Goal: Task Accomplishment & Management: Manage account settings

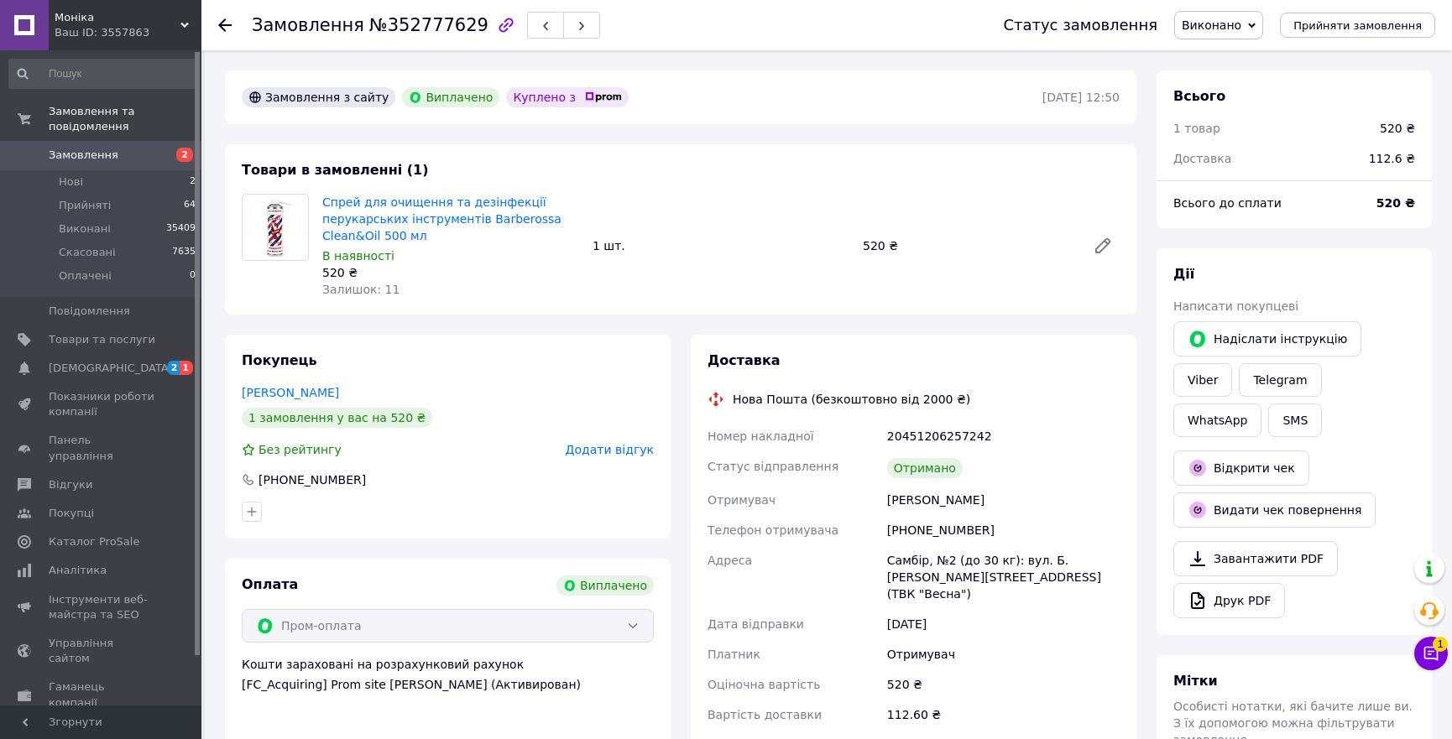
click at [97, 70] on input at bounding box center [102, 74] width 189 height 30
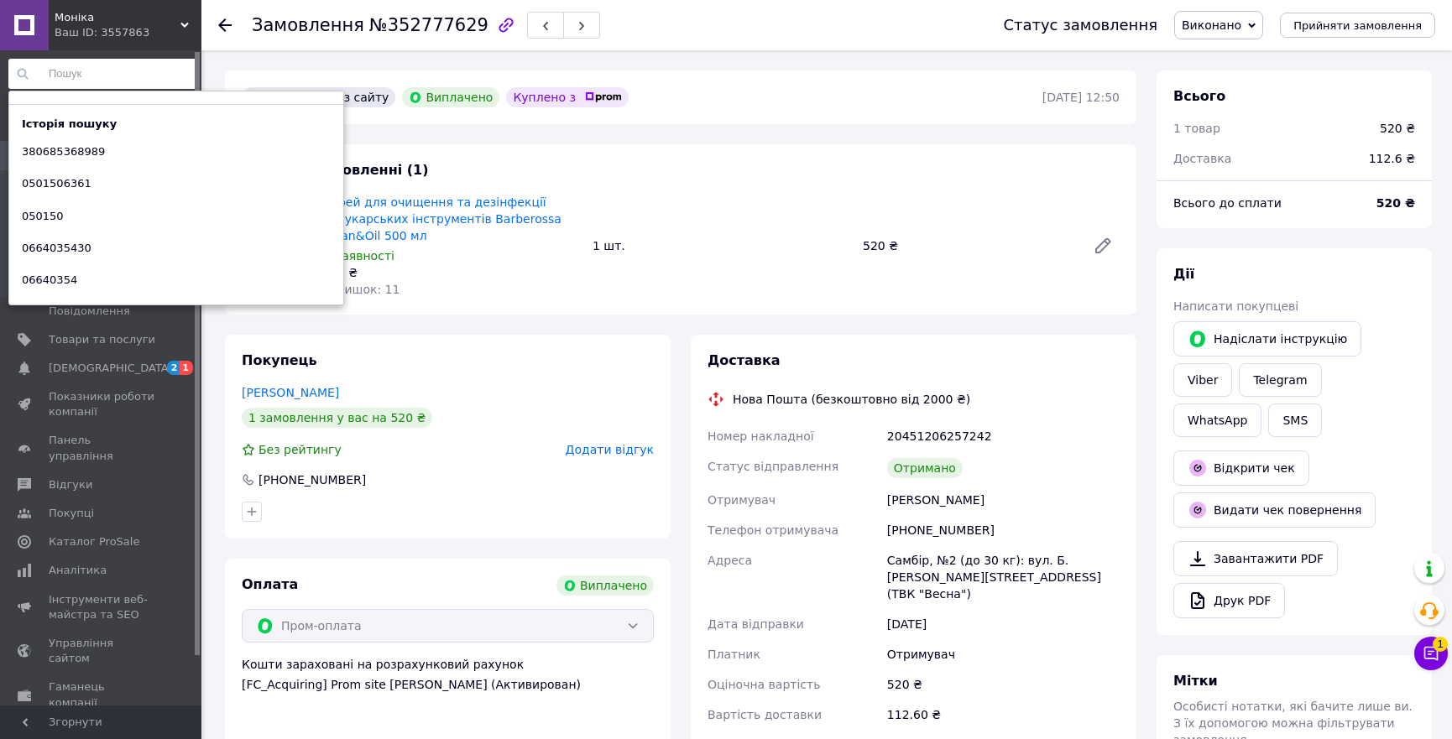
paste input "380671884188"
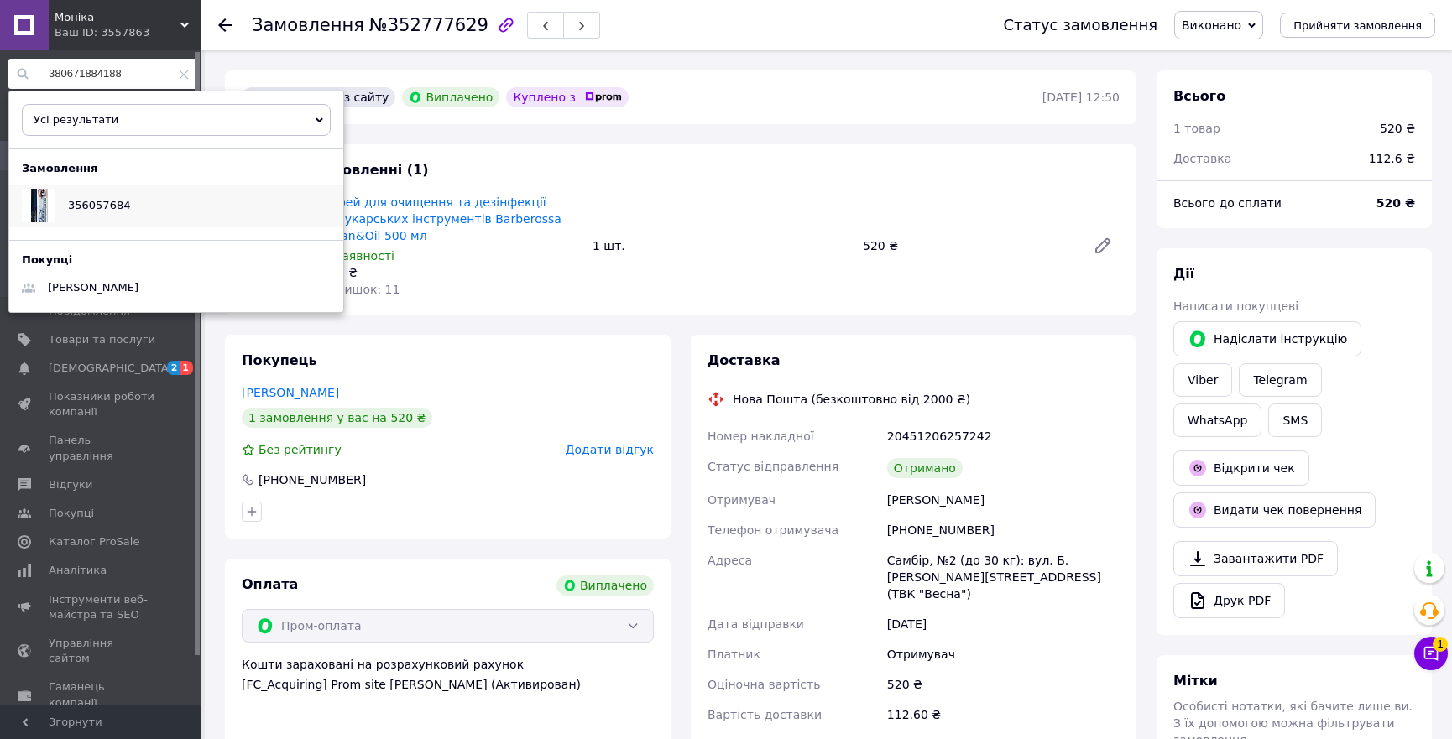
type input "380671884188"
click at [107, 195] on div "356057684" at bounding box center [98, 206] width 87 height 42
click at [689, 144] on div "Товари в замовленні (1) Спрей для очищення та дезінфекції перукарських інструме…" at bounding box center [680, 229] width 911 height 170
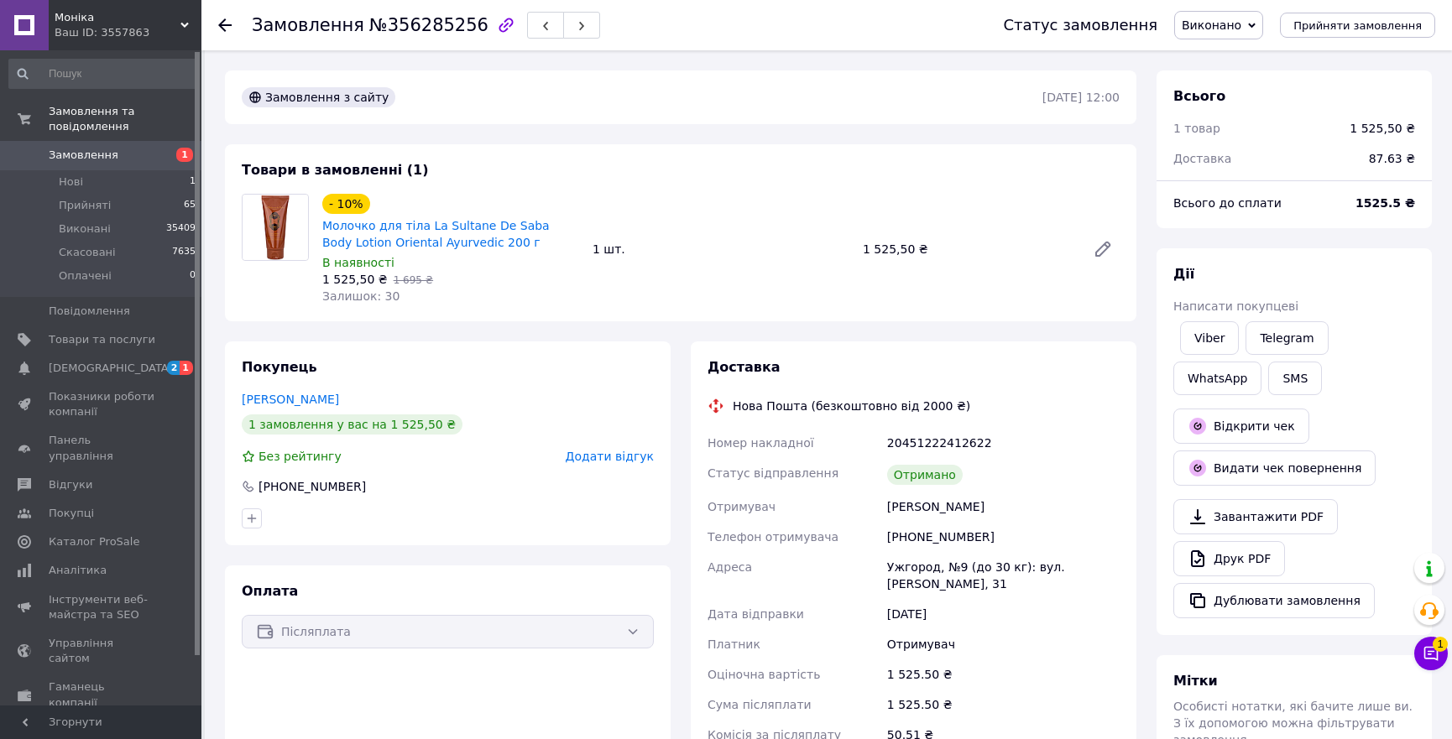
click at [949, 441] on div "20451222412622" at bounding box center [1003, 443] width 239 height 30
copy div "20451222412622"
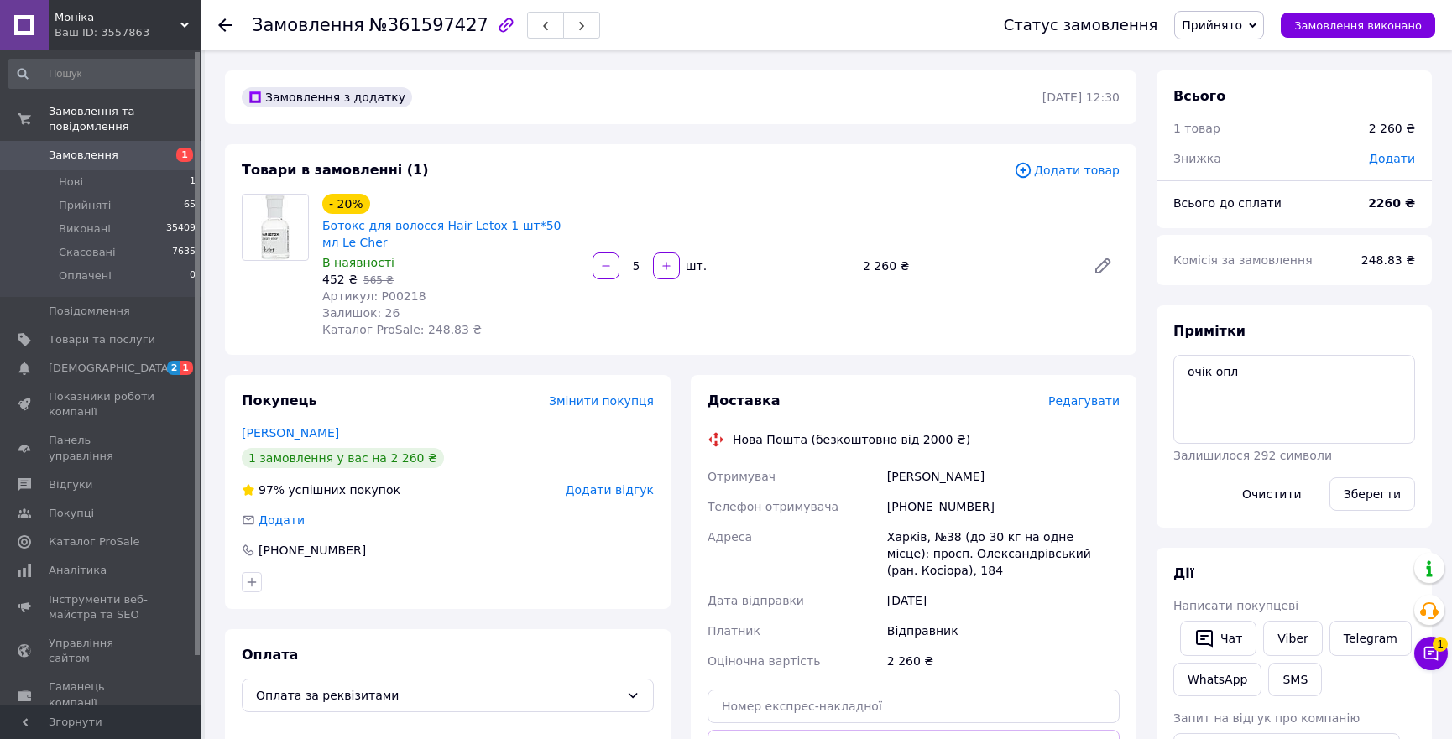
click at [928, 505] on div "[PHONE_NUMBER]" at bounding box center [1003, 507] width 239 height 30
click at [927, 505] on div "[PHONE_NUMBER]" at bounding box center [1003, 507] width 239 height 30
copy div "380502978747"
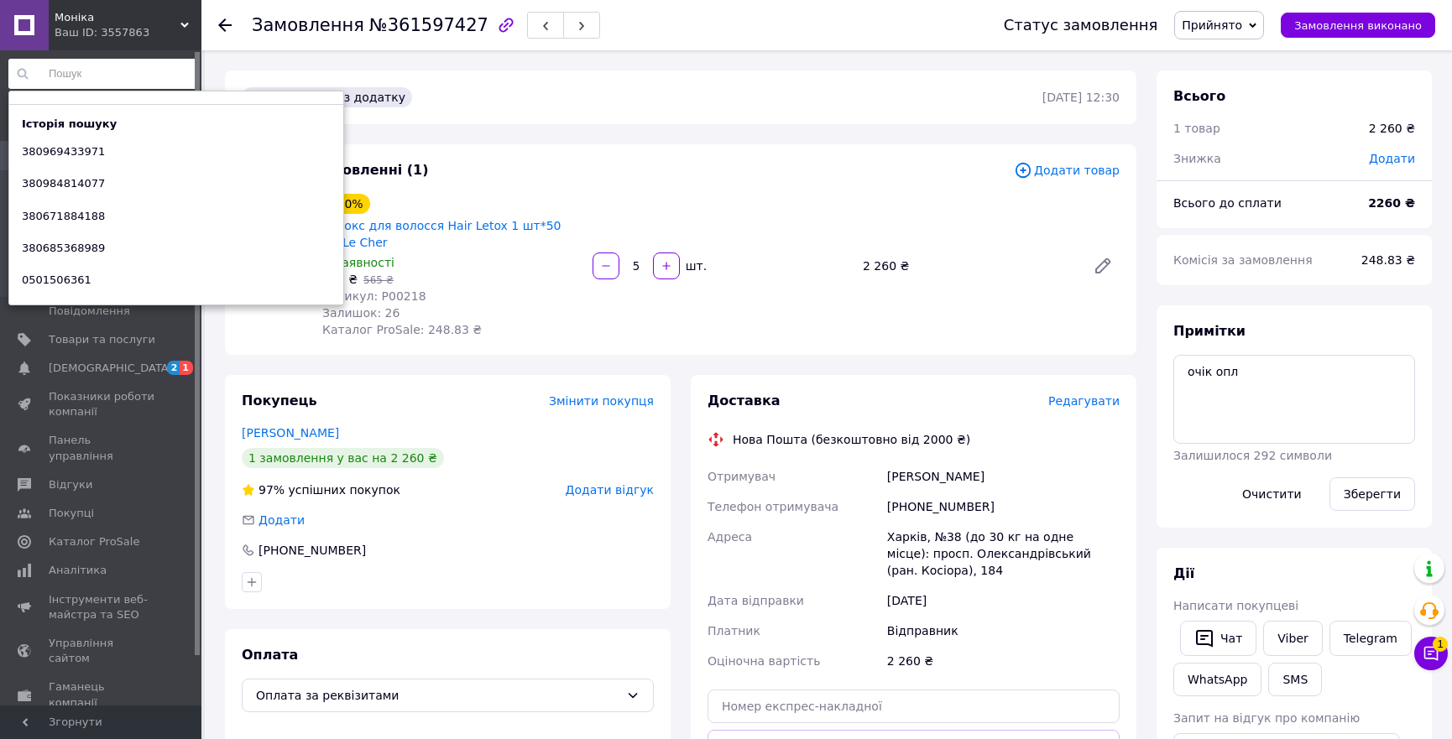
click at [64, 76] on input at bounding box center [102, 74] width 189 height 30
paste input "380502978747"
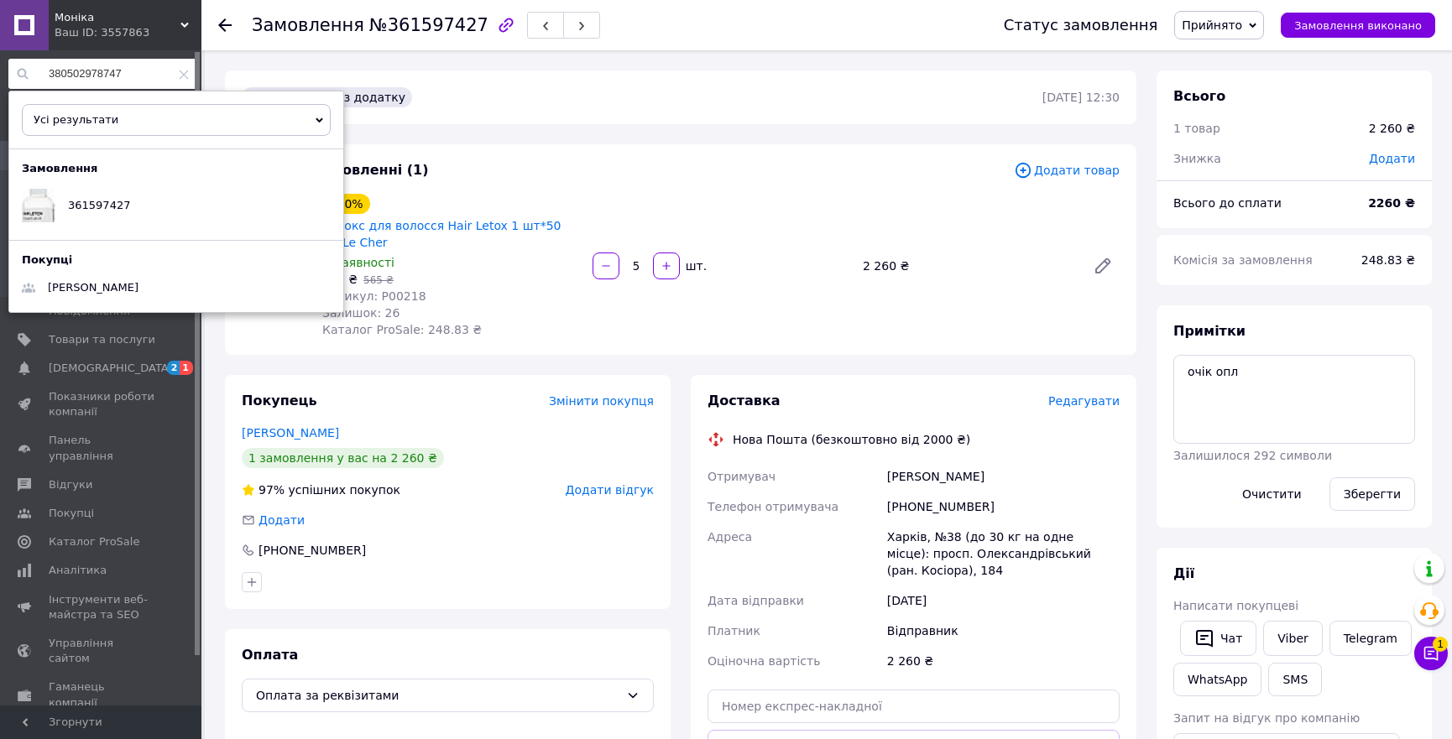
type input "380502978747"
click at [491, 302] on div "Артикул: P00218" at bounding box center [450, 296] width 257 height 17
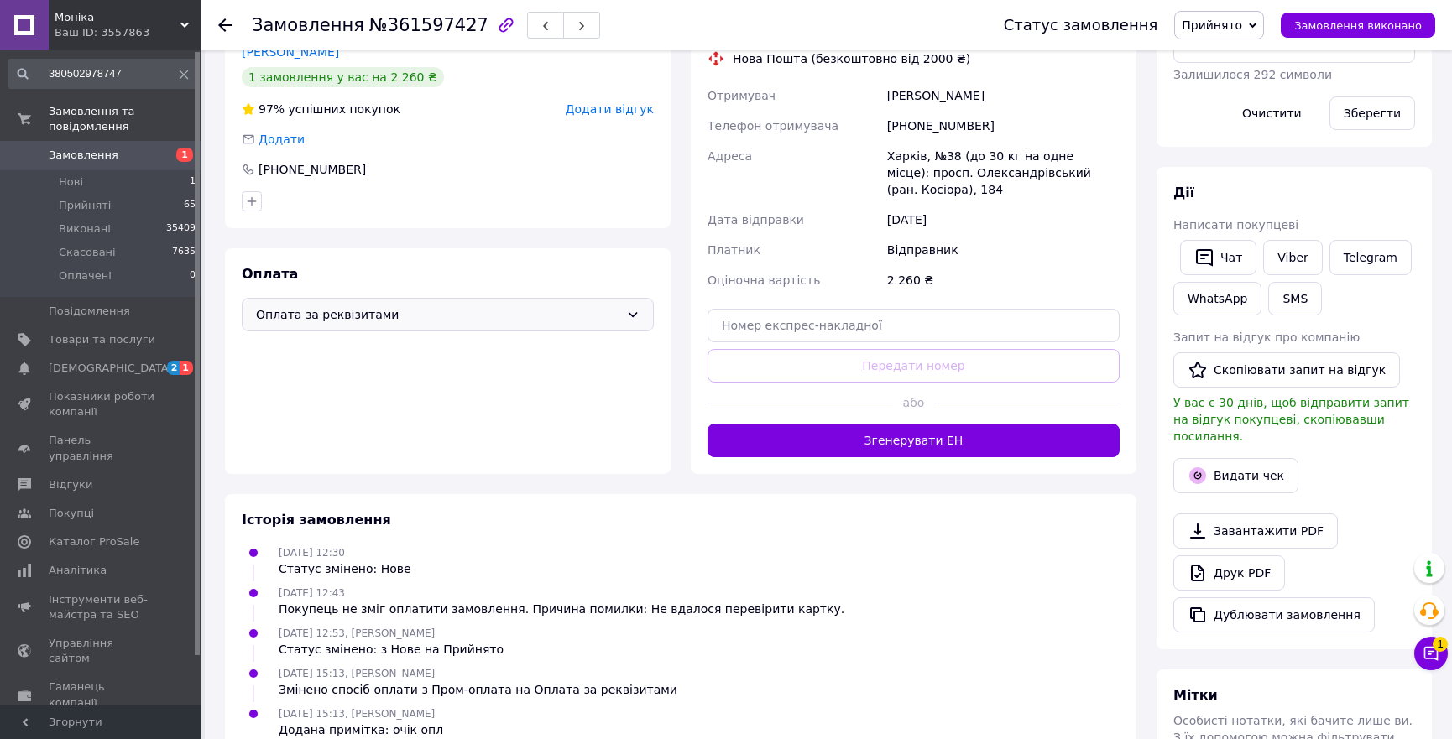
scroll to position [439, 0]
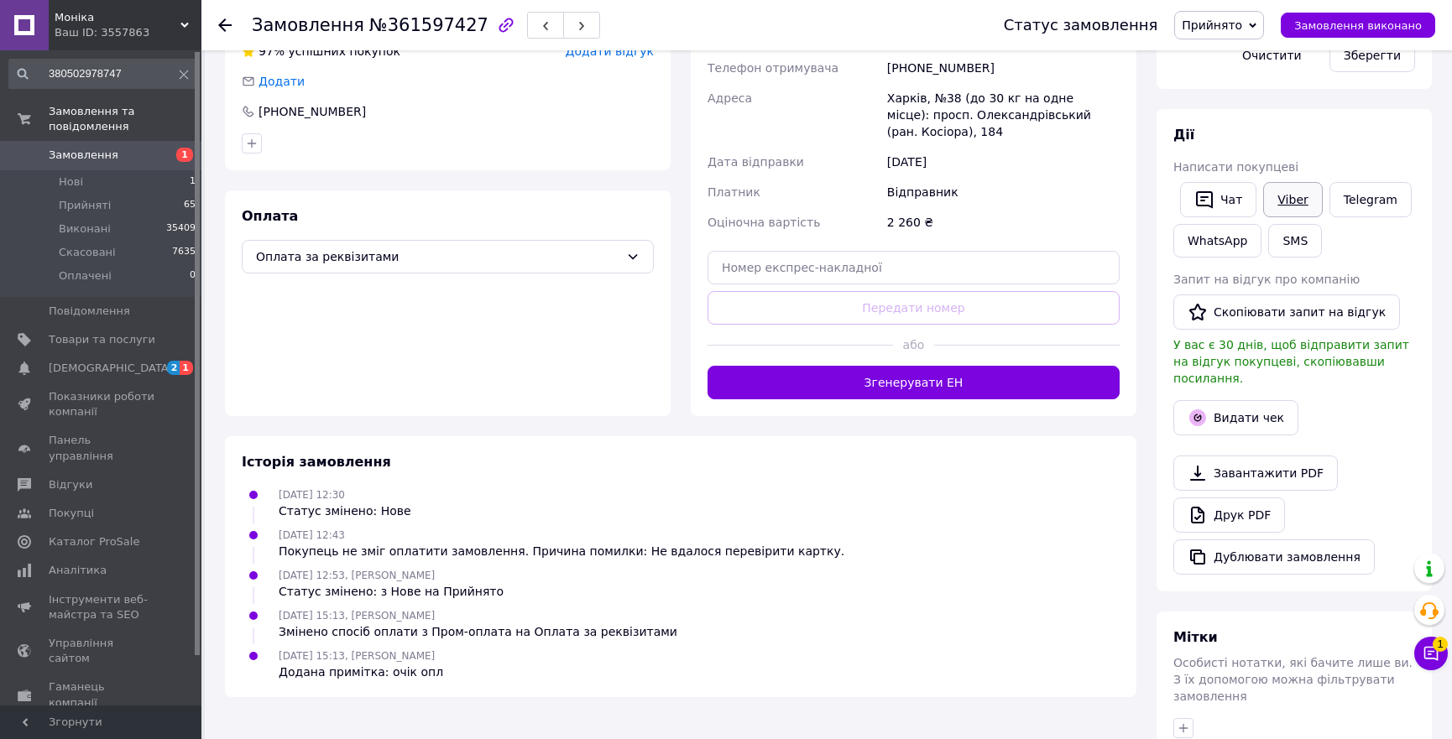
click at [1277, 196] on link "Viber" at bounding box center [1292, 199] width 59 height 35
drag, startPoint x: 293, startPoint y: 313, endPoint x: 339, endPoint y: 306, distance: 46.6
click at [293, 313] on div "Оплата Оплата за реквізитами" at bounding box center [448, 304] width 446 height 226
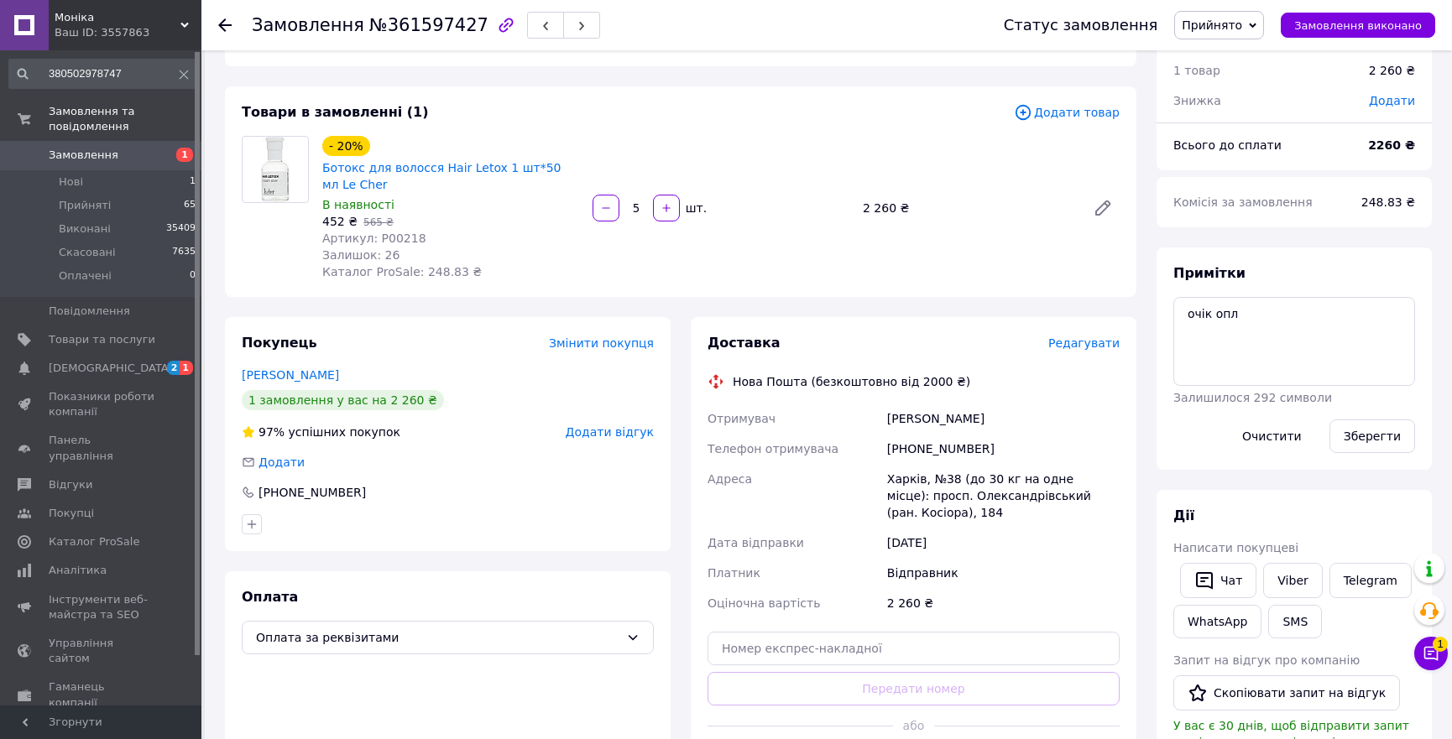
scroll to position [0, 0]
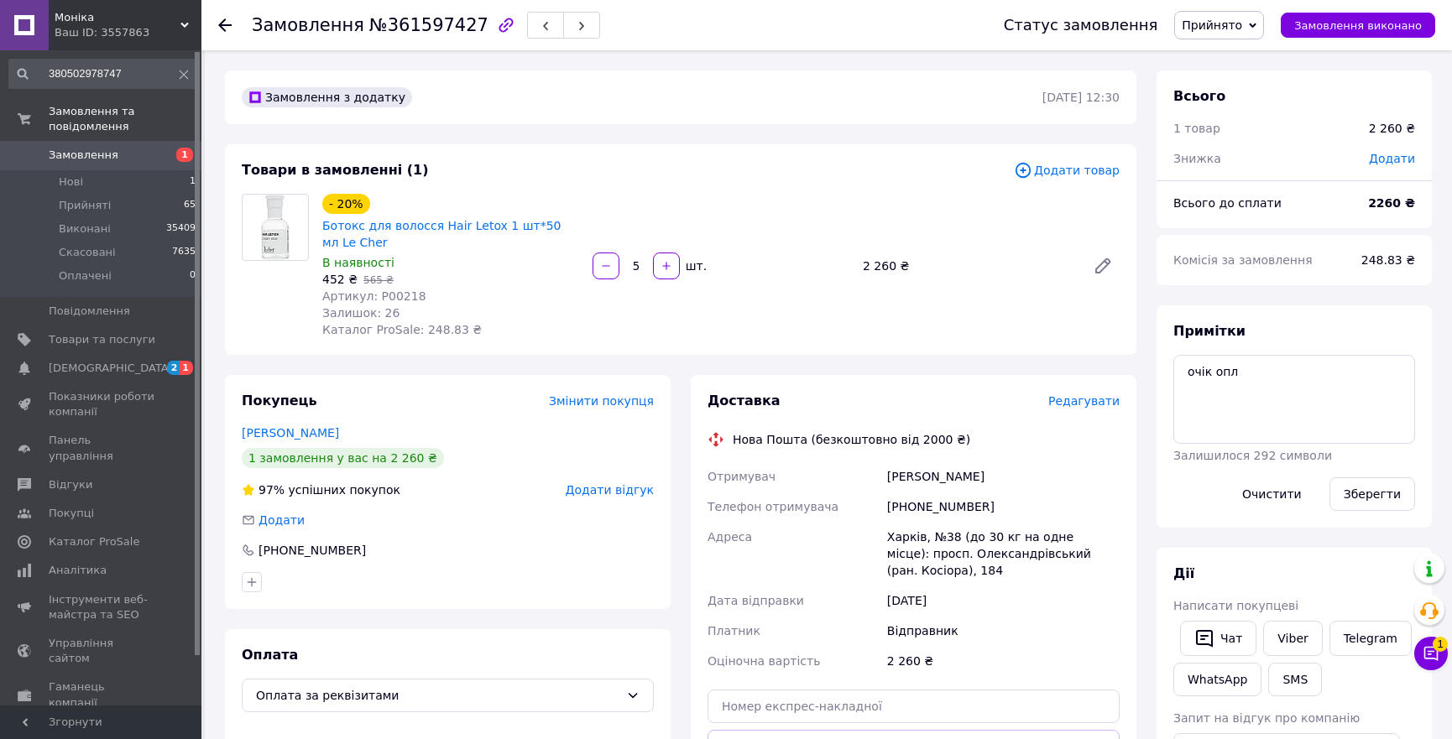
click at [186, 23] on use at bounding box center [184, 25] width 8 height 5
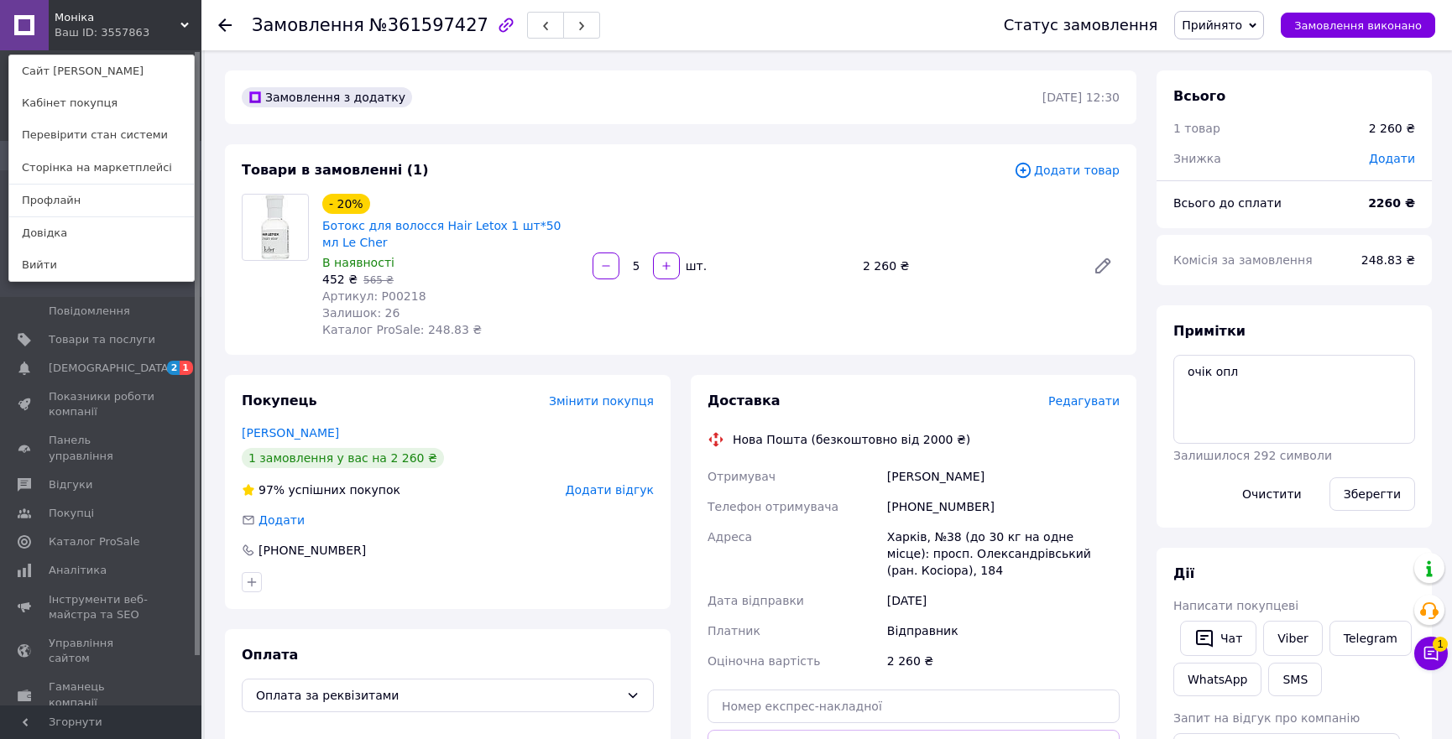
click at [81, 203] on link "Профлайн" at bounding box center [101, 201] width 185 height 32
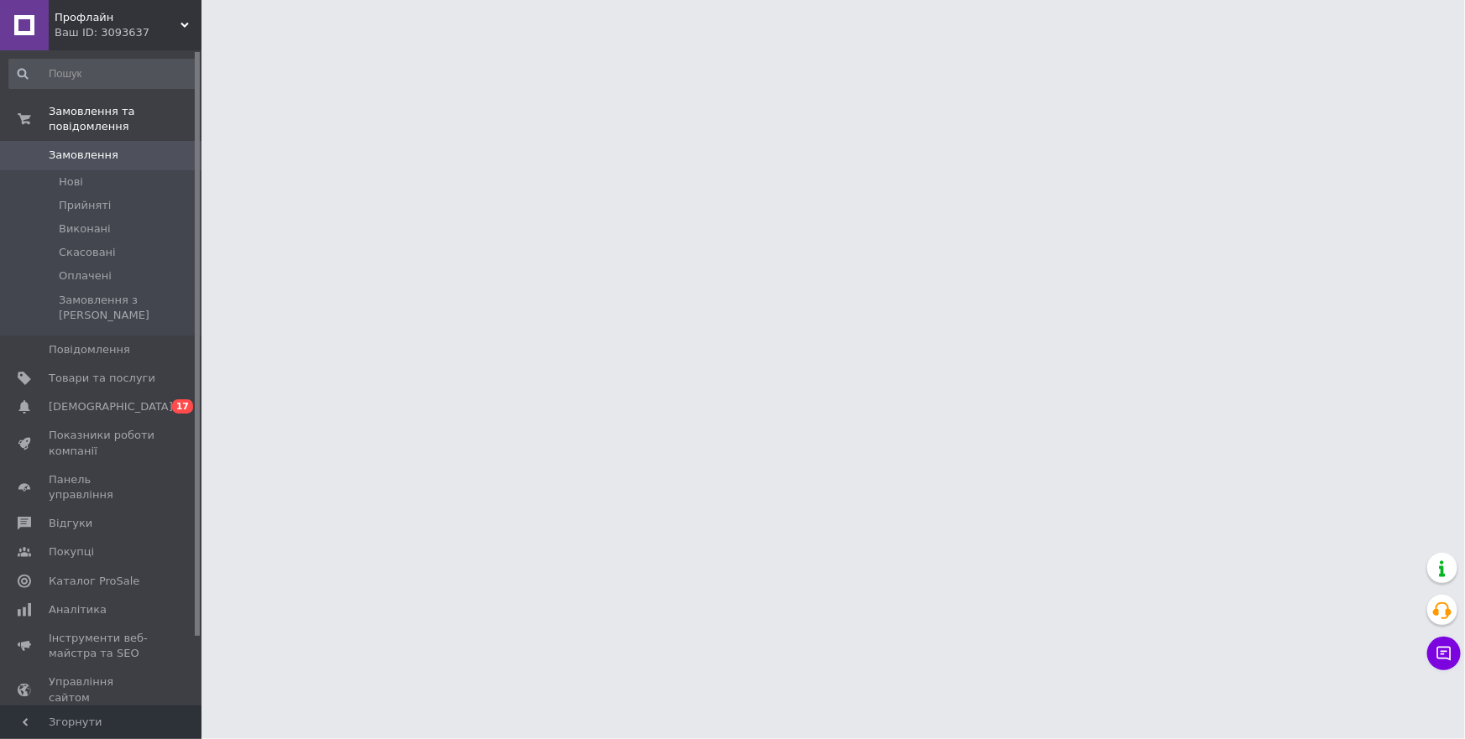
click at [102, 74] on input at bounding box center [102, 74] width 189 height 30
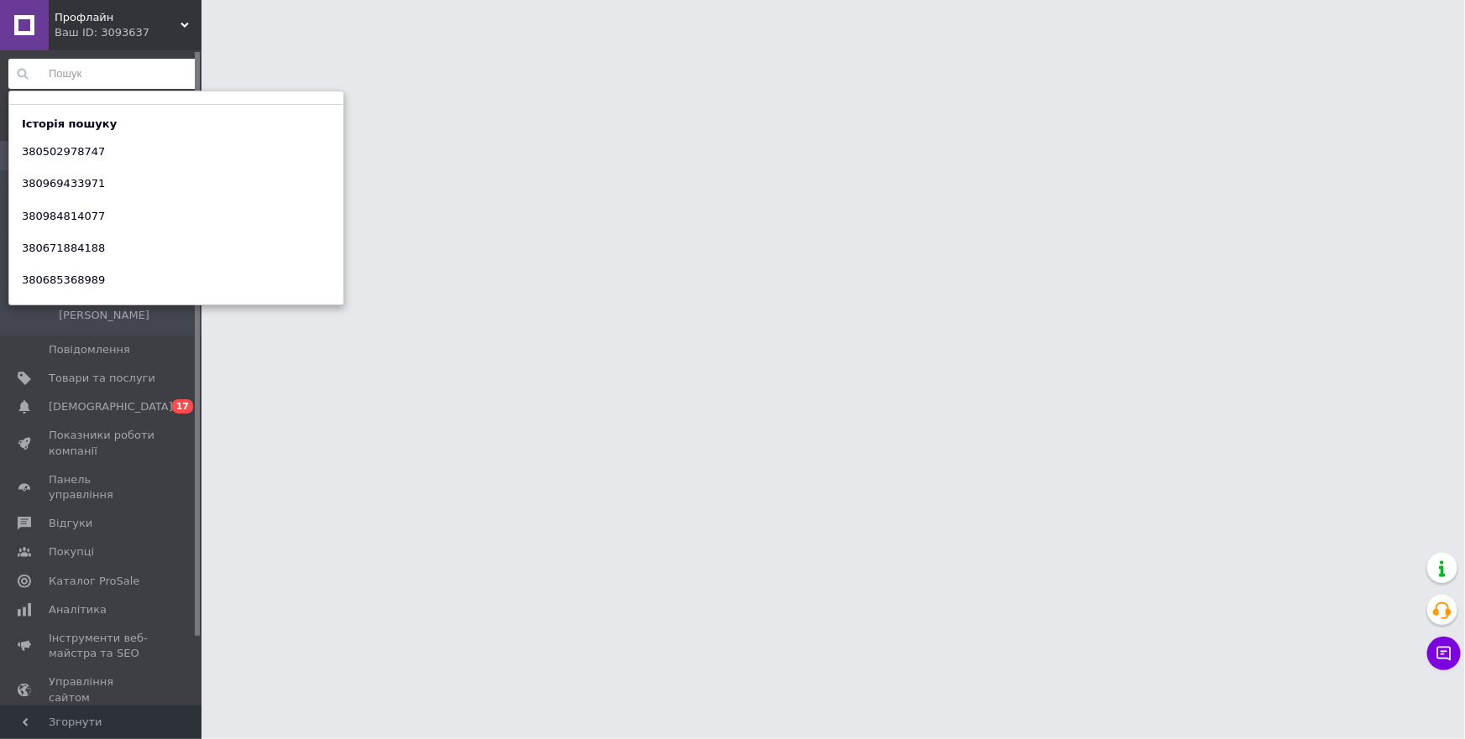
paste input "380666396512"
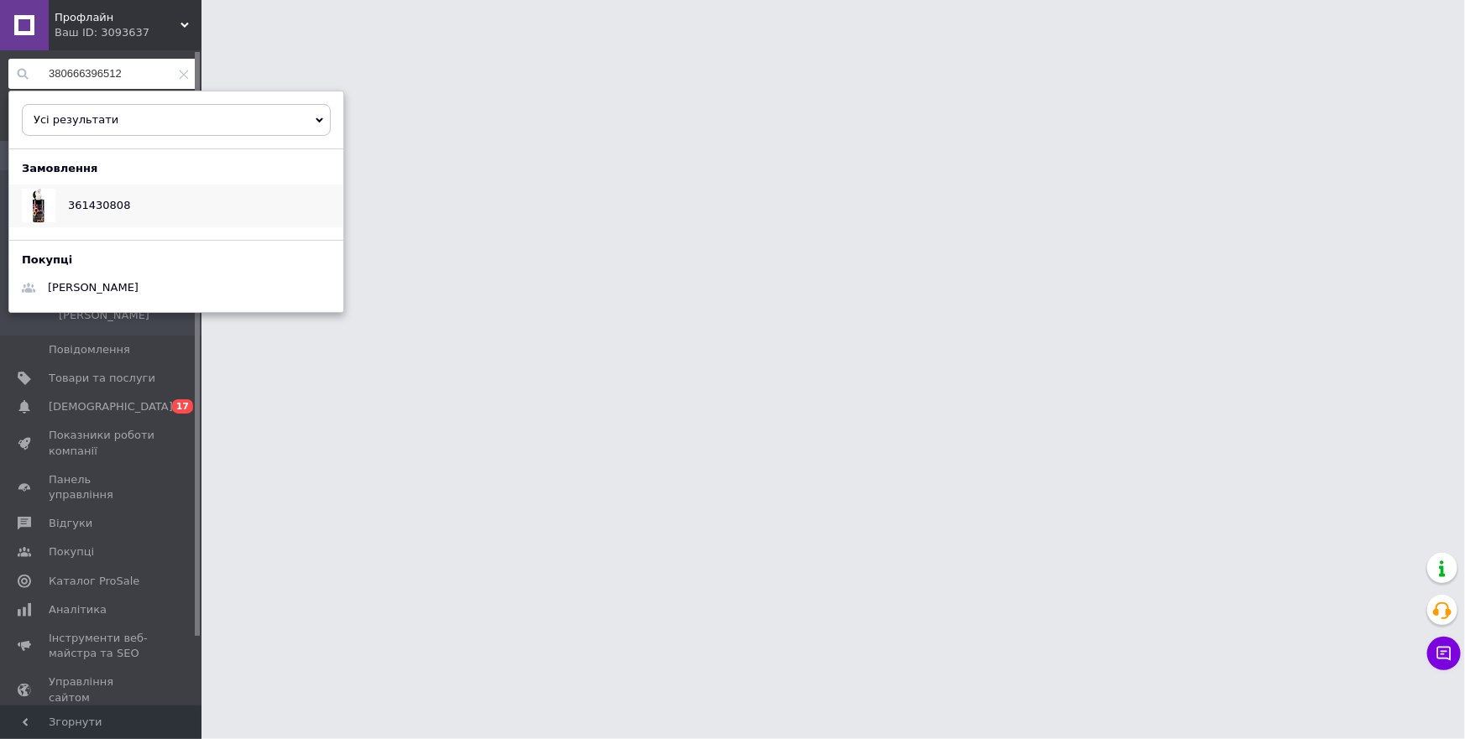
drag, startPoint x: 102, startPoint y: 200, endPoint x: 118, endPoint y: 210, distance: 18.2
click at [102, 200] on span "361430808" at bounding box center [99, 205] width 62 height 13
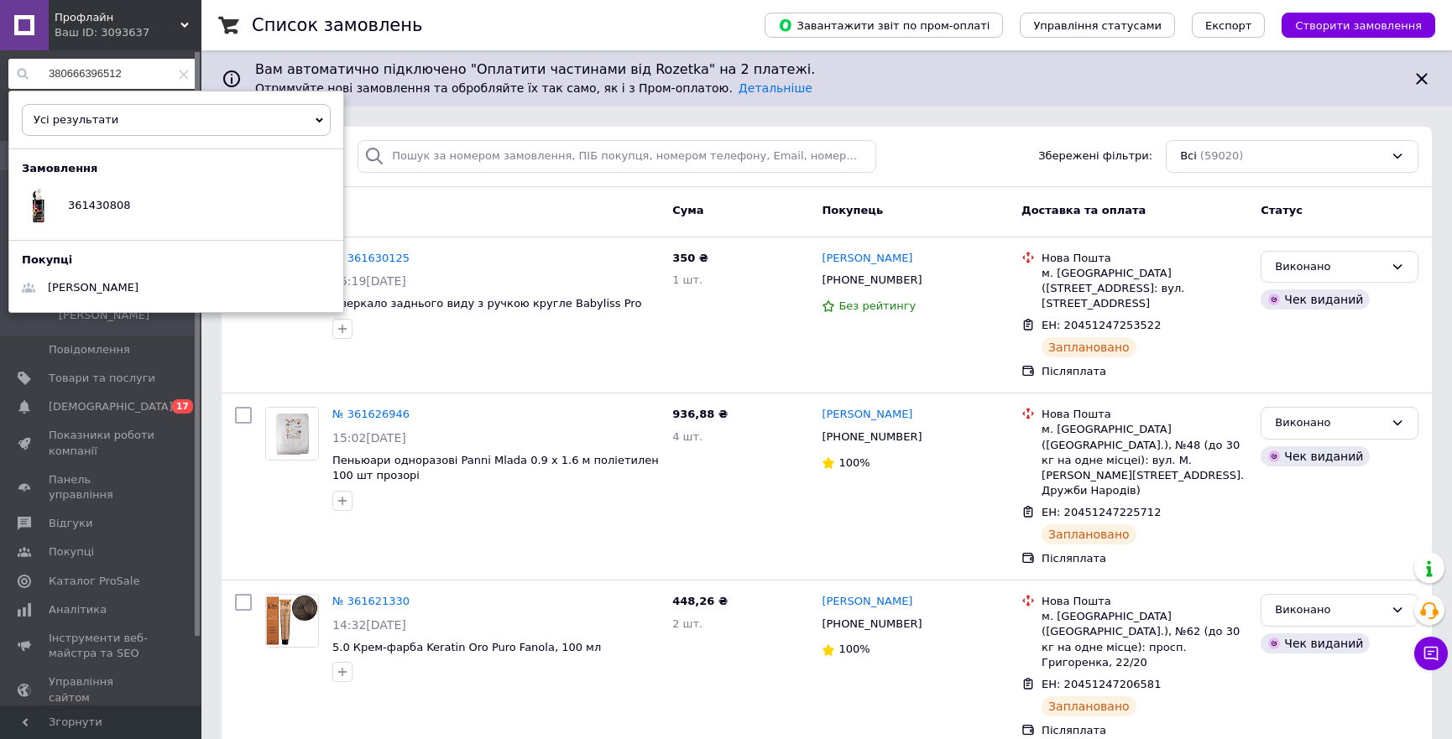
click at [102, 76] on input "380666396512" at bounding box center [102, 74] width 189 height 30
paste input "7908911"
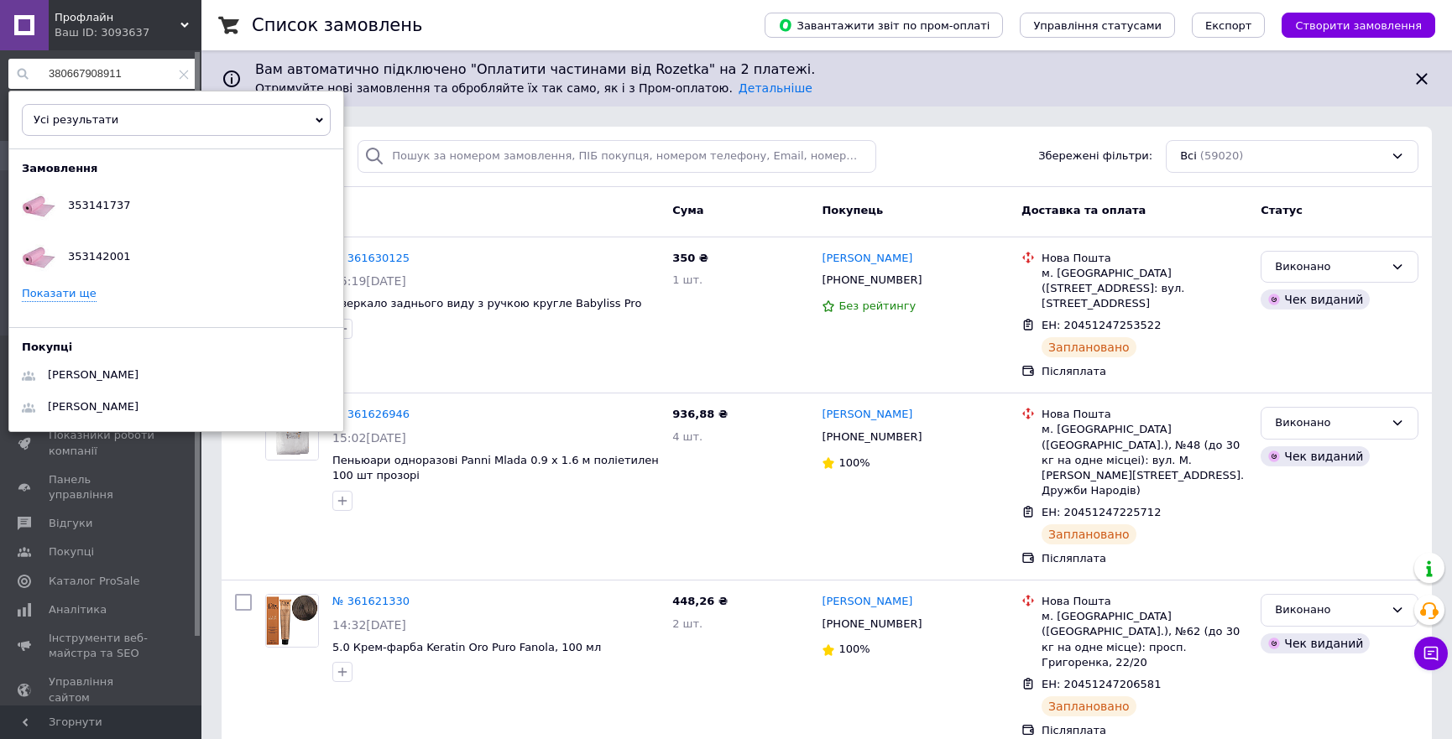
type input "380667908911"
click at [63, 298] on link "Показати ще" at bounding box center [59, 294] width 75 height 16
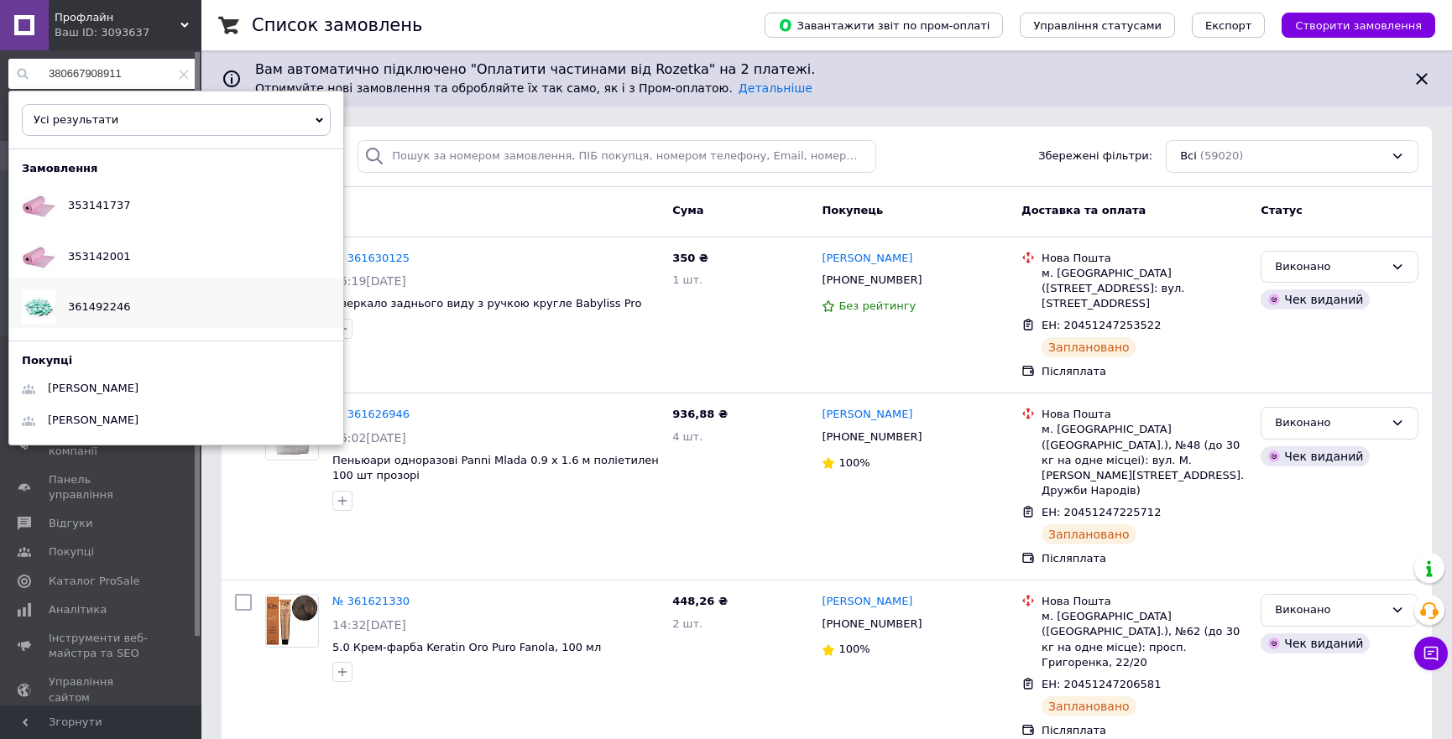
click at [79, 312] on div "361492246" at bounding box center [98, 307] width 87 height 42
click at [181, 71] on icon at bounding box center [184, 75] width 10 height 10
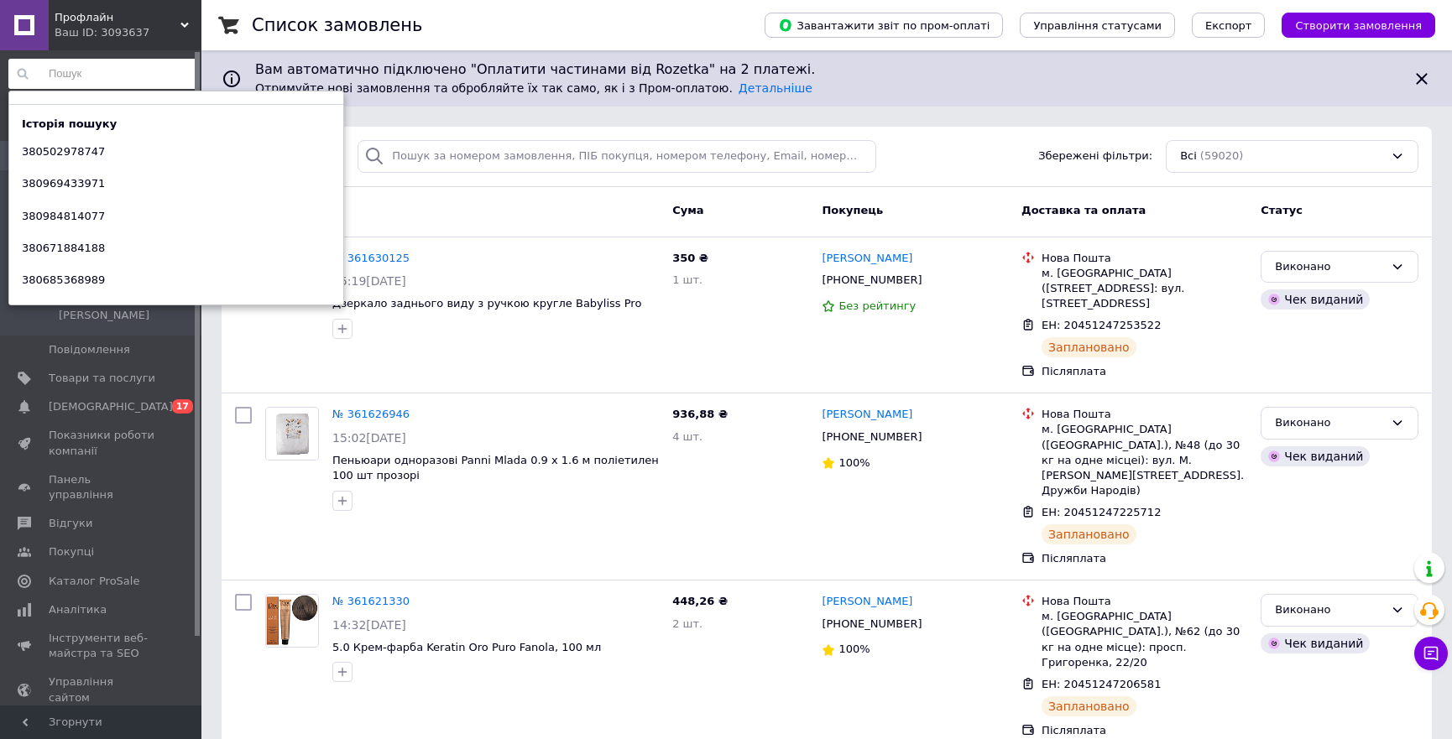
drag, startPoint x: 185, startPoint y: 23, endPoint x: 142, endPoint y: 67, distance: 62.3
click at [184, 23] on icon at bounding box center [184, 25] width 8 height 8
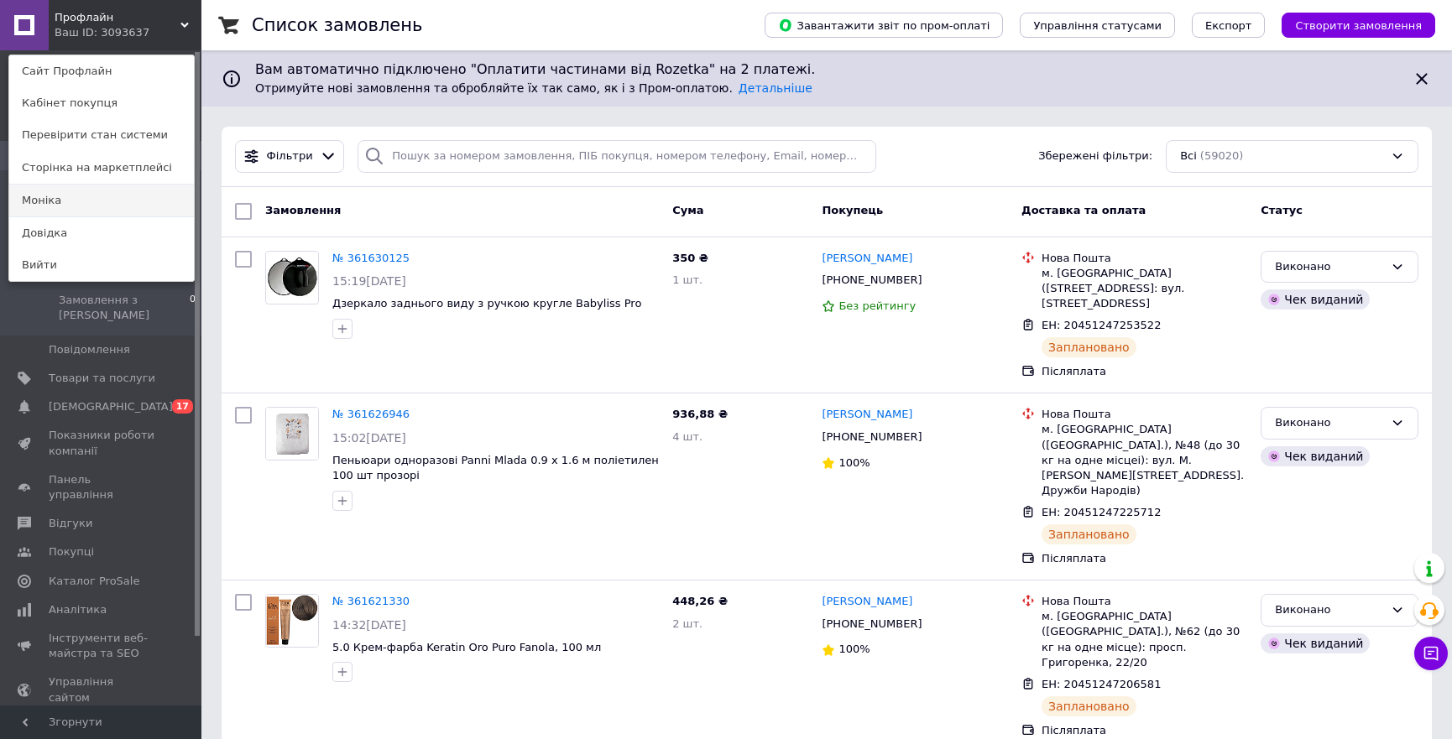
click at [115, 195] on link "Моніка" at bounding box center [101, 201] width 185 height 32
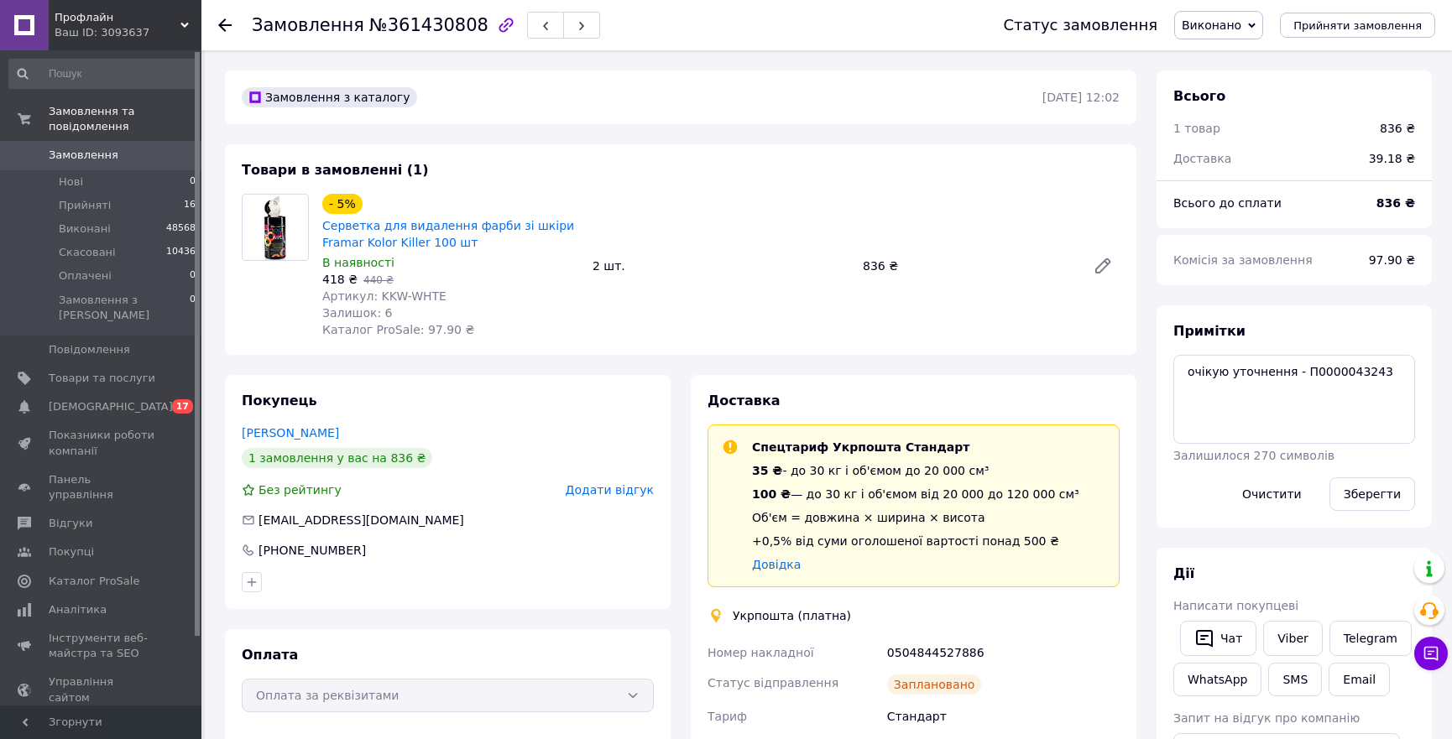
scroll to position [305, 0]
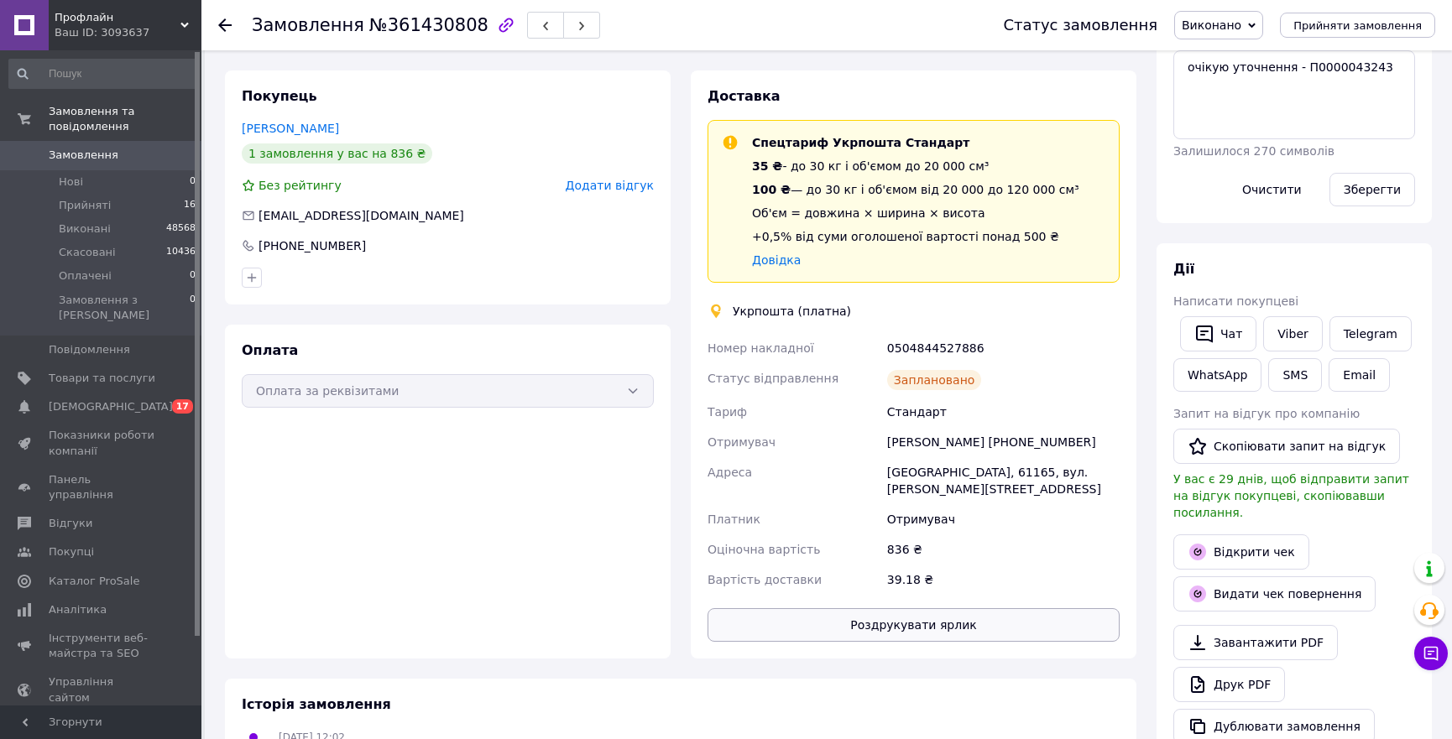
click at [907, 619] on button "Роздрукувати ярлик" at bounding box center [914, 625] width 412 height 34
click at [90, 76] on input at bounding box center [102, 74] width 189 height 30
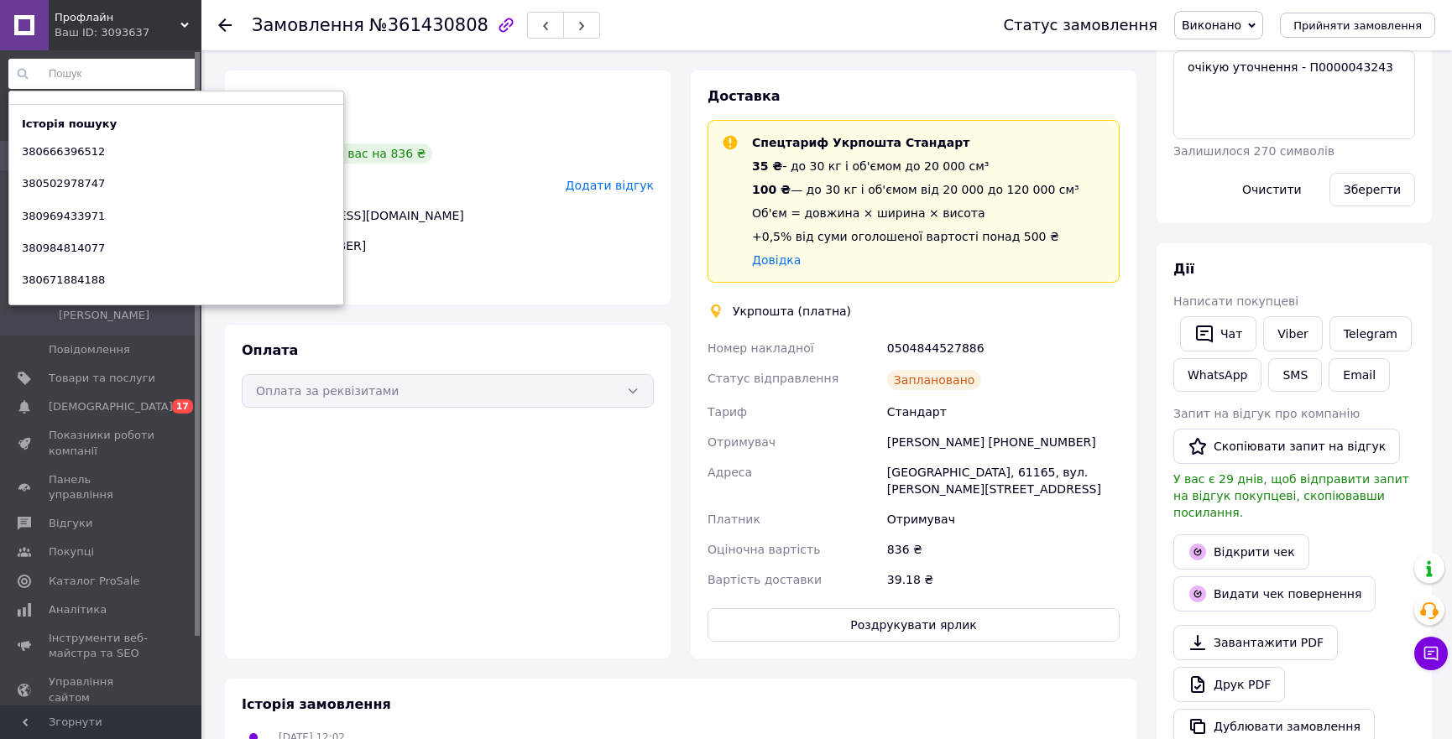
paste input "380673143207"
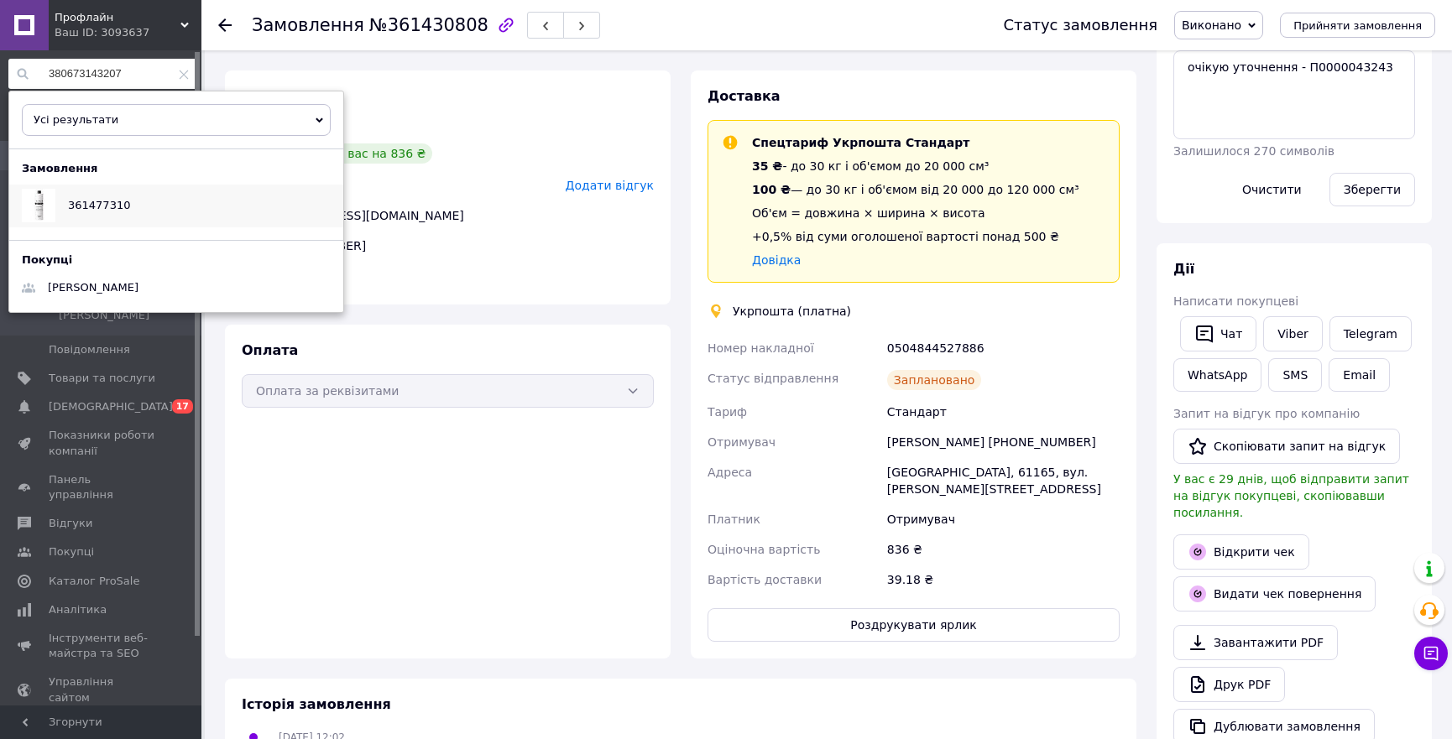
type input "380673143207"
click at [133, 206] on div "361477310" at bounding box center [98, 206] width 87 height 42
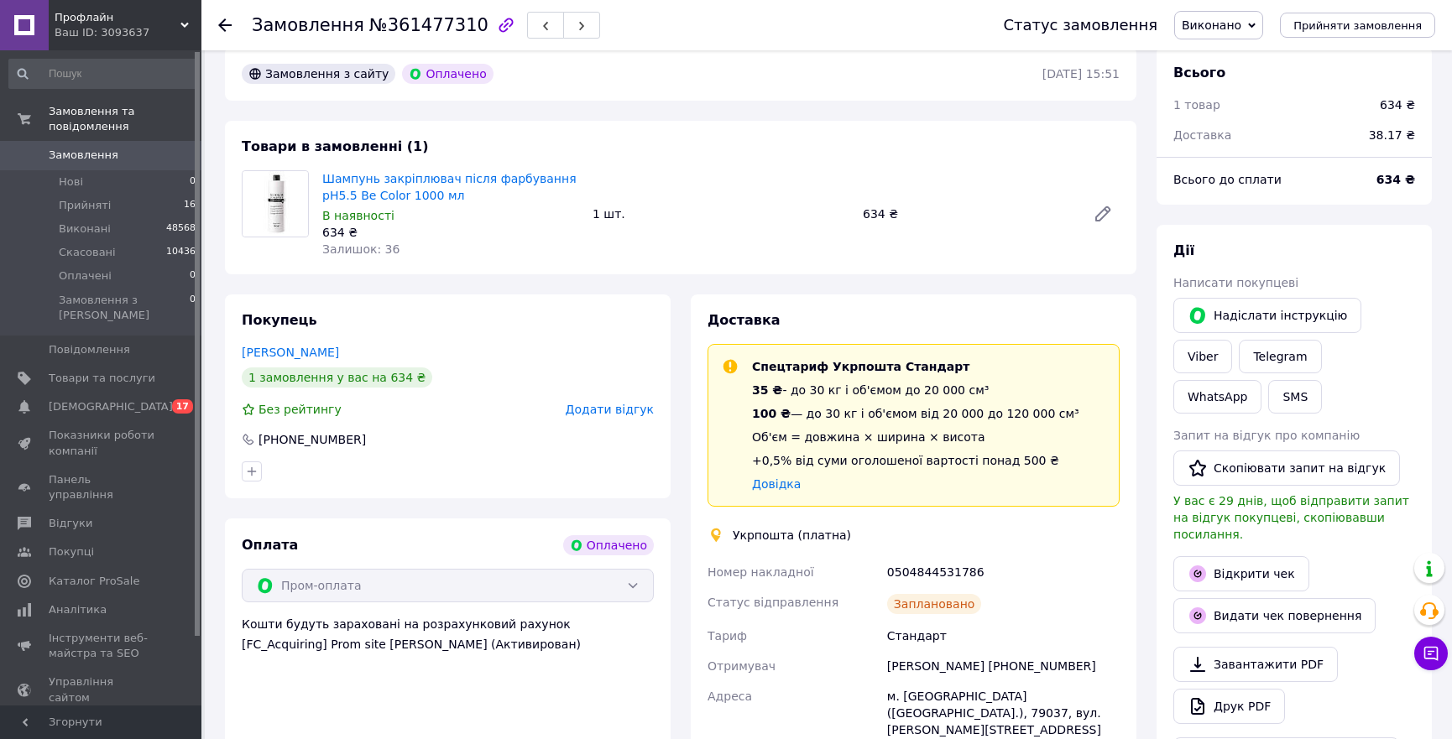
scroll to position [305, 0]
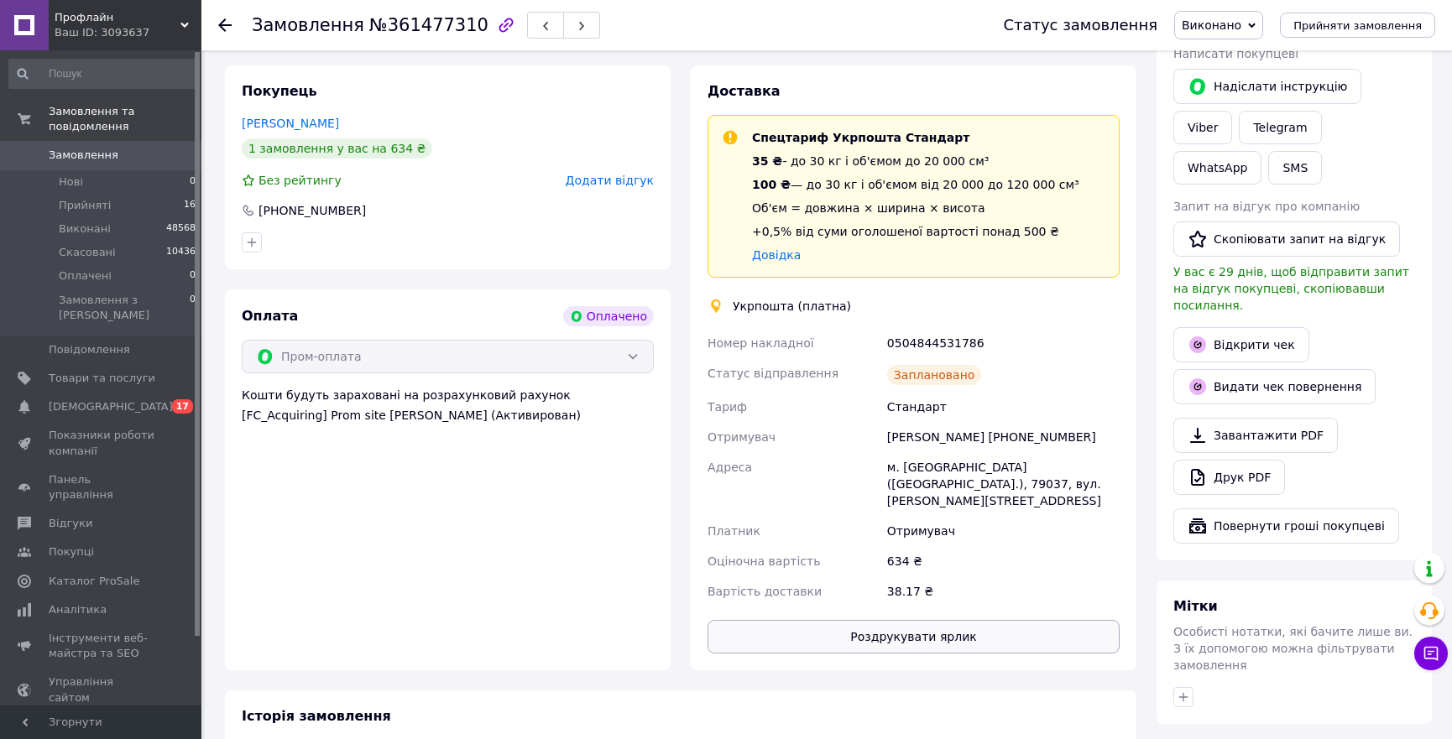
click at [935, 620] on button "Роздрукувати ярлик" at bounding box center [914, 637] width 412 height 34
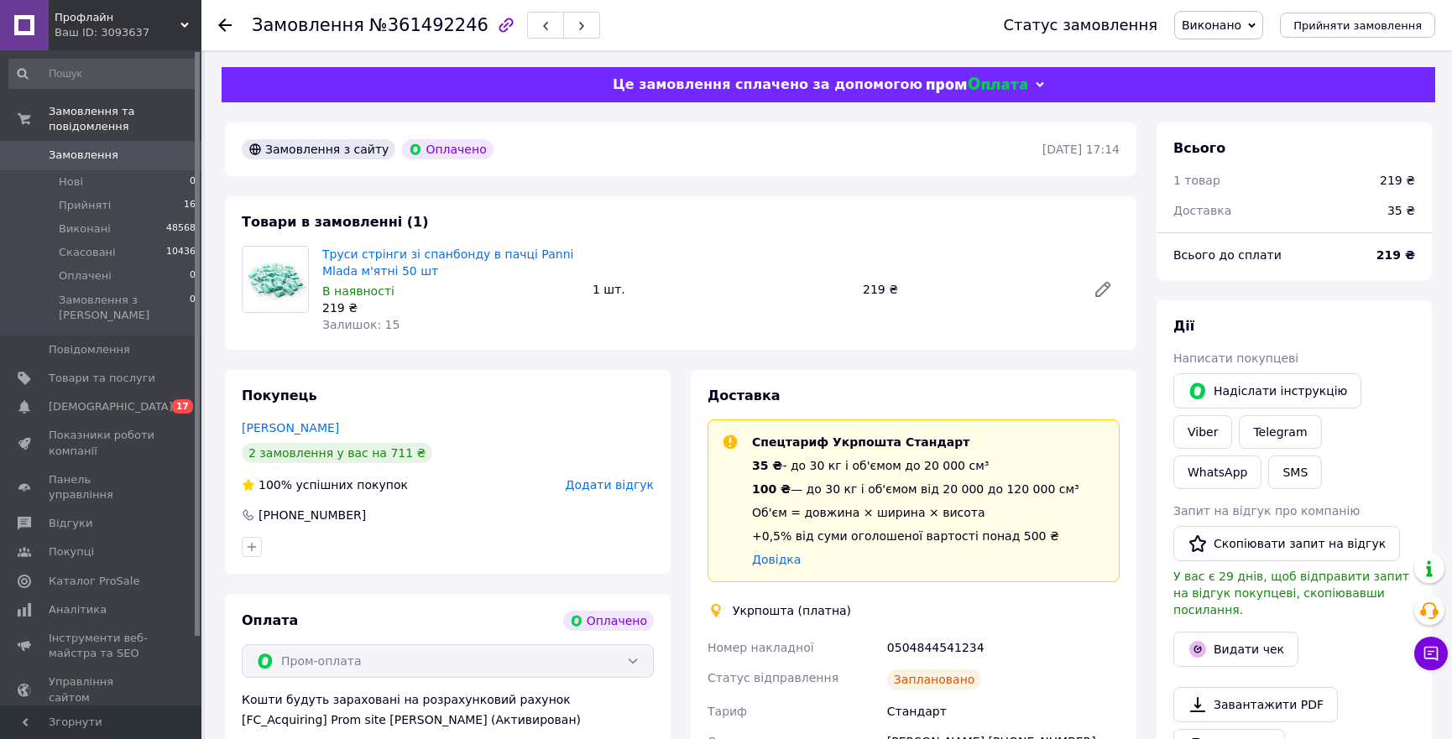
scroll to position [381, 0]
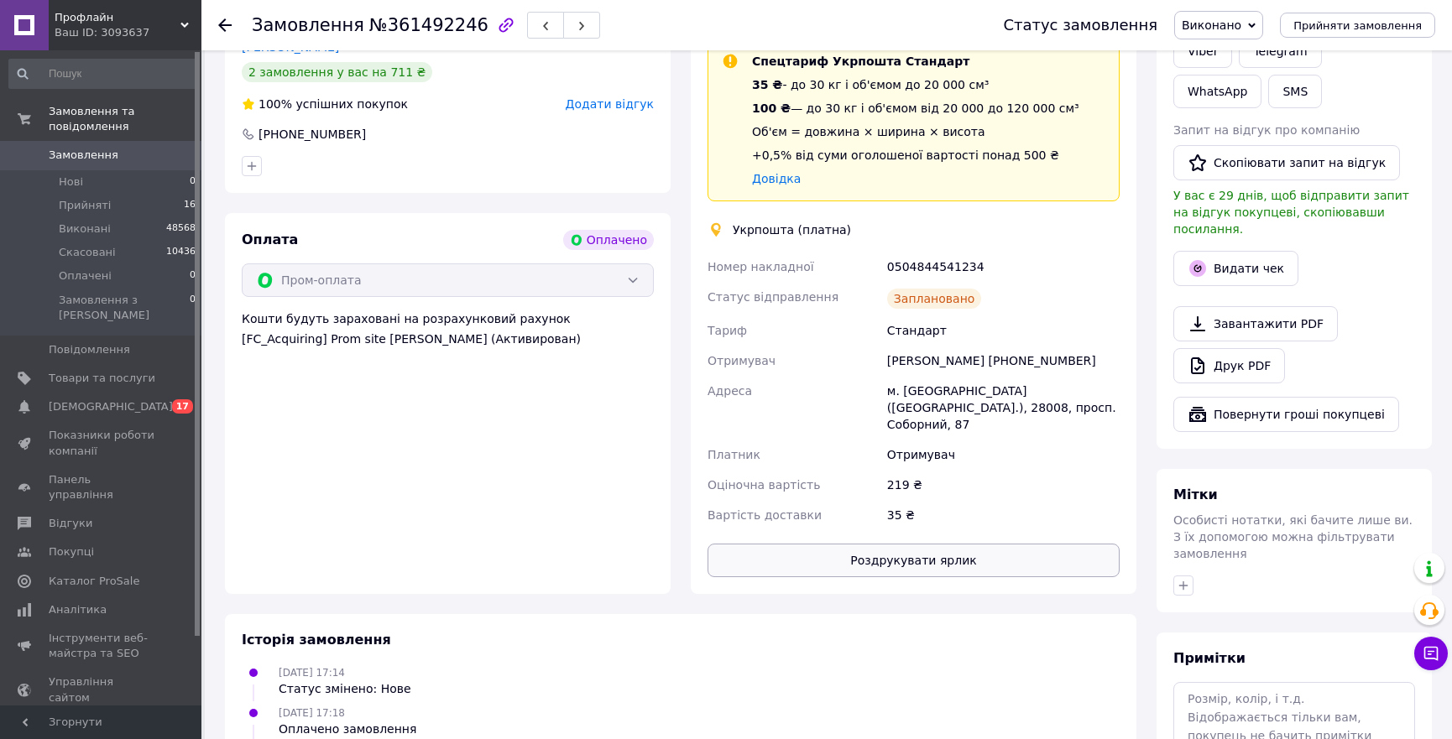
click at [902, 544] on button "Роздрукувати ярлик" at bounding box center [914, 561] width 412 height 34
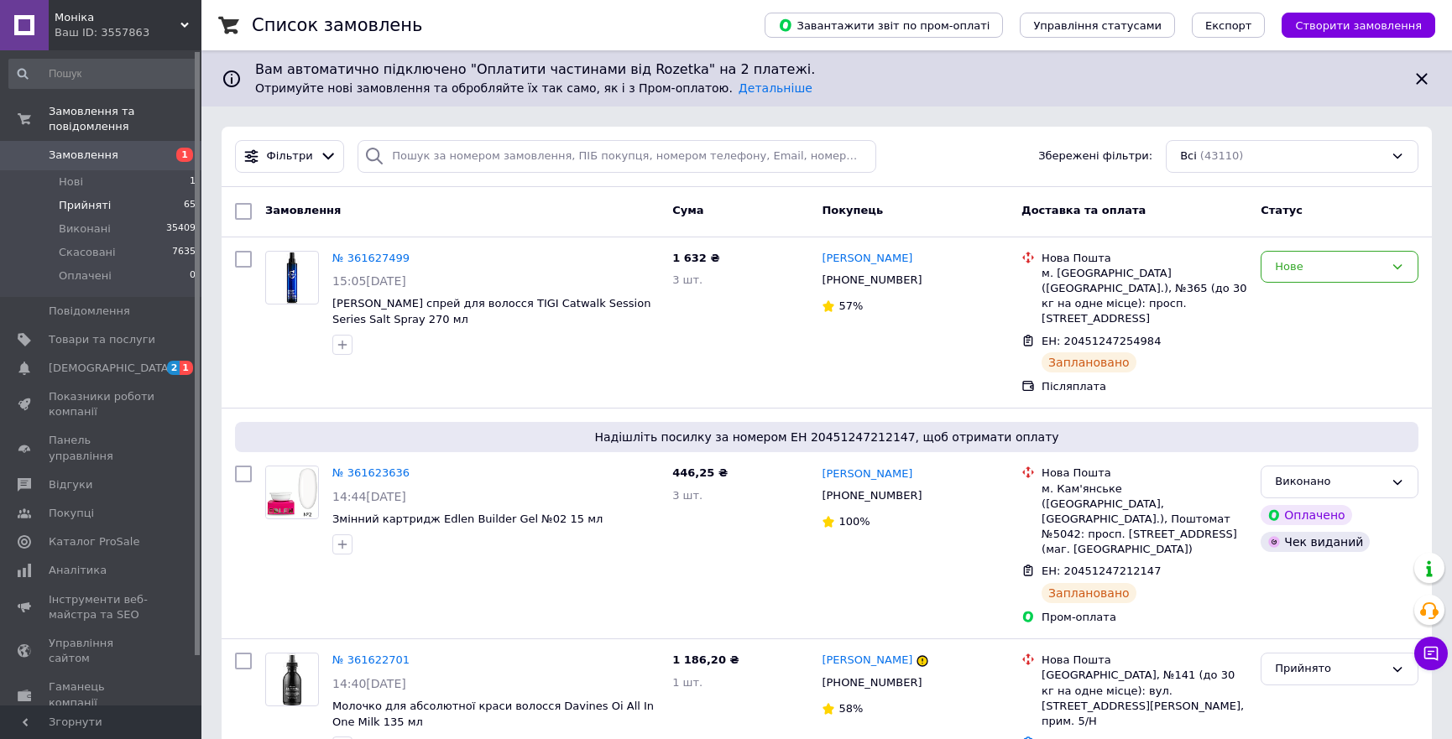
click at [96, 198] on span "Прийняті" at bounding box center [85, 205] width 52 height 15
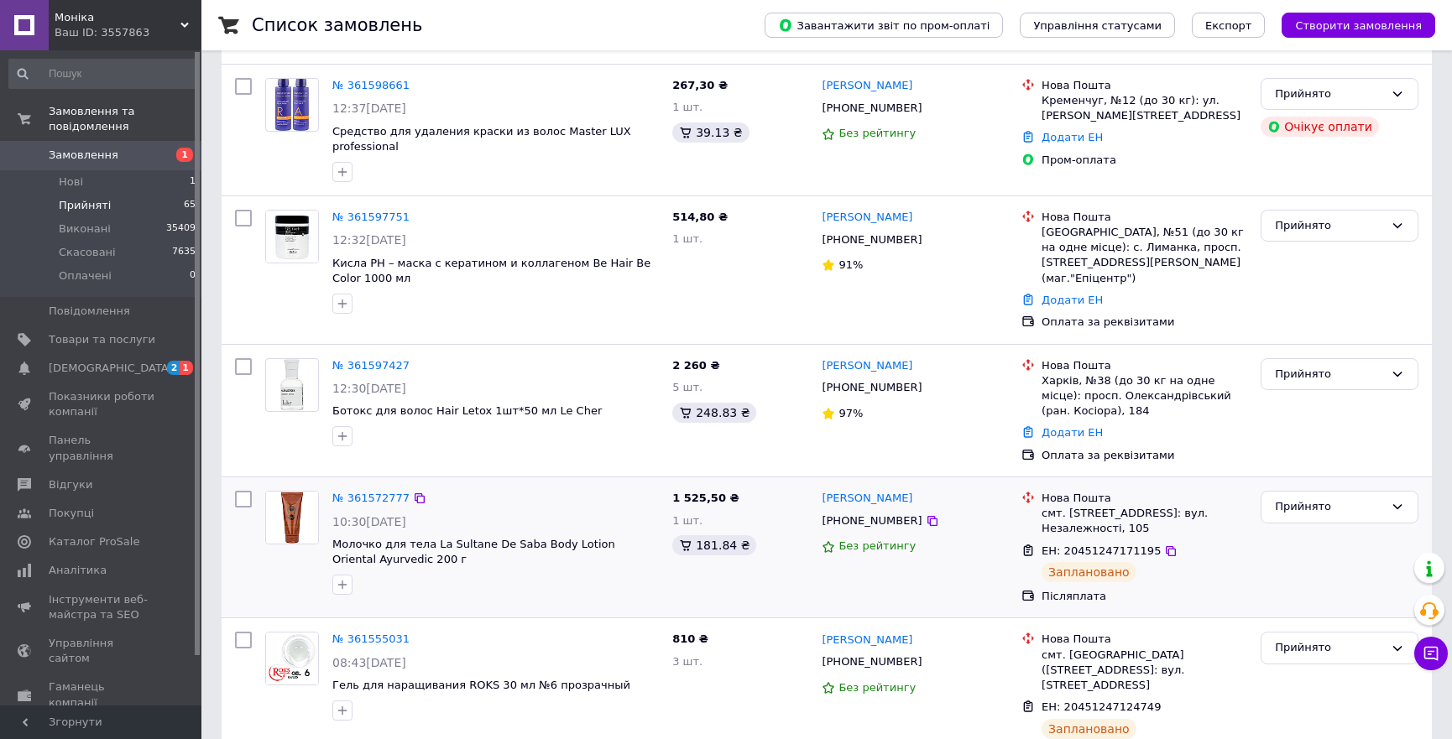
scroll to position [457, 0]
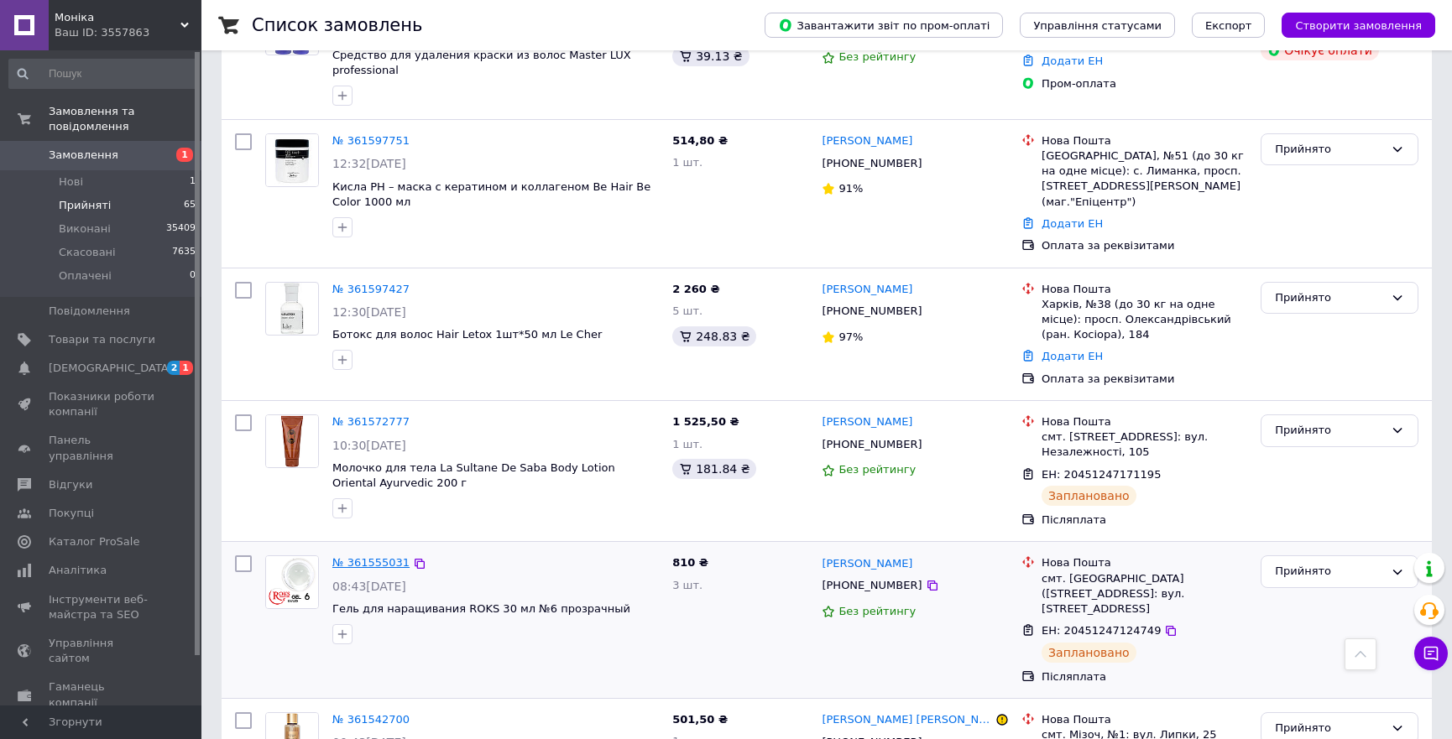
click at [374, 556] on link "№ 361555031" at bounding box center [370, 562] width 77 height 13
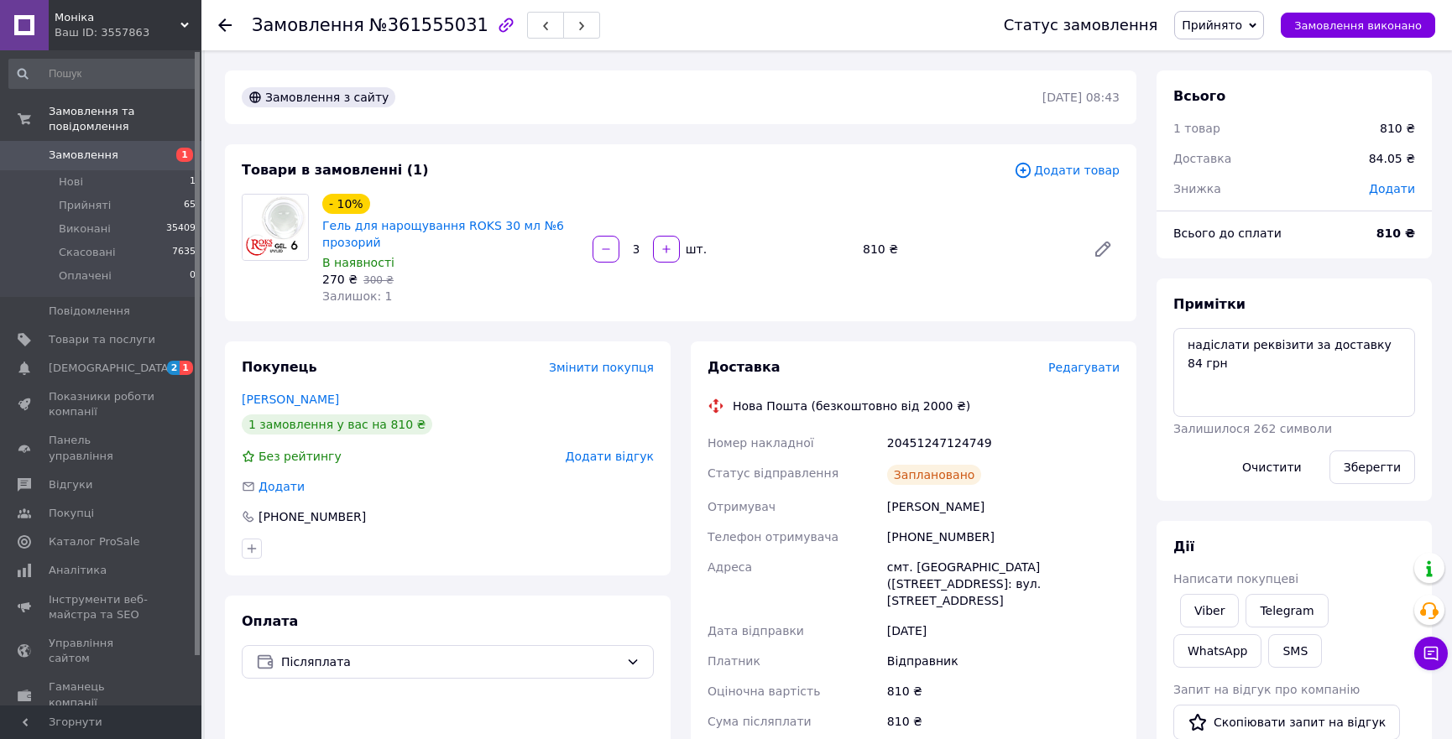
click at [942, 535] on div "+380997868115" at bounding box center [1003, 537] width 239 height 30
copy div "380997868115"
click at [943, 442] on div "20451247124749" at bounding box center [1003, 443] width 239 height 30
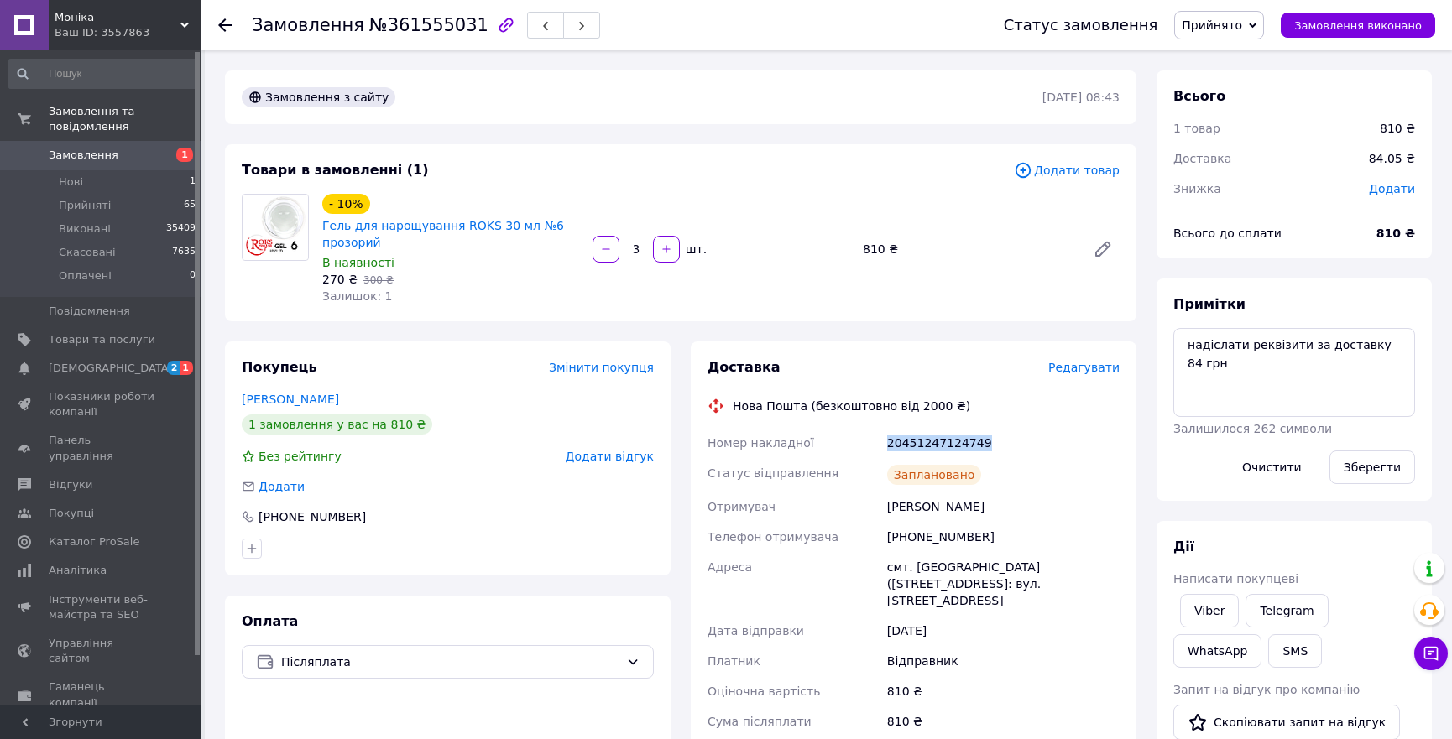
copy div "20451247124749"
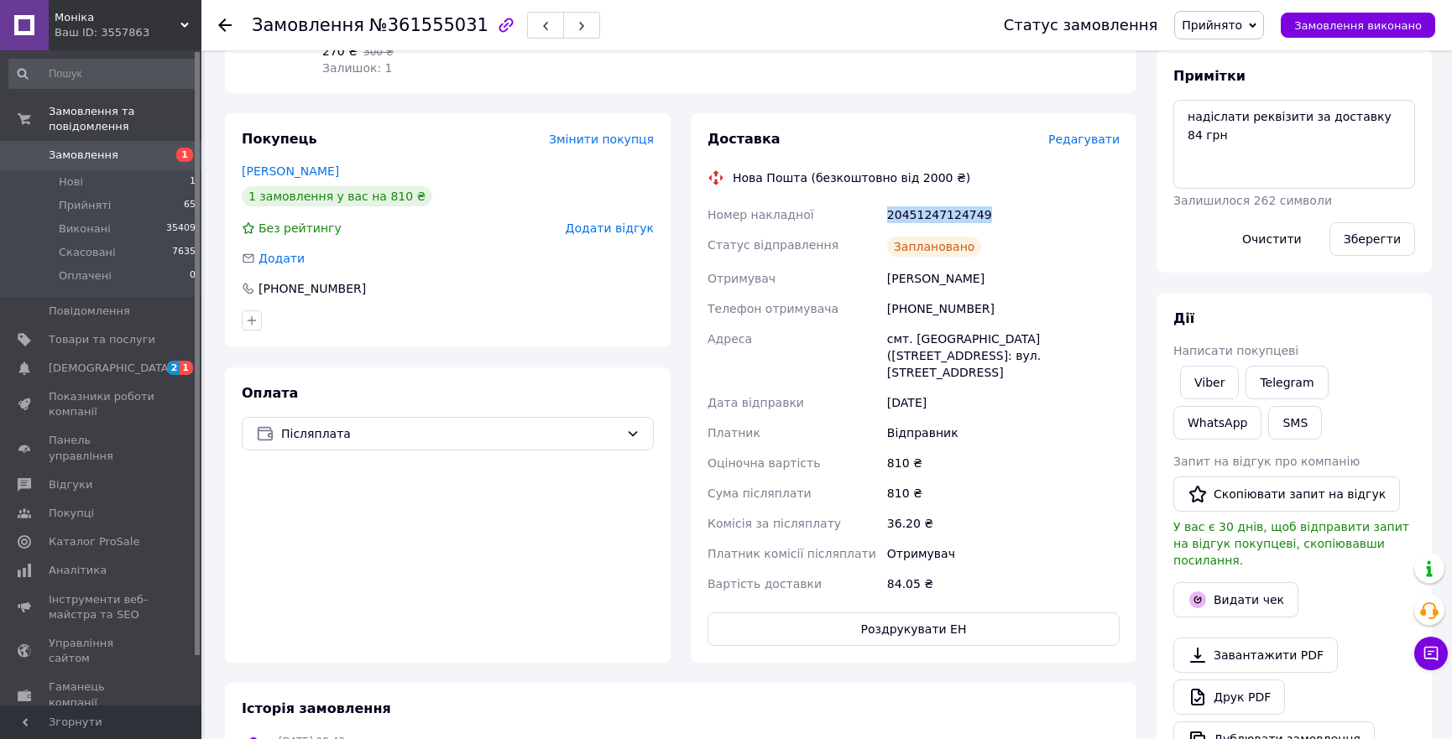
scroll to position [305, 0]
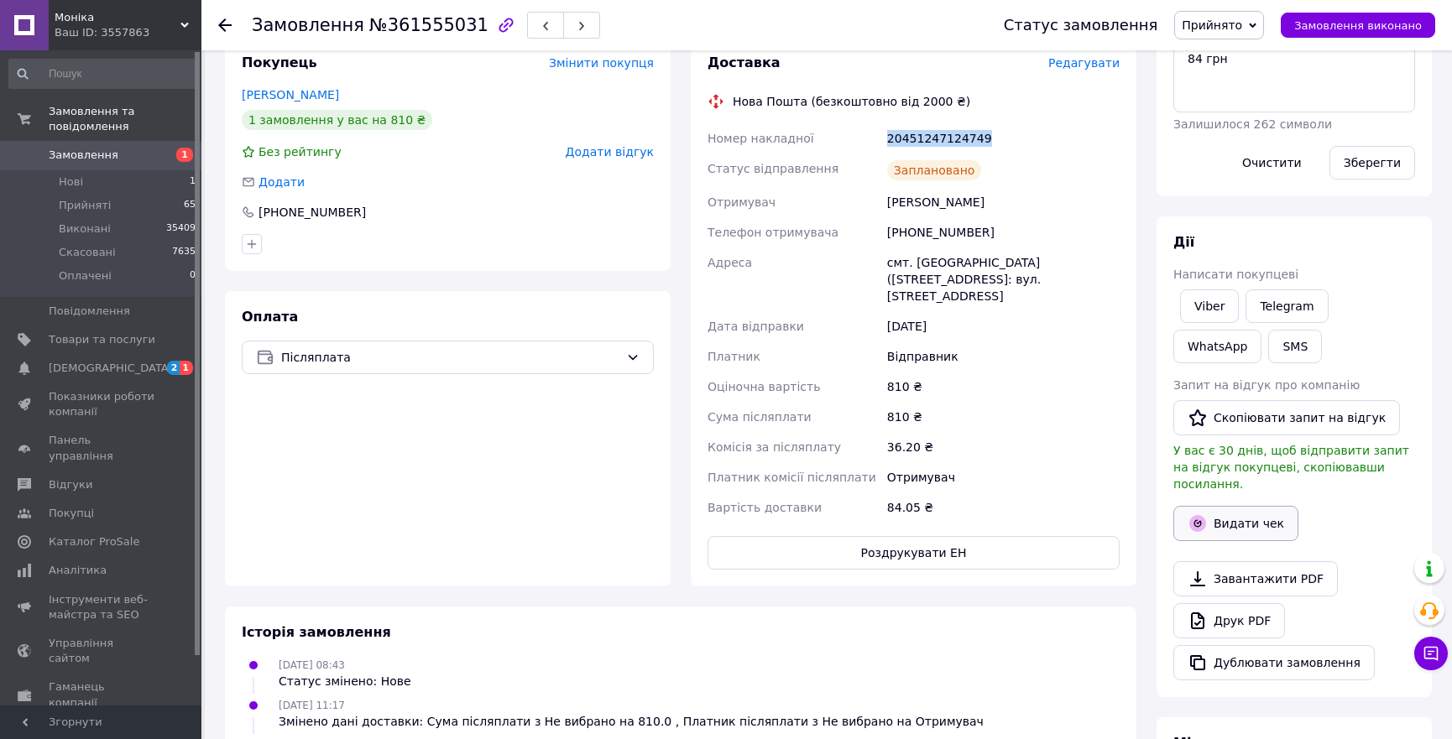
click at [1275, 511] on button "Видати чек" at bounding box center [1235, 523] width 125 height 35
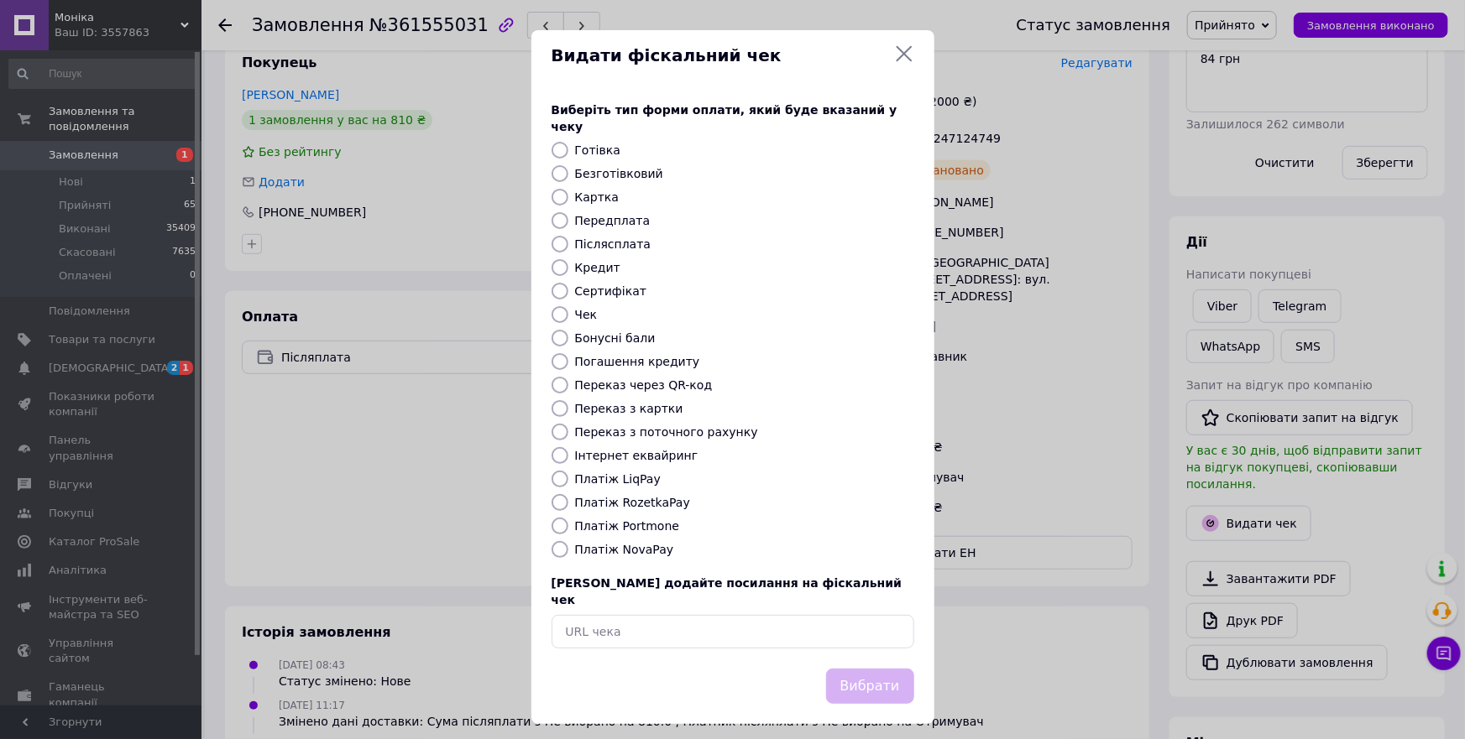
click at [619, 543] on label "Платіж NovaPay" at bounding box center [624, 549] width 99 height 13
click at [568, 542] on input "Платіж NovaPay" at bounding box center [559, 549] width 17 height 17
radio input "true"
click at [875, 669] on button "Вибрати" at bounding box center [870, 687] width 88 height 36
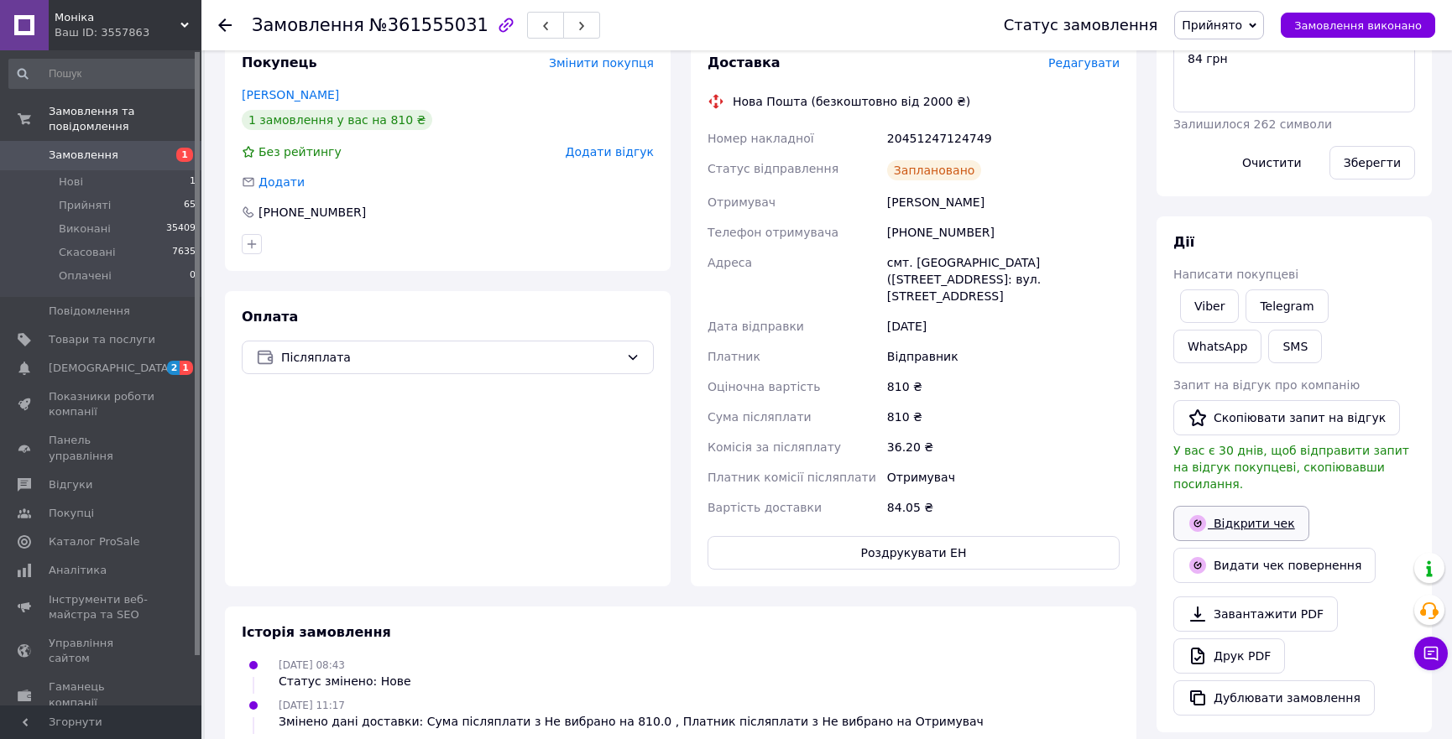
click at [1254, 506] on link "Відкрити чек" at bounding box center [1241, 523] width 136 height 35
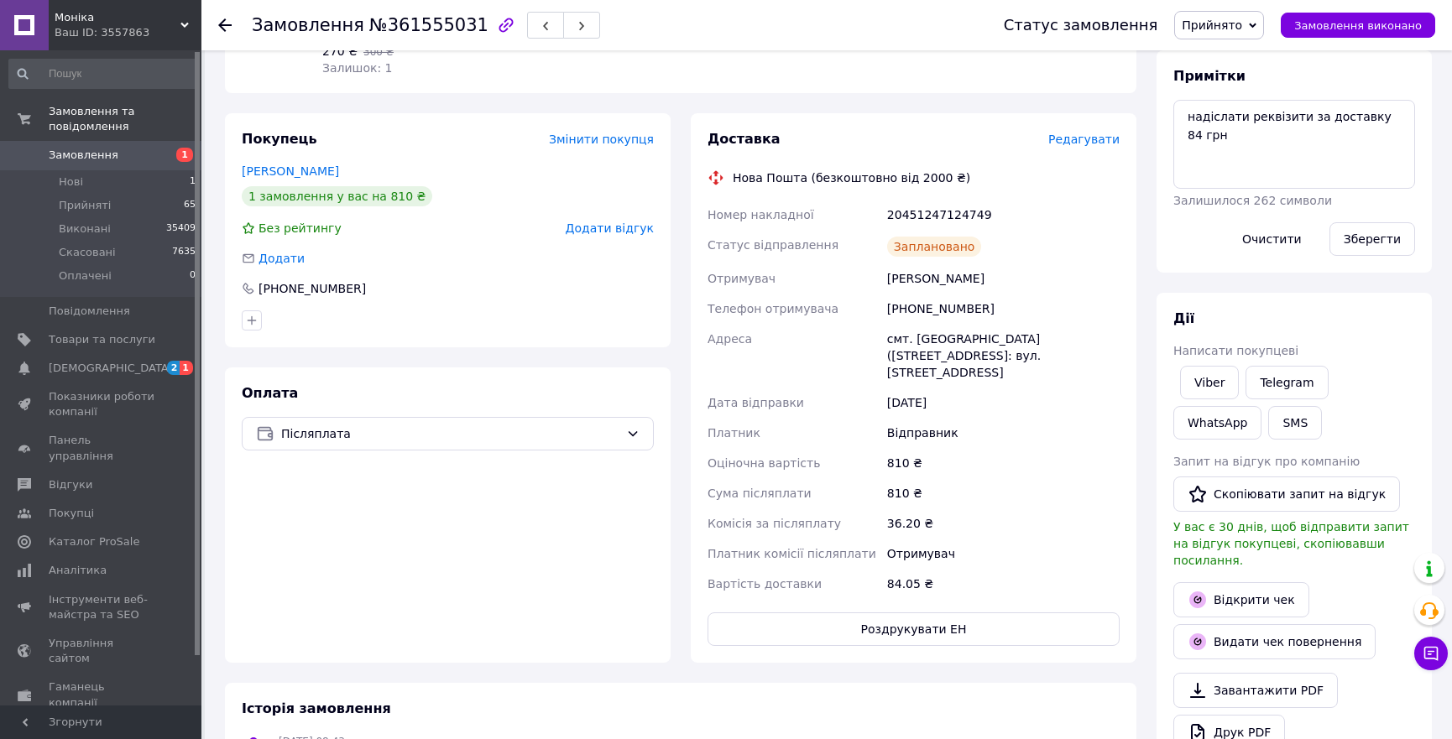
scroll to position [0, 0]
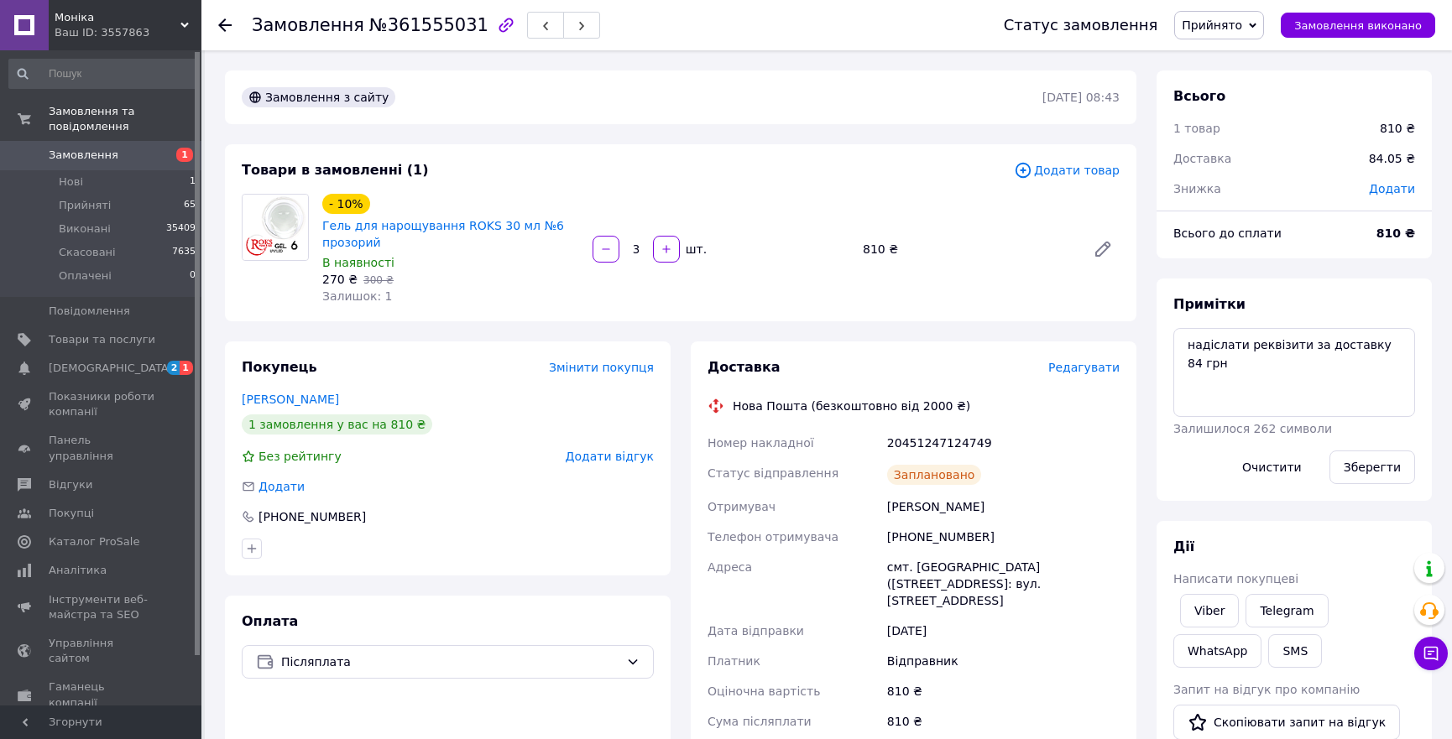
click at [928, 440] on div "20451247124749" at bounding box center [1003, 443] width 239 height 30
copy div "20451247124749"
click at [1229, 19] on span "Прийнято" at bounding box center [1212, 24] width 60 height 13
click at [1235, 52] on li "Виконано" at bounding box center [1219, 58] width 88 height 25
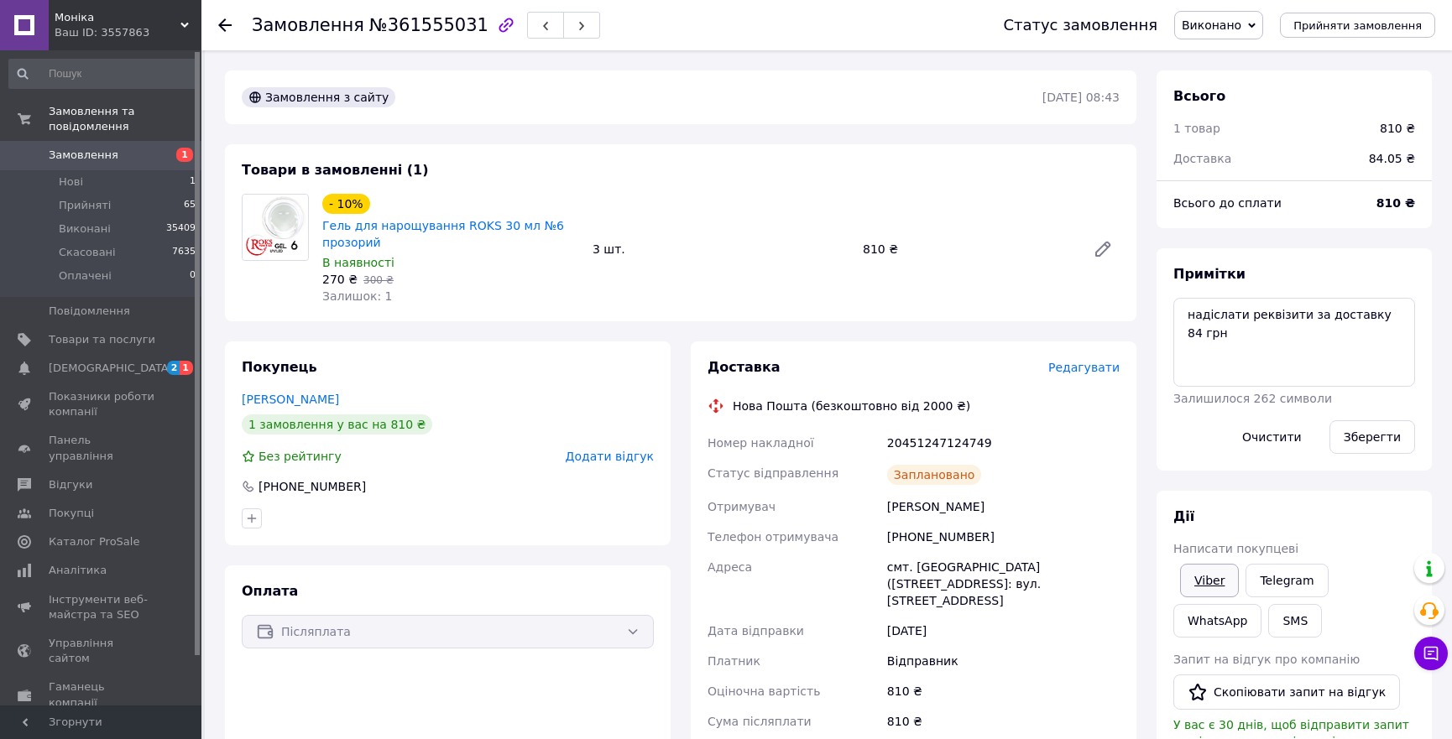
click at [1218, 577] on link "Viber" at bounding box center [1209, 581] width 59 height 34
click at [297, 305] on div "Товари в замовленні (1) - 10% Гель для нарощування ROKS 30 мл №6 прозорий В ная…" at bounding box center [680, 232] width 911 height 177
click at [229, 20] on icon at bounding box center [224, 24] width 13 height 13
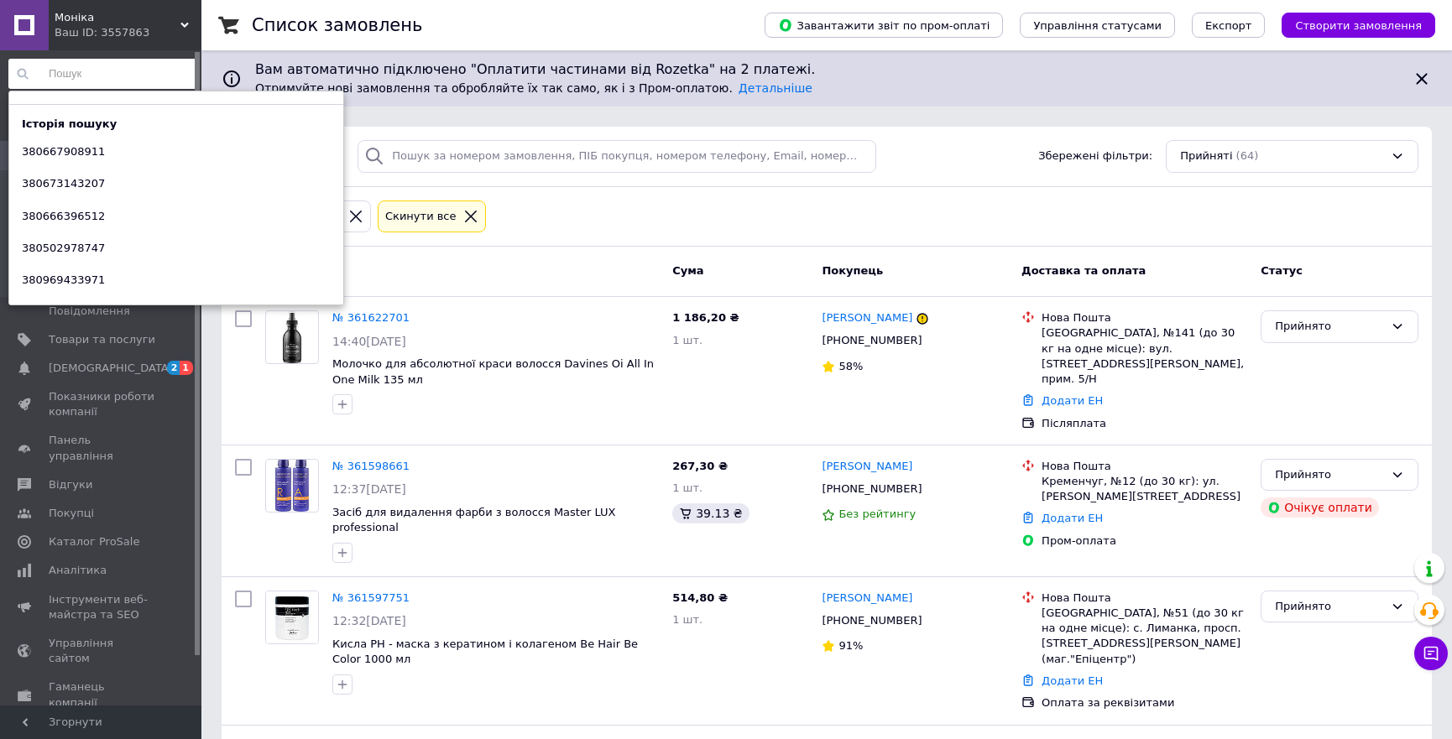
click at [96, 78] on input at bounding box center [102, 74] width 189 height 30
paste input "0663071065"
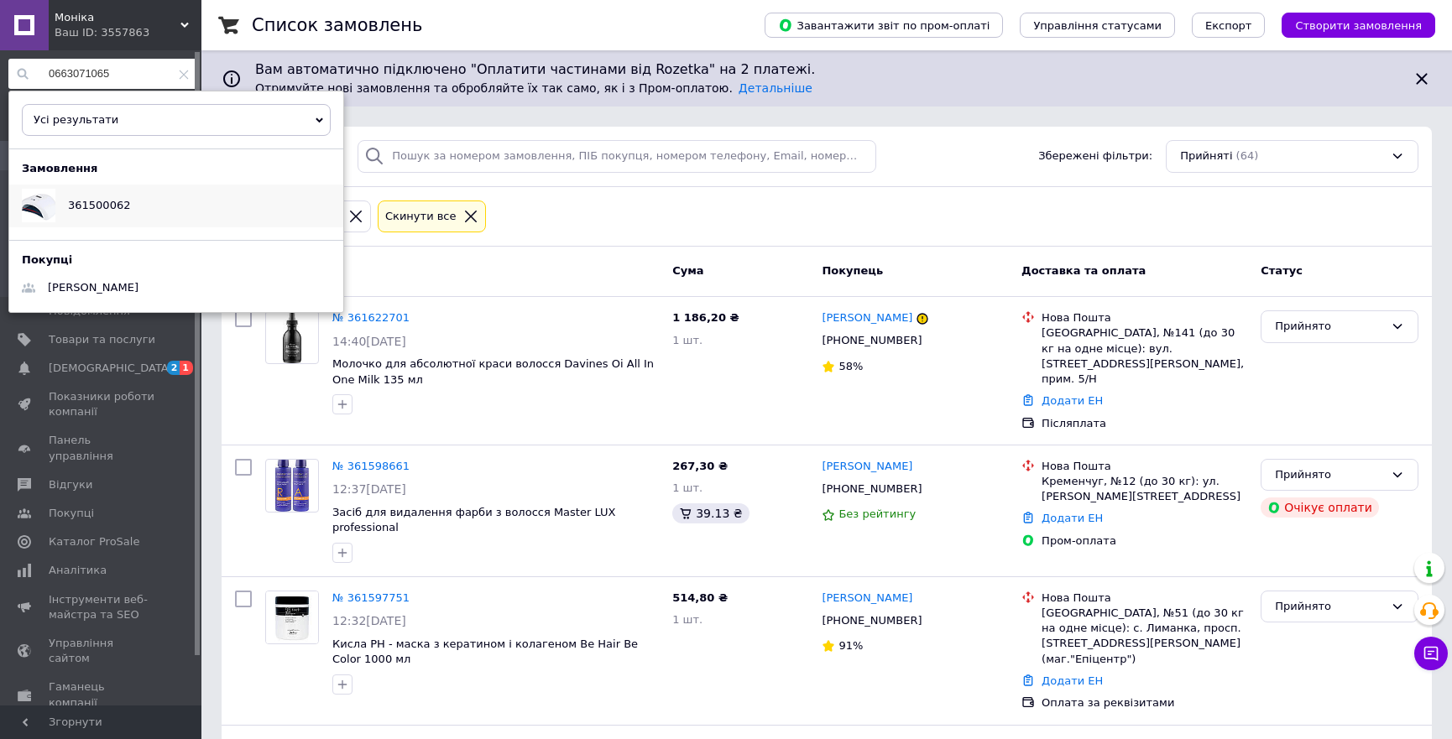
type input "0663071065"
click at [104, 201] on span "361500062" at bounding box center [99, 205] width 62 height 13
drag, startPoint x: 246, startPoint y: 518, endPoint x: 384, endPoint y: 316, distance: 245.1
click at [246, 518] on div at bounding box center [243, 511] width 30 height 118
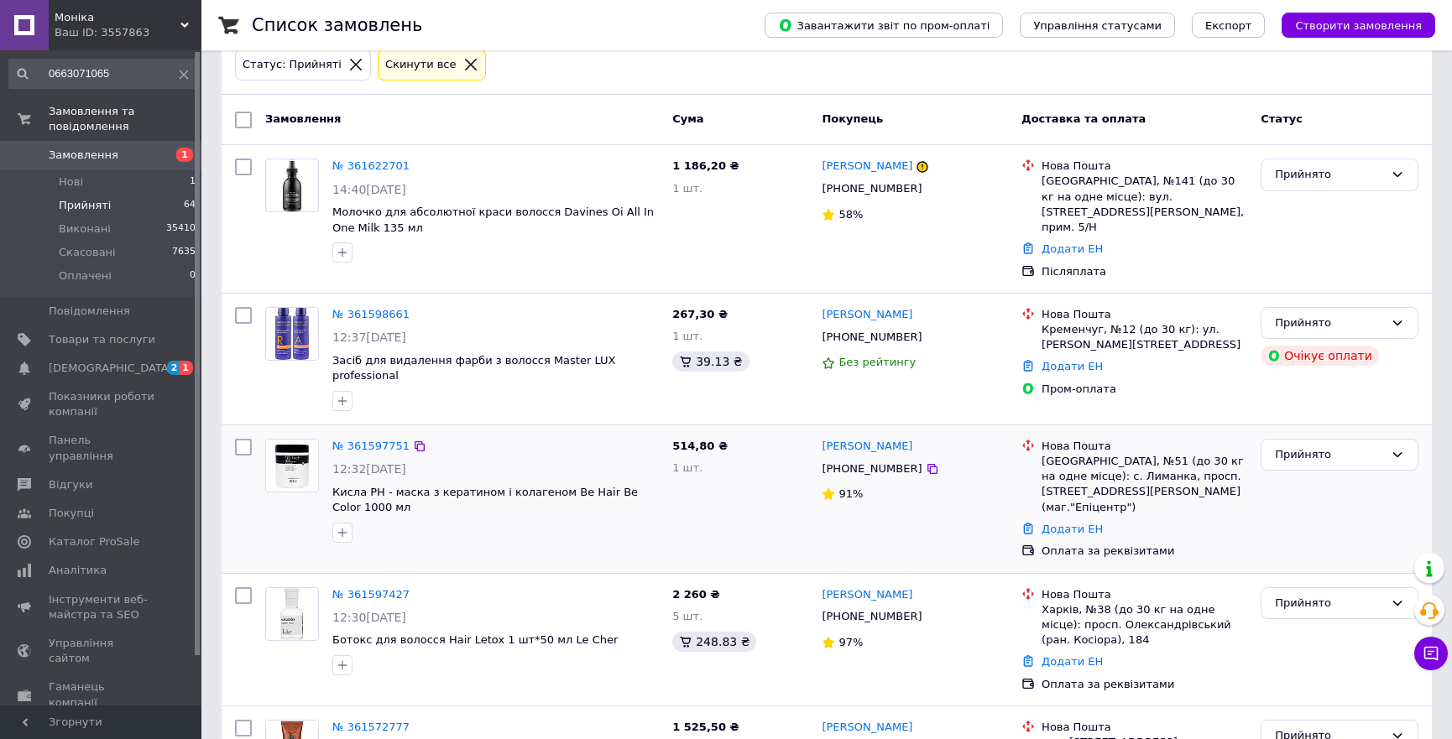
scroll to position [228, 0]
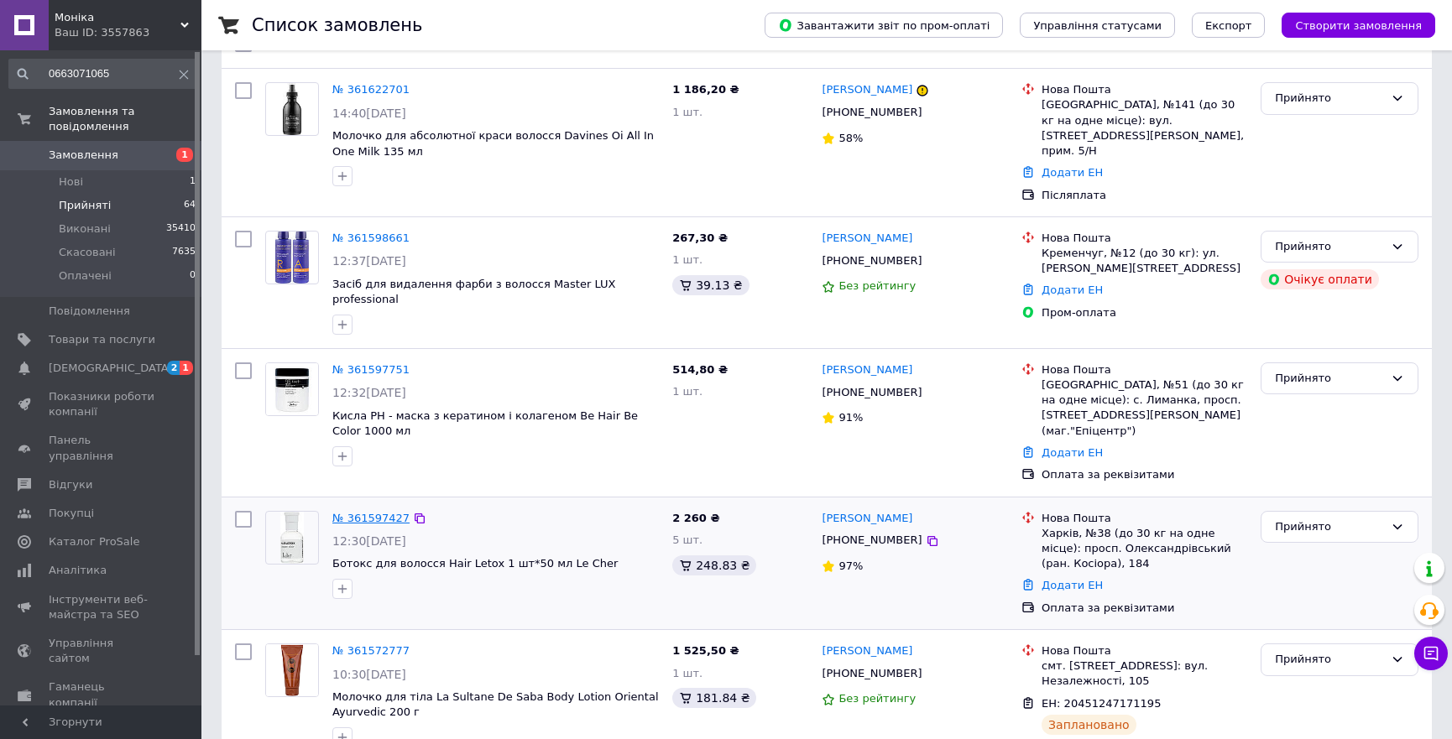
click at [377, 512] on link "№ 361597427" at bounding box center [370, 518] width 77 height 13
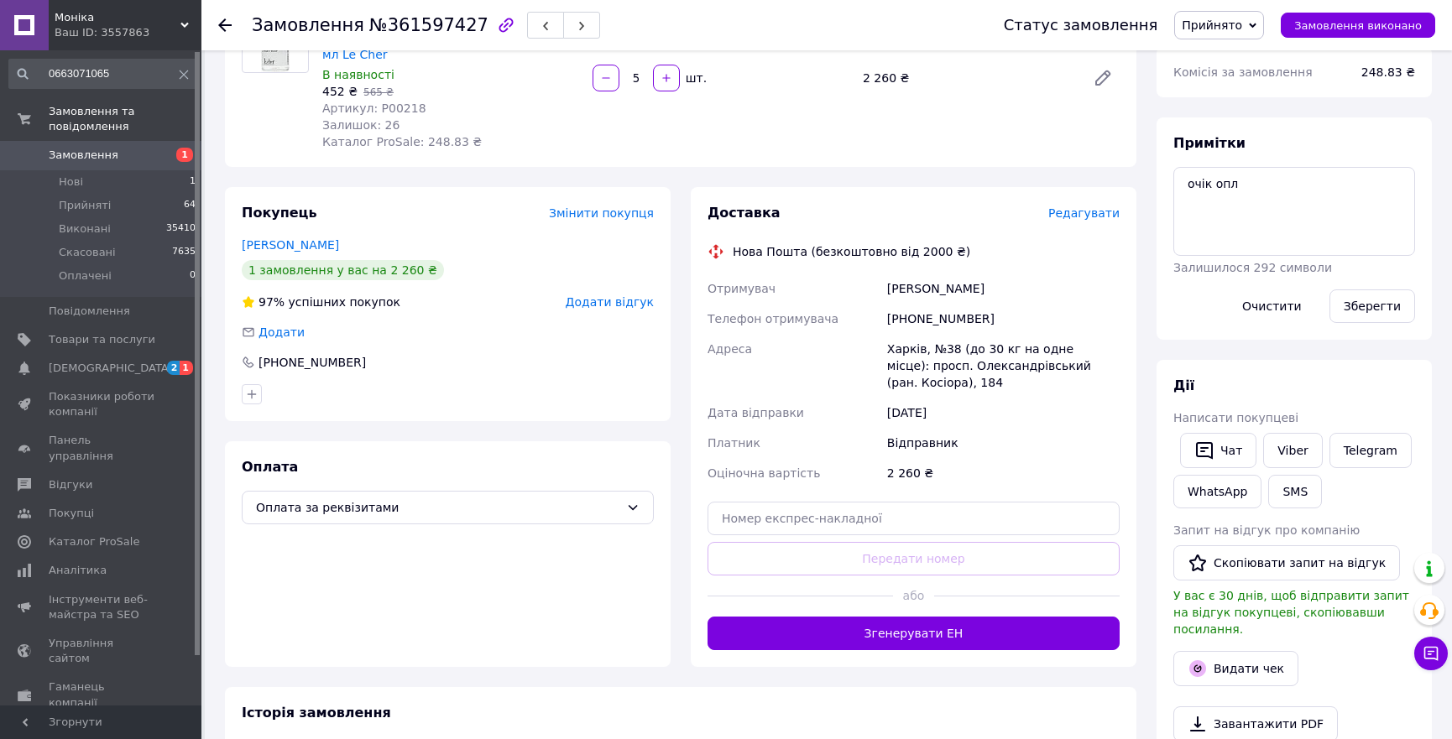
scroll to position [228, 0]
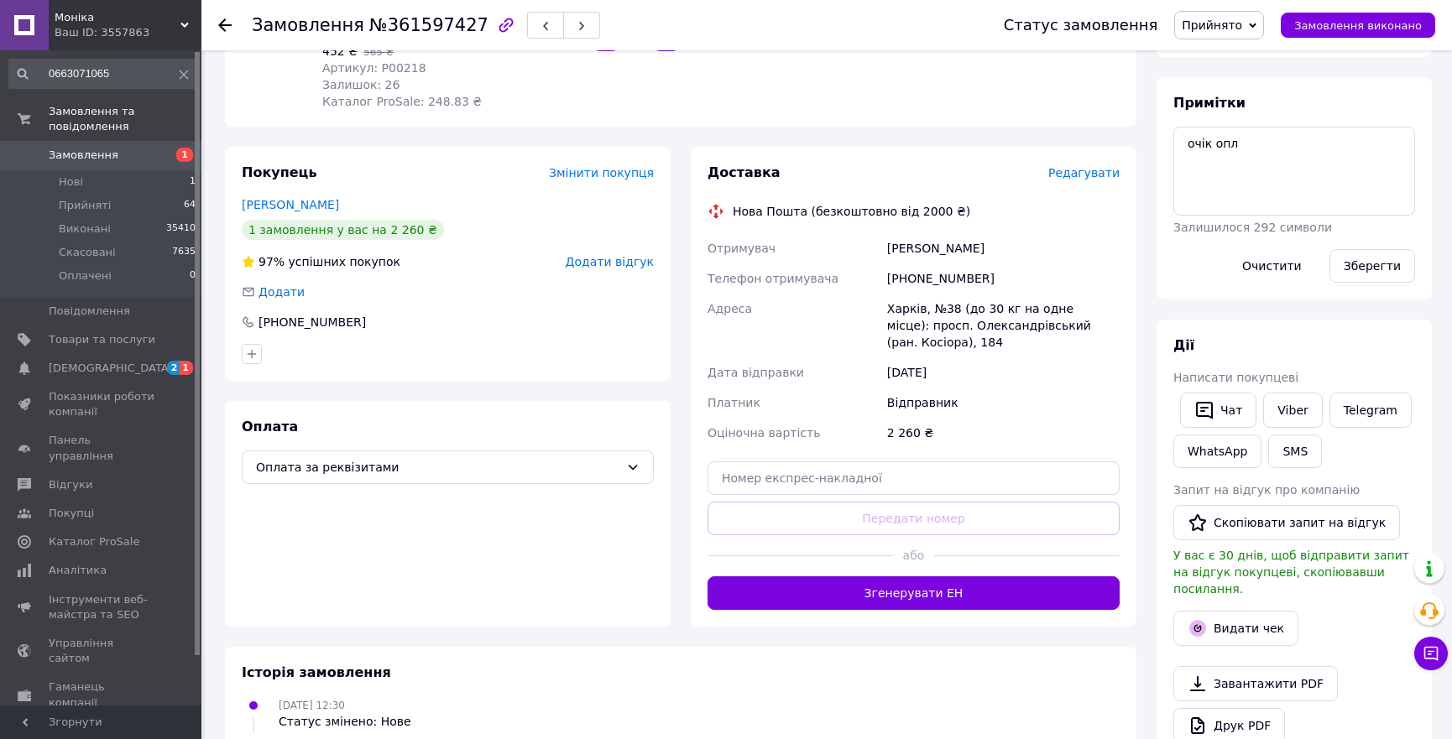
click at [945, 278] on div "+380502978747" at bounding box center [1003, 279] width 239 height 30
copy div "380502978747"
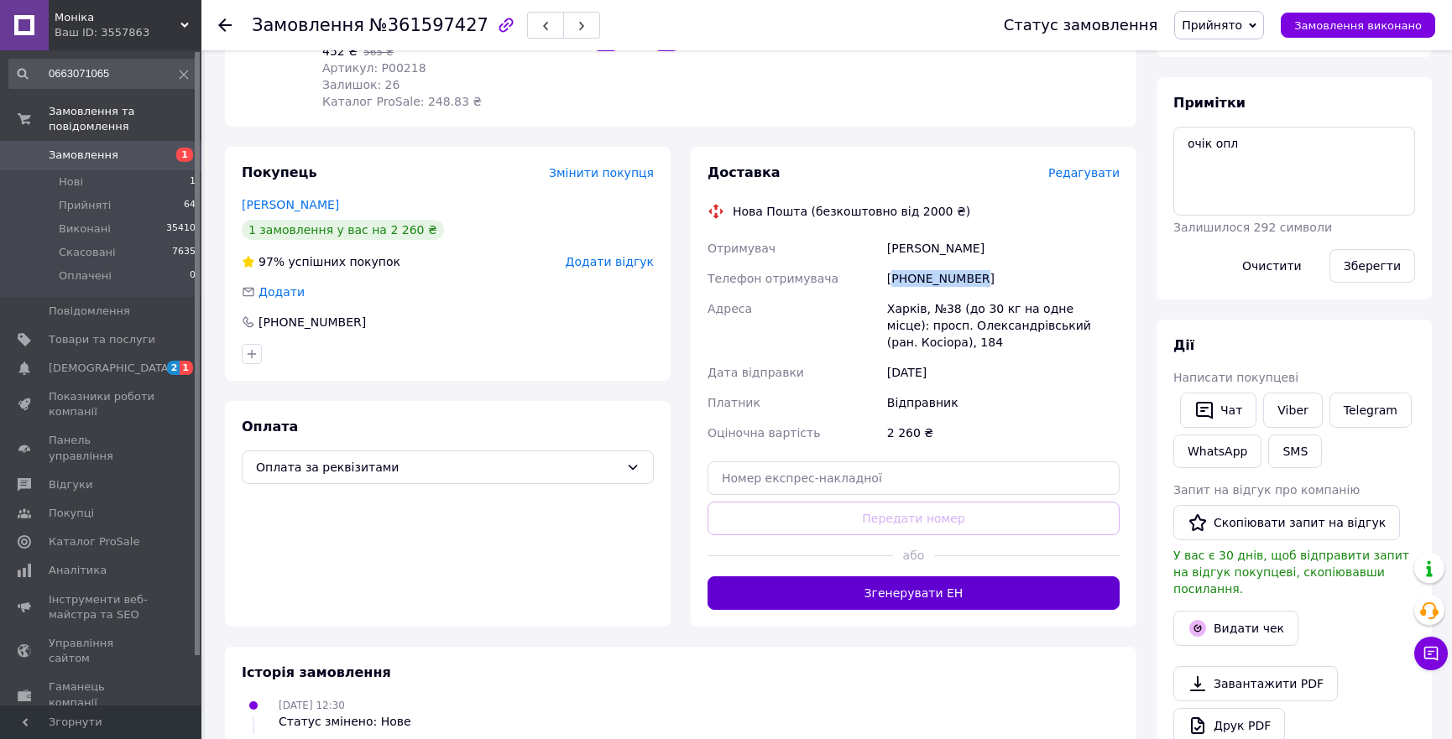
click at [861, 598] on button "Згенерувати ЕН" at bounding box center [914, 594] width 412 height 34
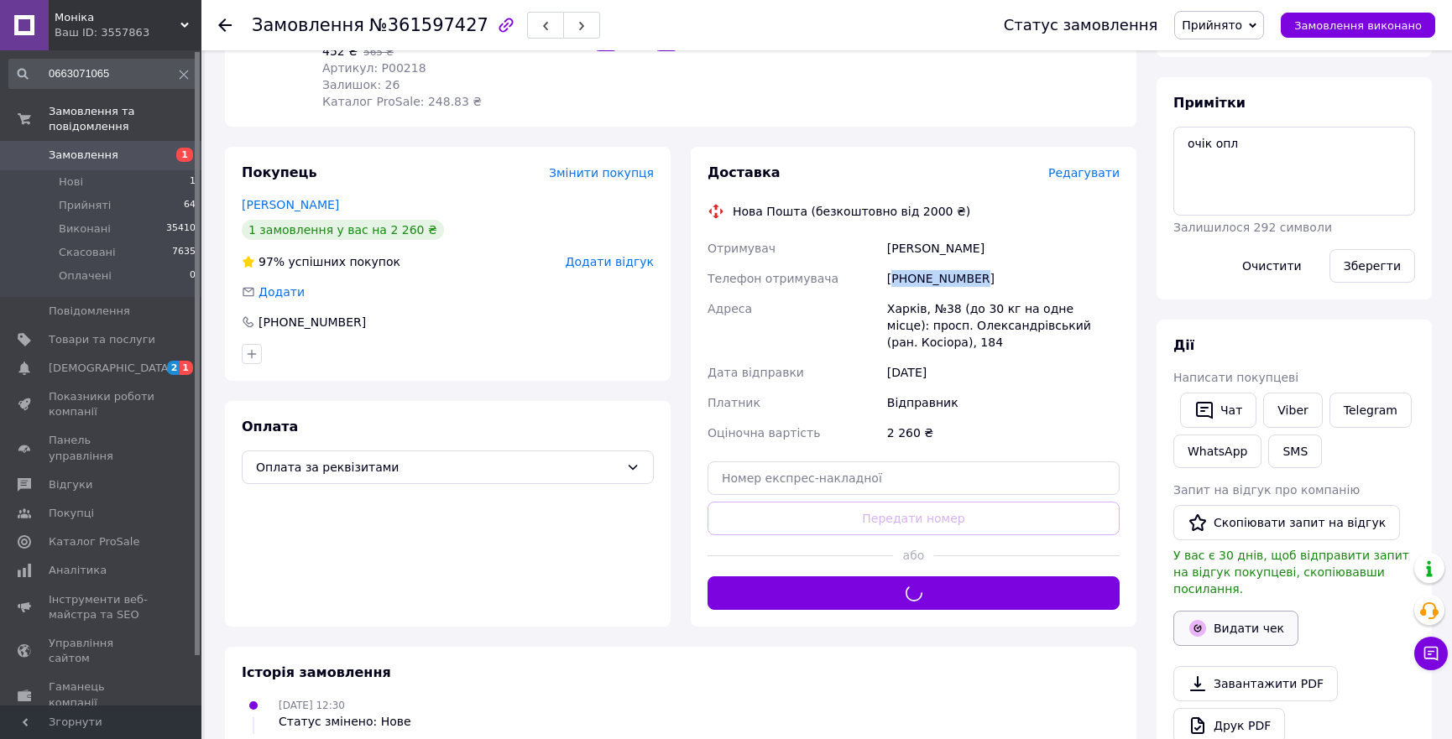
click at [1254, 611] on button "Видати чек" at bounding box center [1235, 628] width 125 height 35
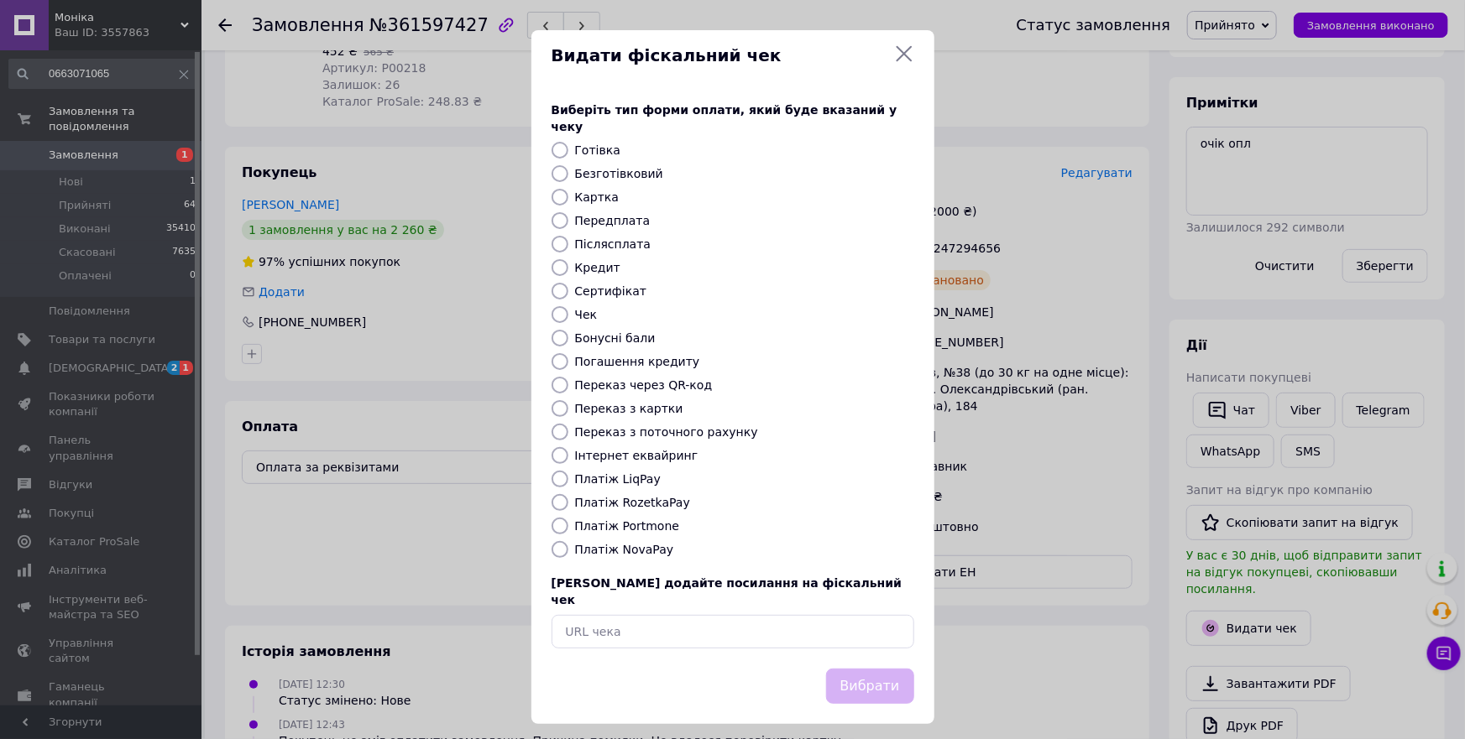
click at [599, 167] on label "Безготівковий" at bounding box center [619, 173] width 88 height 13
click at [568, 165] on input "Безготівковий" at bounding box center [559, 173] width 17 height 17
radio input "true"
click at [847, 669] on button "Вибрати" at bounding box center [870, 687] width 88 height 36
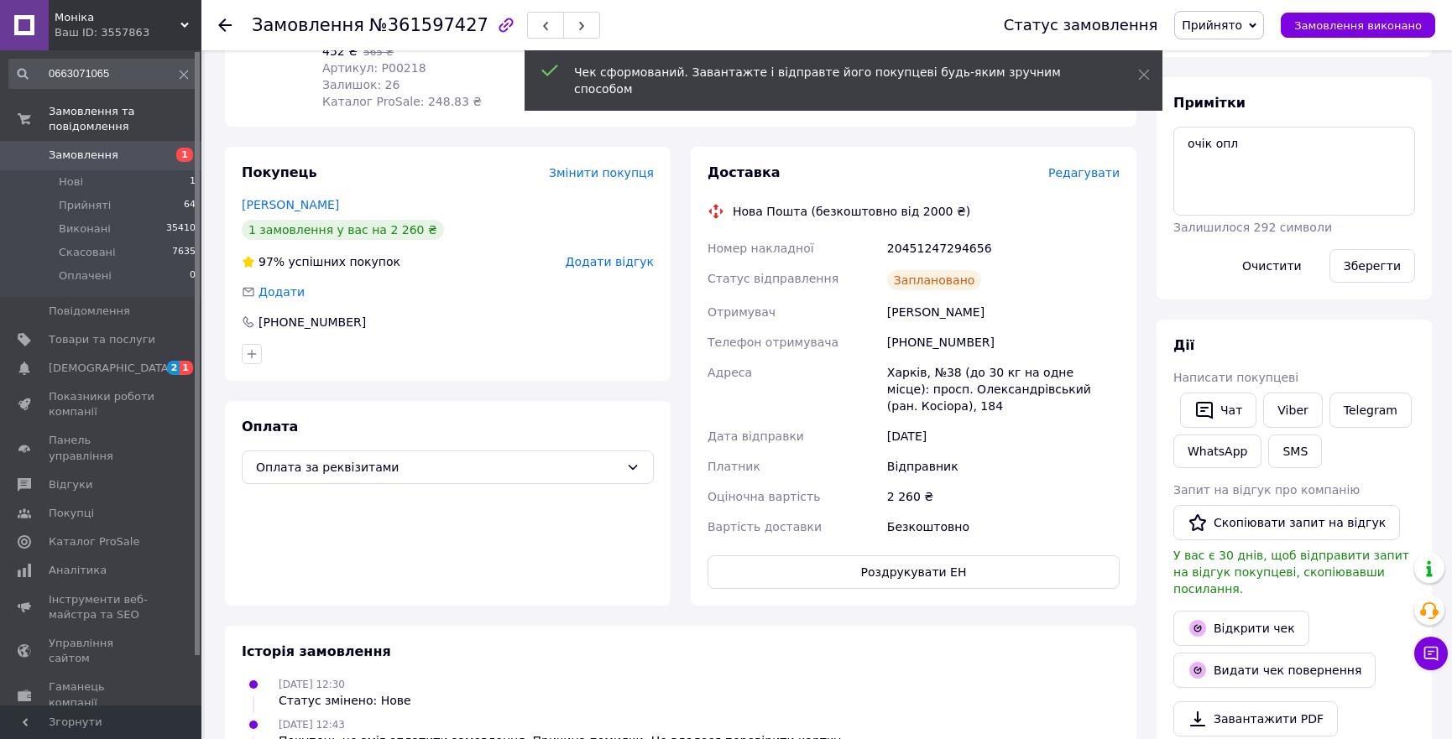
click at [941, 248] on div "20451247294656" at bounding box center [1003, 248] width 239 height 30
copy div "20451247294656"
click at [1256, 611] on link "Відкрити чек" at bounding box center [1241, 628] width 136 height 35
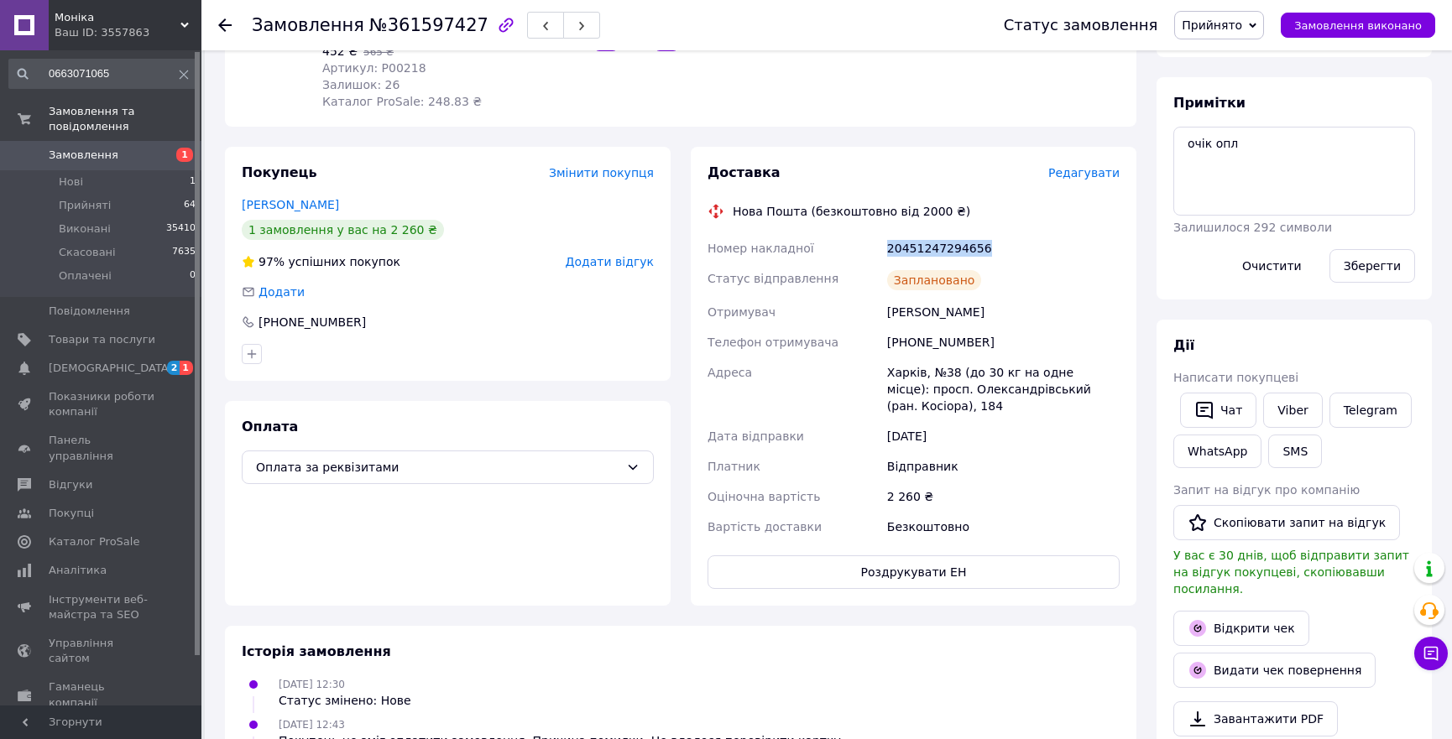
click at [1224, 16] on span "Прийнято" at bounding box center [1219, 25] width 90 height 29
click at [1248, 52] on li "Виконано" at bounding box center [1219, 58] width 88 height 25
click at [927, 240] on div "20451247294656" at bounding box center [1003, 248] width 239 height 30
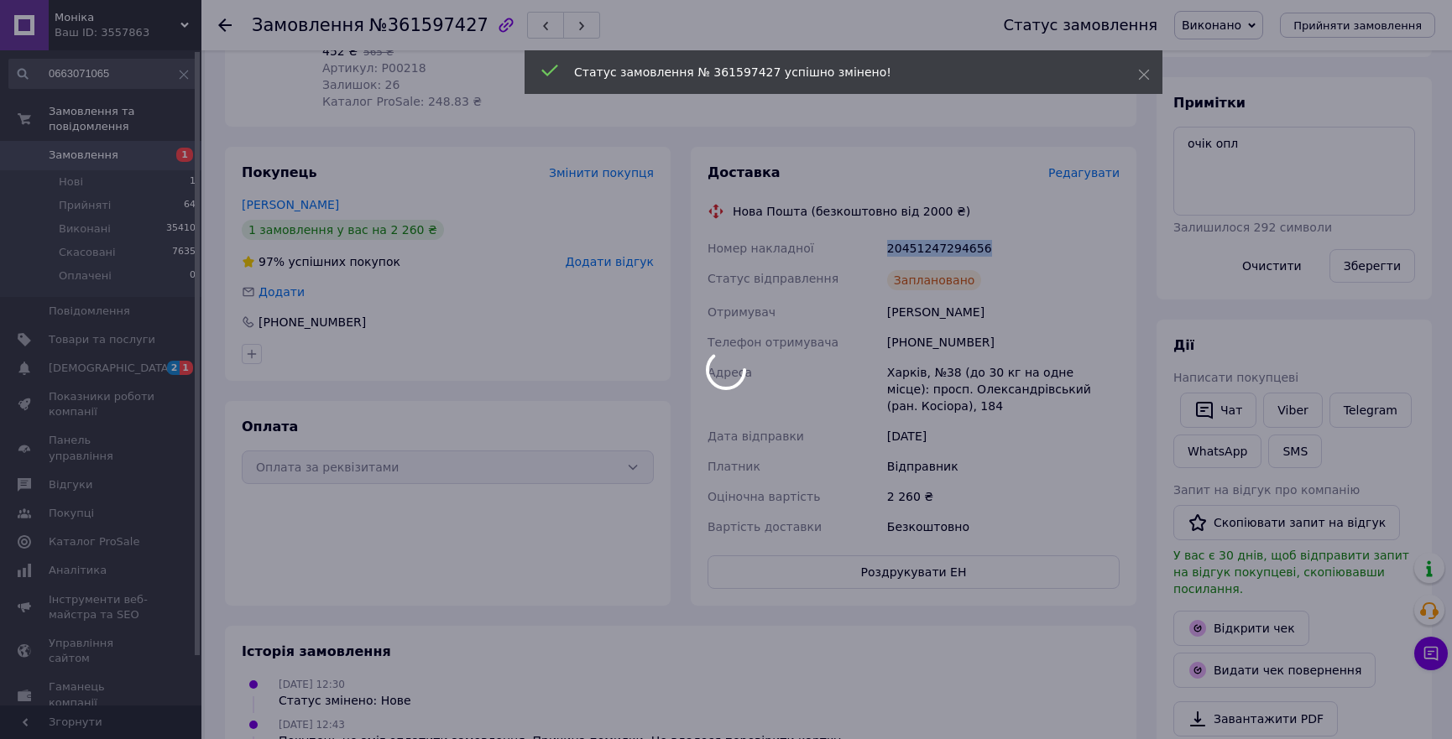
copy div "20451247294656"
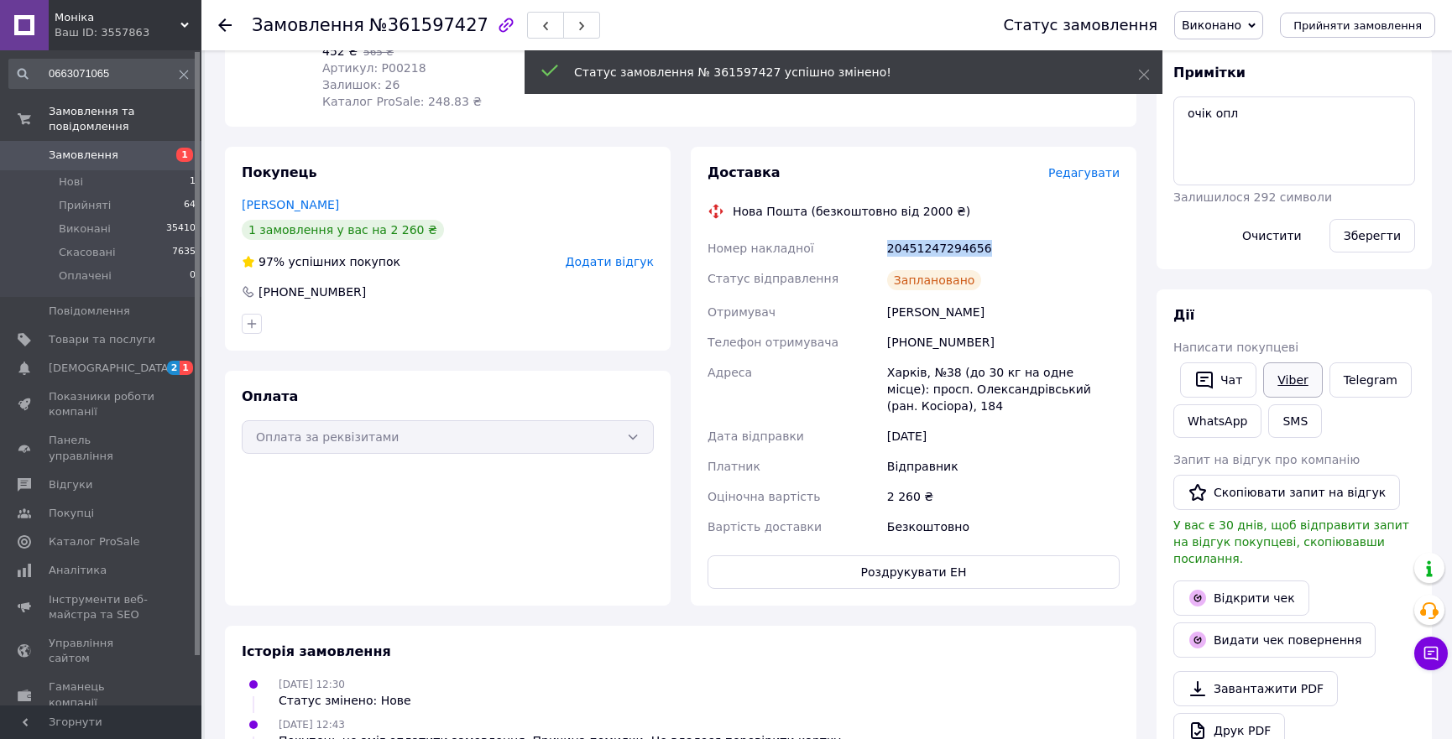
click at [1290, 379] on link "Viber" at bounding box center [1292, 380] width 59 height 35
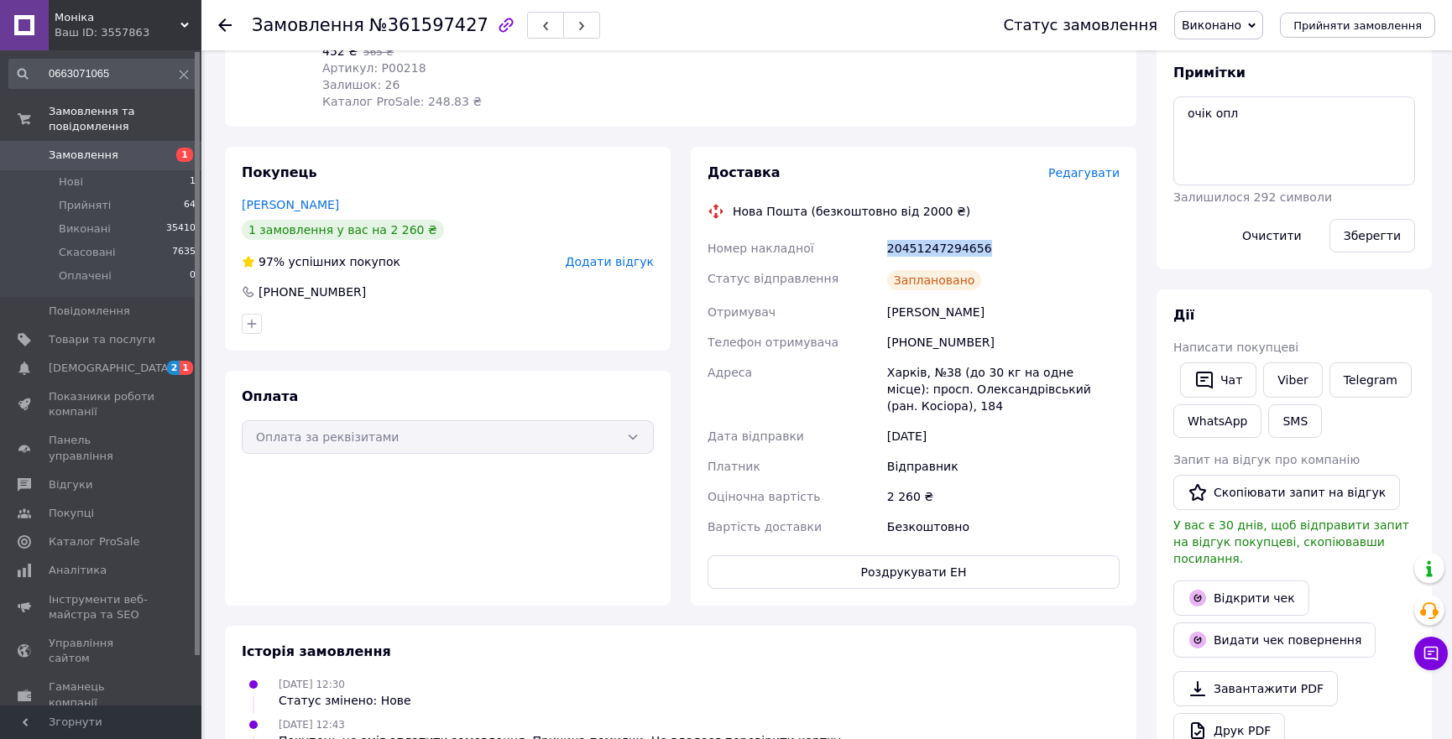
scroll to position [0, 0]
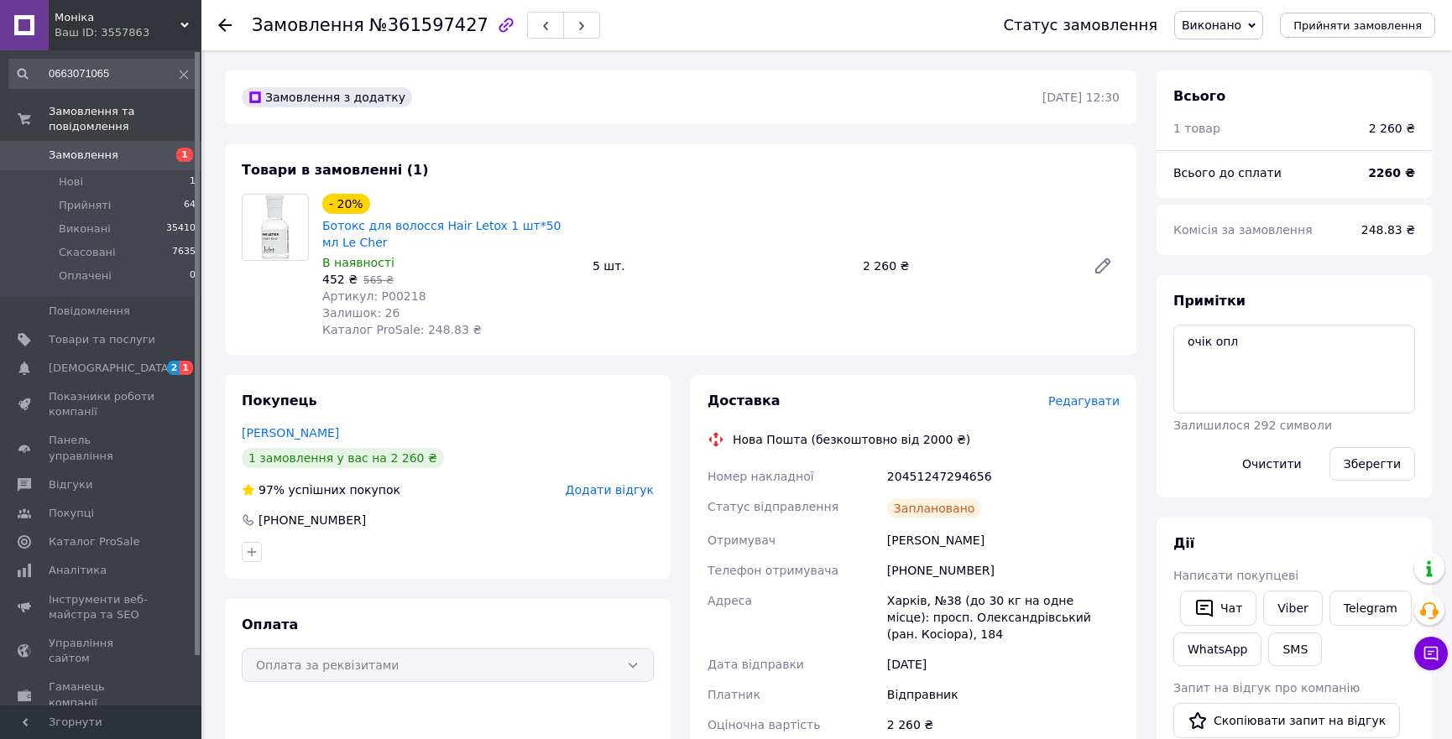
click at [89, 67] on input "0663071065" at bounding box center [102, 74] width 189 height 30
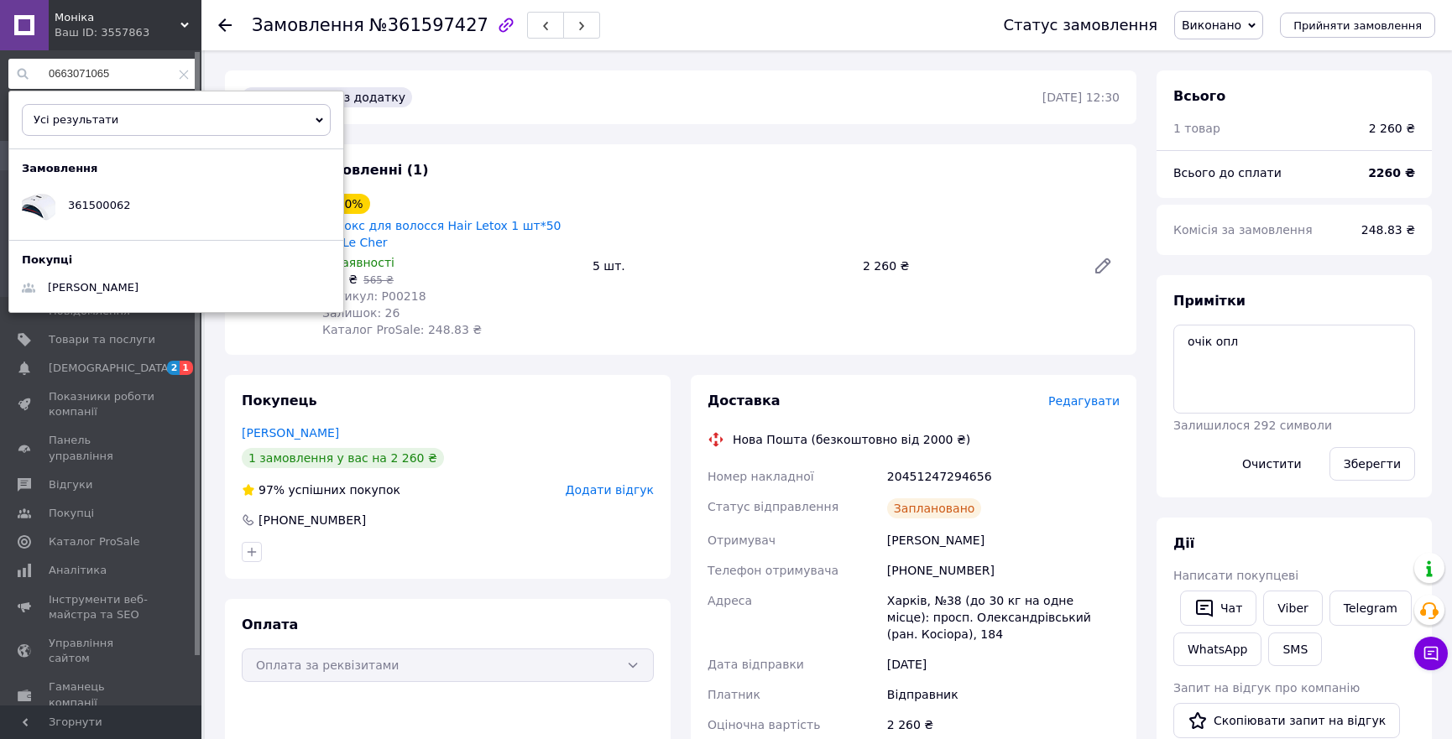
click at [89, 67] on input "0663071065" at bounding box center [102, 74] width 189 height 30
paste input "380680740920"
click at [109, 212] on span "357838125" at bounding box center [99, 205] width 62 height 13
click at [71, 77] on input "380680740920" at bounding box center [102, 74] width 189 height 30
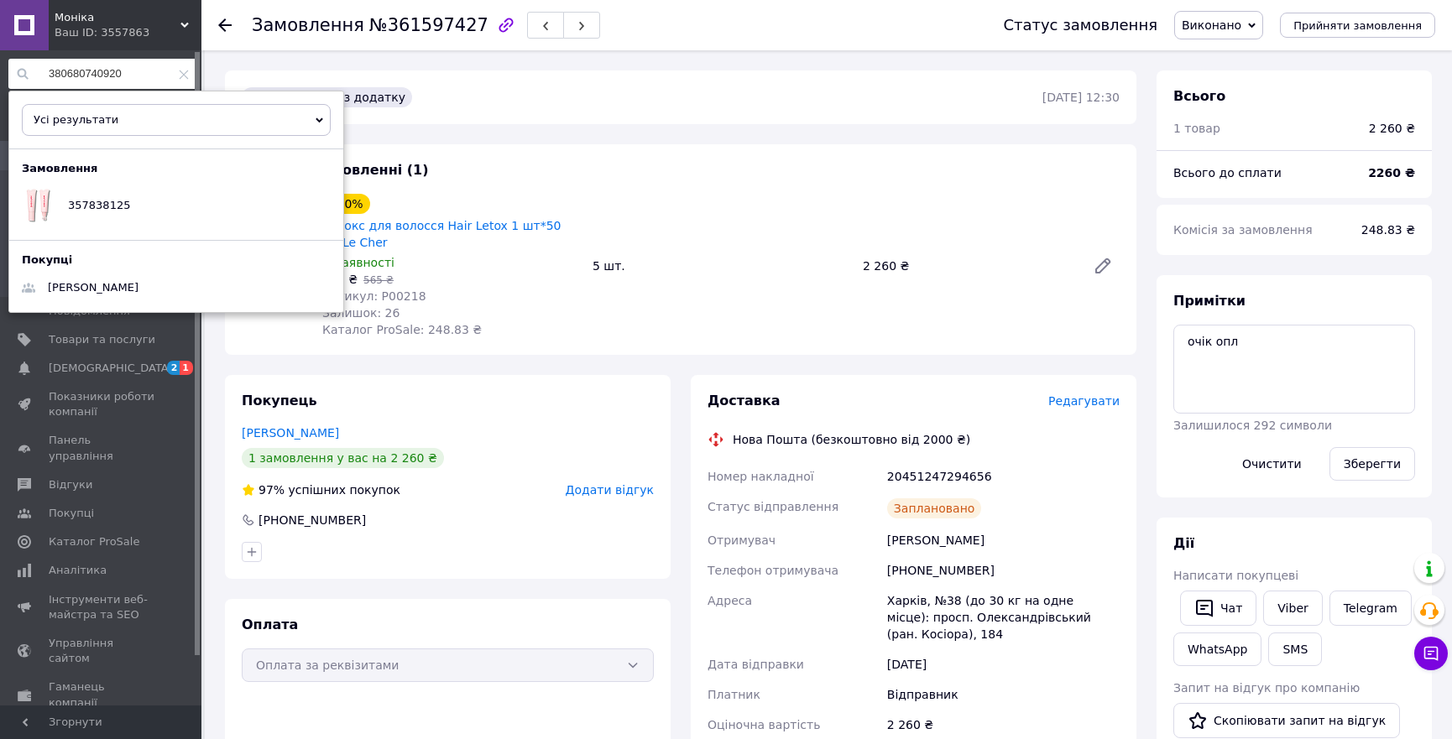
paste input "7798483"
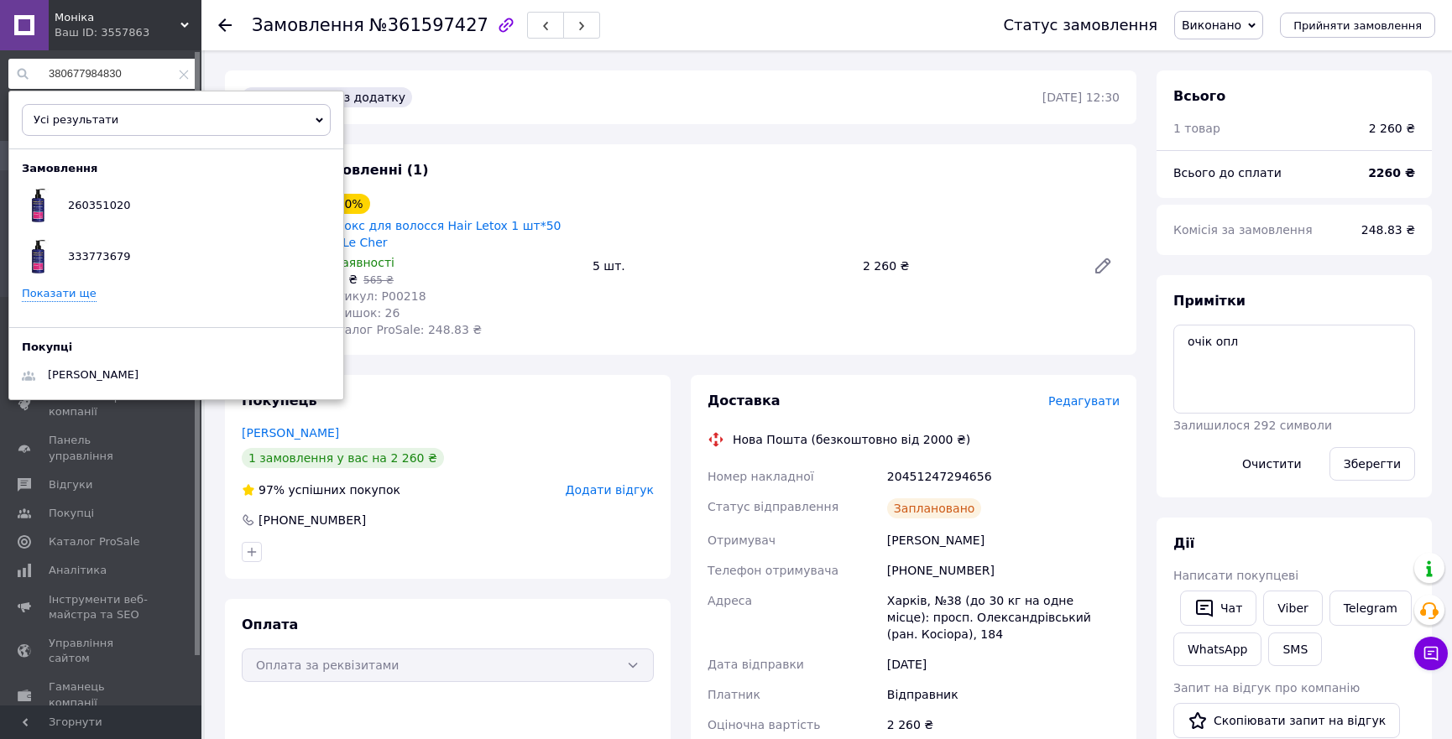
click at [67, 295] on link "Показати ще" at bounding box center [59, 294] width 75 height 16
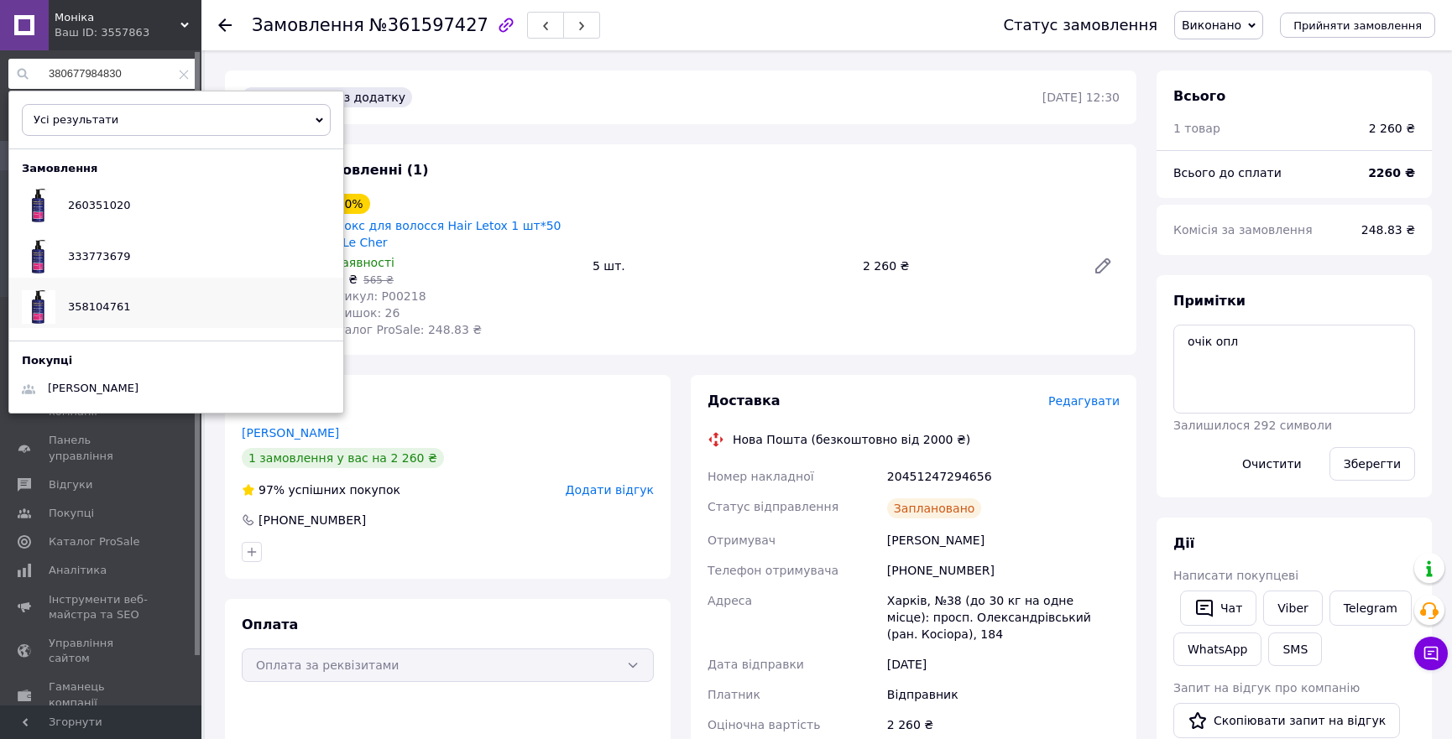
click at [93, 306] on span "358104761" at bounding box center [99, 306] width 62 height 13
click at [93, 67] on input "380677984830" at bounding box center [102, 74] width 189 height 30
paste input "979297912"
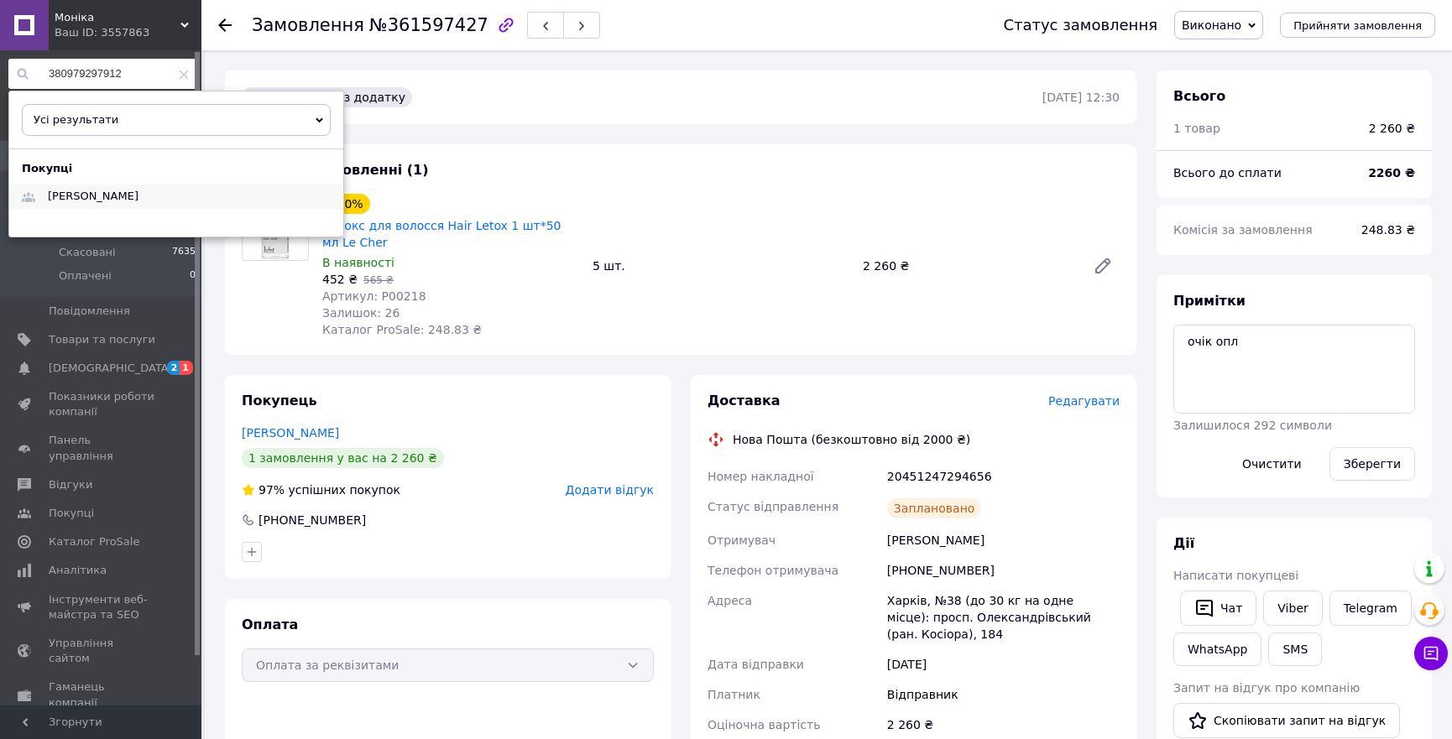
click at [105, 185] on div "Сибирякова Валерия" at bounding box center [93, 197] width 116 height 24
click at [90, 71] on input "380979297912" at bounding box center [102, 74] width 189 height 30
paste input "31870327"
click at [96, 199] on span "Король Инна" at bounding box center [93, 196] width 91 height 13
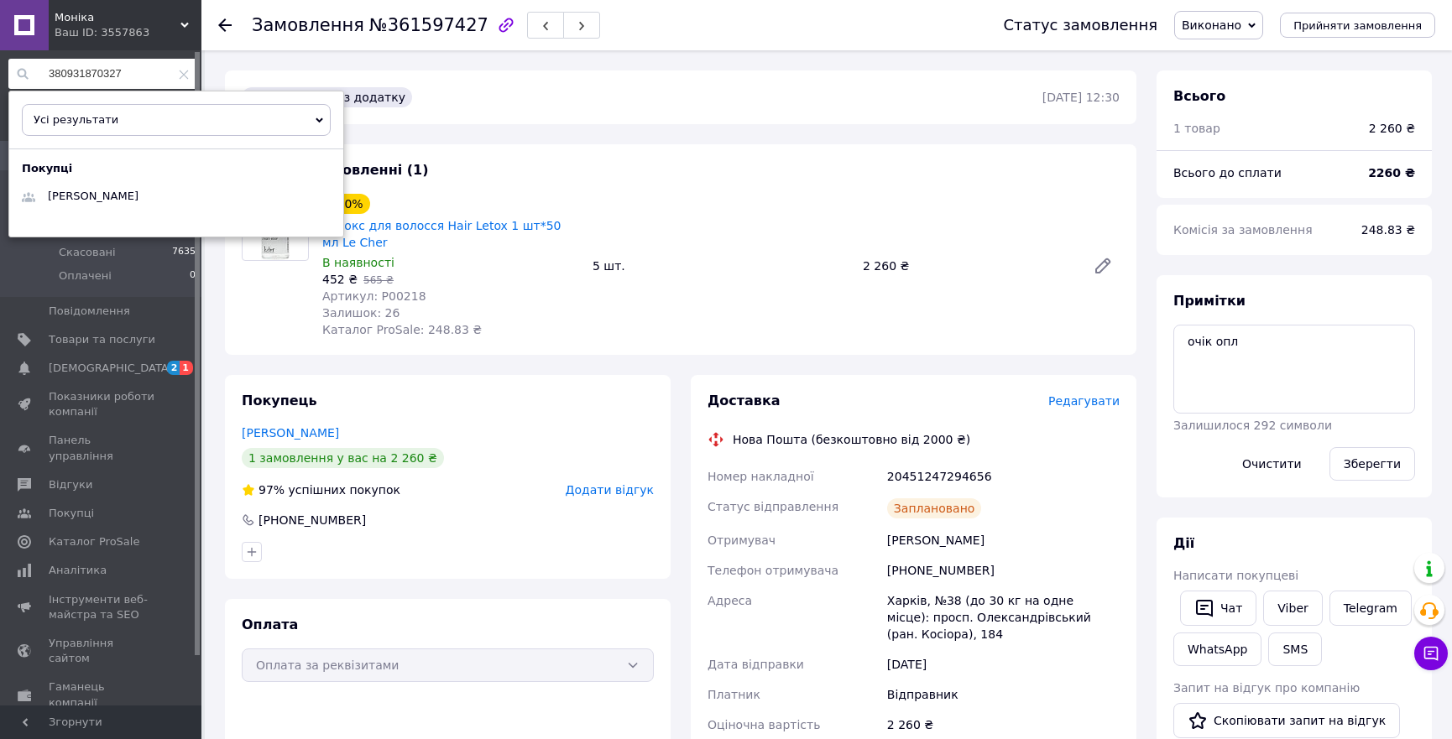
click at [81, 76] on input "380931870327" at bounding box center [102, 74] width 189 height 30
paste input "633454793"
click at [99, 193] on span "Мелета Яна" at bounding box center [93, 196] width 91 height 13
click at [109, 70] on input "380633454793" at bounding box center [102, 74] width 189 height 30
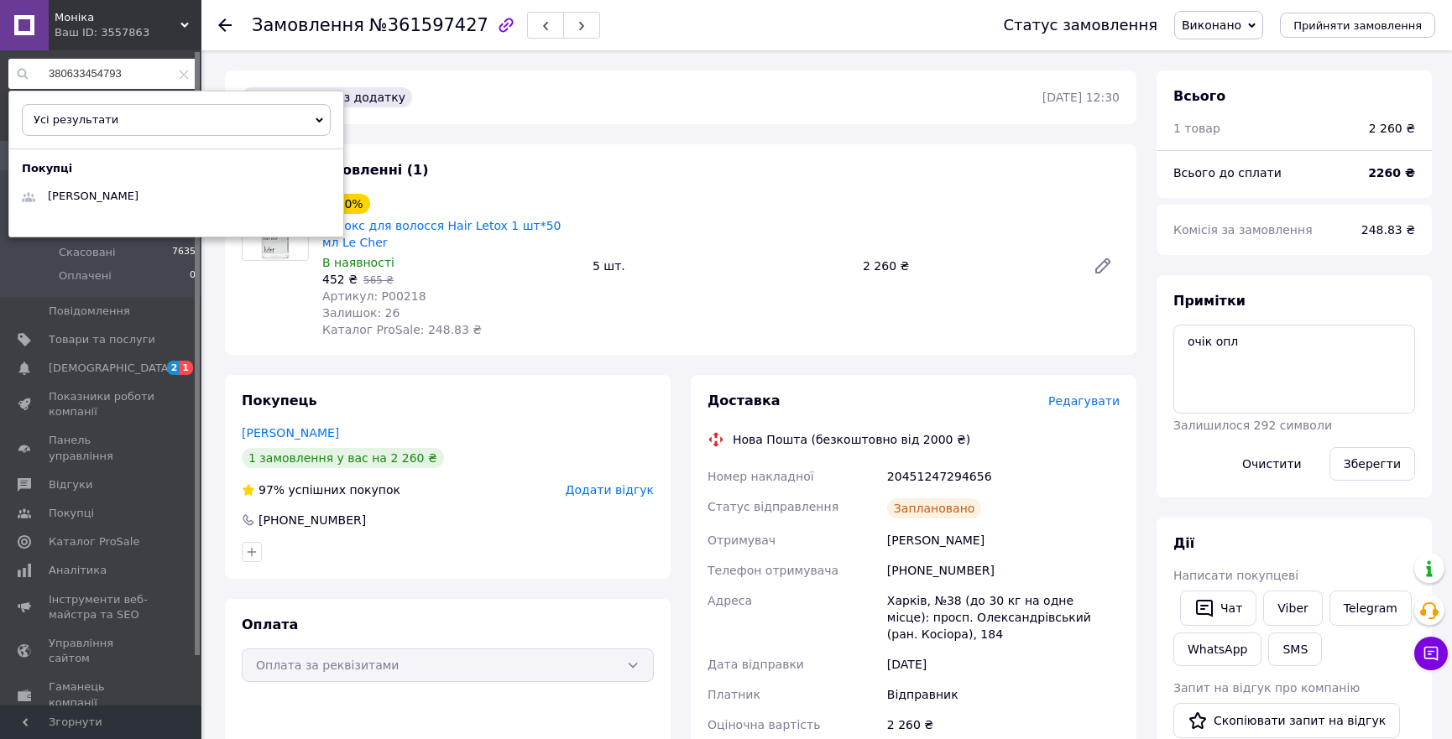
click at [109, 70] on input "380633454793" at bounding box center [102, 74] width 189 height 30
paste input "503870727"
click at [106, 198] on span "Игорь Лехан" at bounding box center [93, 196] width 91 height 13
click at [101, 73] on input "380503870727" at bounding box center [102, 74] width 189 height 30
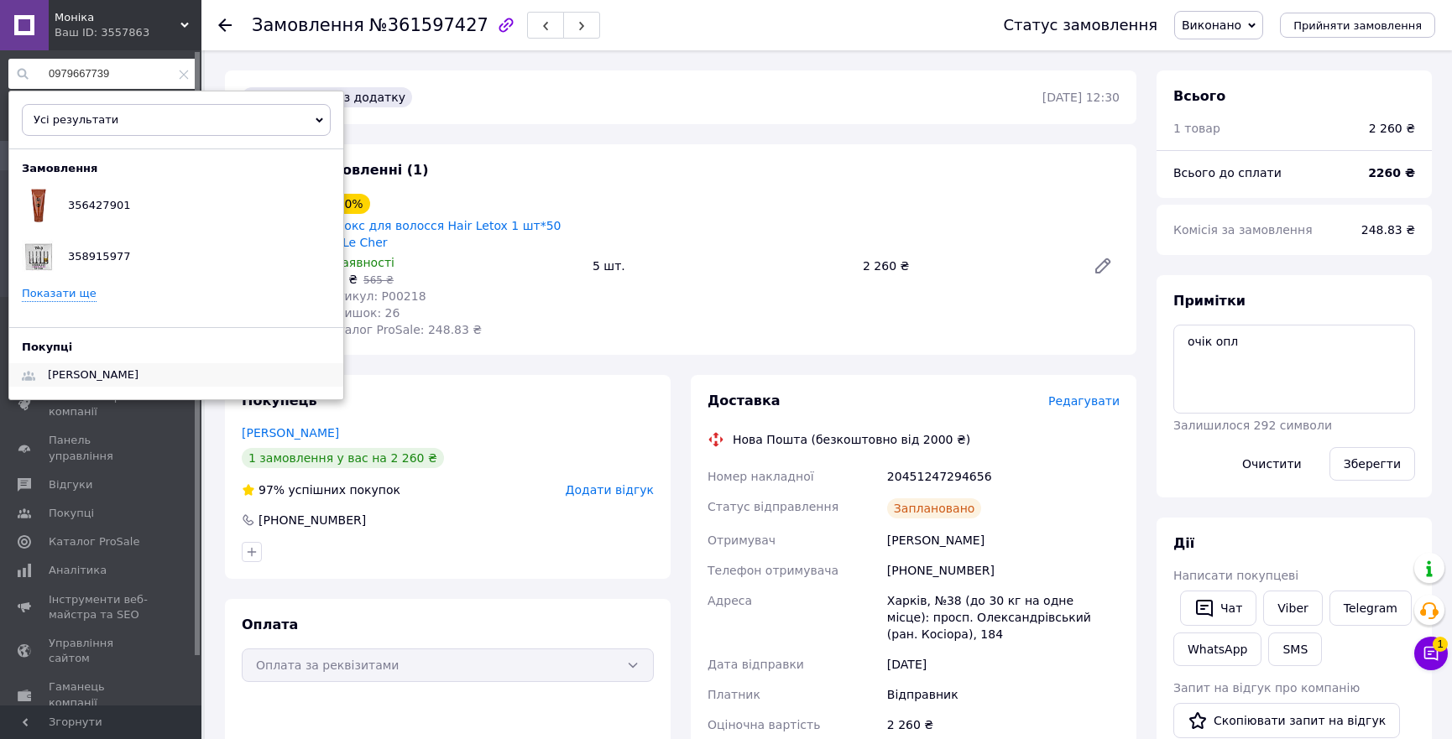
type input "0979667739"
click at [92, 378] on span "Дідух Поліна" at bounding box center [93, 374] width 91 height 13
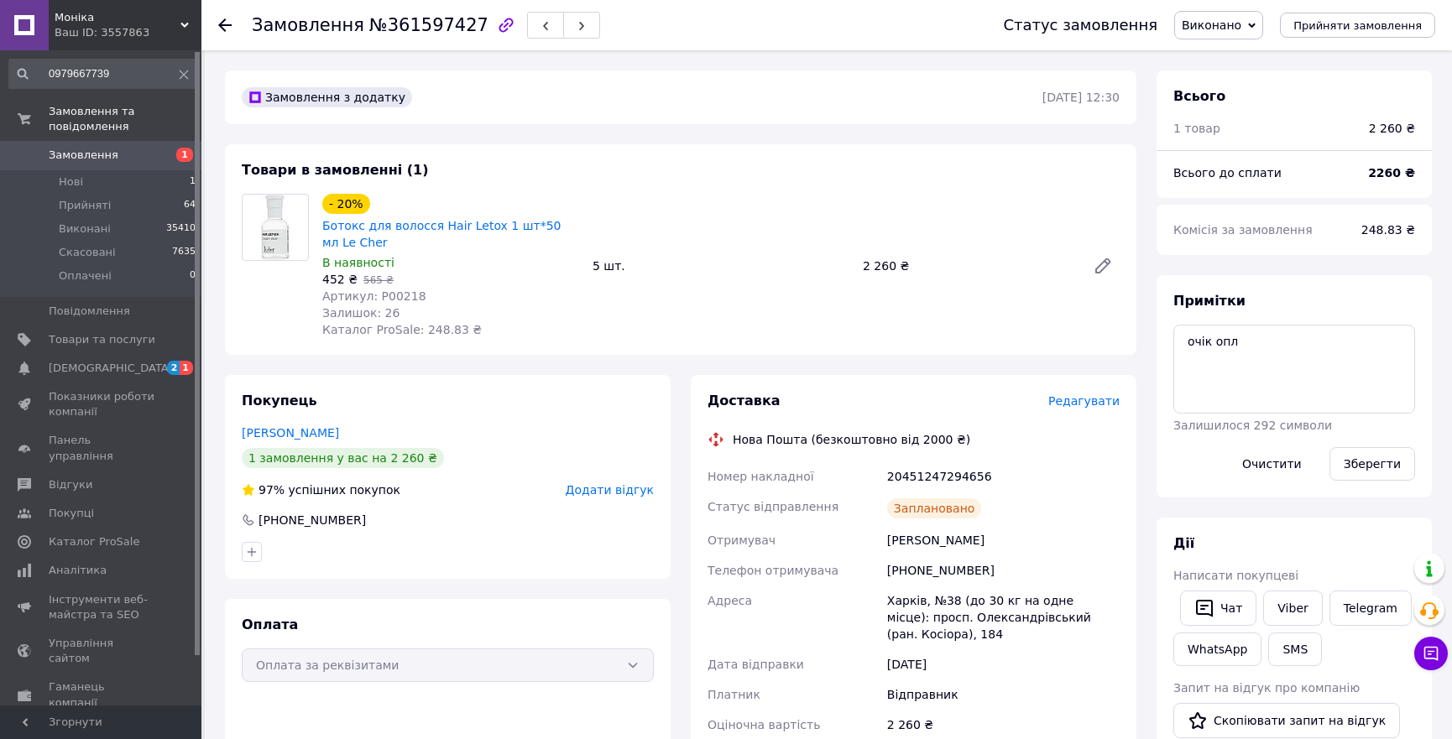
click at [571, 186] on div "Товари в замовленні (1) - 20% Ботокс для волосся Hair Letox 1 шт*50 мл Le Сher …" at bounding box center [680, 249] width 911 height 211
click at [86, 198] on span "Прийняті" at bounding box center [85, 205] width 52 height 15
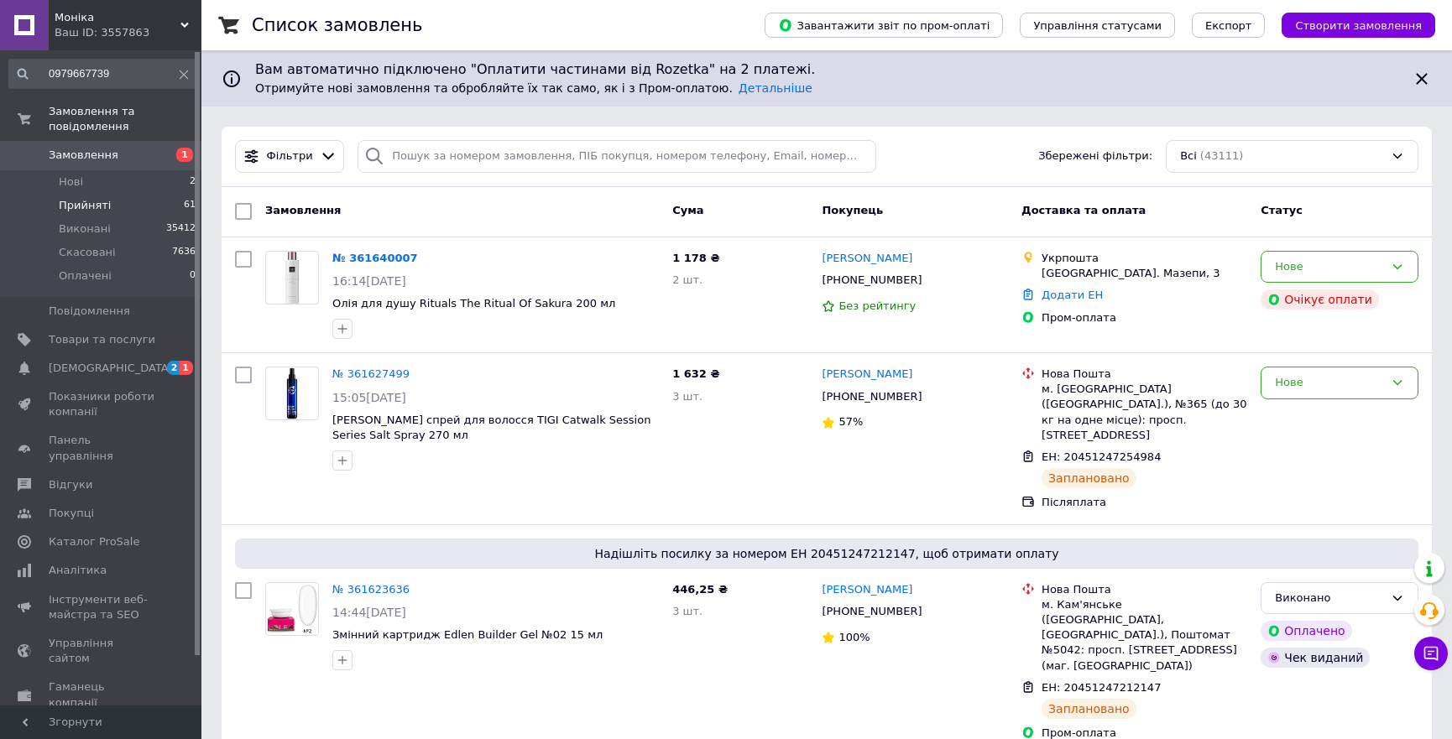
click at [71, 198] on span "Прийняті" at bounding box center [85, 205] width 52 height 15
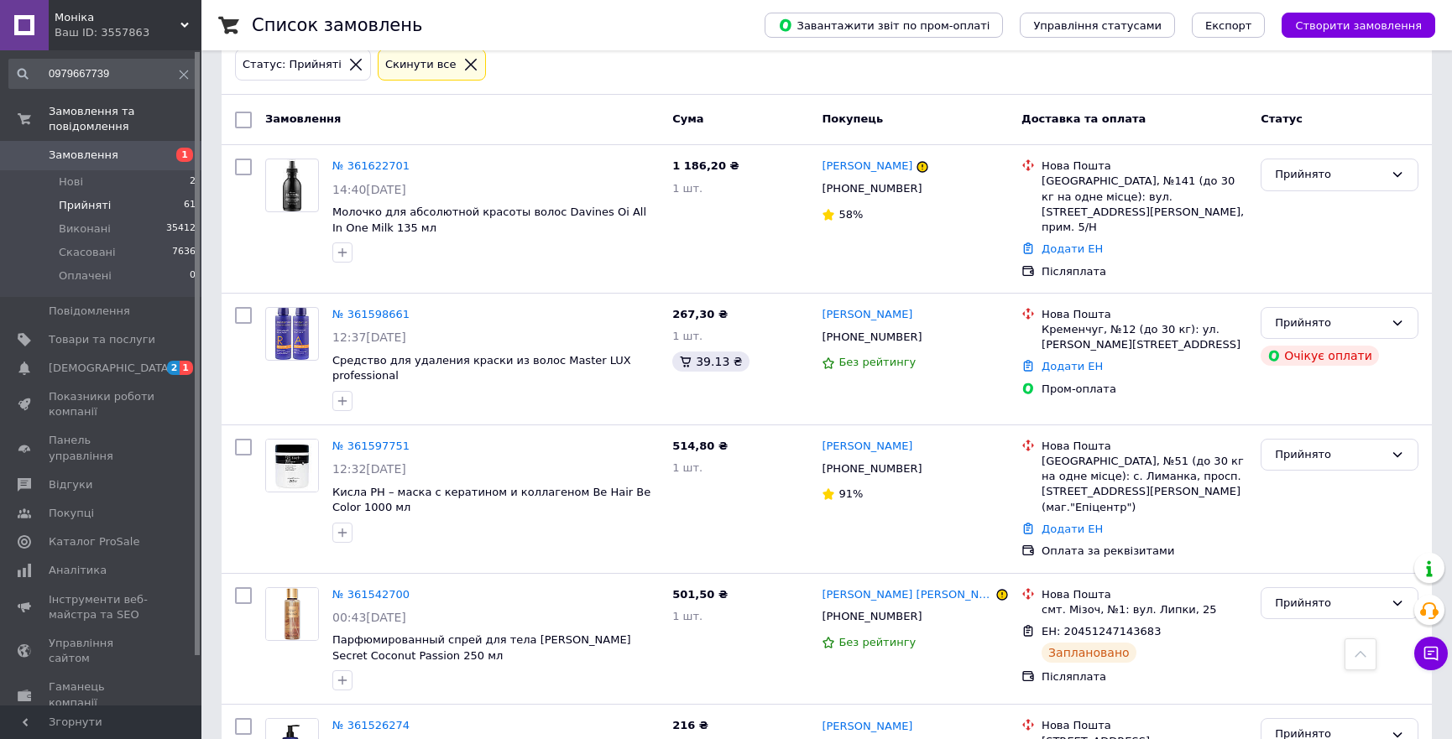
scroll to position [457, 0]
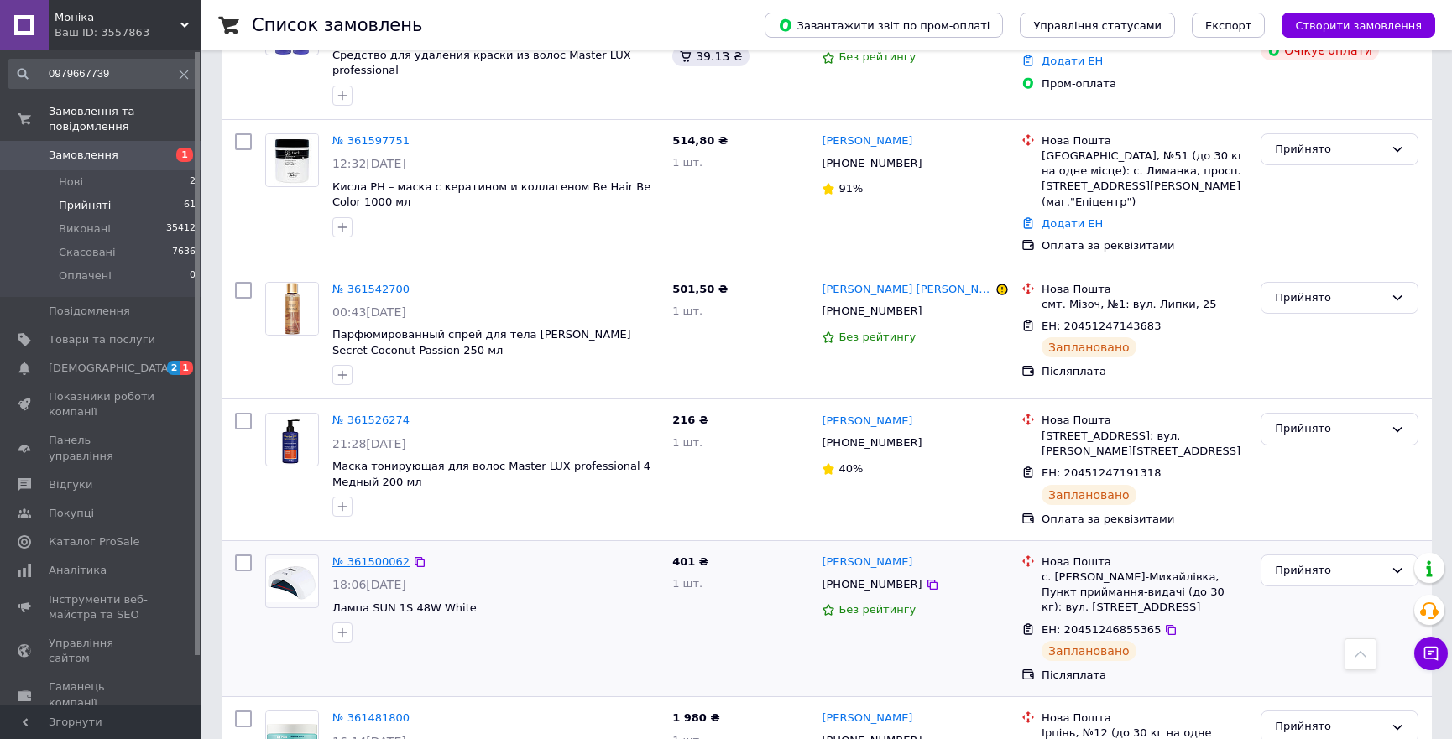
click at [363, 556] on link "№ 361500062" at bounding box center [370, 562] width 77 height 13
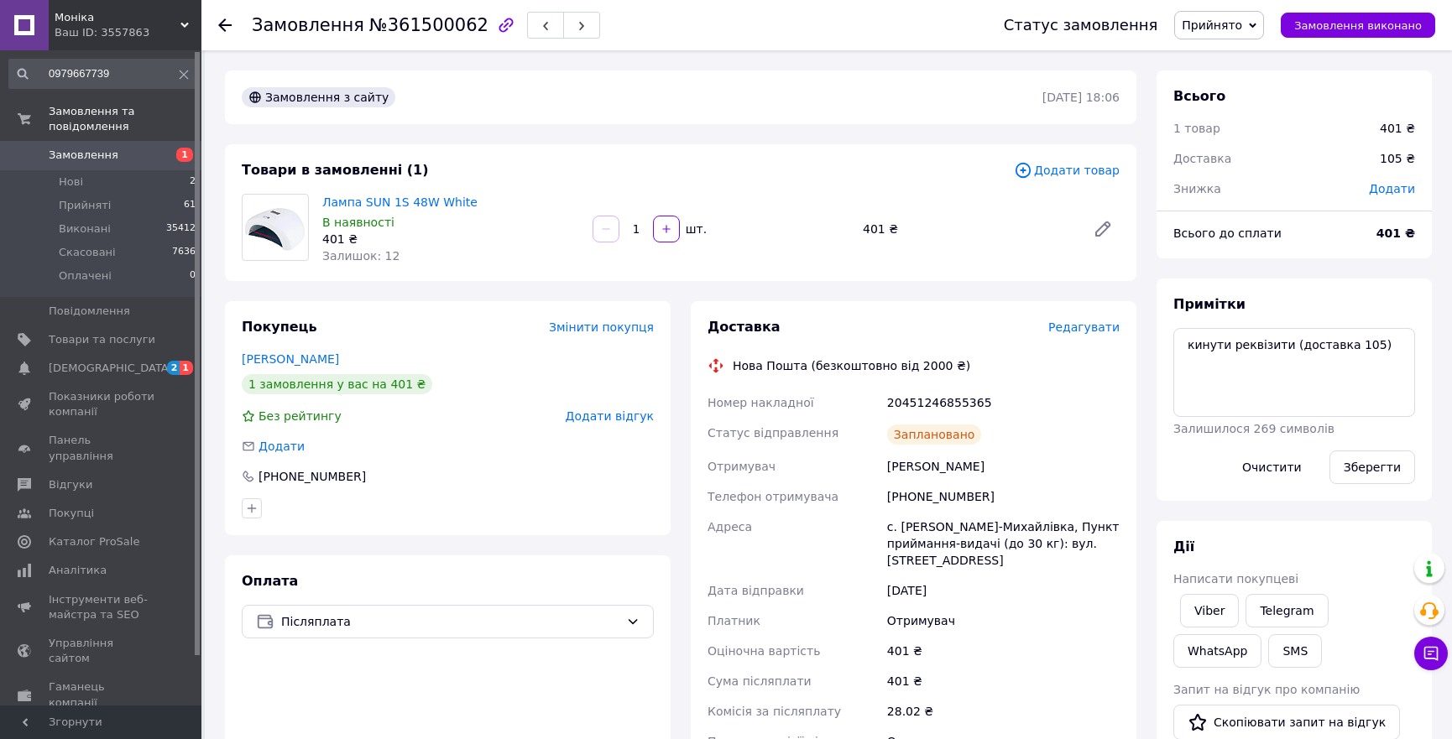
click at [940, 494] on div "[PHONE_NUMBER]" at bounding box center [1003, 497] width 239 height 30
copy div "380663071065"
click at [943, 402] on div "20451246855365" at bounding box center [1003, 403] width 239 height 30
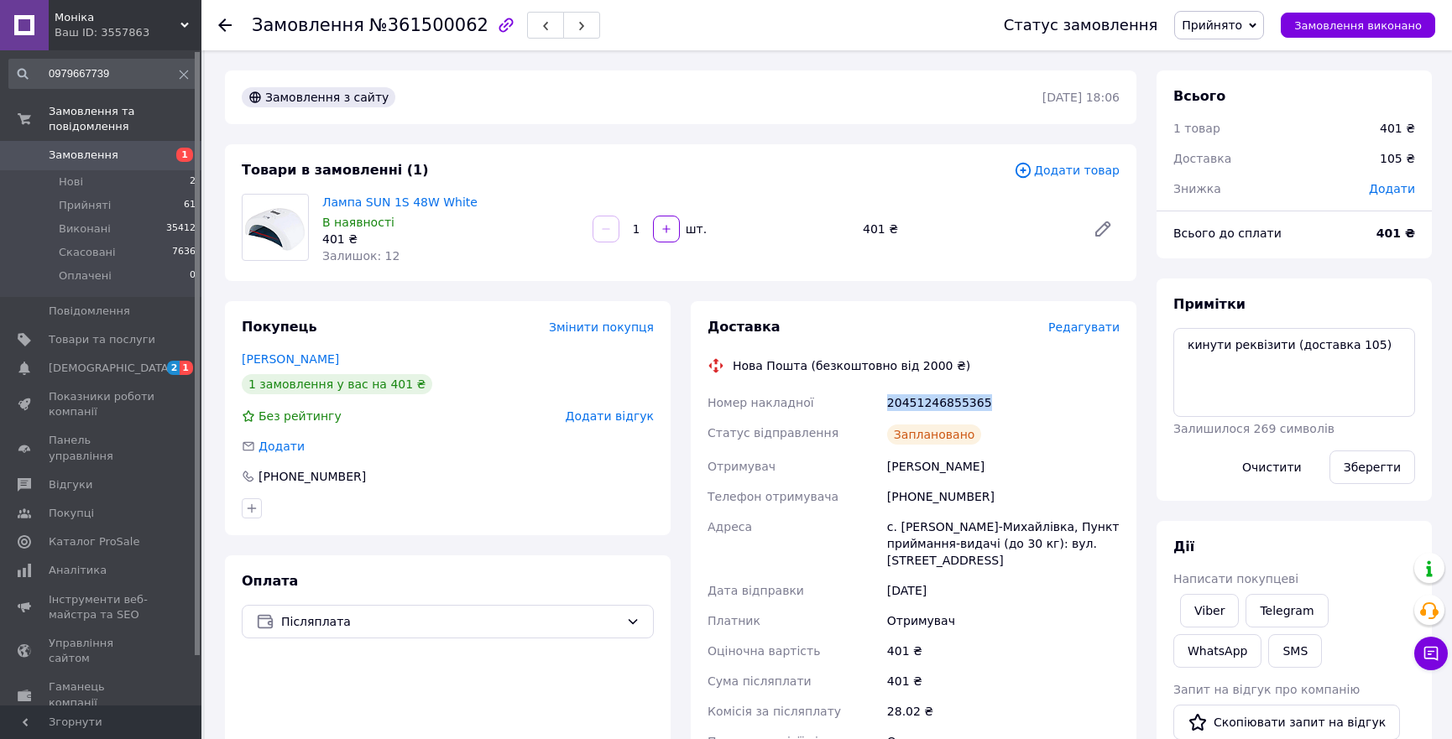
copy div "20451246855365"
click at [1100, 330] on span "Редагувати" at bounding box center [1083, 327] width 71 height 13
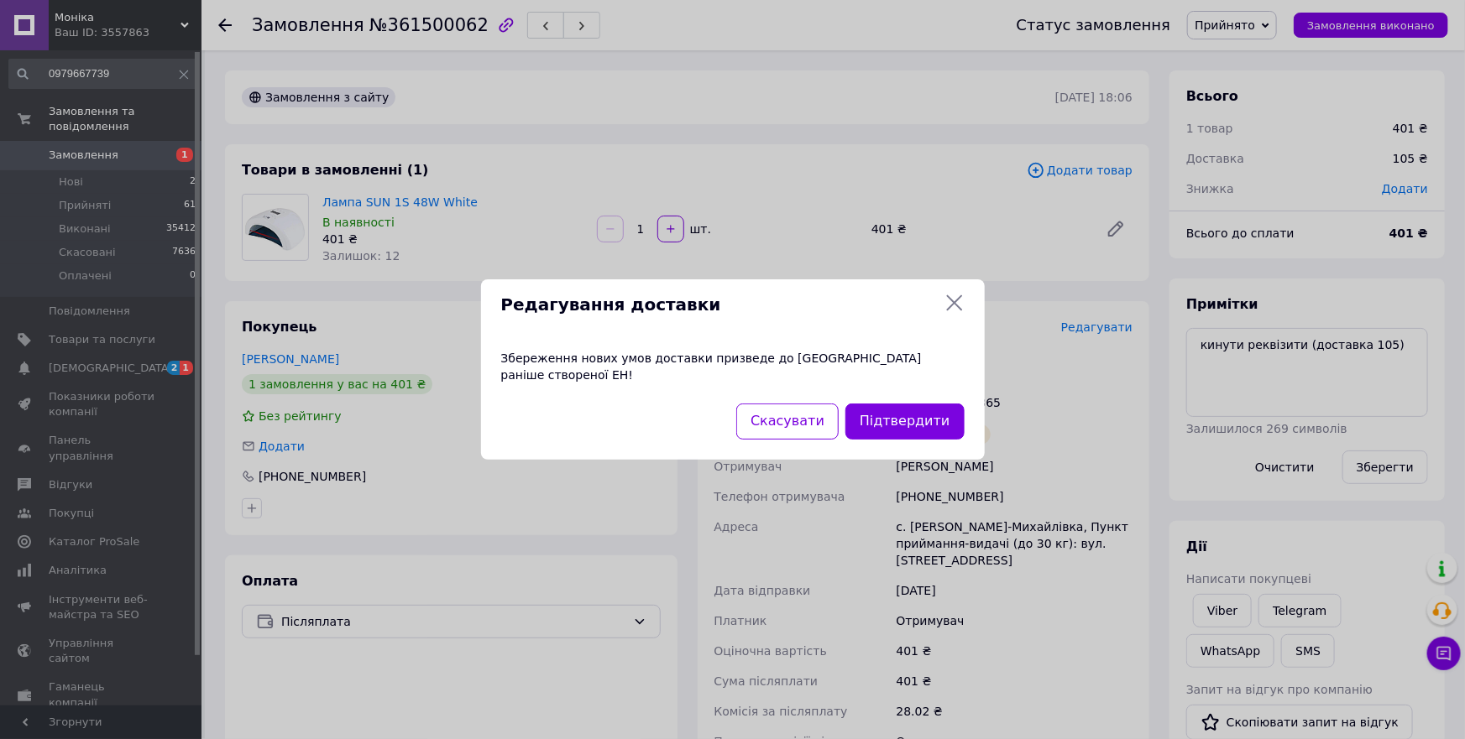
click at [934, 598] on div "Редагування доставки Збереження нових умов доставки призведе до анулювання рані…" at bounding box center [732, 369] width 1465 height 739
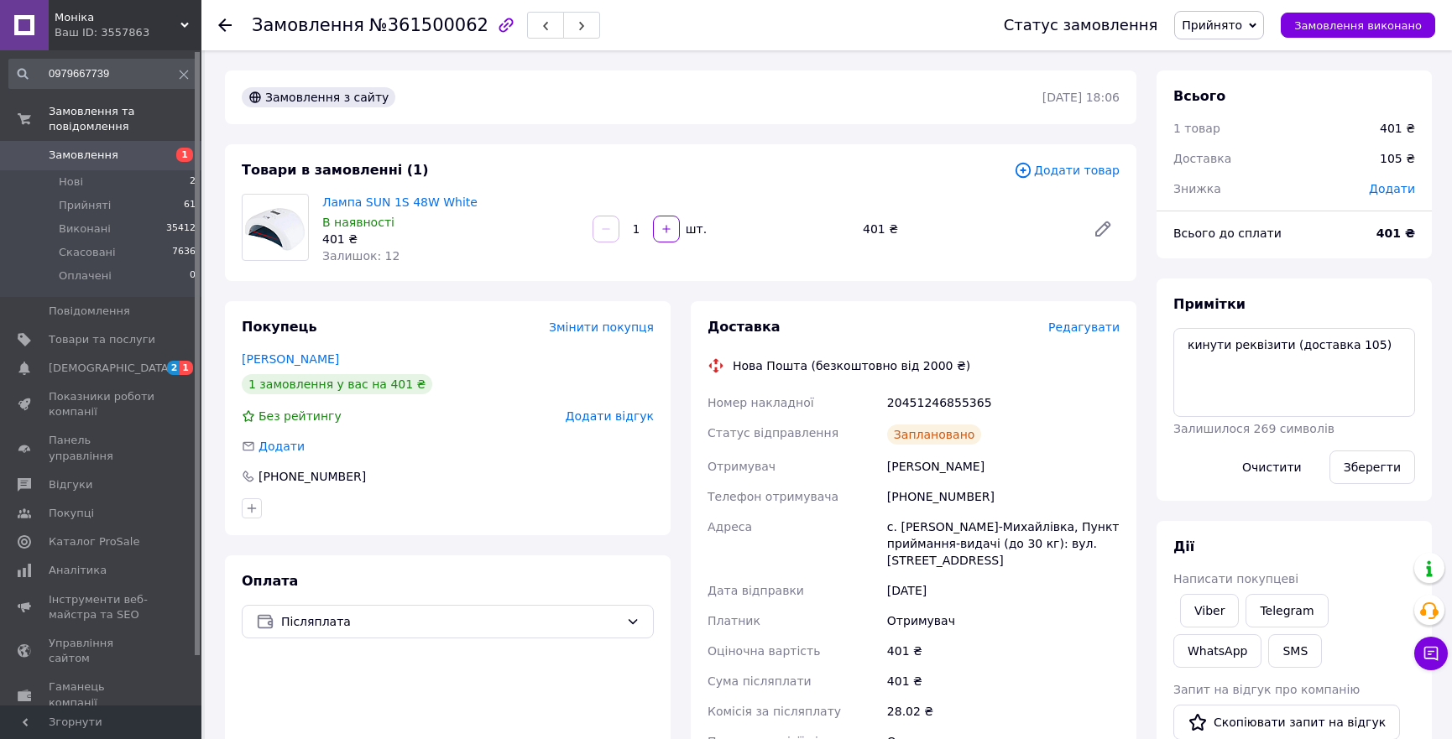
click at [1076, 332] on span "Редагувати" at bounding box center [1083, 327] width 71 height 13
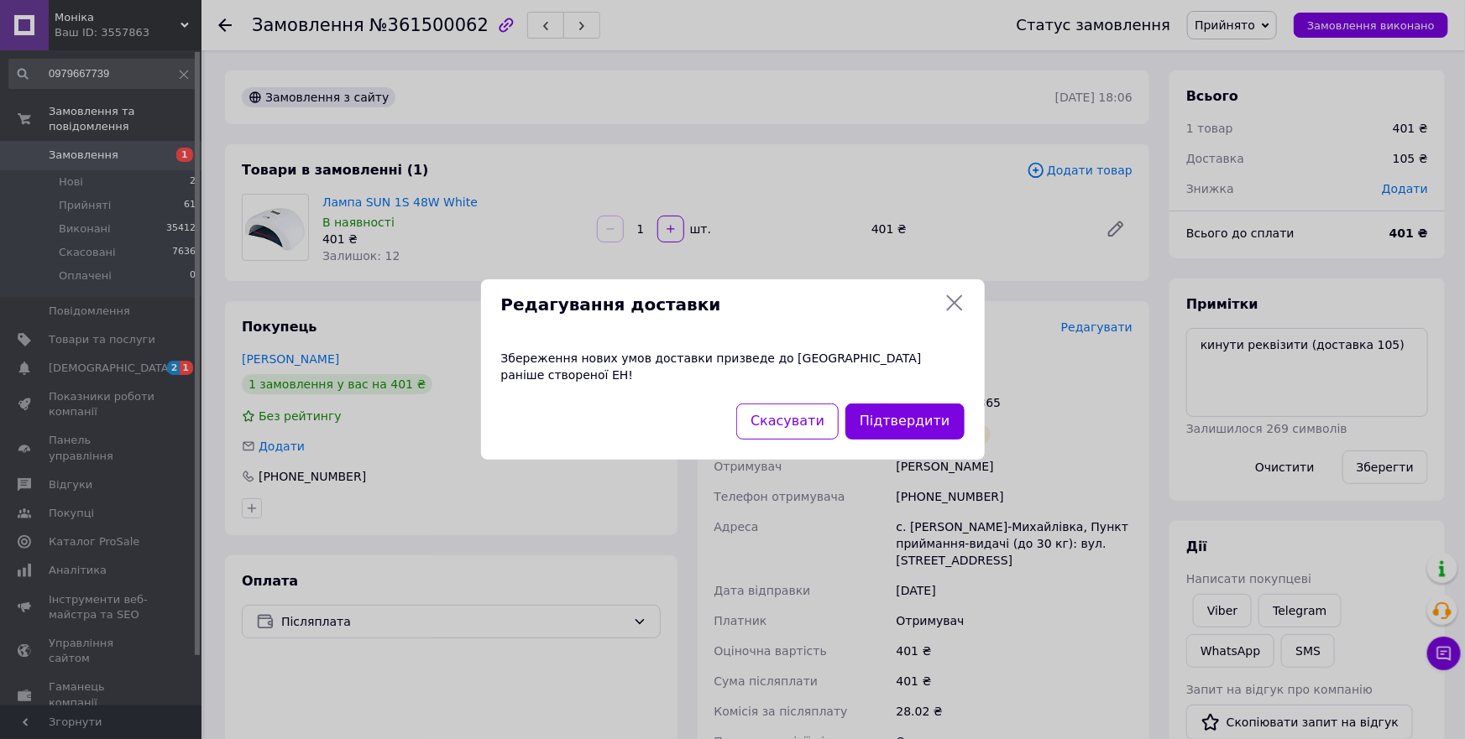
click at [877, 432] on div "Підтвердити" at bounding box center [904, 421] width 125 height 43
click at [892, 419] on button "Підтвердити" at bounding box center [904, 422] width 118 height 36
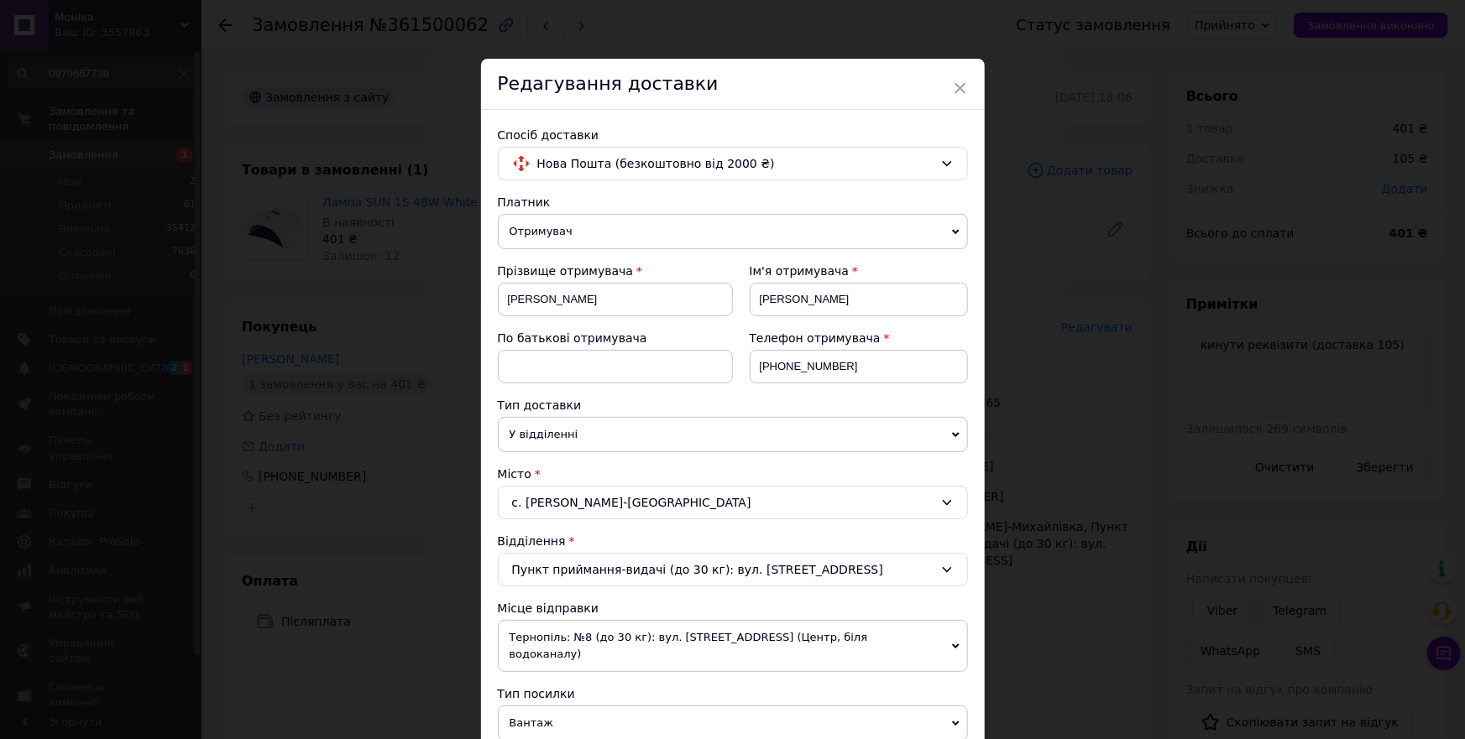
click at [581, 220] on span "Отримувач" at bounding box center [733, 231] width 470 height 35
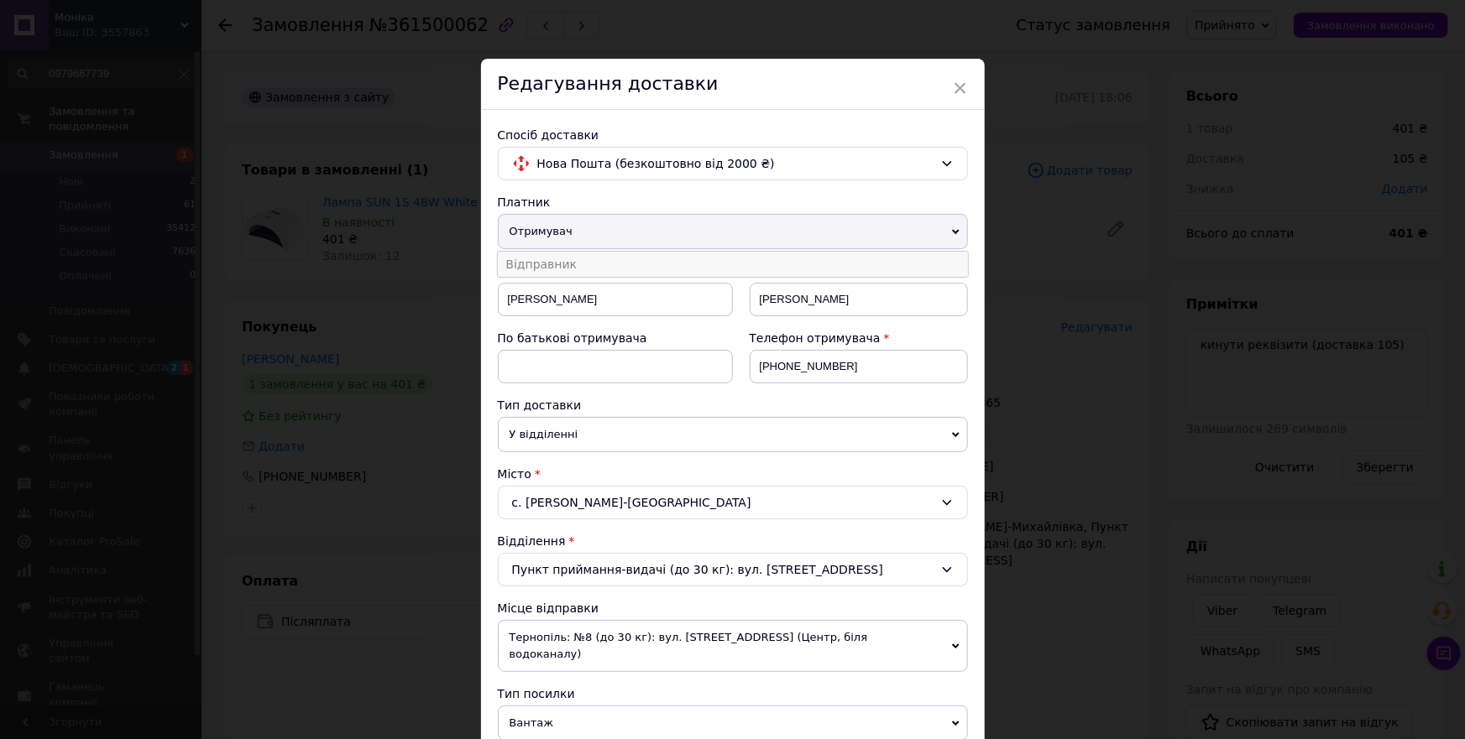
click at [551, 267] on li "Відправник" at bounding box center [733, 264] width 470 height 25
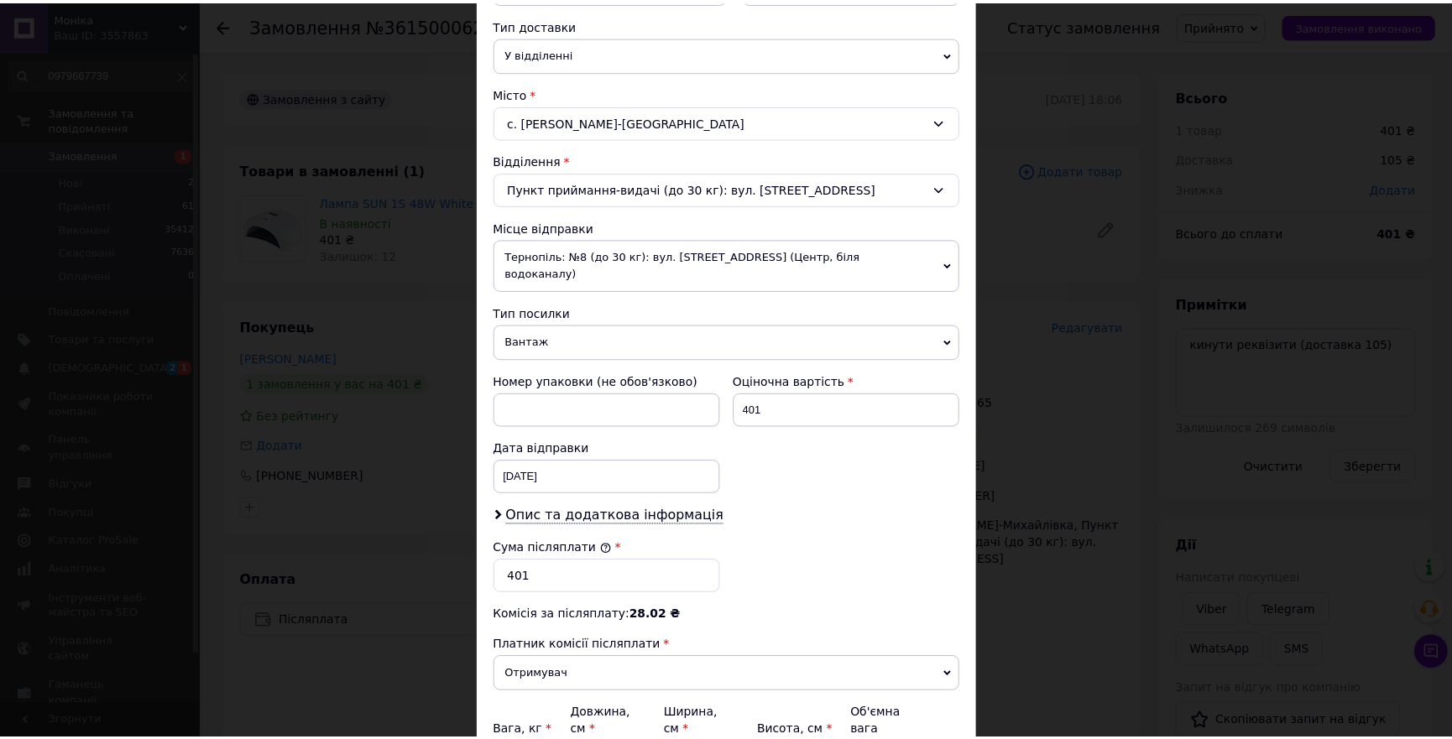
scroll to position [538, 0]
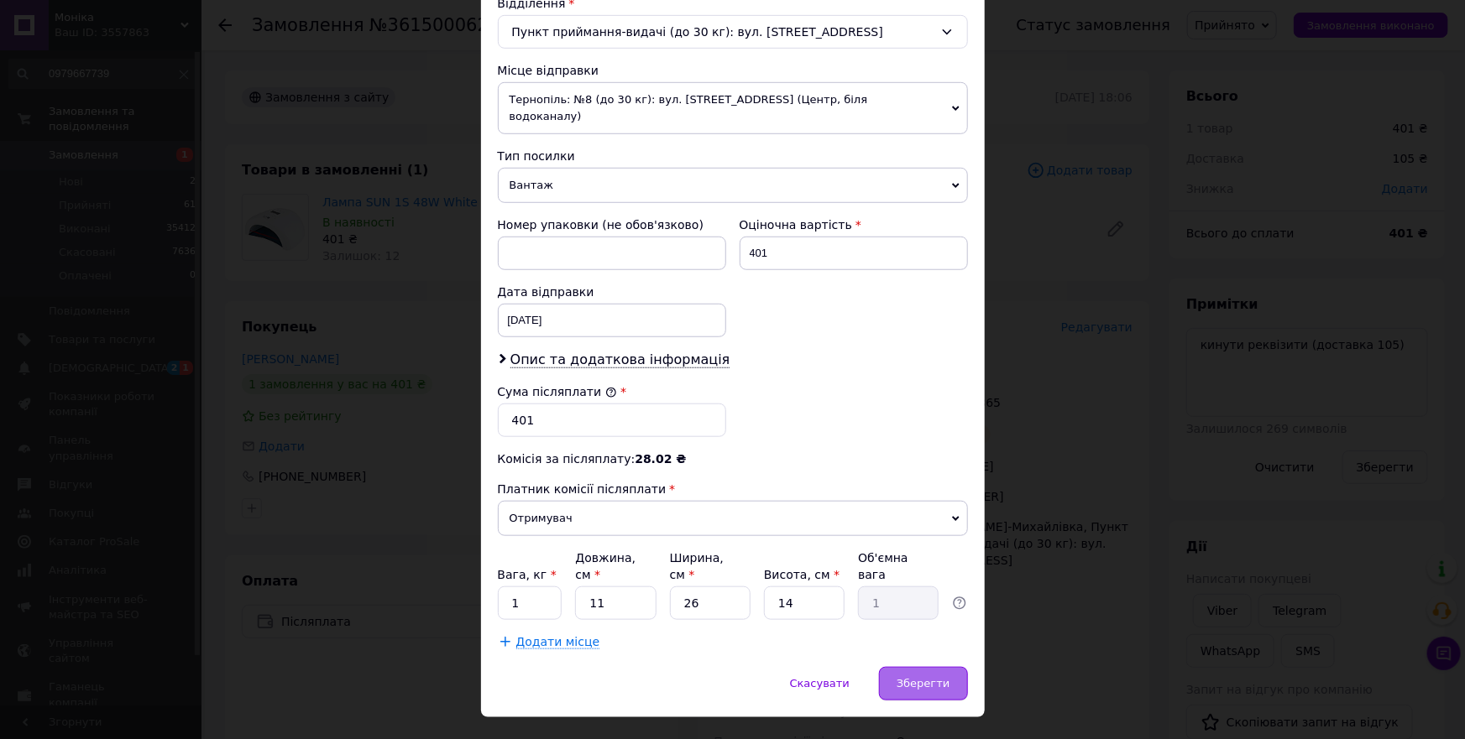
click at [900, 667] on div "Зберегти" at bounding box center [923, 684] width 88 height 34
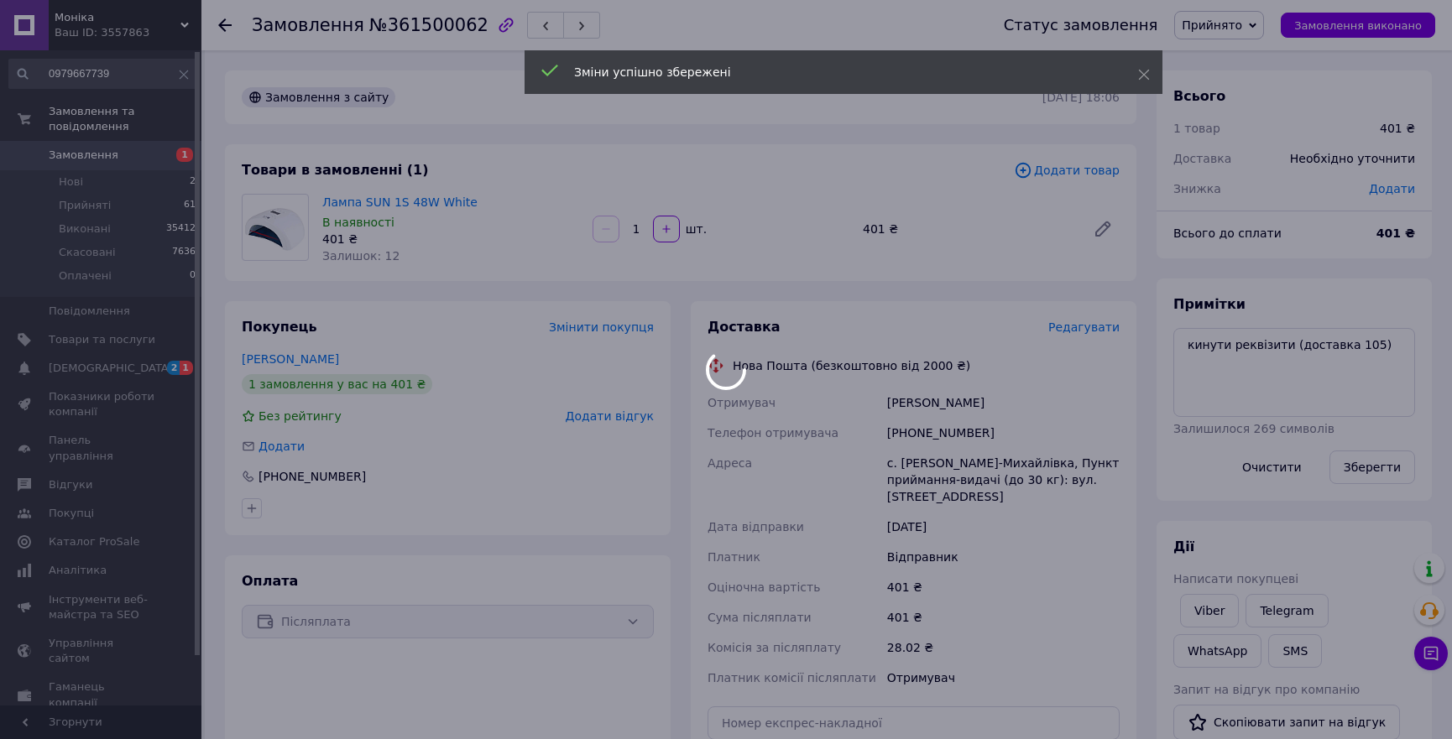
scroll to position [228, 0]
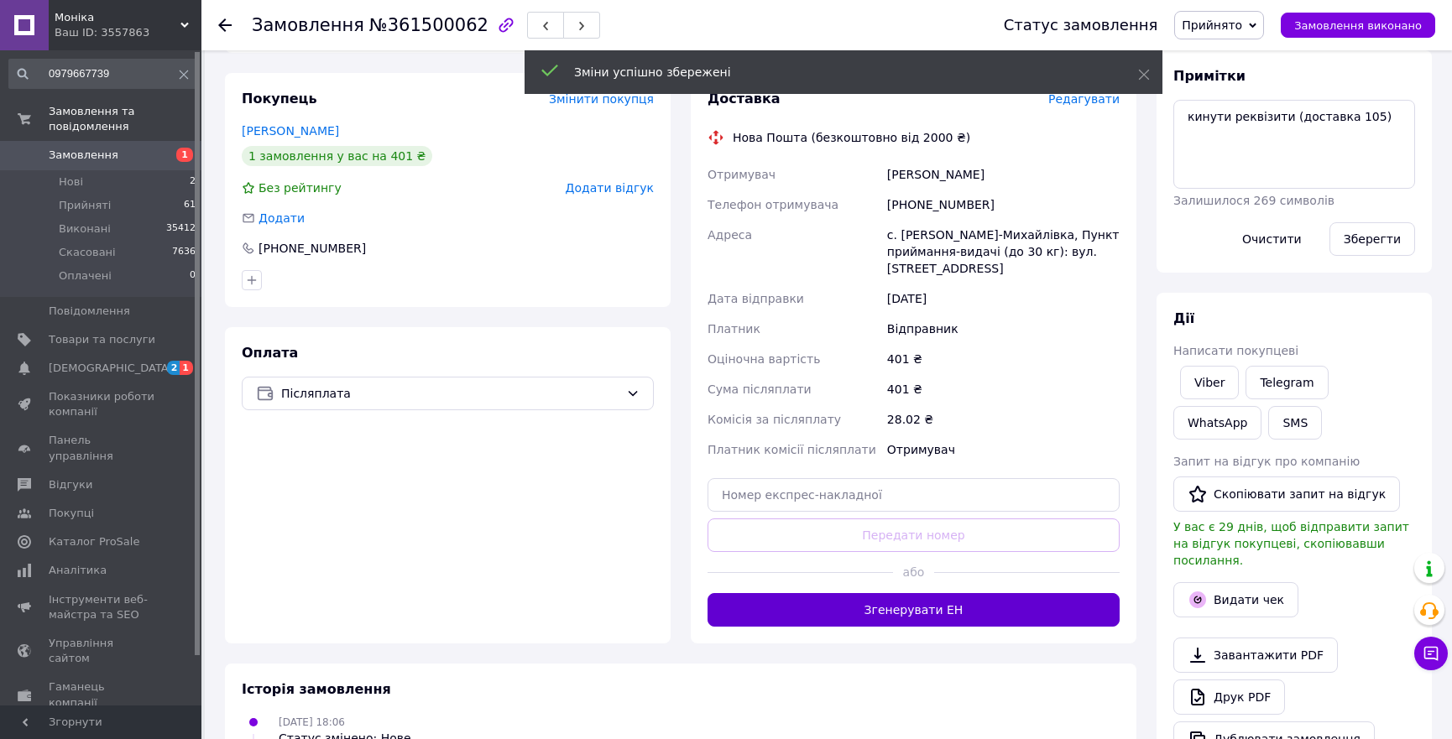
click at [949, 593] on button "Згенерувати ЕН" at bounding box center [914, 610] width 412 height 34
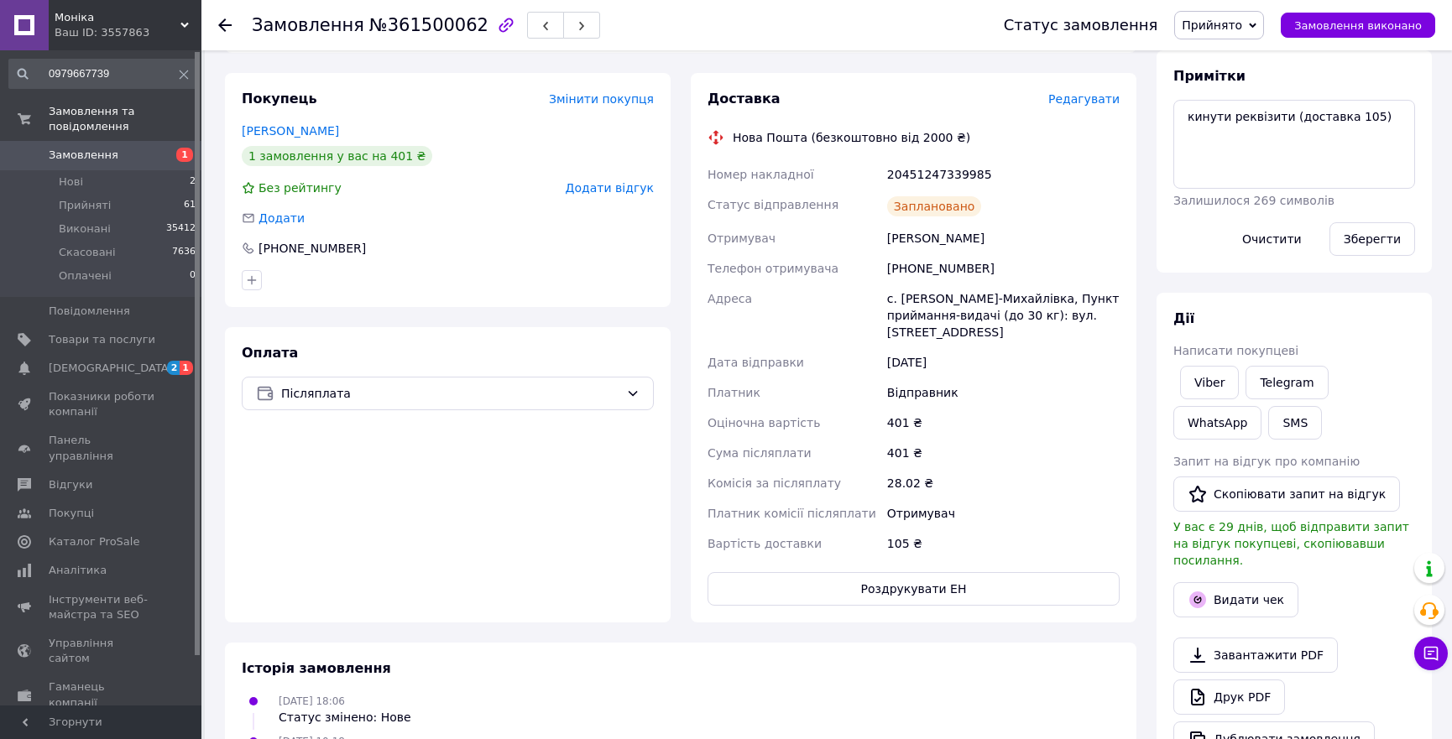
click at [919, 175] on div "20451247339985" at bounding box center [1003, 174] width 239 height 30
copy div "20451247339985"
click at [1229, 582] on button "Видати чек" at bounding box center [1235, 599] width 125 height 35
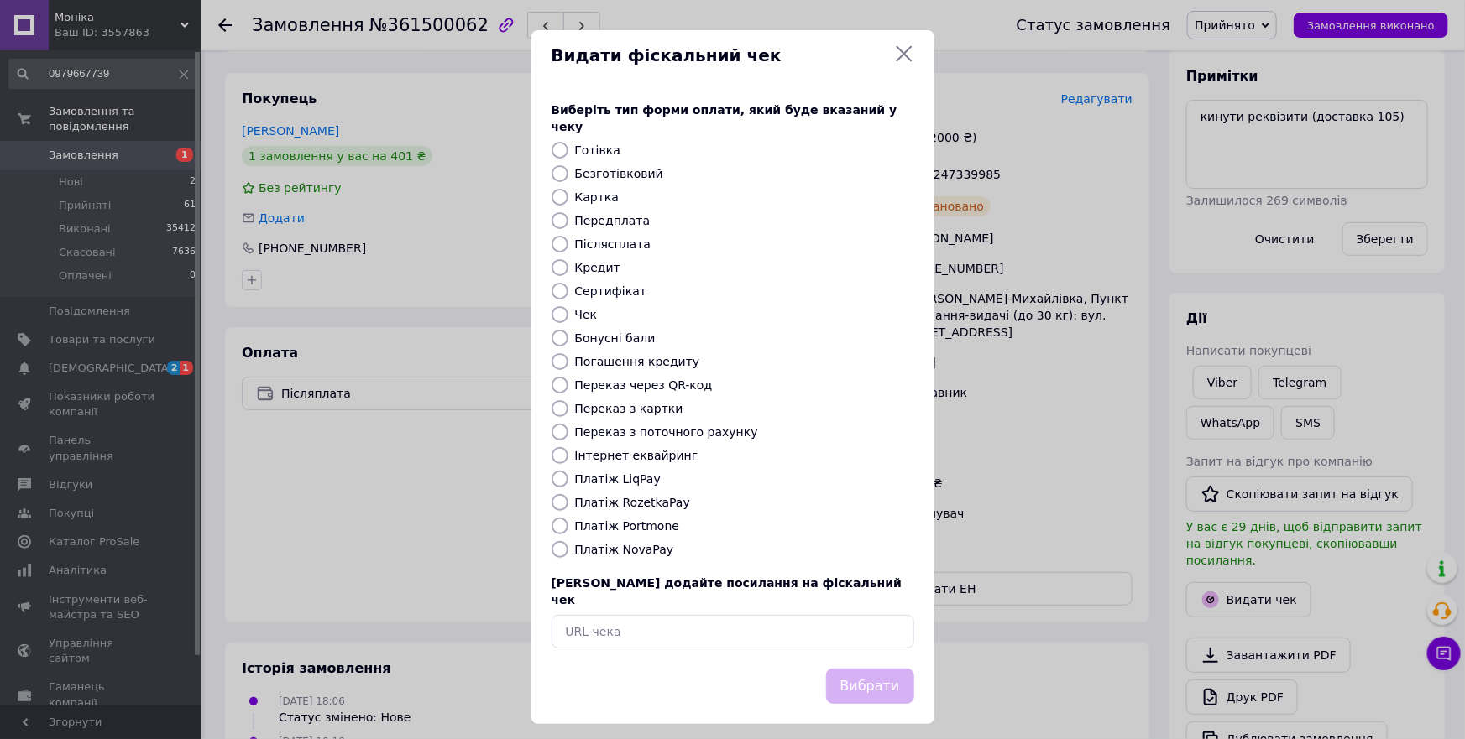
click at [626, 546] on label "Платіж NovaPay" at bounding box center [624, 549] width 99 height 13
click at [568, 546] on input "Платіж NovaPay" at bounding box center [559, 549] width 17 height 17
radio input "true"
click at [889, 671] on button "Вибрати" at bounding box center [870, 687] width 88 height 36
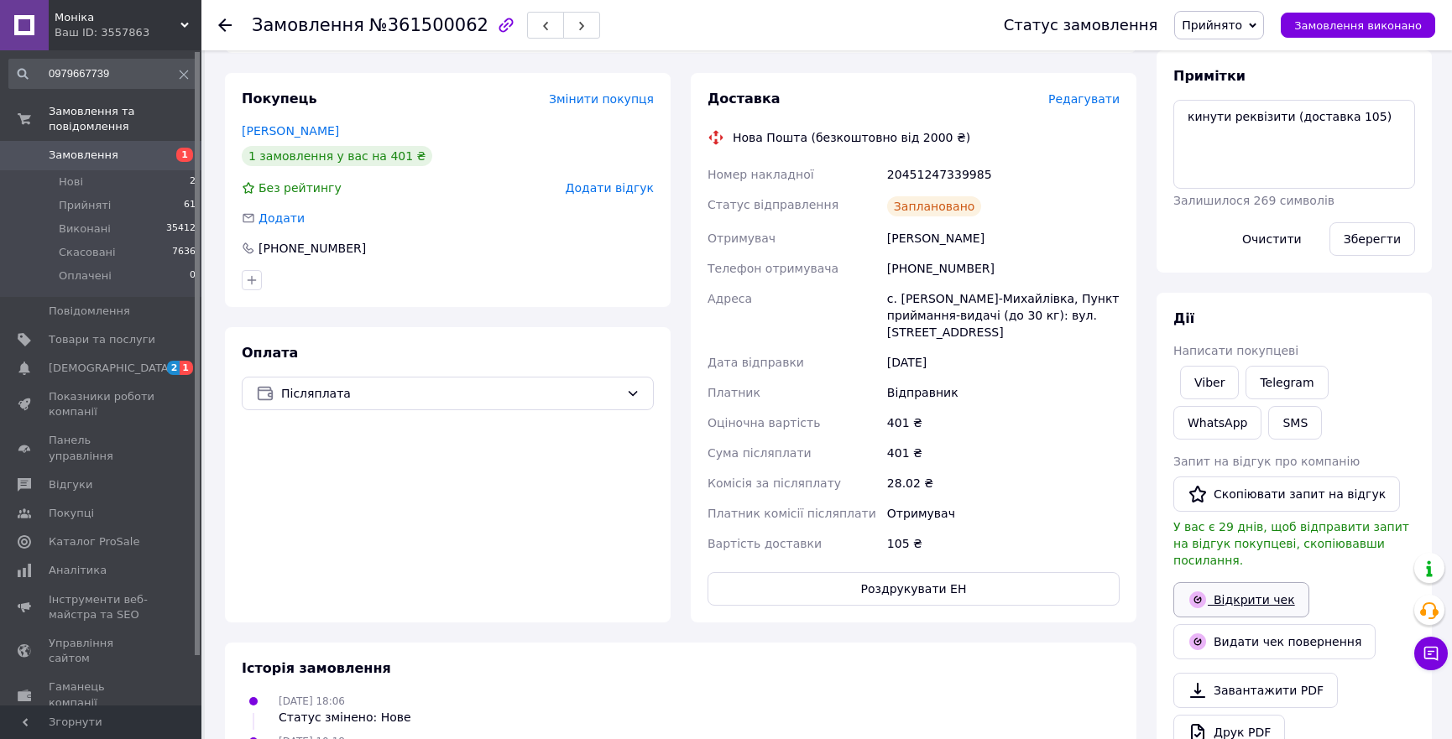
click at [1253, 582] on link "Відкрити чек" at bounding box center [1241, 599] width 136 height 35
click at [1242, 25] on span "Прийнято" at bounding box center [1212, 24] width 60 height 13
click at [1220, 55] on li "Виконано" at bounding box center [1219, 58] width 88 height 25
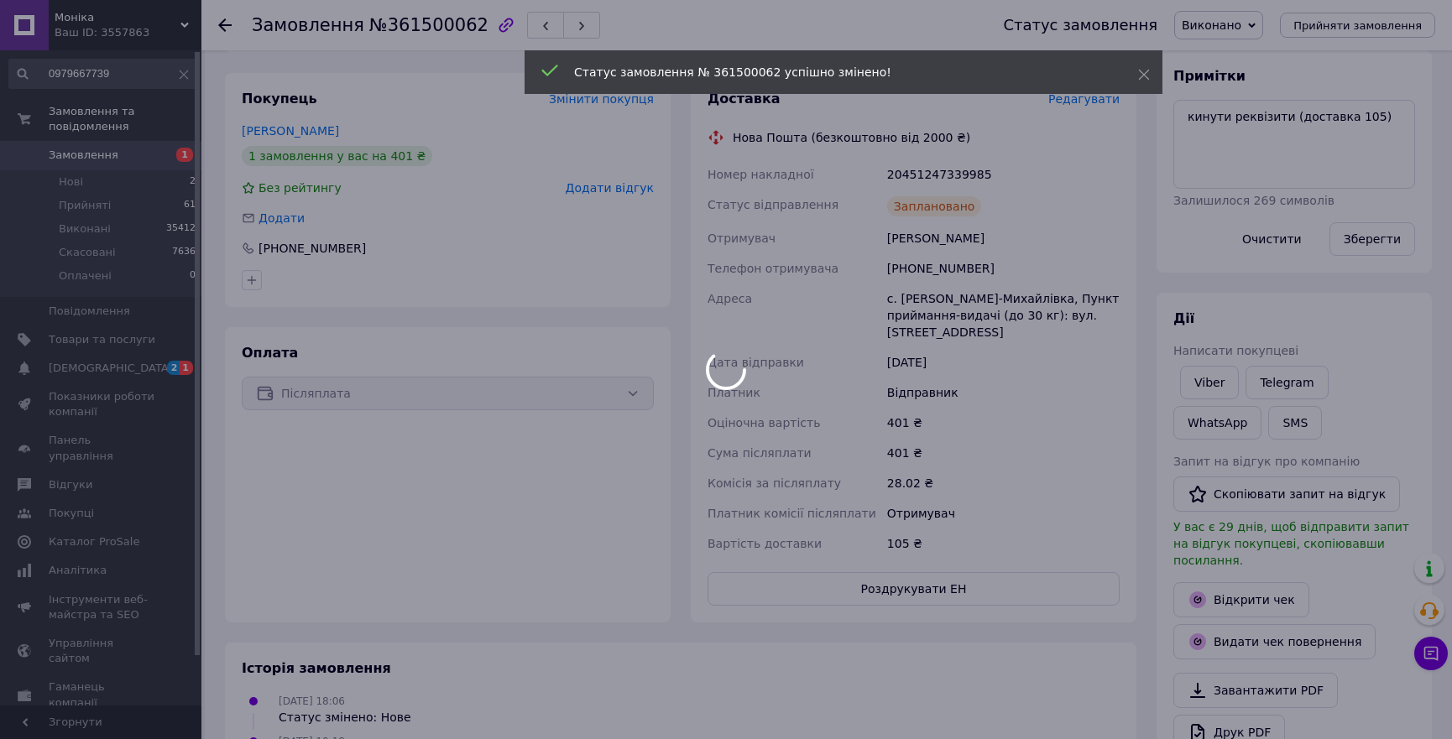
click at [915, 165] on div at bounding box center [726, 369] width 1452 height 739
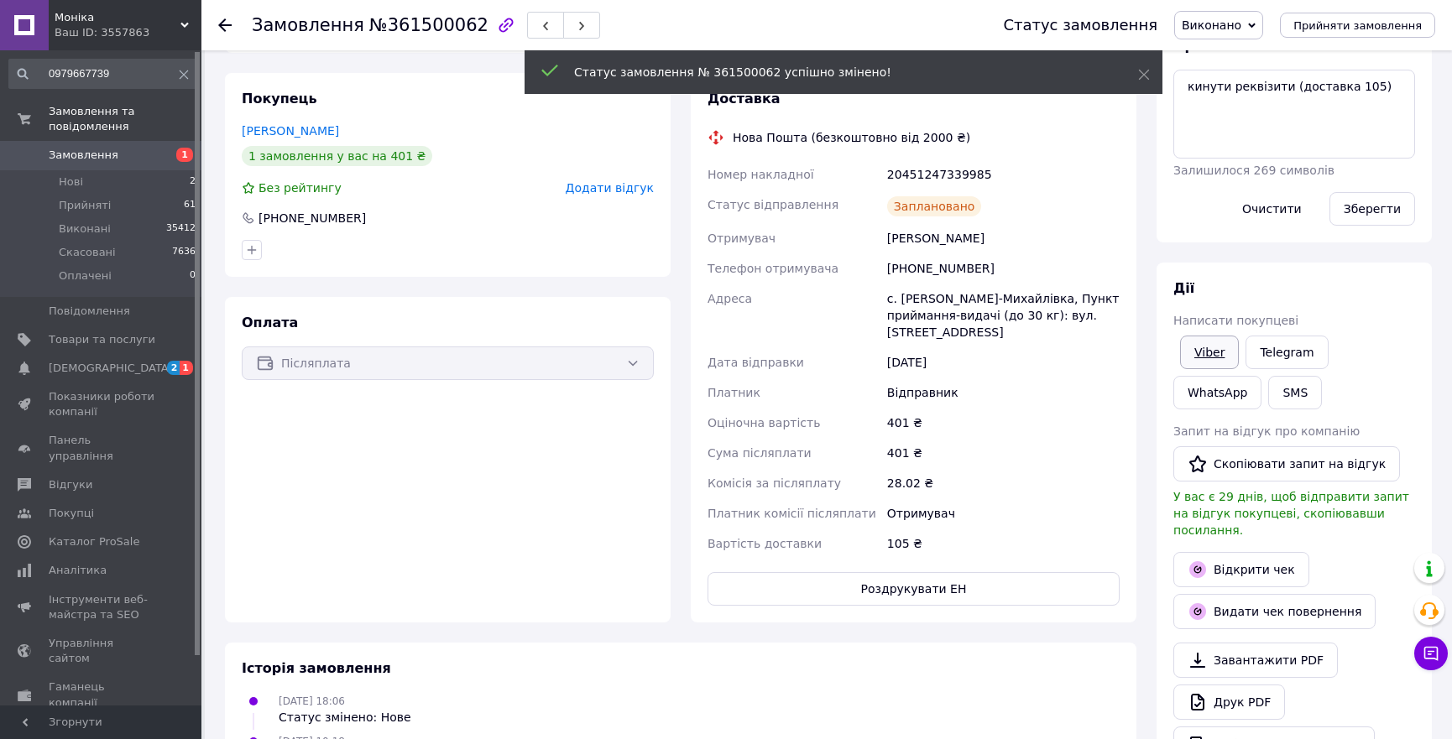
click at [1216, 360] on link "Viber" at bounding box center [1209, 353] width 59 height 34
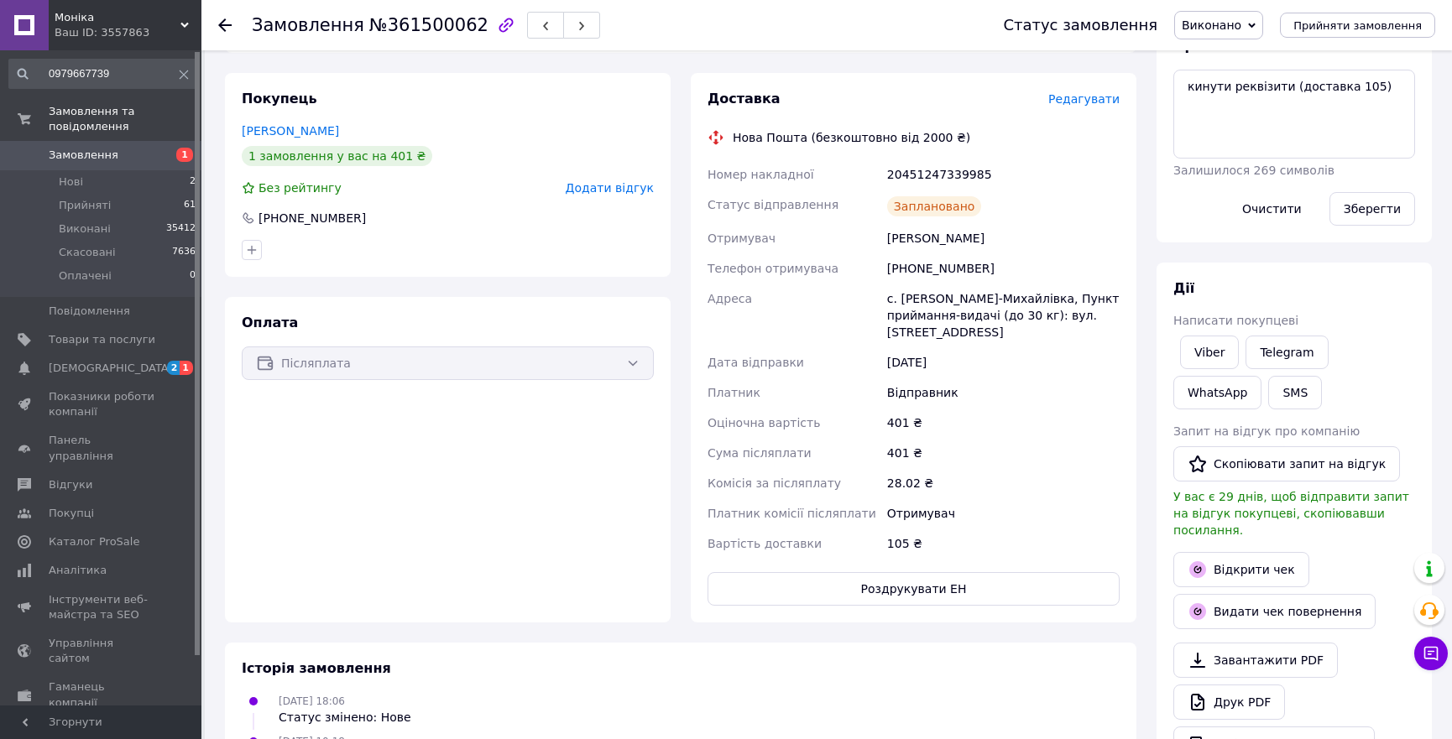
click at [298, 497] on div "Оплата Післяплата" at bounding box center [448, 460] width 446 height 326
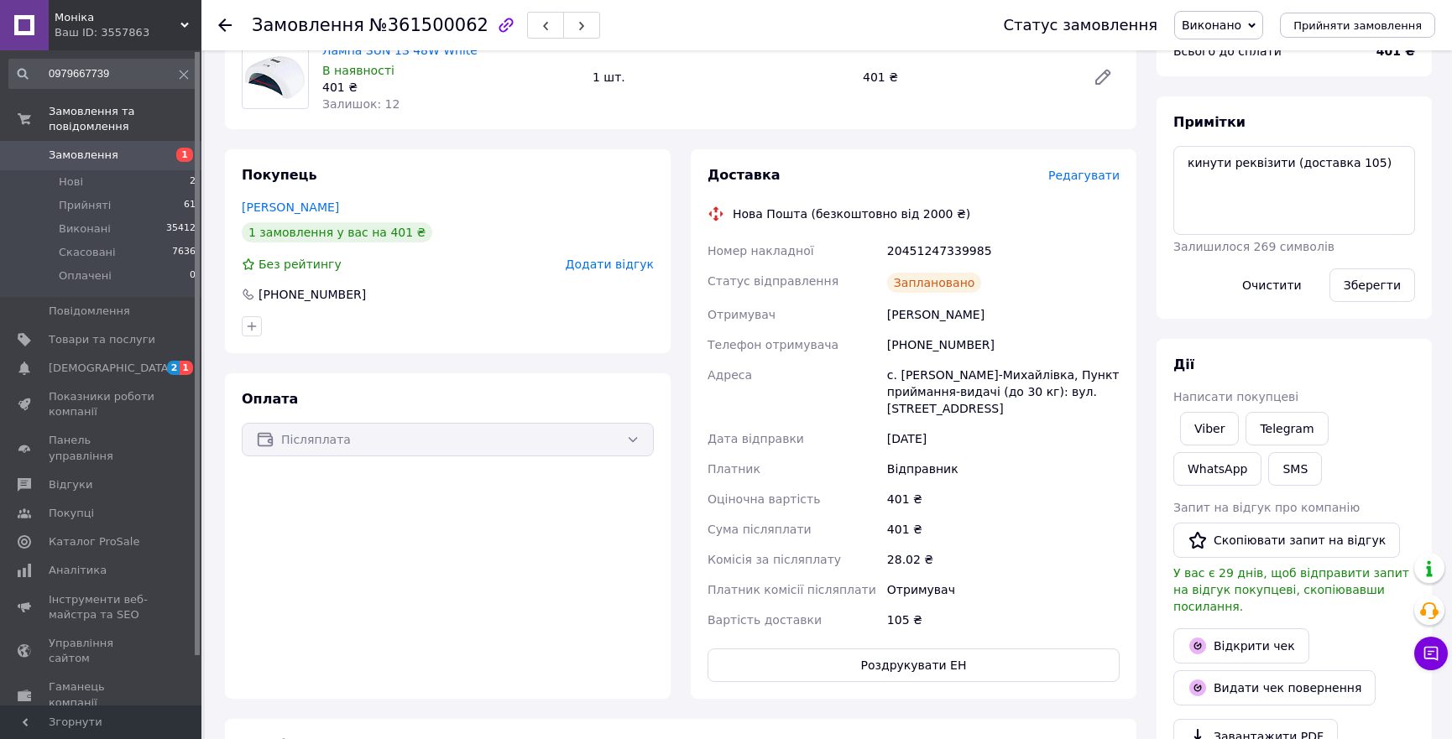
scroll to position [0, 0]
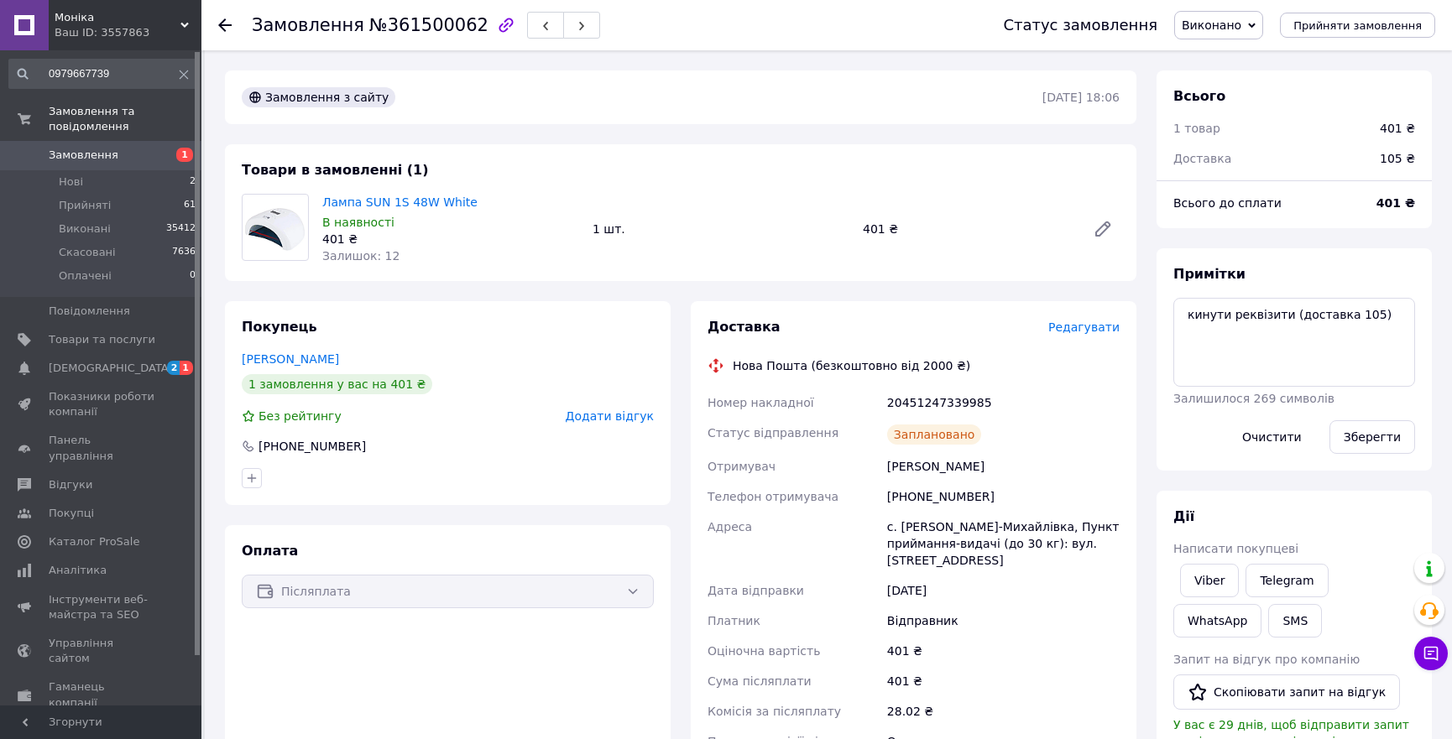
click at [917, 407] on div "20451247339985" at bounding box center [1003, 403] width 239 height 30
click at [1005, 97] on div "Замовлення з сайту" at bounding box center [640, 97] width 804 height 27
click at [223, 23] on icon at bounding box center [224, 24] width 13 height 13
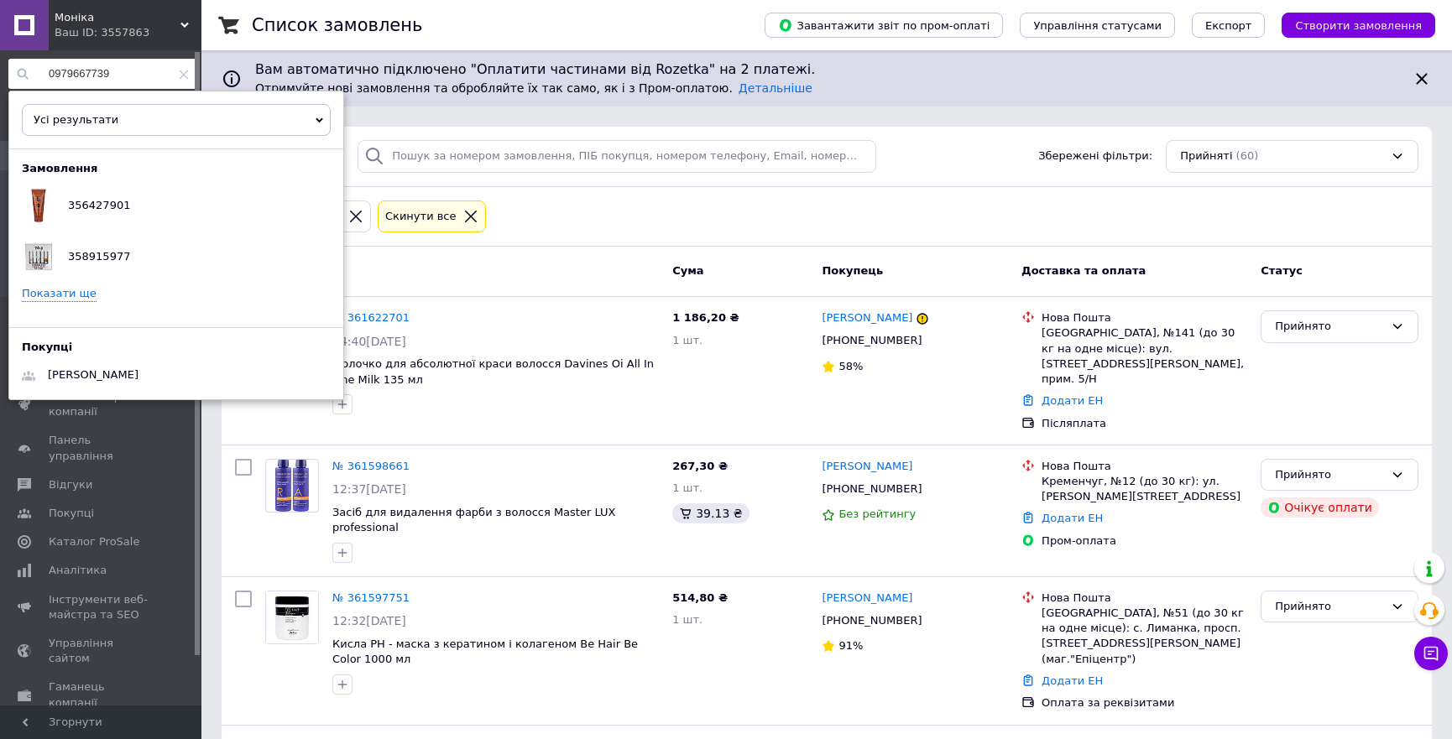
click at [78, 76] on input "0979667739" at bounding box center [102, 74] width 189 height 30
paste input "380953898001"
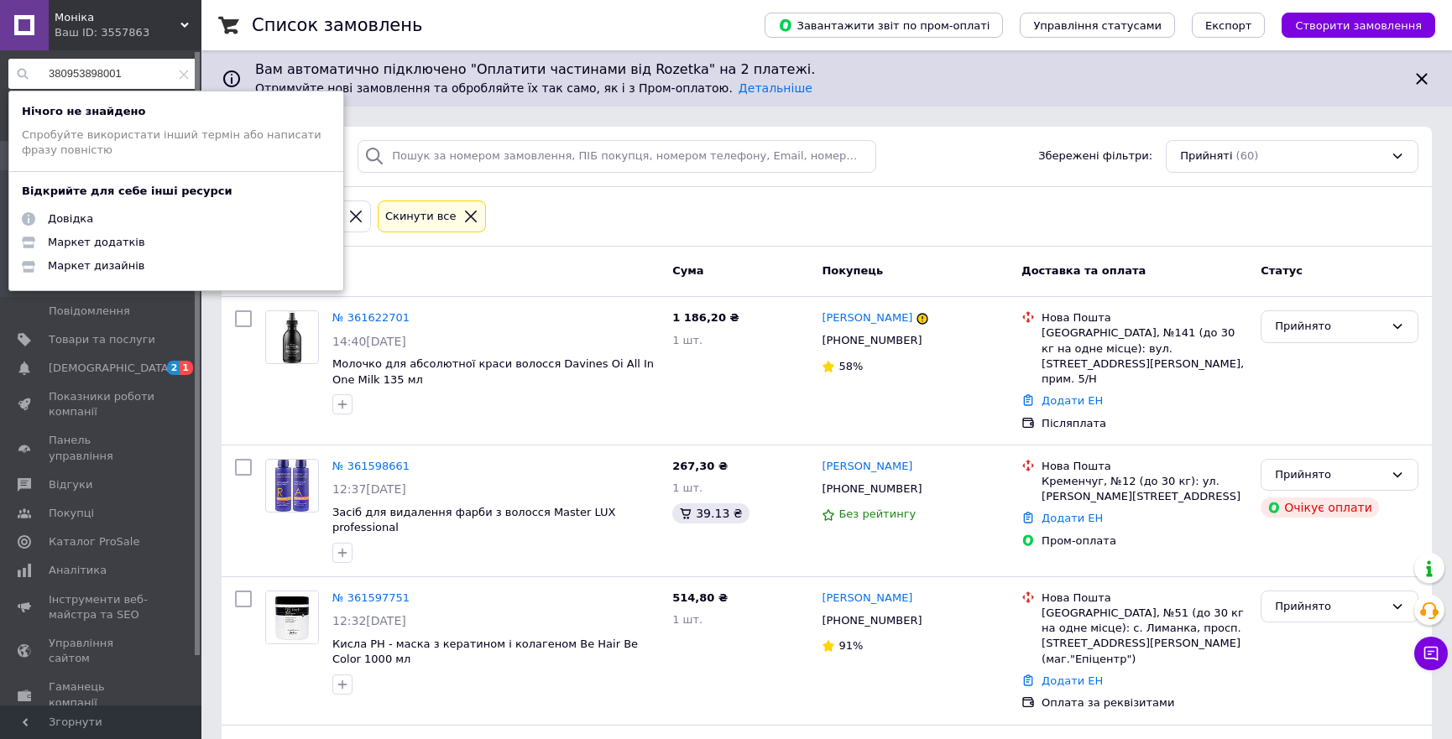
type input "380953898001"
click at [185, 21] on icon at bounding box center [184, 25] width 8 height 8
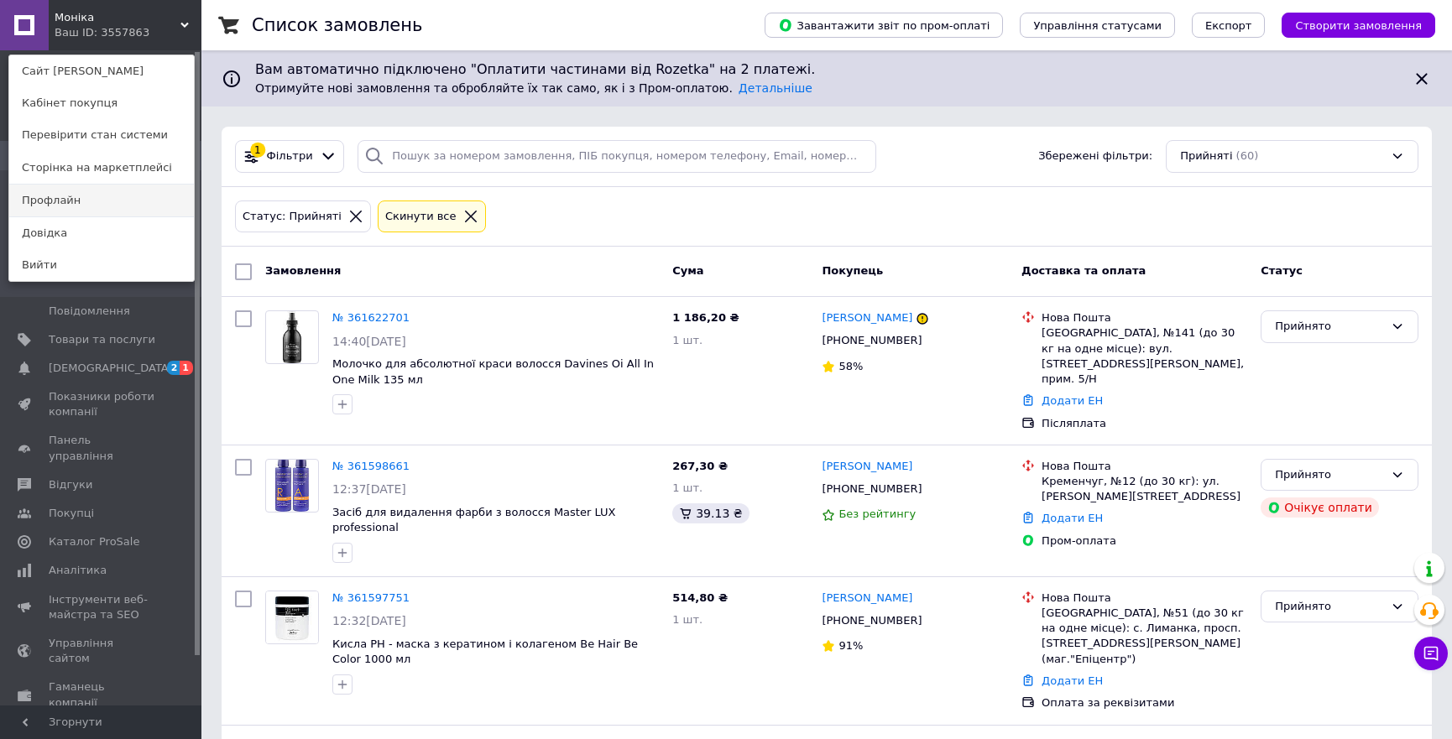
click at [76, 201] on link "Профлайн" at bounding box center [101, 201] width 185 height 32
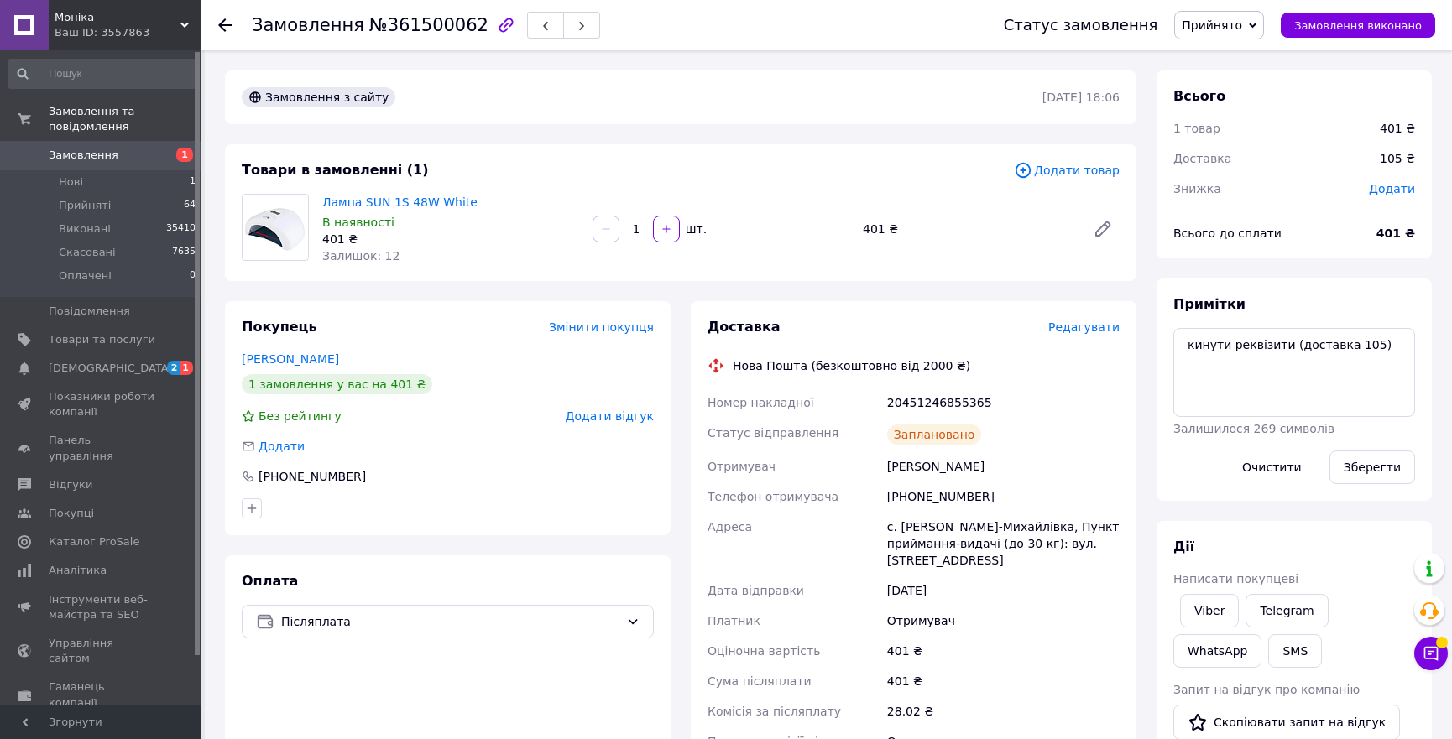
click at [932, 496] on div "+380663071065" at bounding box center [1003, 497] width 239 height 30
copy div "380663071065"
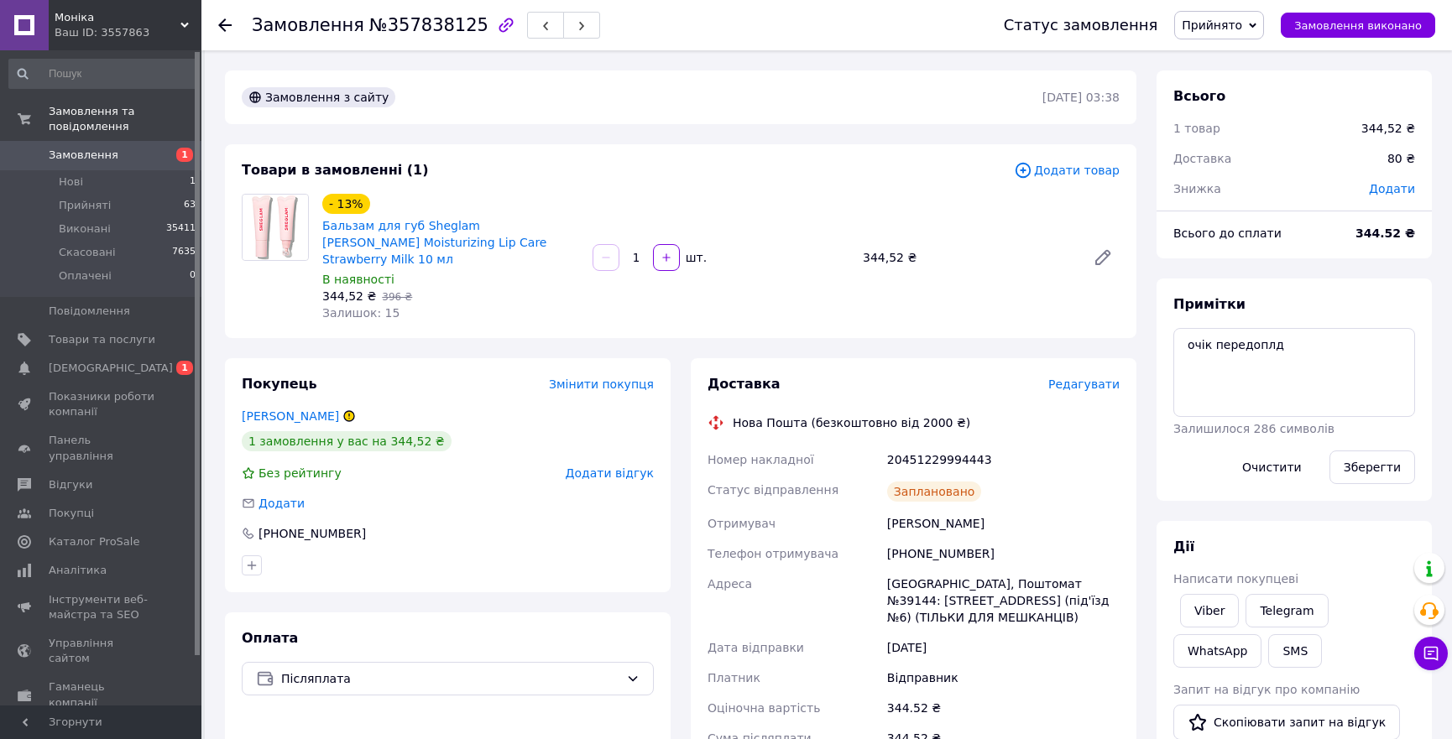
click at [1252, 11] on span "Прийнято" at bounding box center [1219, 25] width 90 height 29
click at [1248, 81] on li "Скасовано" at bounding box center [1219, 83] width 88 height 25
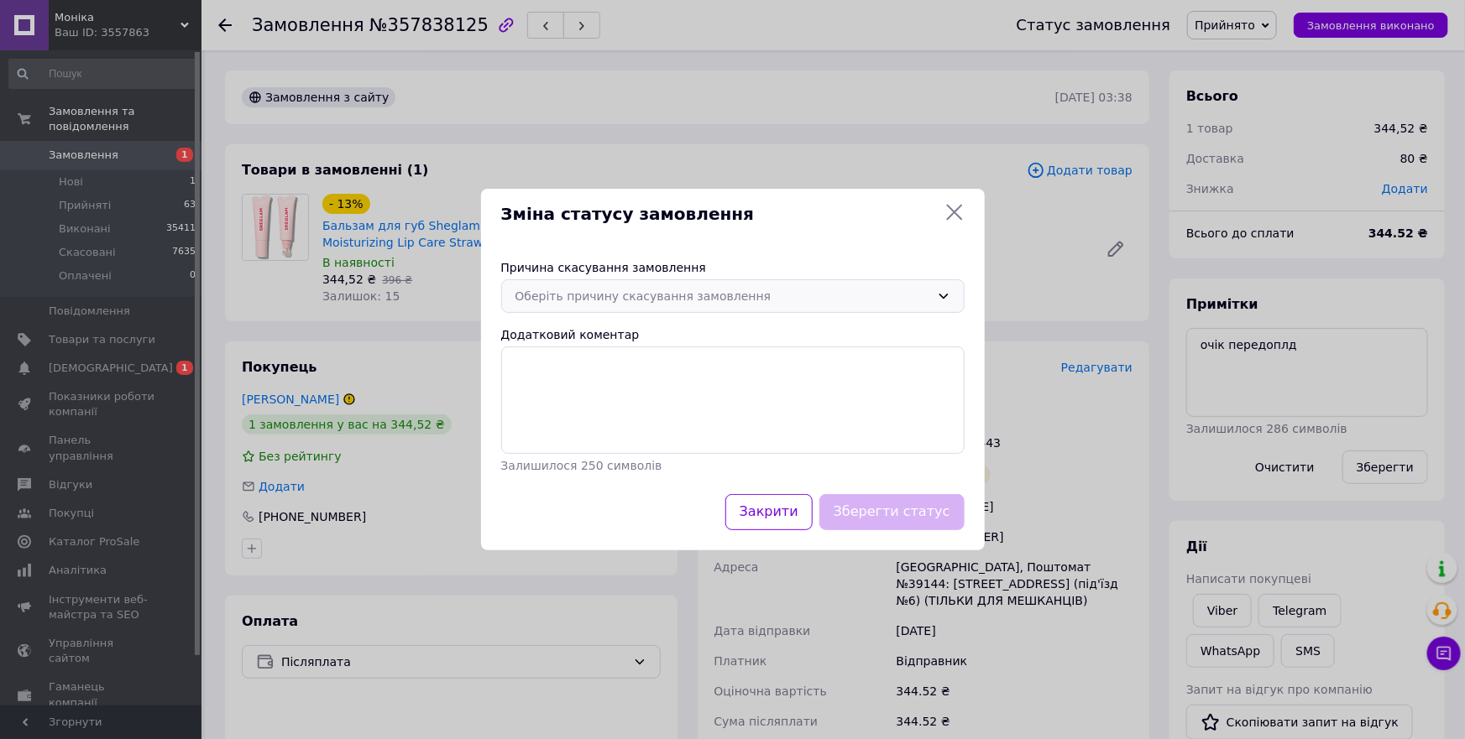
click at [668, 294] on div "Оберіть причину скасування замовлення" at bounding box center [722, 296] width 415 height 18
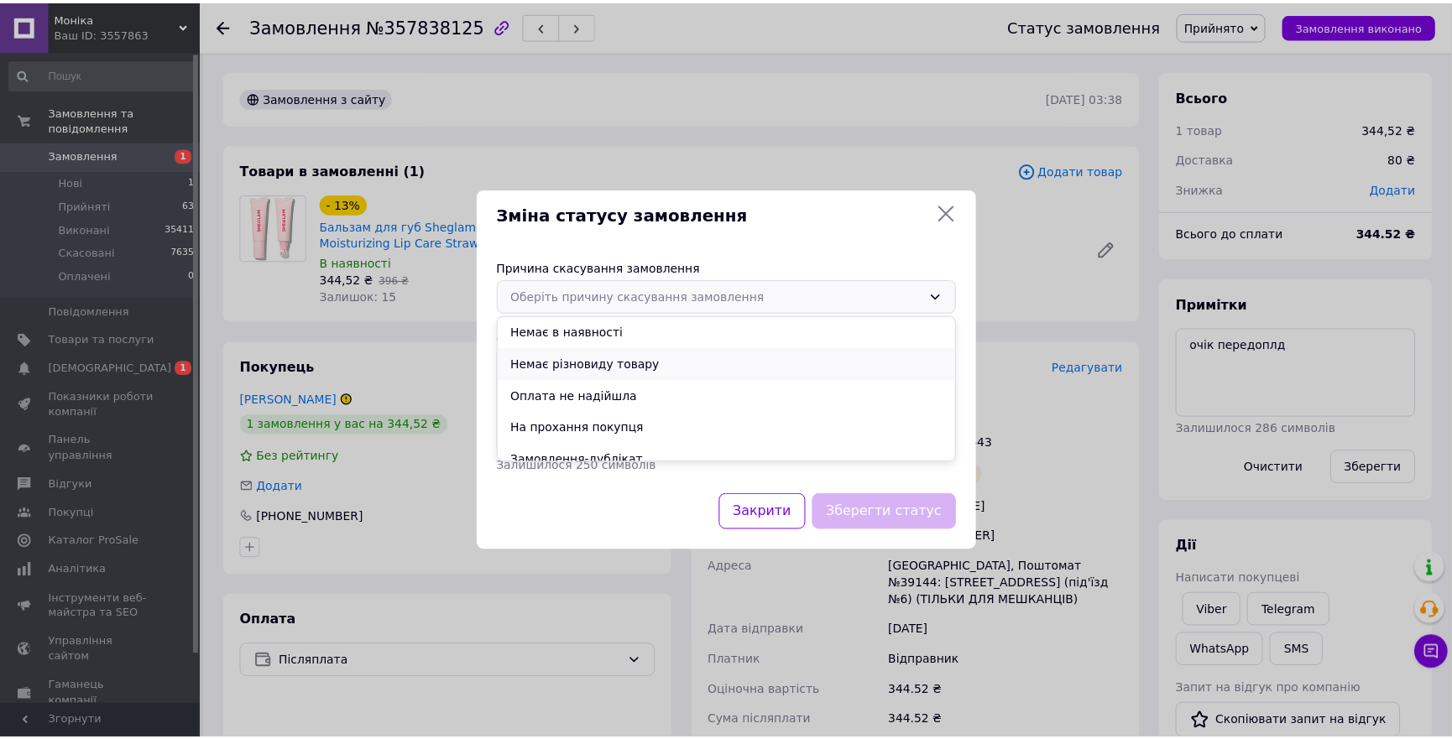
scroll to position [78, 0]
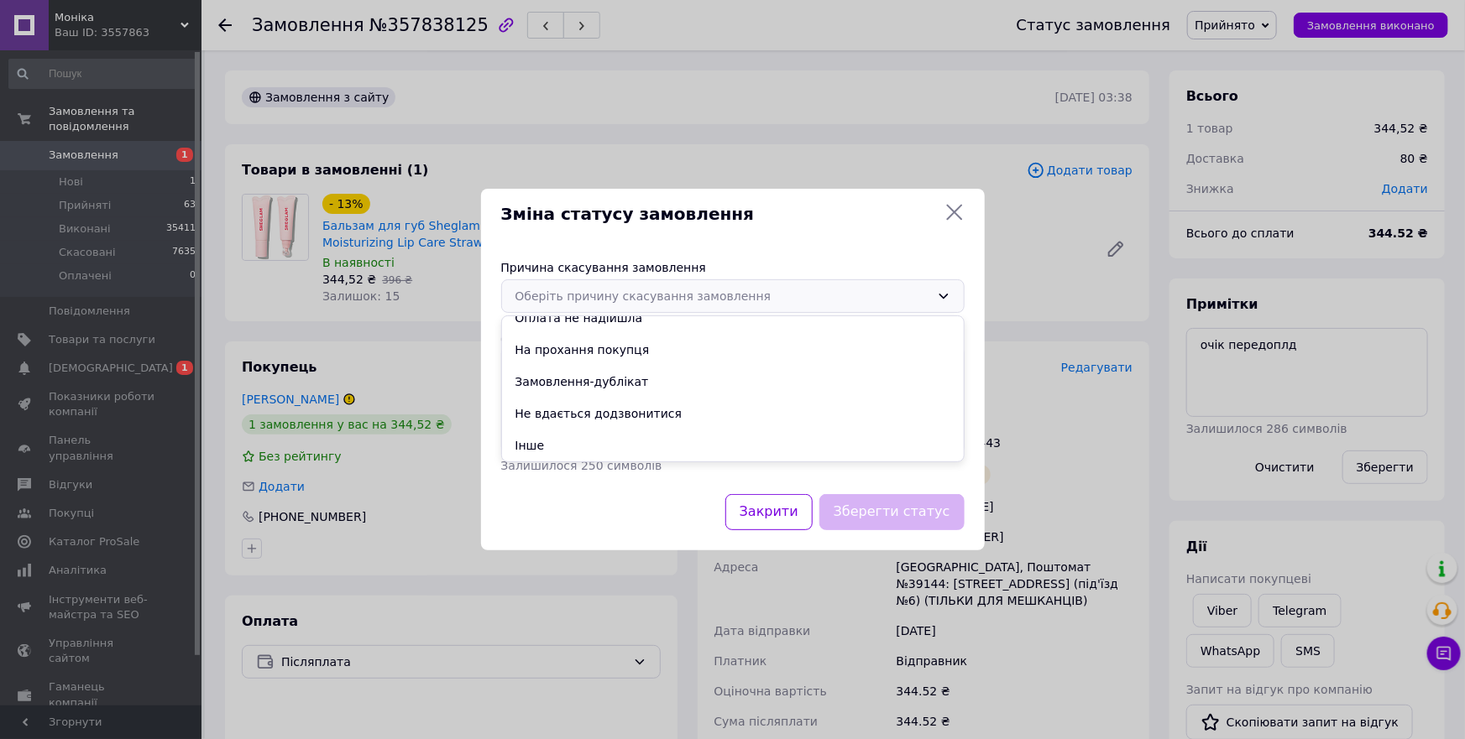
click at [579, 311] on div "Оберіть причину скасування замовлення Немає в наявності [PERSON_NAME] різновиду…" at bounding box center [732, 296] width 463 height 34
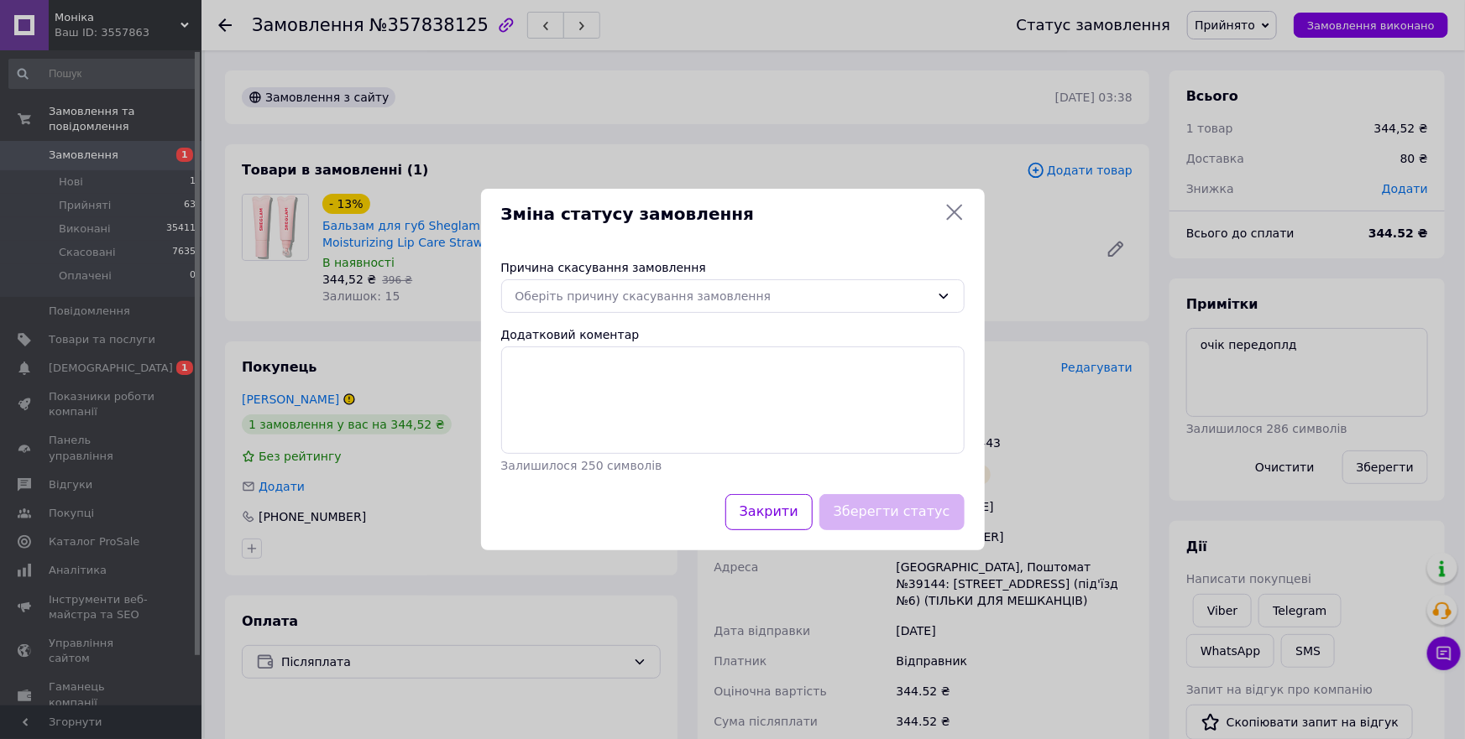
click at [917, 515] on div "Зберегти статус" at bounding box center [892, 512] width 152 height 43
click at [640, 293] on div "Оберіть причину скасування замовлення" at bounding box center [722, 296] width 415 height 18
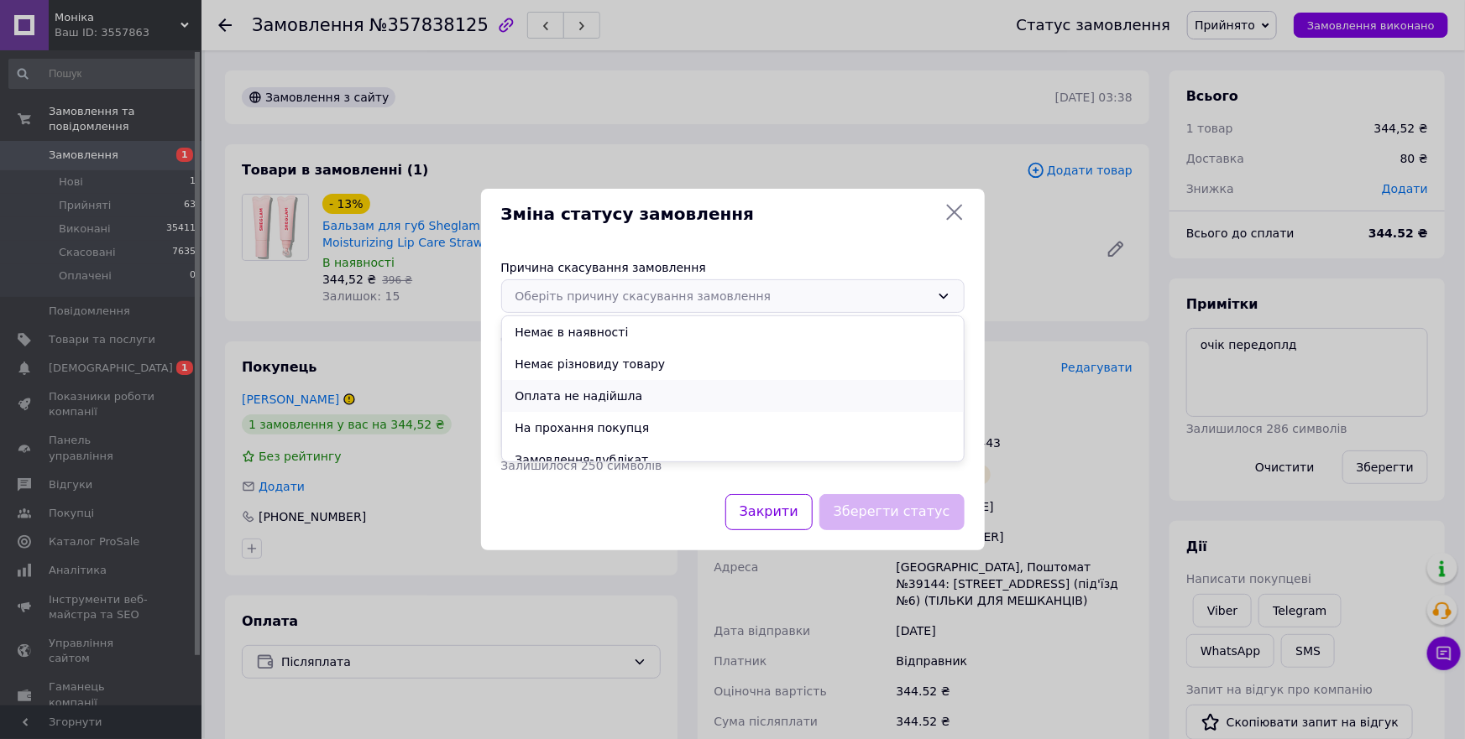
click at [571, 395] on li "Оплата не надійшла" at bounding box center [733, 396] width 462 height 32
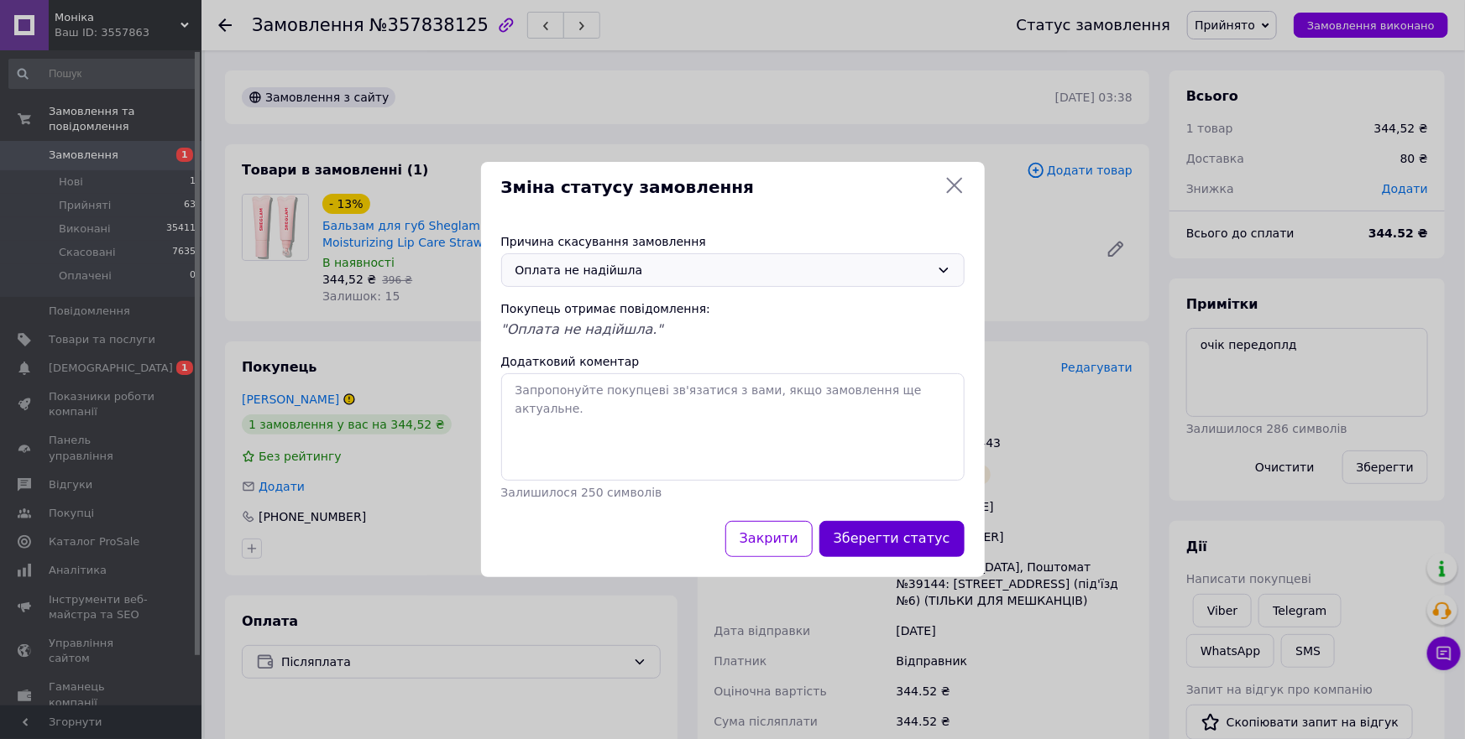
click at [887, 550] on button "Зберегти статус" at bounding box center [891, 539] width 145 height 36
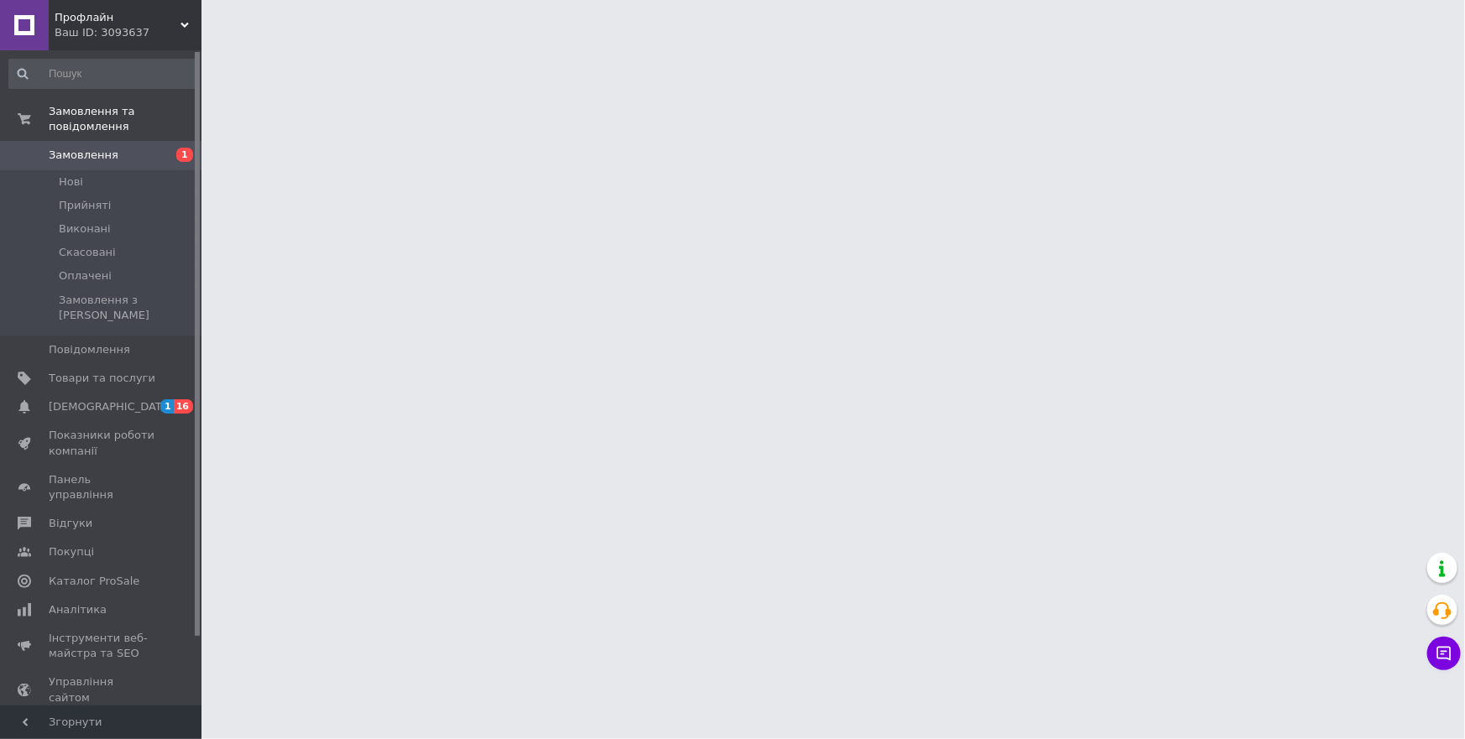
click at [113, 78] on input at bounding box center [102, 74] width 189 height 30
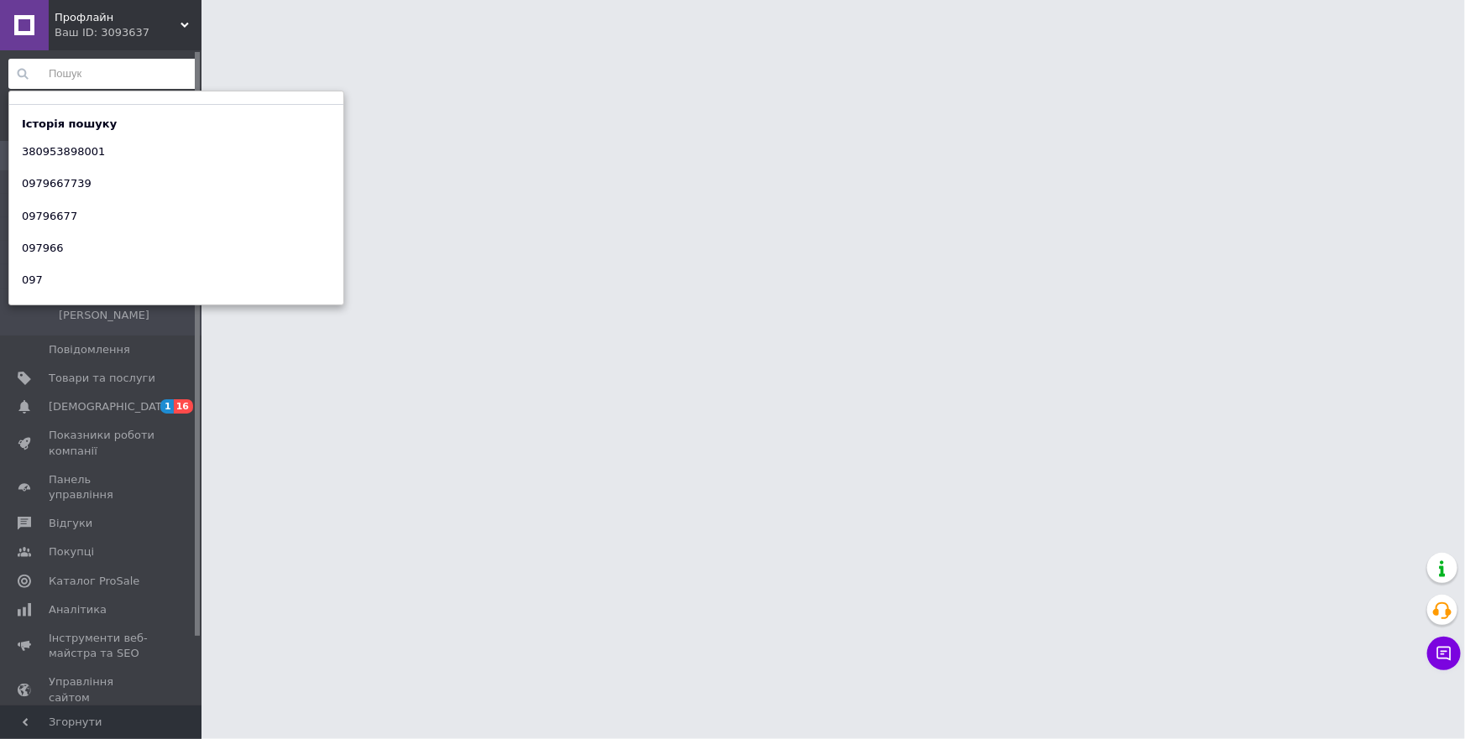
paste input "380953898001"
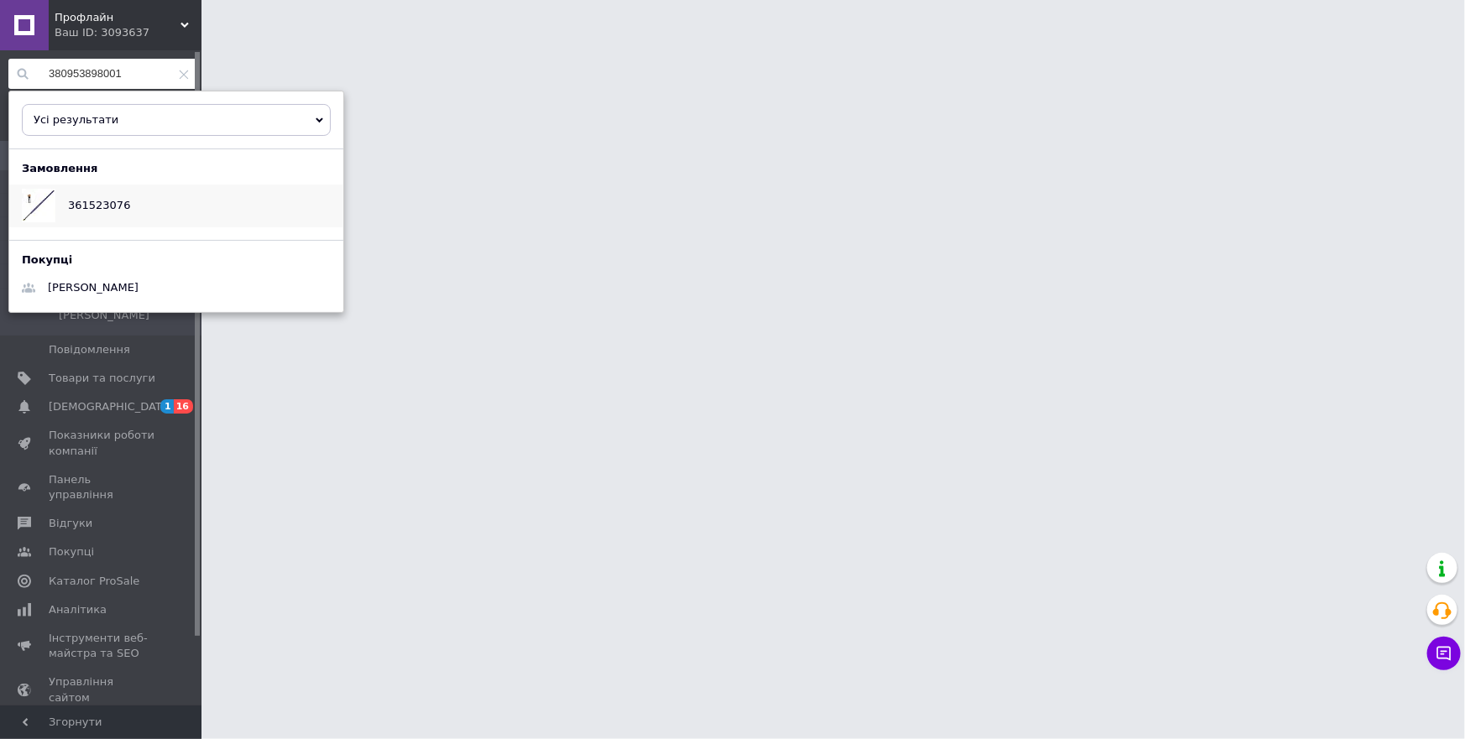
type input "380953898001"
click at [107, 203] on span "361523076" at bounding box center [99, 205] width 62 height 13
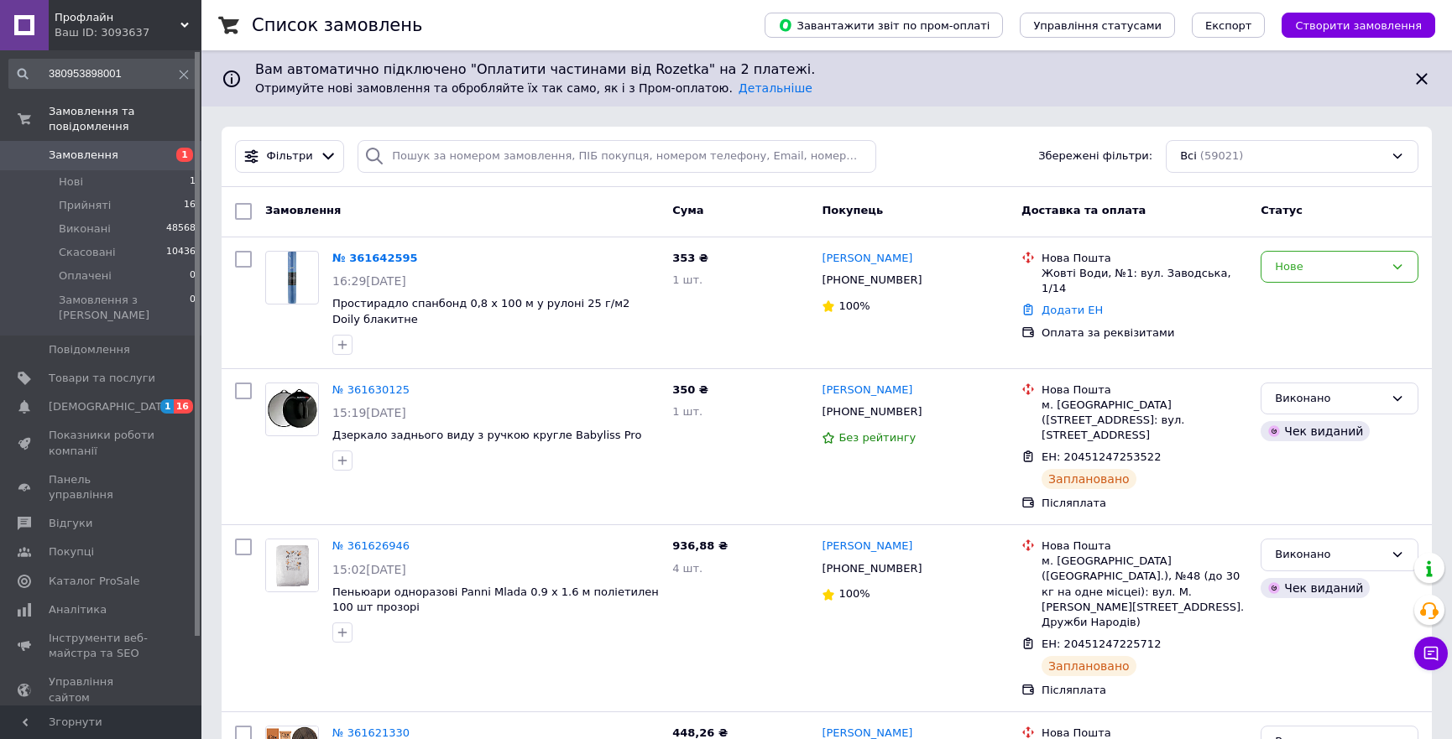
click at [180, 23] on icon at bounding box center [184, 25] width 8 height 8
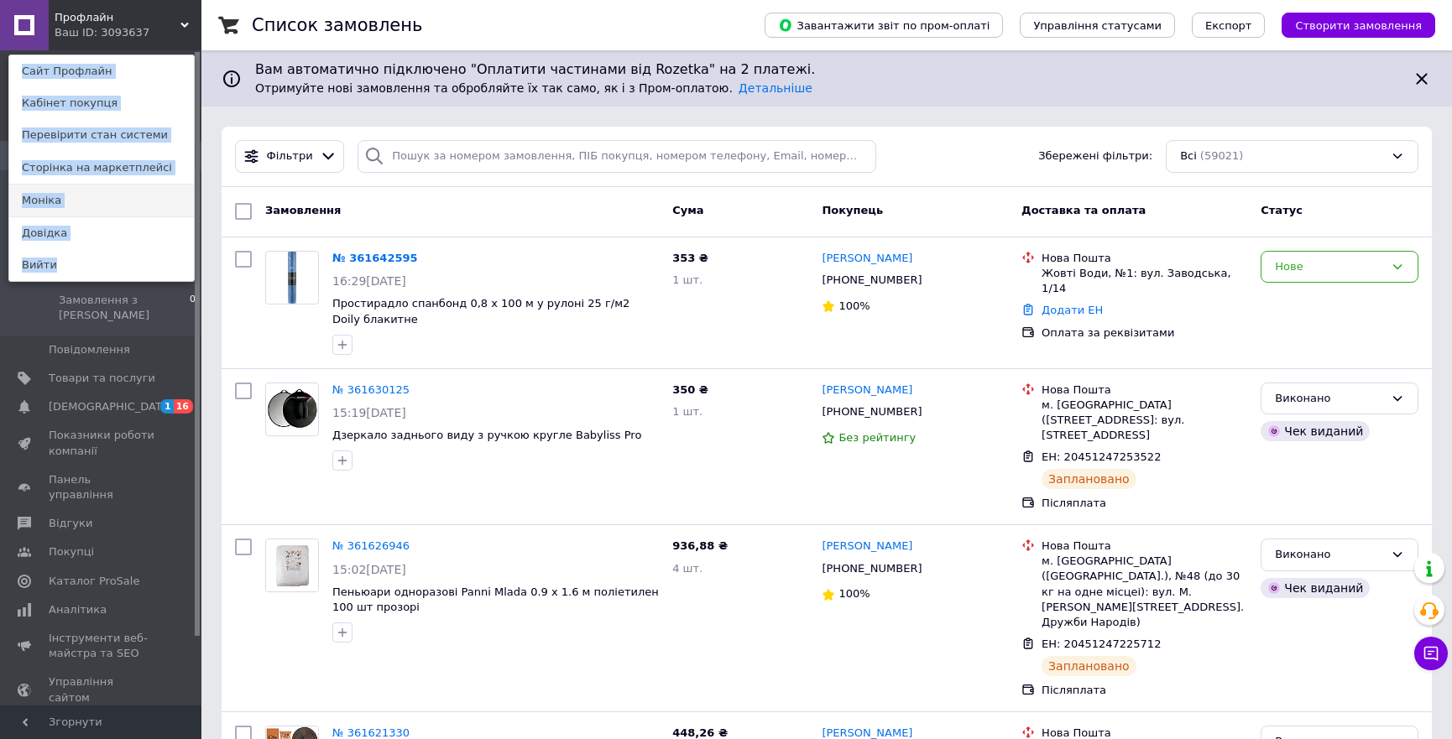
click at [64, 208] on link "Моніка" at bounding box center [101, 201] width 185 height 32
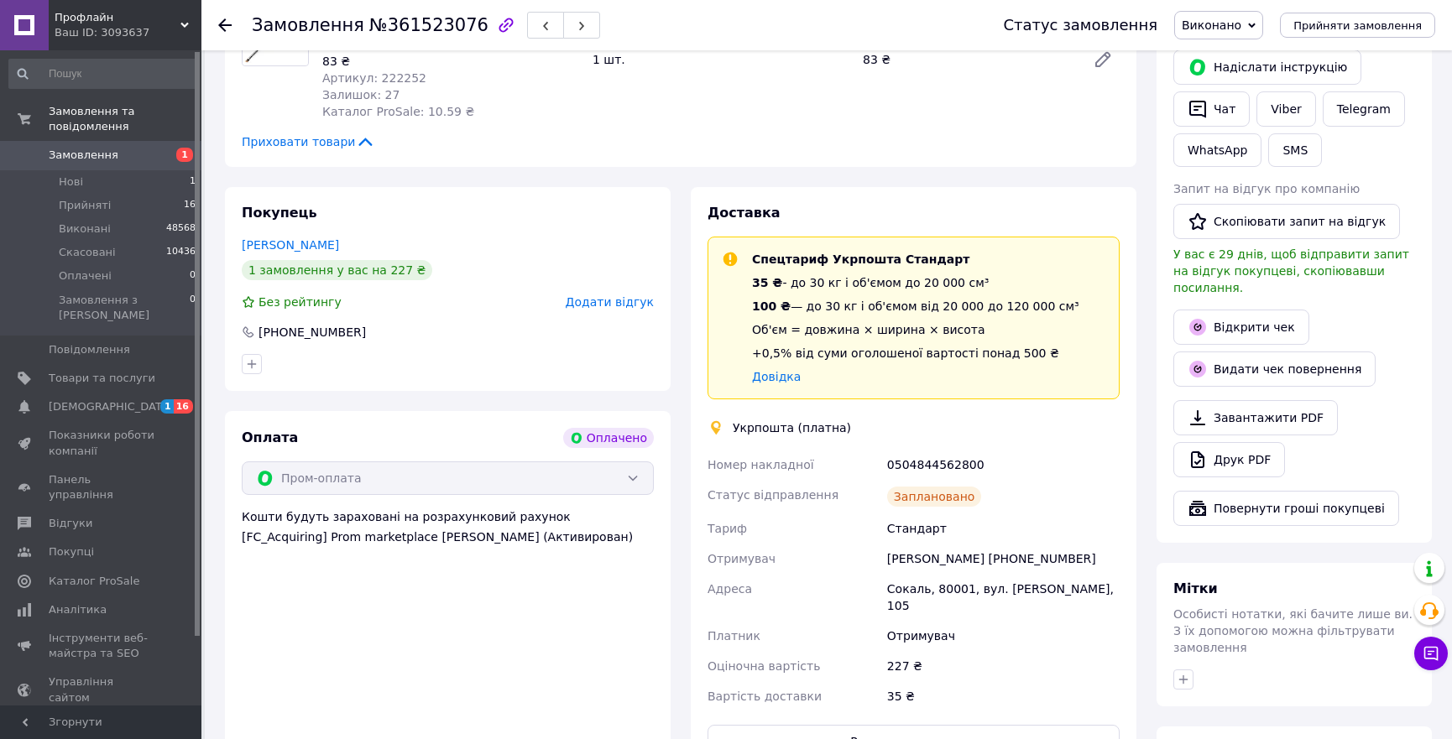
scroll to position [457, 0]
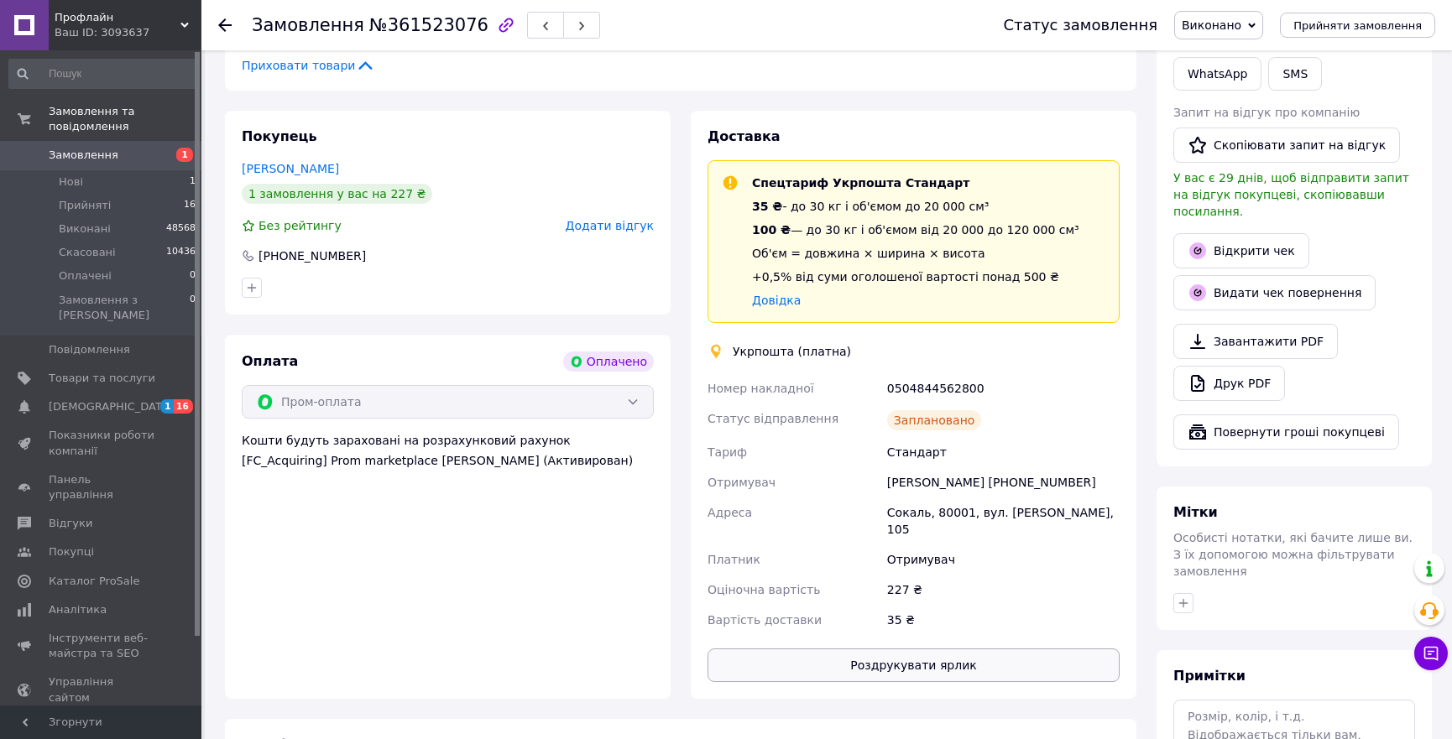
click at [947, 656] on button "Роздрукувати ярлик" at bounding box center [914, 666] width 412 height 34
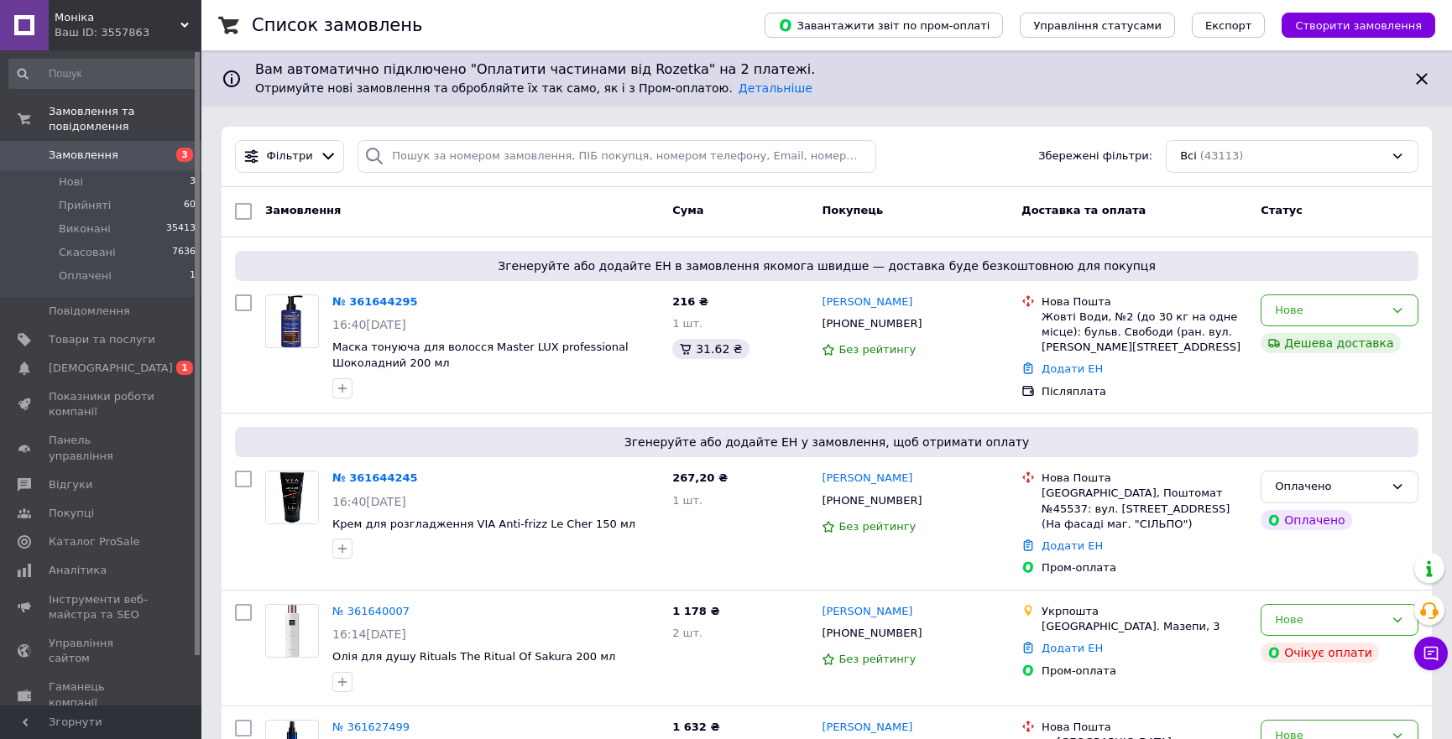
click at [959, 134] on div "Фільтри Збережені фільтри: Всі (43113)" at bounding box center [827, 157] width 1210 height 60
click at [78, 80] on input at bounding box center [102, 74] width 189 height 30
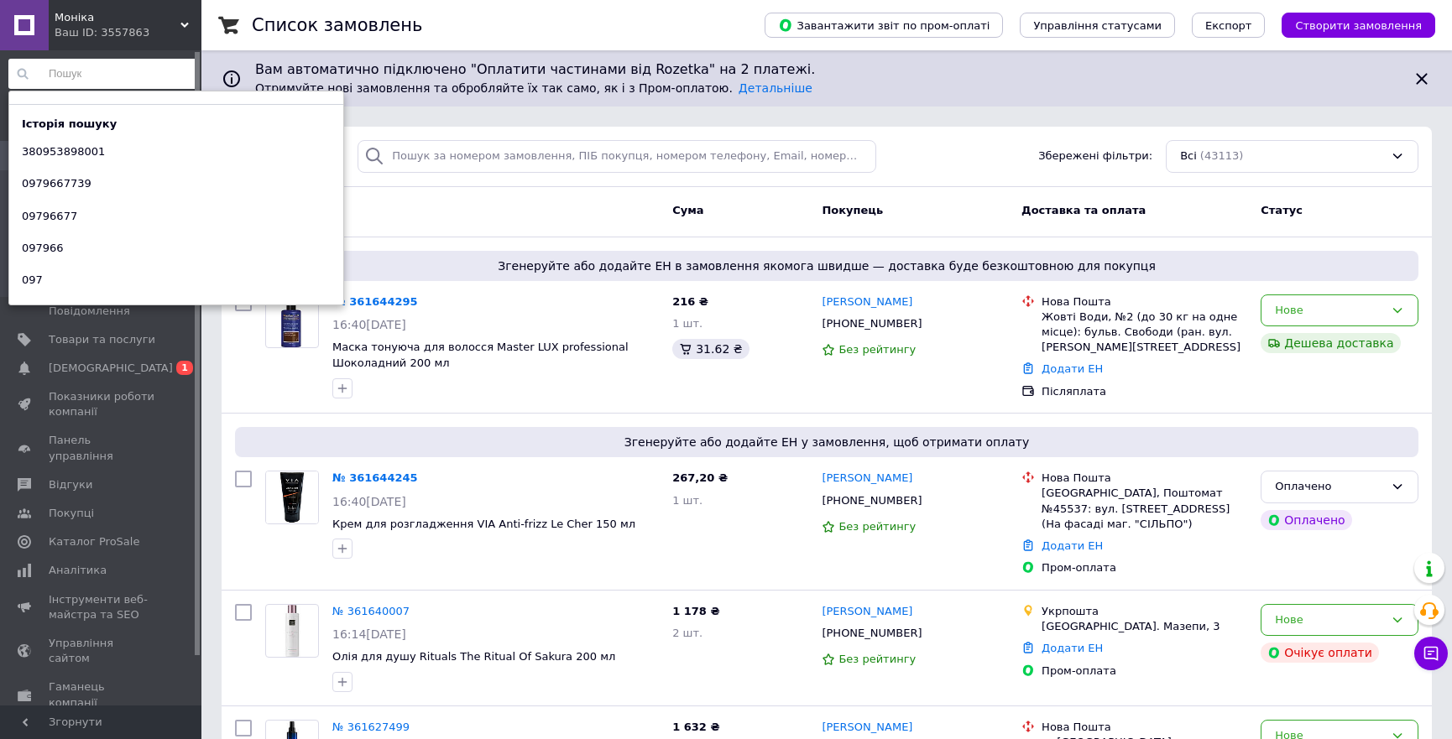
paste input "380930653820"
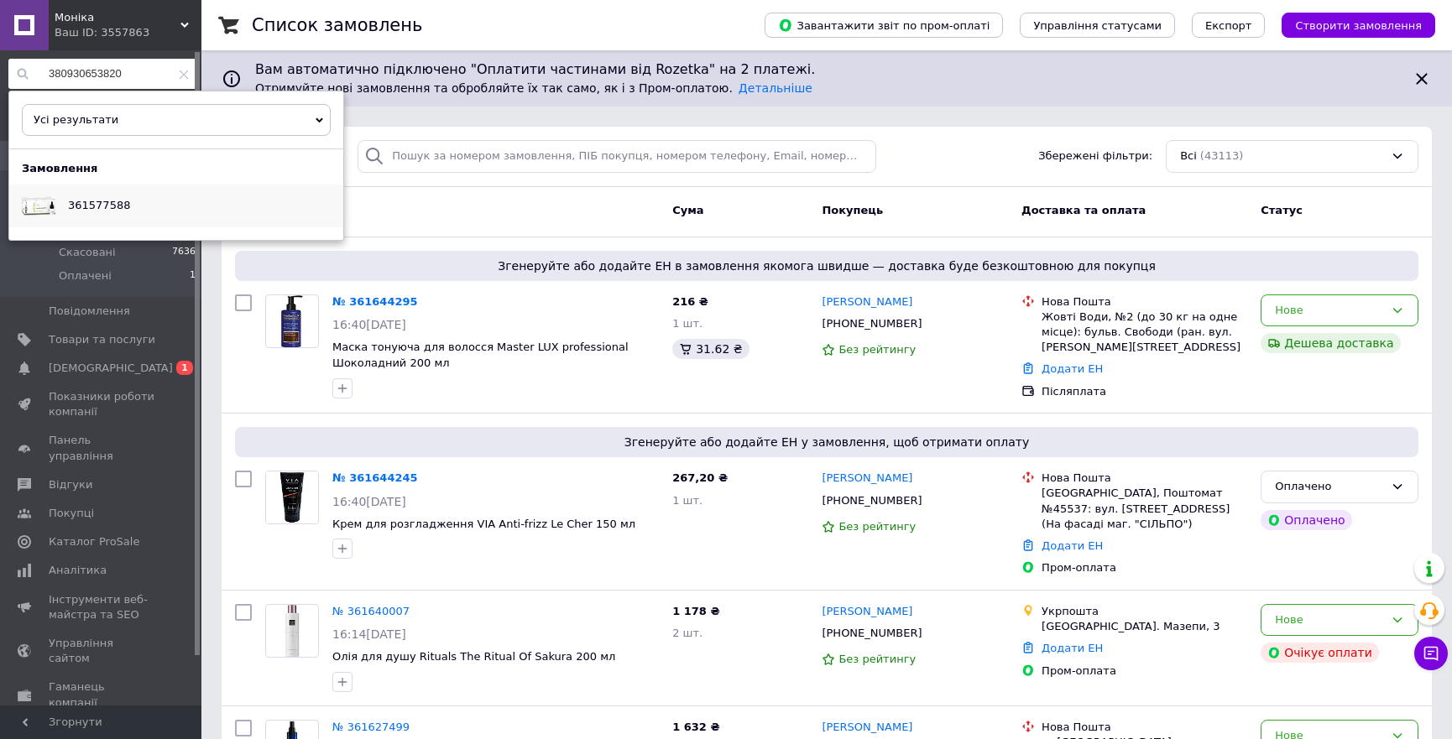
click at [76, 196] on div "361577588" at bounding box center [98, 206] width 87 height 42
click at [52, 73] on input "380930653820" at bounding box center [102, 74] width 189 height 30
paste input "668292213"
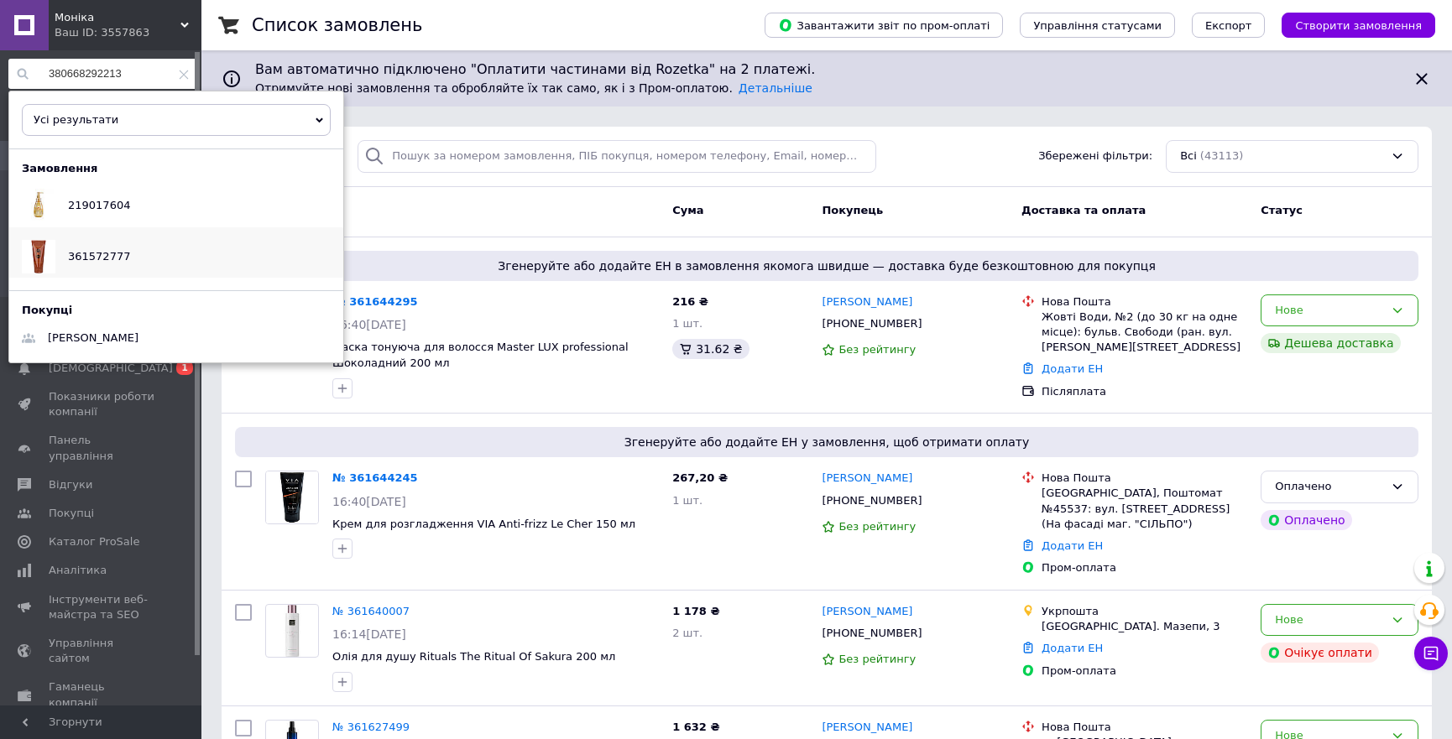
type input "380668292213"
click at [89, 255] on span "361572777" at bounding box center [99, 256] width 62 height 13
click at [491, 233] on div "Замовлення Cума Покупець Доставка та оплата Статус" at bounding box center [827, 212] width 1210 height 50
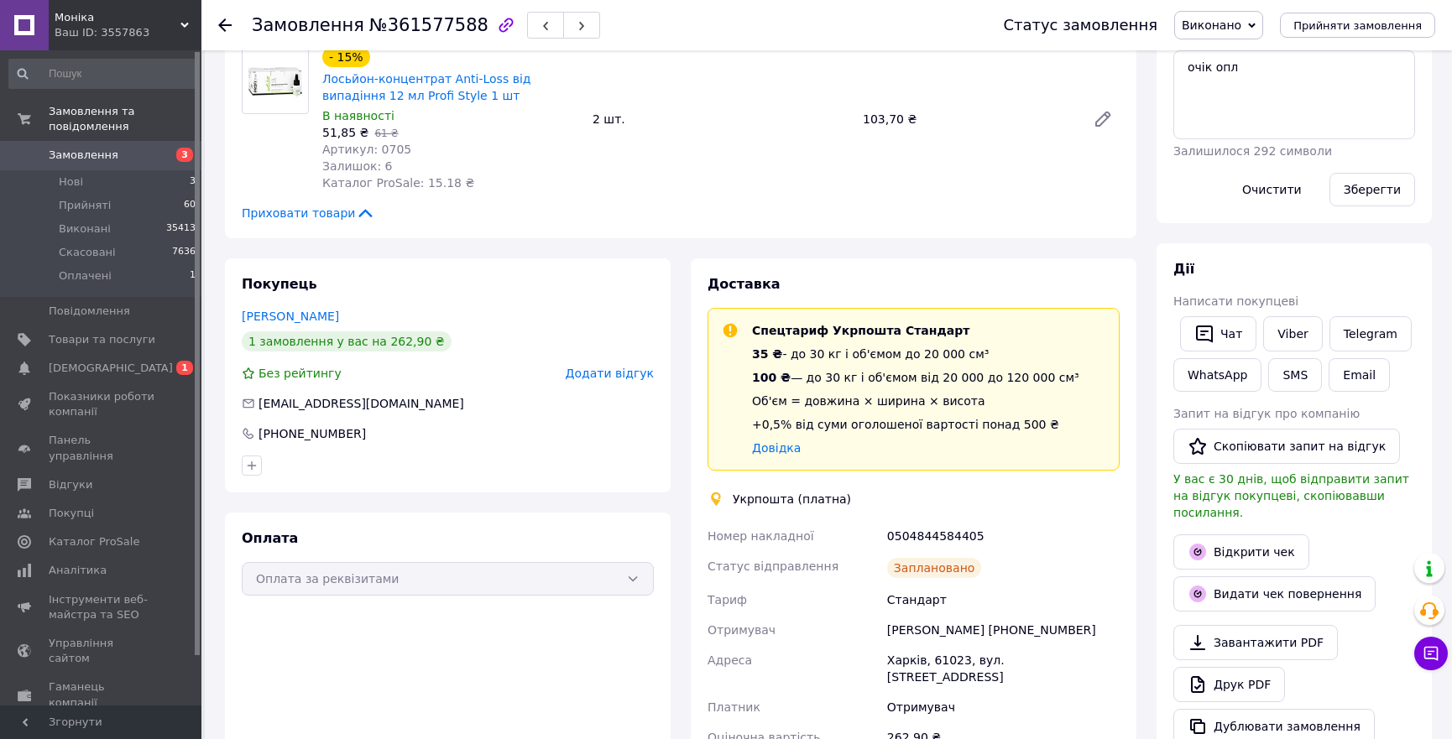
scroll to position [457, 0]
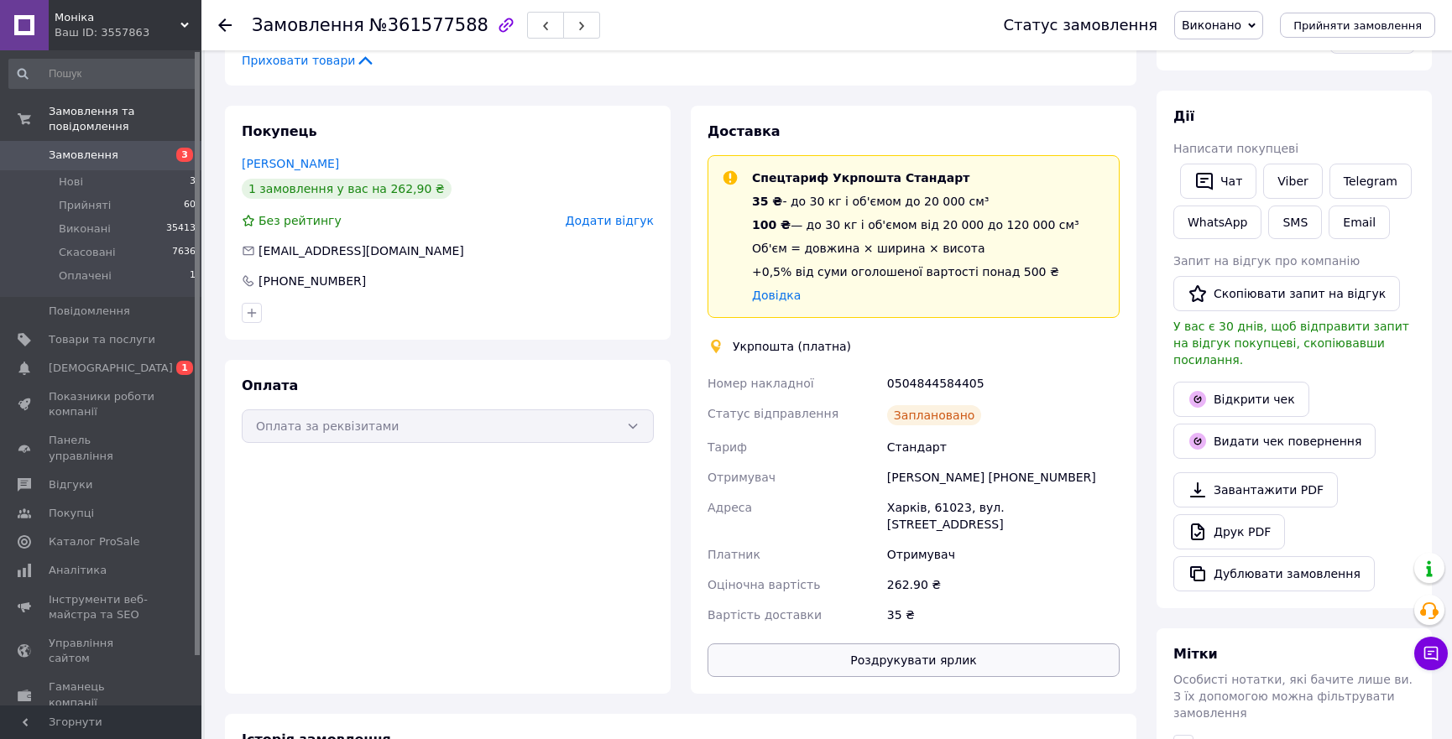
click at [923, 644] on button "Роздрукувати ярлик" at bounding box center [914, 661] width 412 height 34
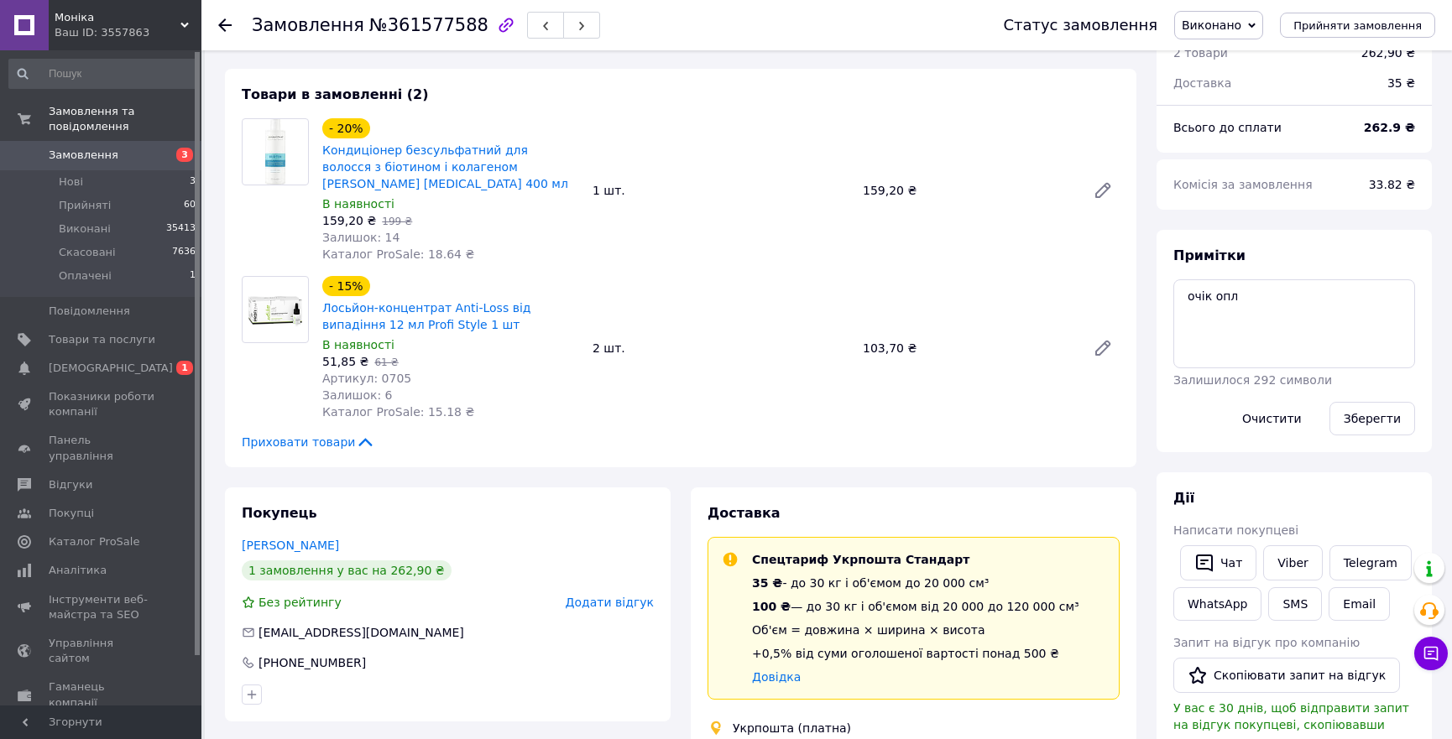
scroll to position [0, 0]
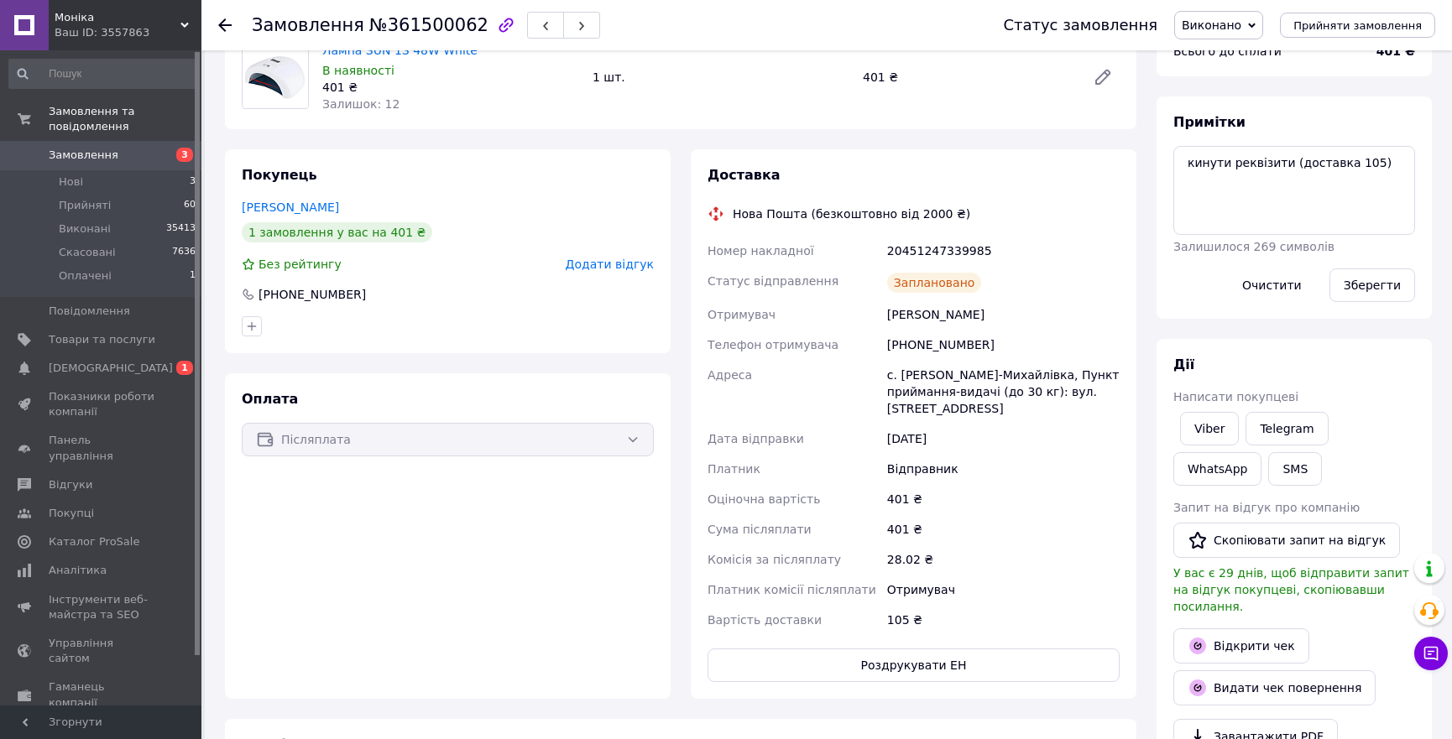
scroll to position [228, 0]
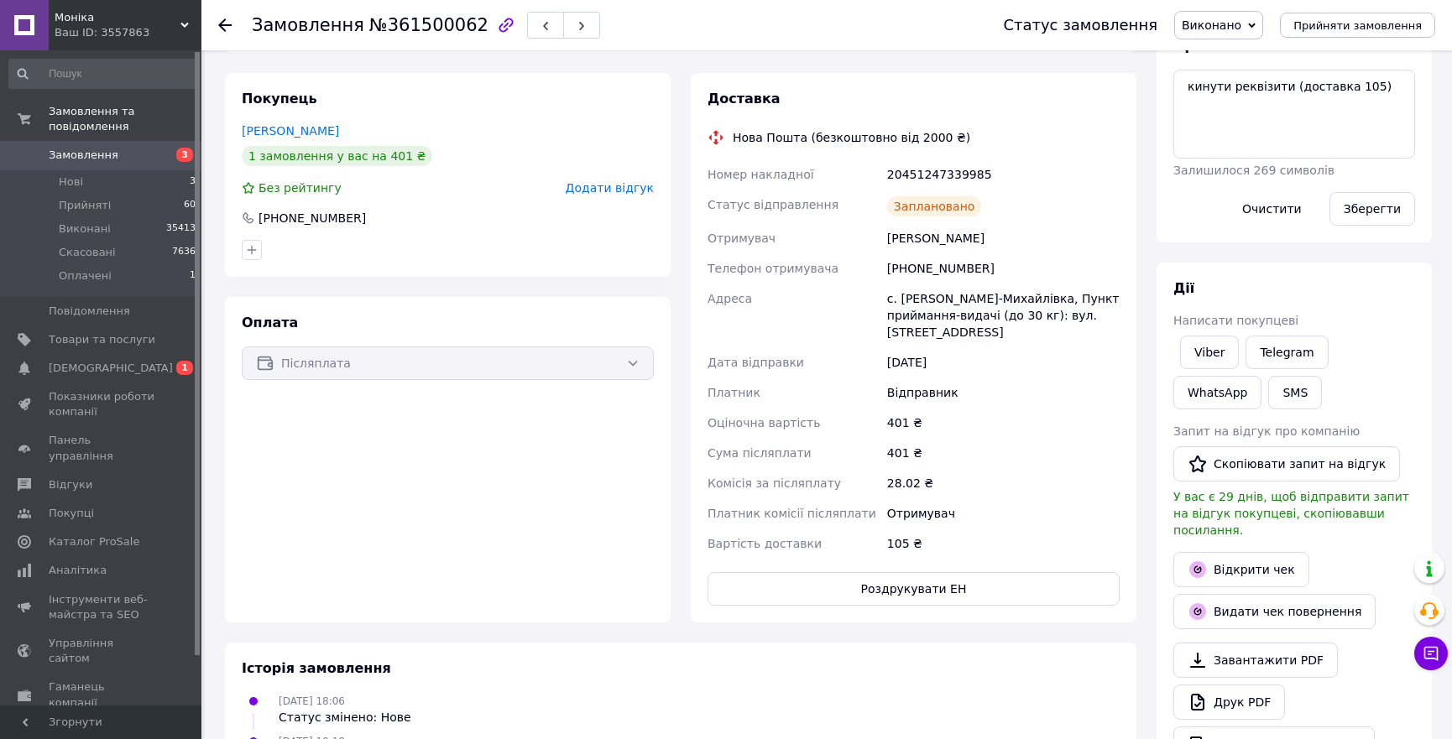
click at [929, 174] on div "20451247339985" at bounding box center [1003, 174] width 239 height 30
copy div "20451247339985"
click at [1198, 350] on link "Viber" at bounding box center [1209, 353] width 59 height 34
click at [949, 169] on div "20451247339985" at bounding box center [1003, 174] width 239 height 30
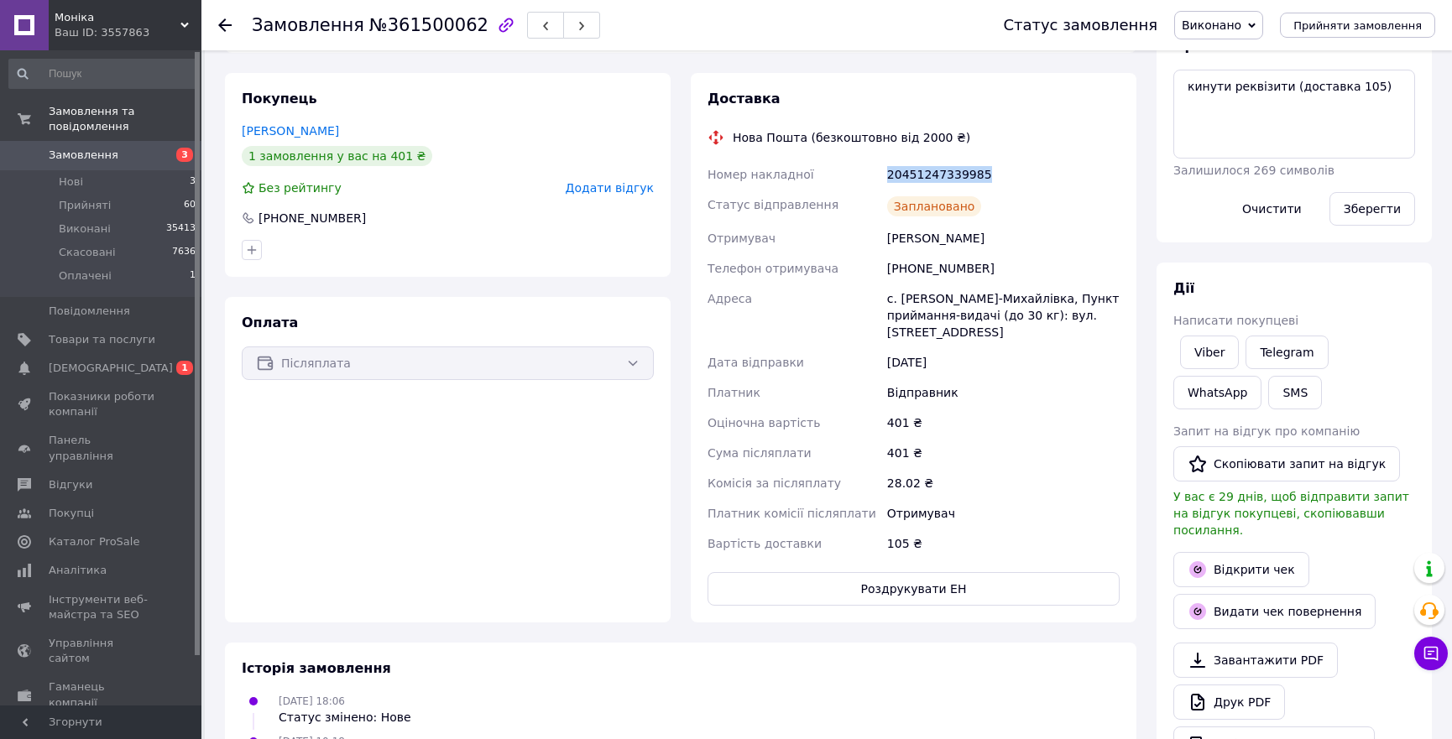
click at [949, 169] on div "20451247339985" at bounding box center [1003, 174] width 239 height 30
click at [1204, 352] on link "Viber" at bounding box center [1209, 353] width 59 height 34
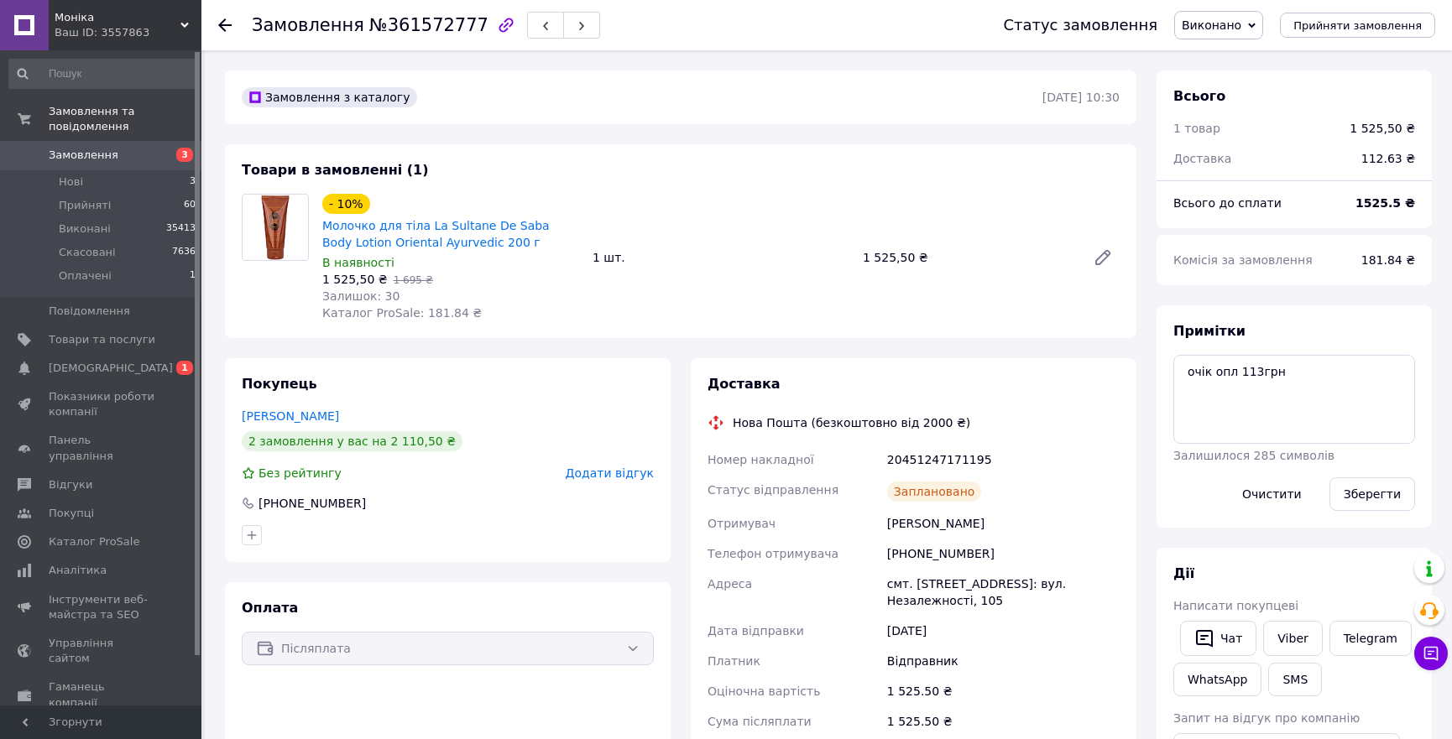
click at [941, 450] on div "20451247171195" at bounding box center [1003, 460] width 239 height 30
copy div "20451247171195"
click at [1287, 634] on link "Viber" at bounding box center [1292, 638] width 59 height 35
click at [1046, 171] on div "Товари в замовленні (1) - 10% Молочко для тіла La Sultane De Saba Body Lotion O…" at bounding box center [680, 241] width 911 height 194
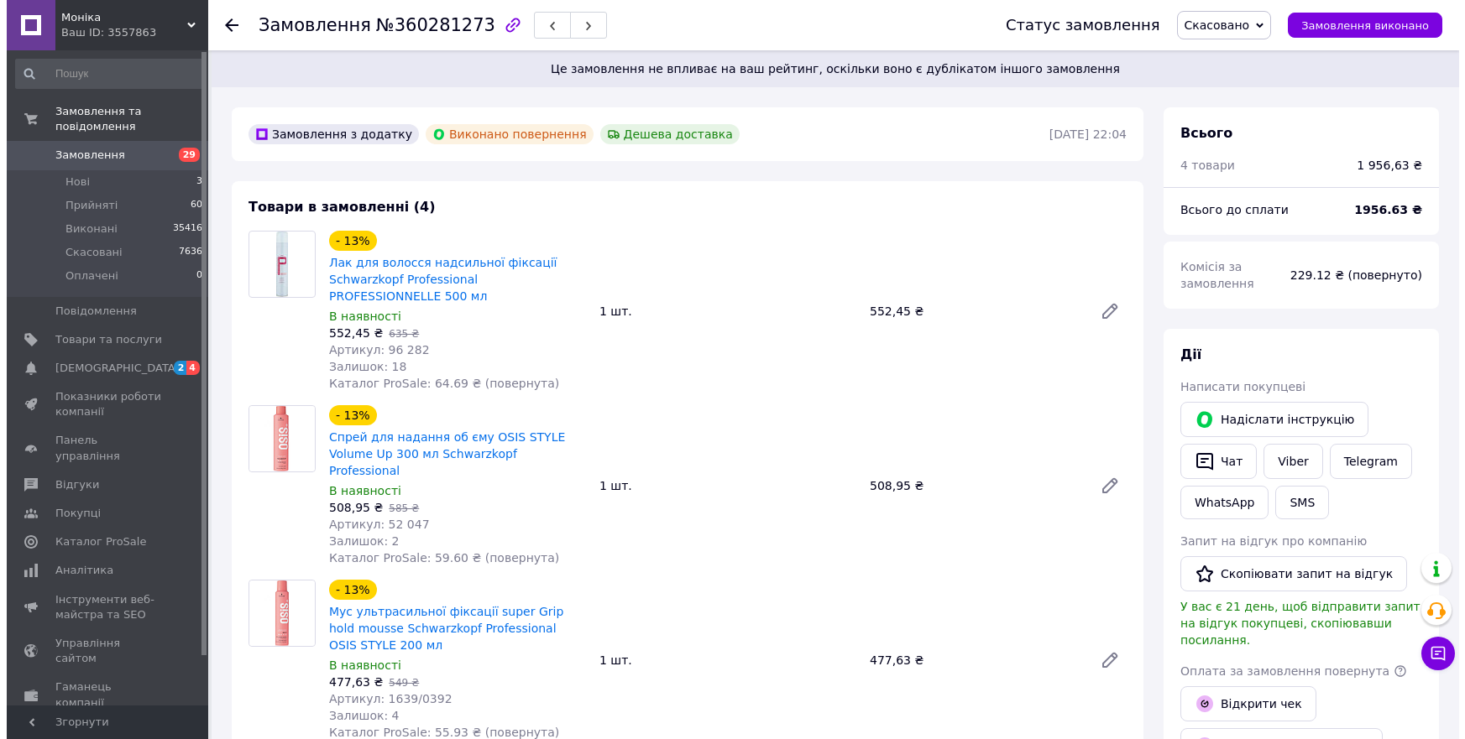
scroll to position [7, 0]
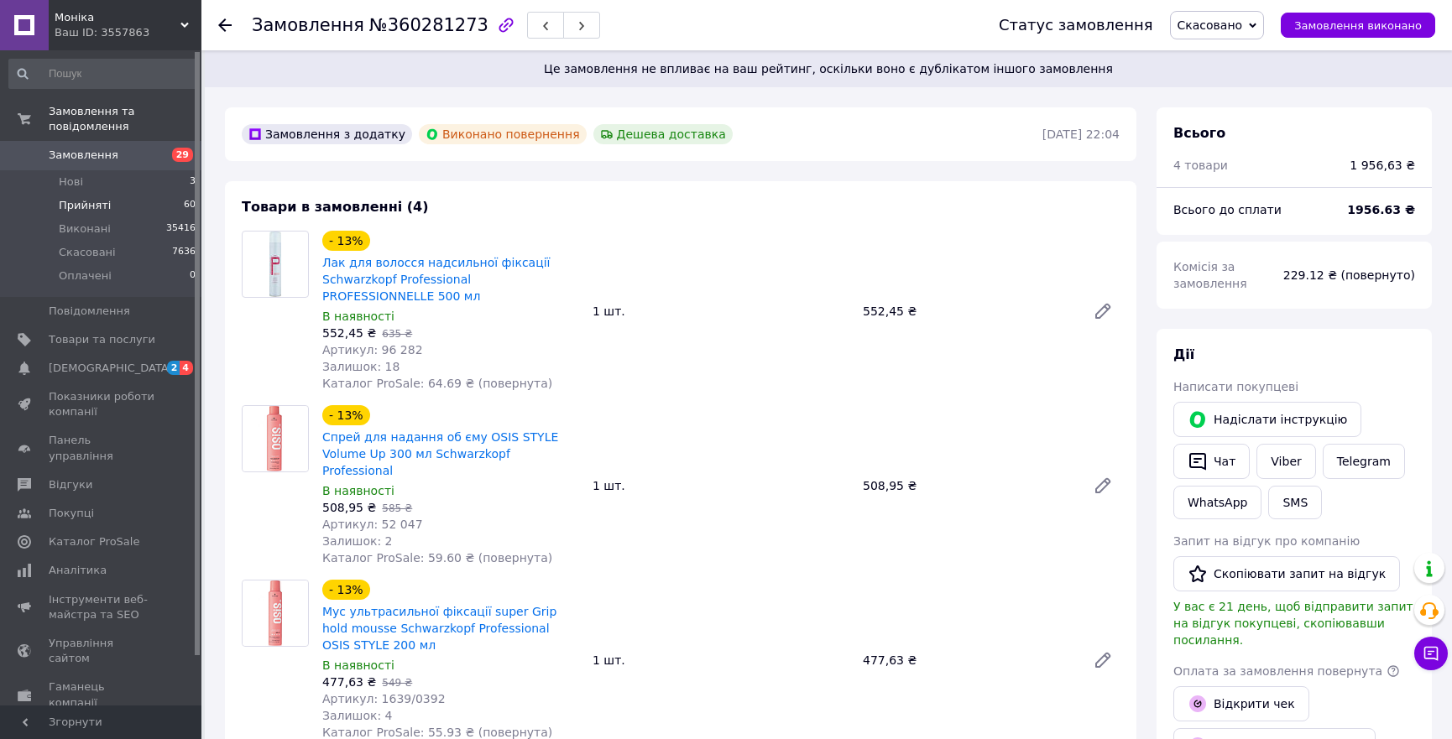
click at [94, 198] on span "Прийняті" at bounding box center [85, 205] width 52 height 15
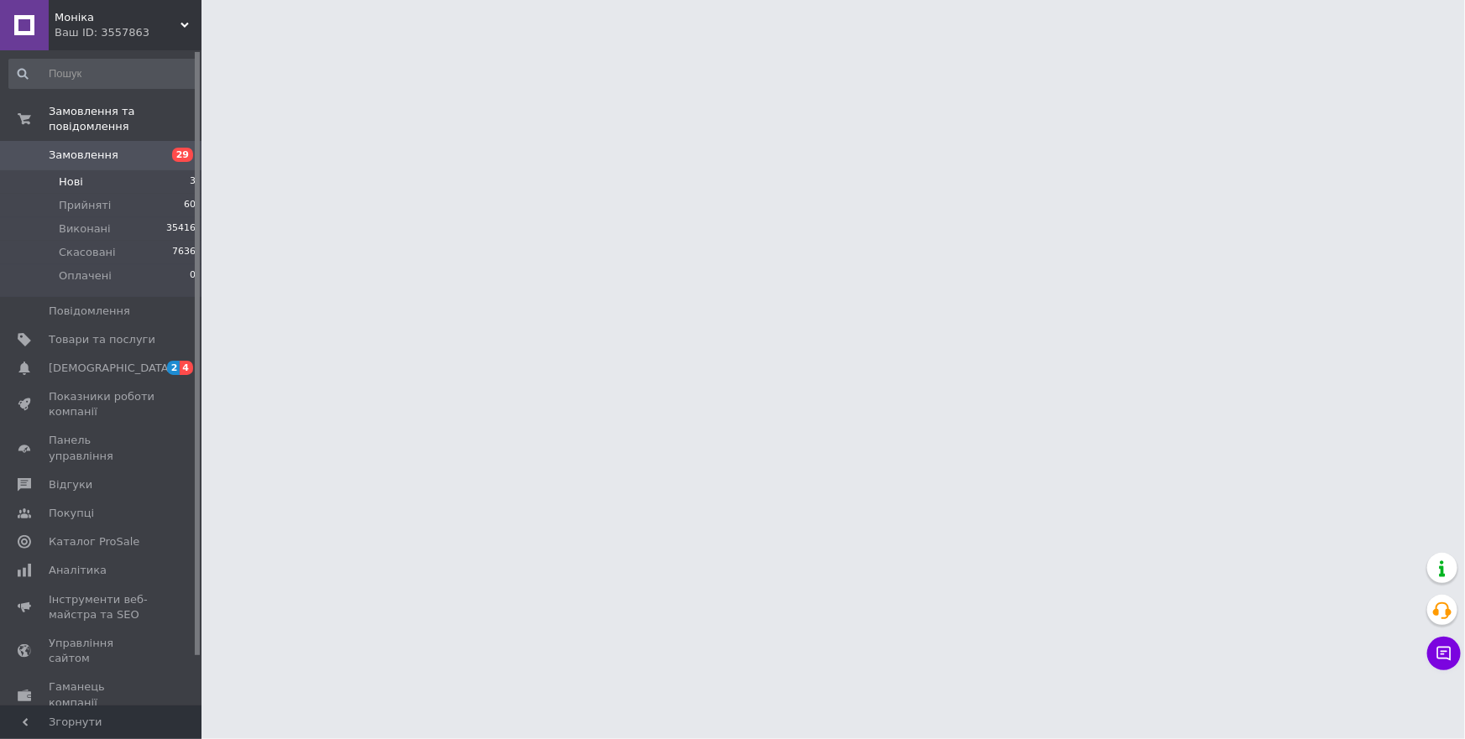
click at [84, 170] on li "Нові 3" at bounding box center [103, 182] width 206 height 24
click at [65, 175] on span "Нові" at bounding box center [71, 182] width 24 height 15
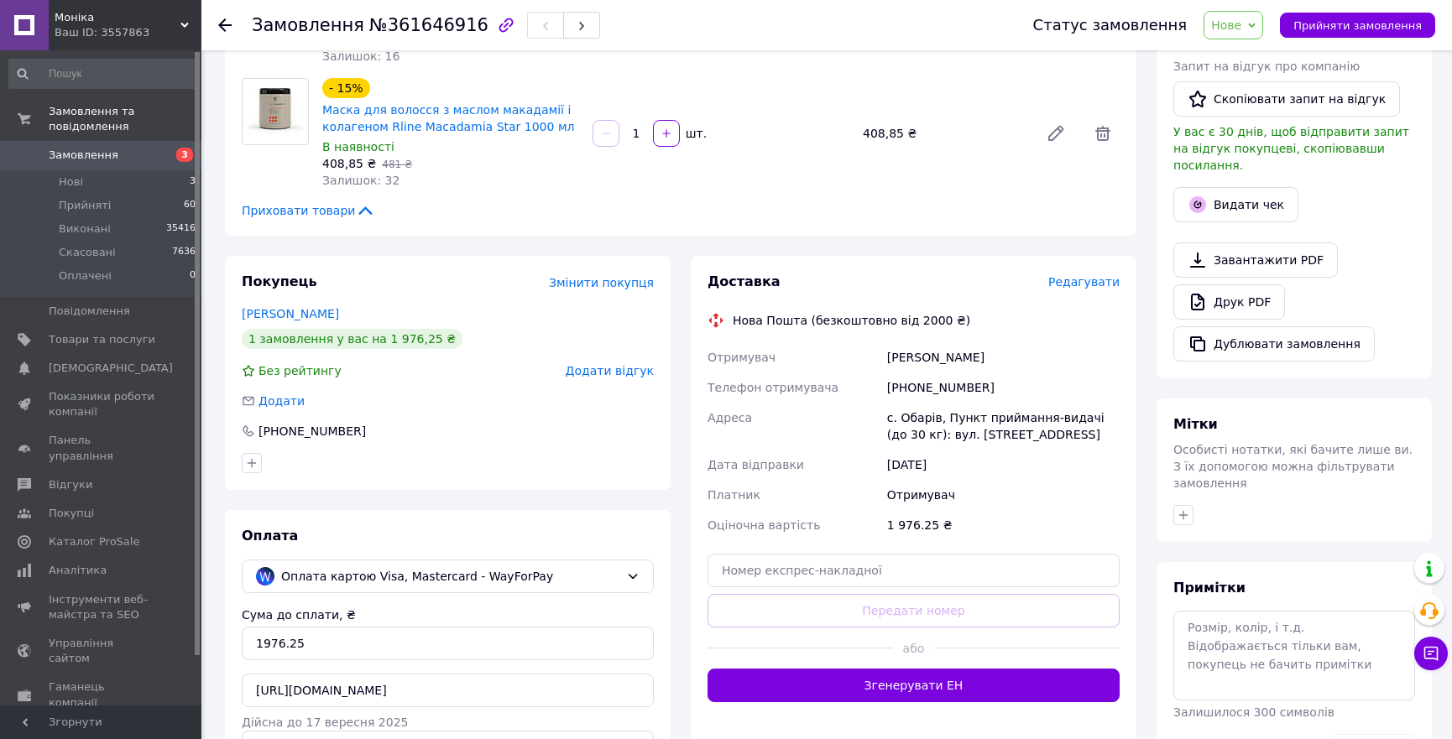
scroll to position [76, 0]
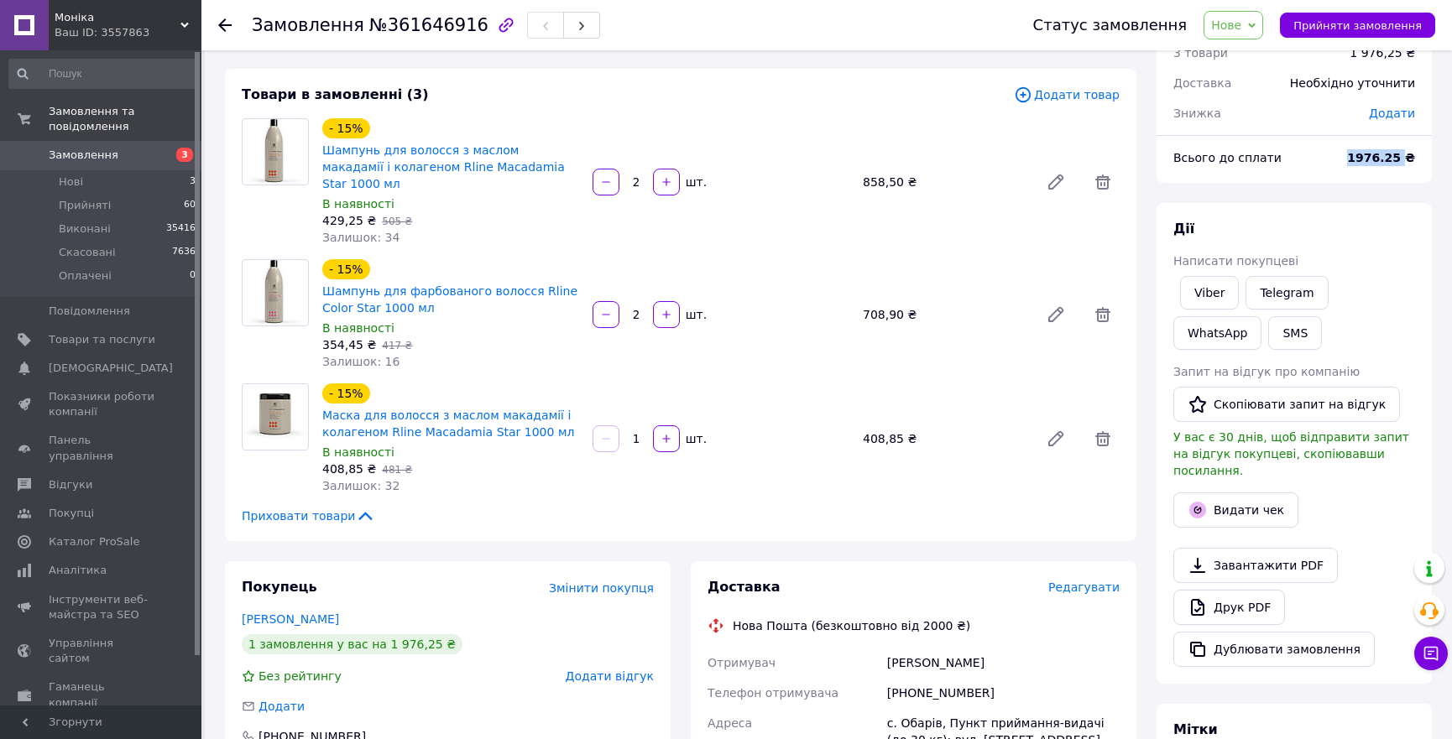
drag, startPoint x: 1360, startPoint y: 151, endPoint x: 1407, endPoint y: 157, distance: 47.4
click at [1407, 157] on div "1976.25 ₴" at bounding box center [1381, 157] width 88 height 37
copy b "1976.25"
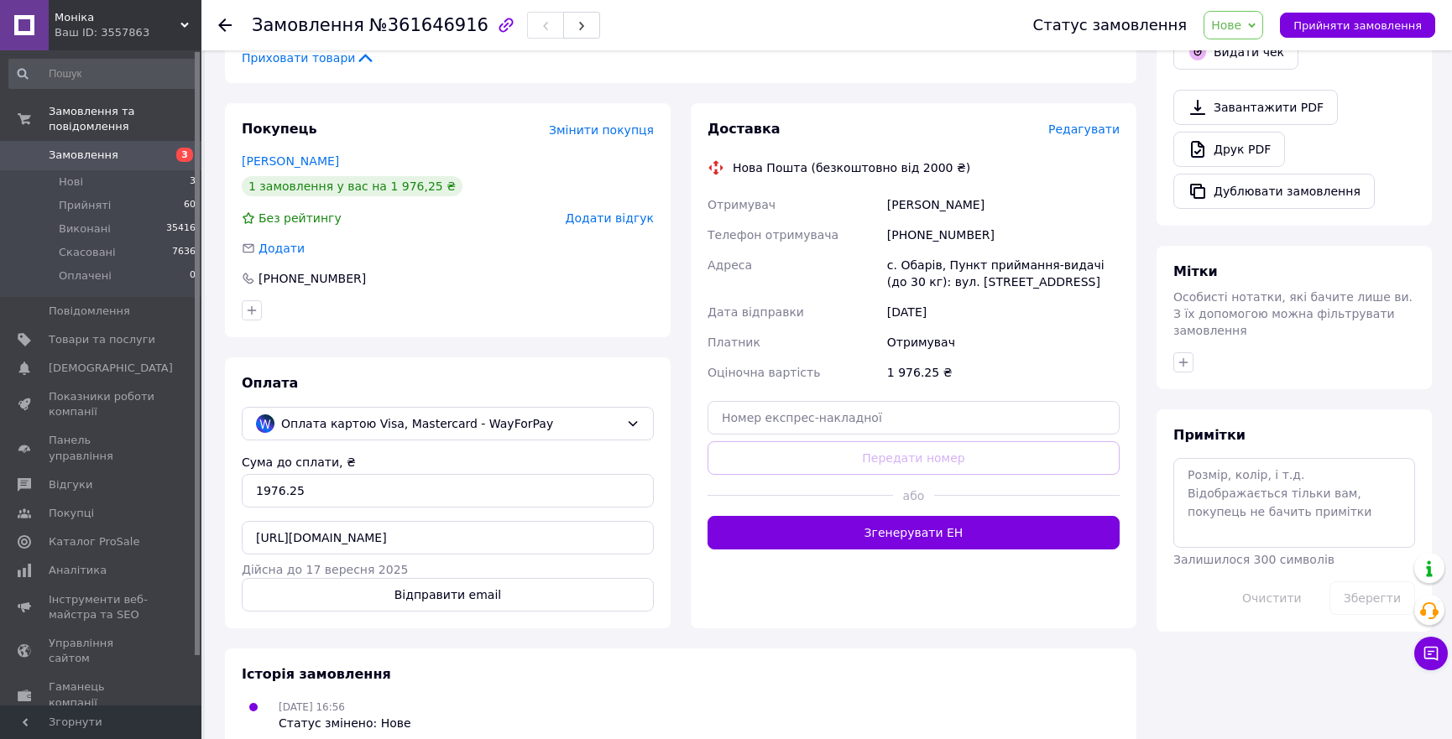
scroll to position [228, 0]
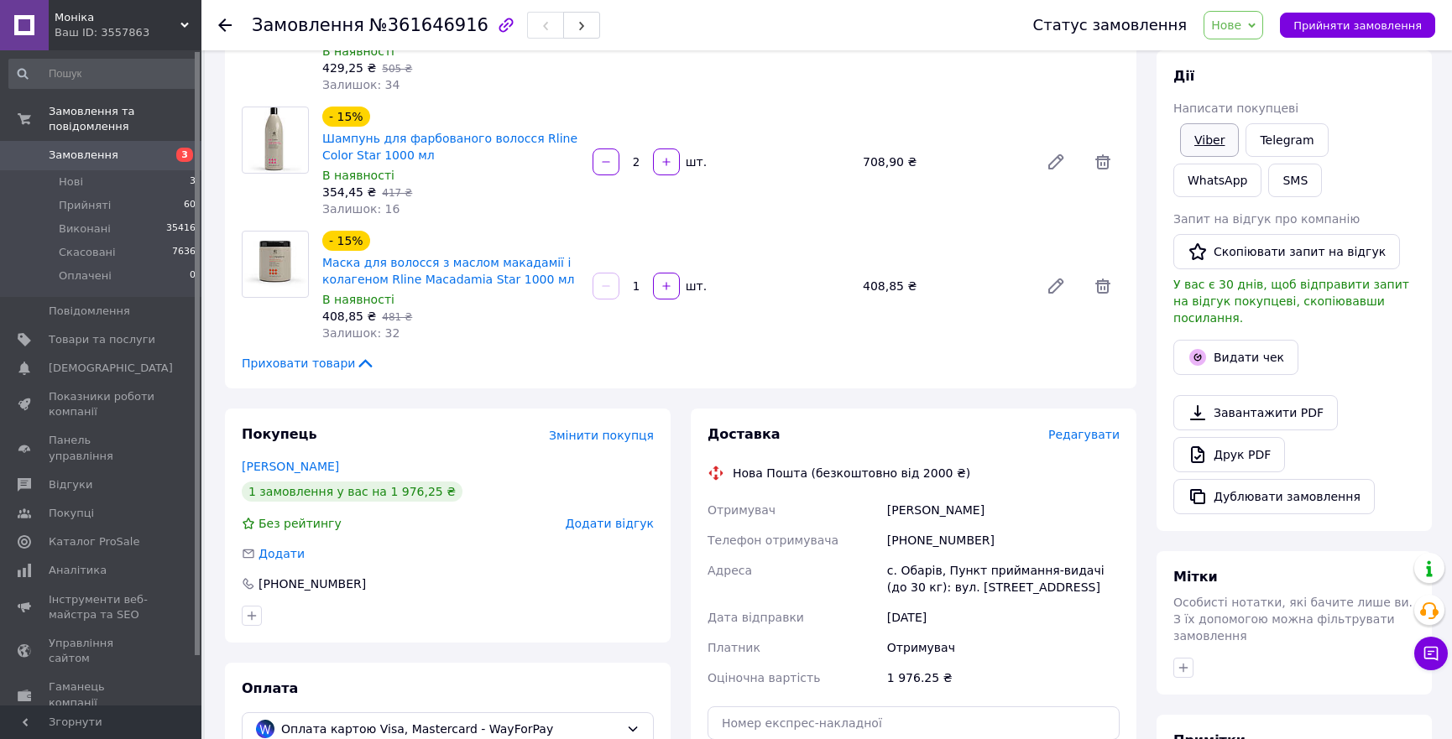
click at [1214, 144] on link "Viber" at bounding box center [1209, 140] width 59 height 34
click at [82, 198] on span "Прийняті" at bounding box center [85, 205] width 52 height 15
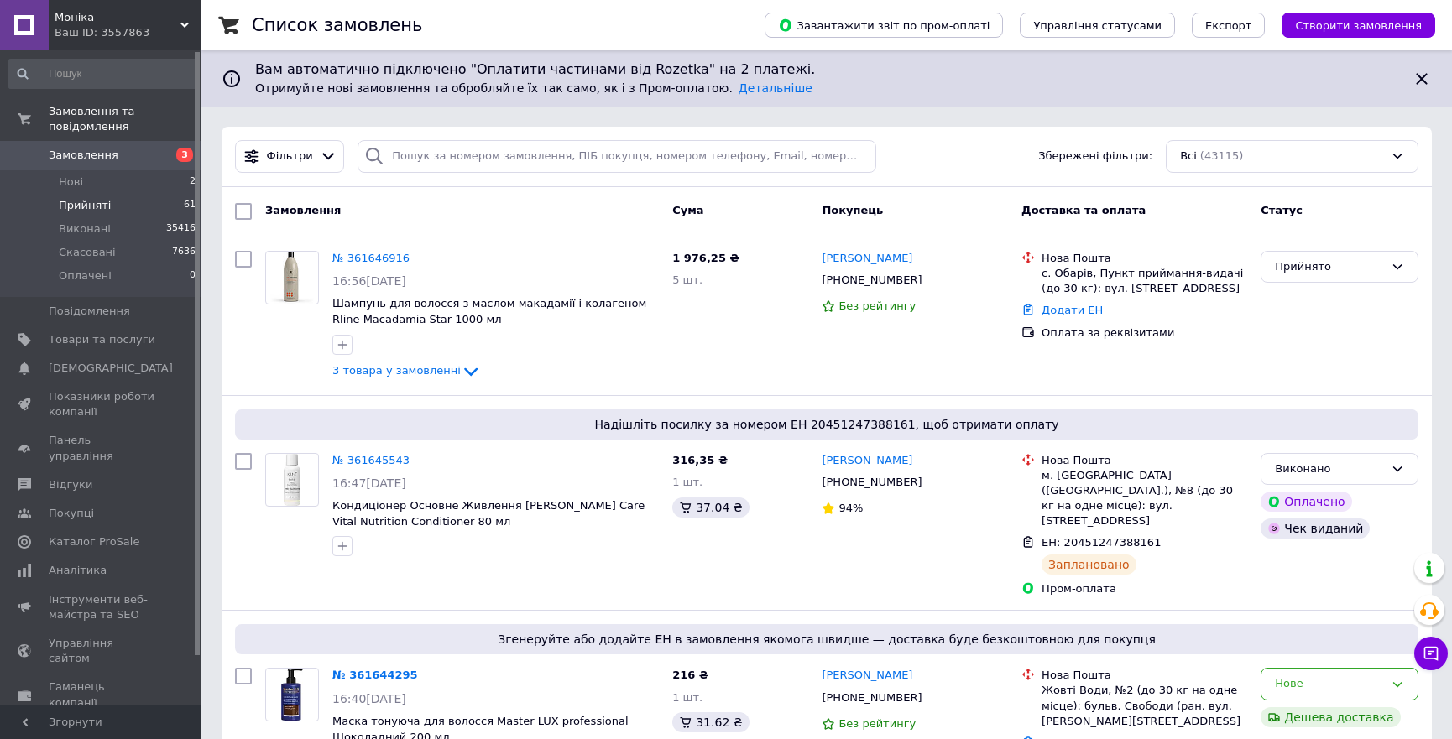
click at [79, 198] on span "Прийняті" at bounding box center [85, 205] width 52 height 15
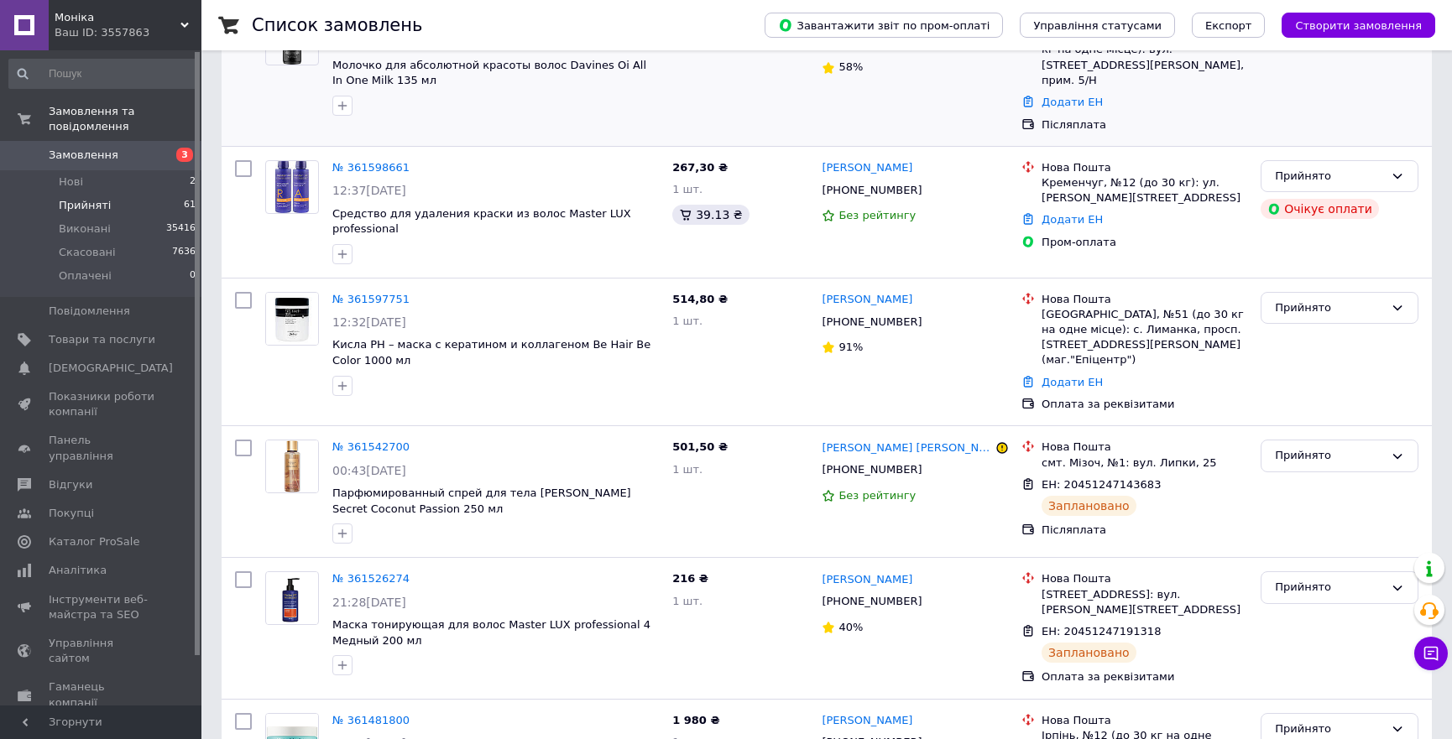
scroll to position [228, 0]
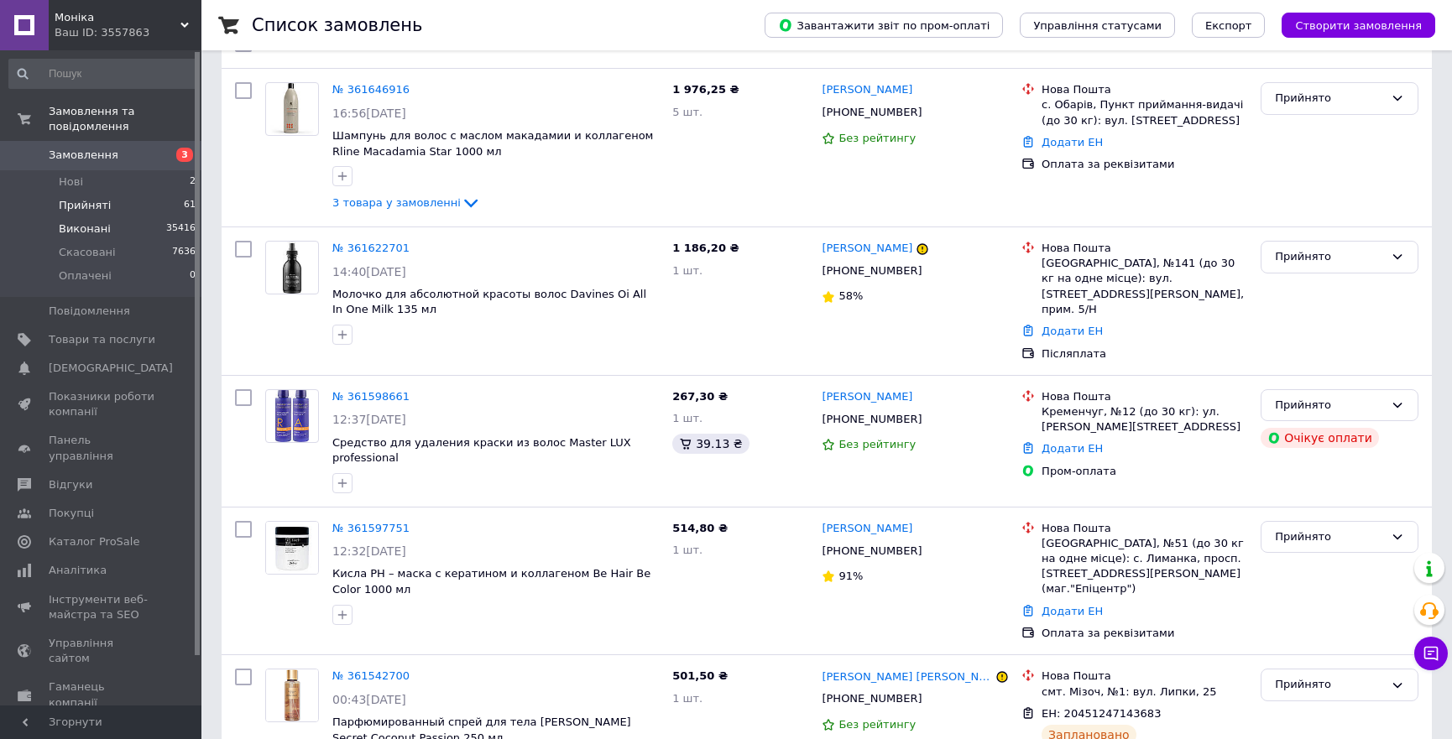
click at [77, 222] on span "Виконані" at bounding box center [85, 229] width 52 height 15
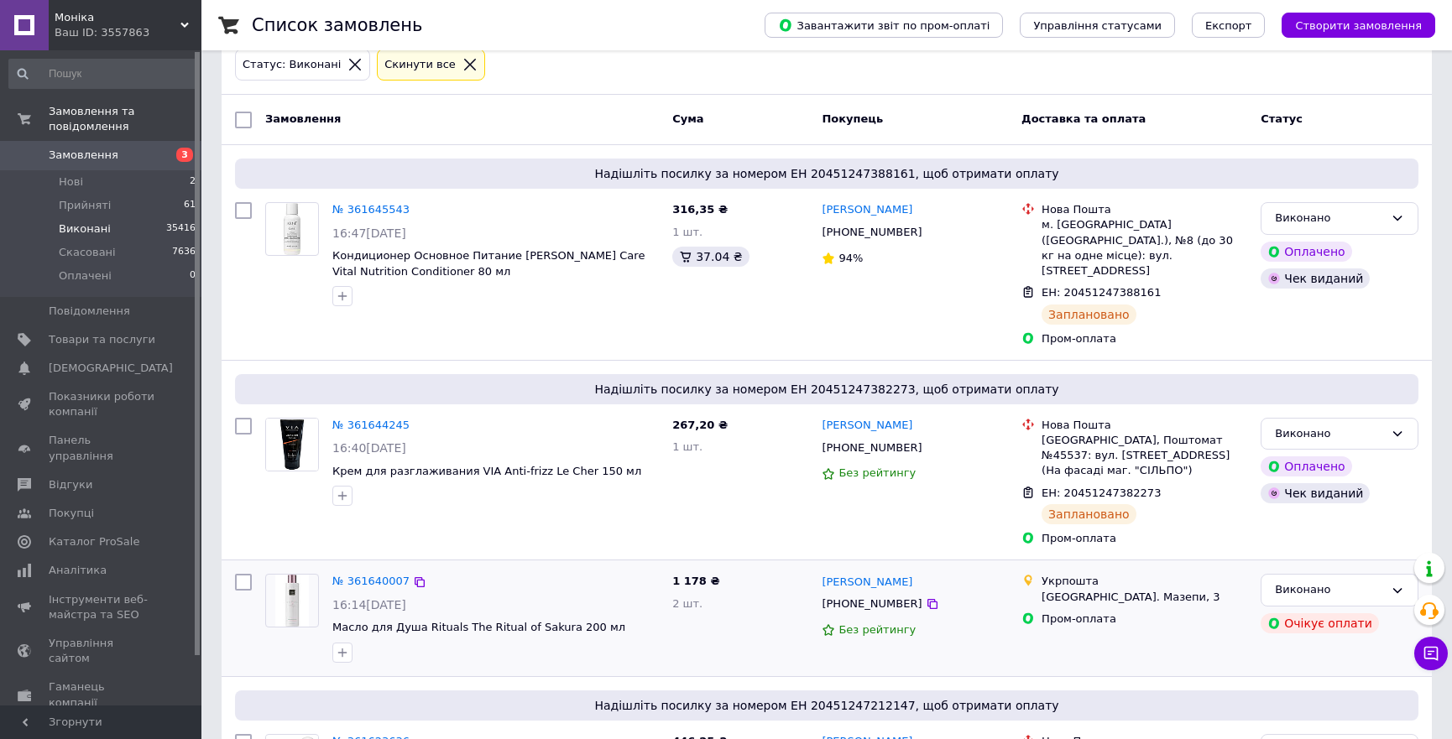
scroll to position [228, 0]
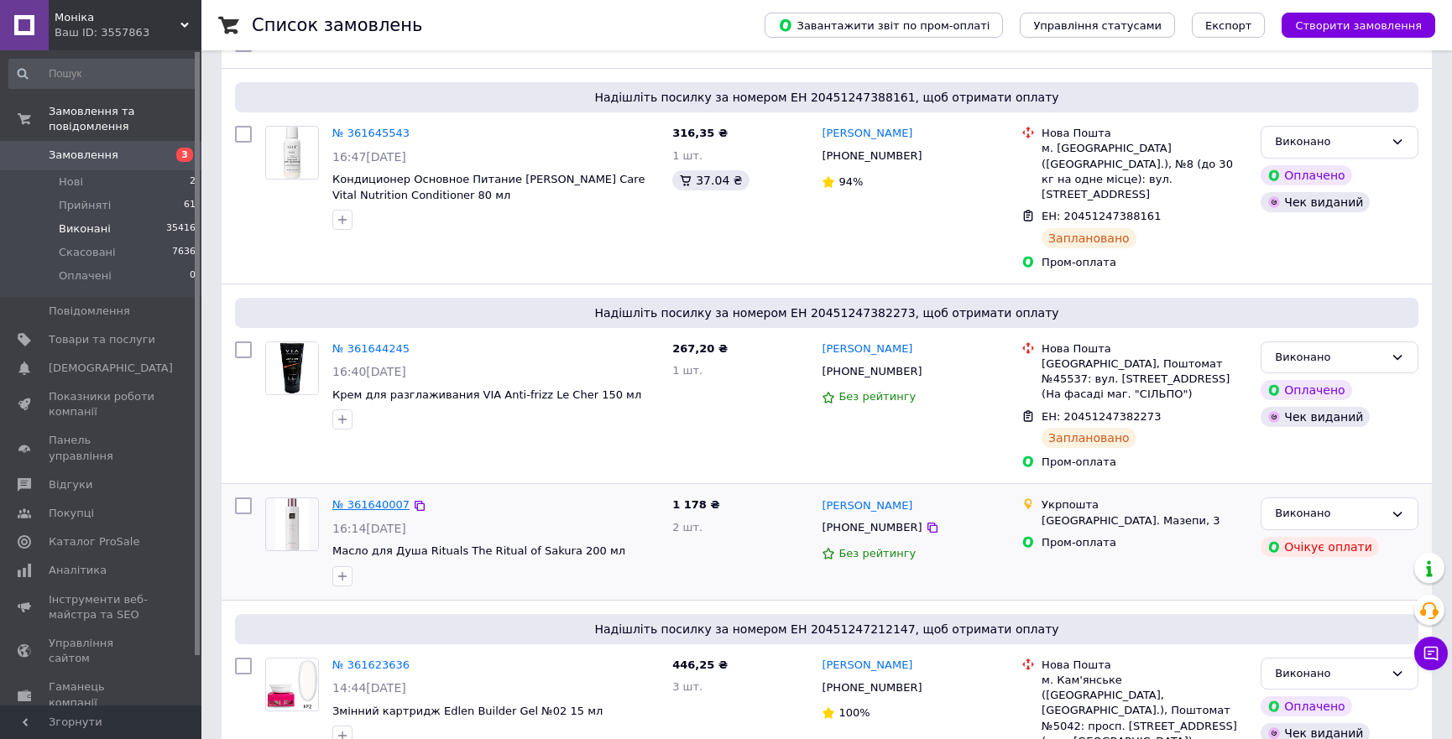
click at [378, 499] on link "№ 361640007" at bounding box center [370, 505] width 77 height 13
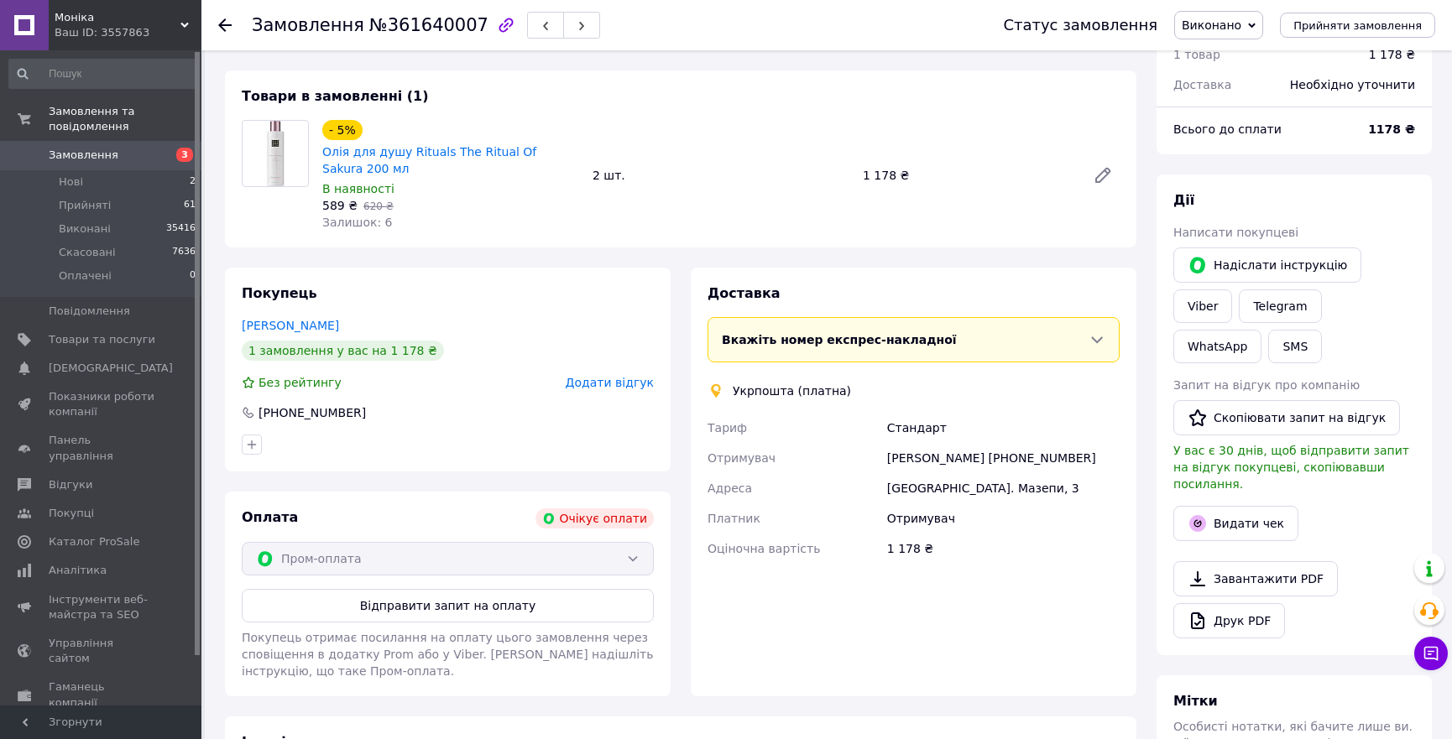
scroll to position [228, 0]
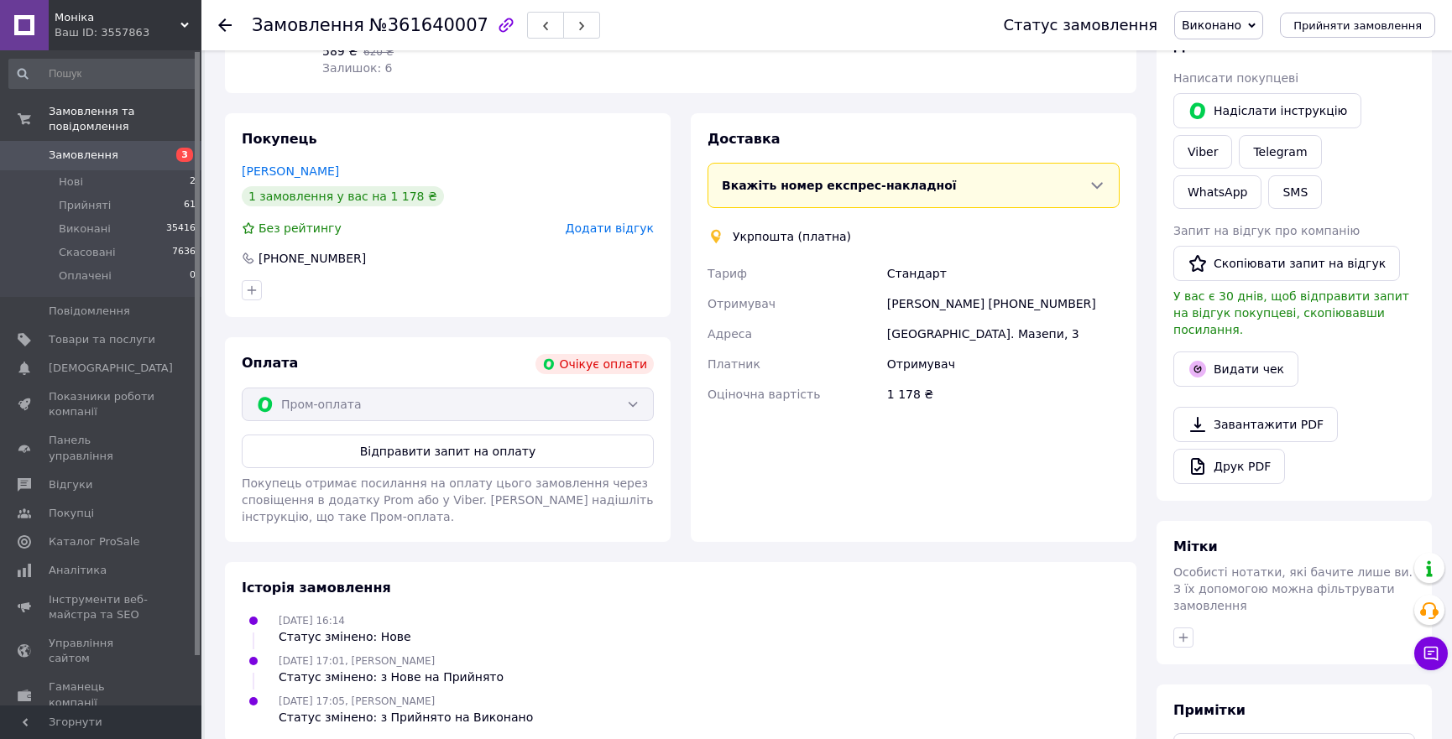
click at [629, 405] on div "Пром-оплата" at bounding box center [448, 405] width 412 height 34
click at [635, 410] on div "Пром-оплата" at bounding box center [448, 405] width 412 height 34
click at [638, 405] on div "Пром-оплата" at bounding box center [448, 405] width 412 height 34
click at [642, 405] on div "Пром-оплата" at bounding box center [448, 405] width 412 height 34
click at [740, 504] on div "Доставка Вкажіть номер експрес-накладної Обов'язково введіть номер експрес-накл…" at bounding box center [914, 327] width 446 height 429
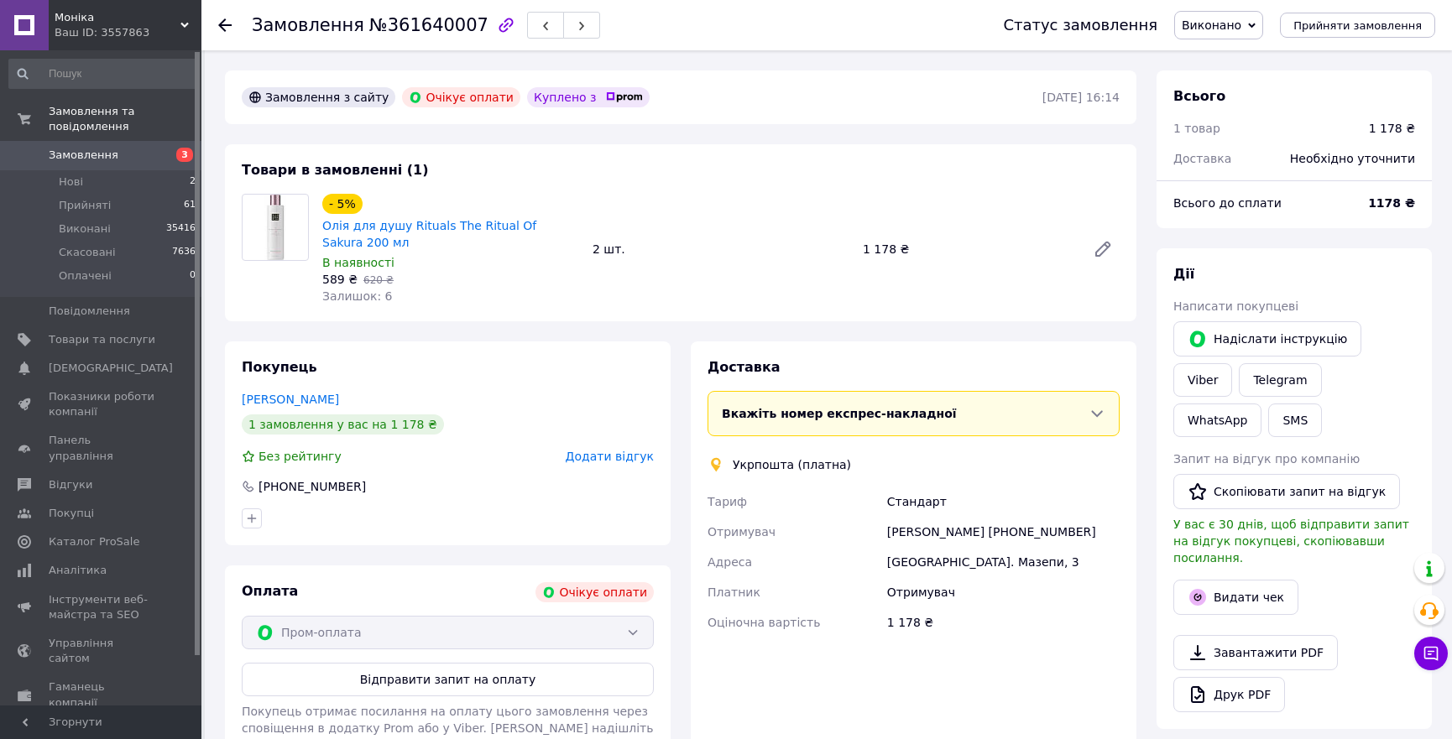
scroll to position [305, 0]
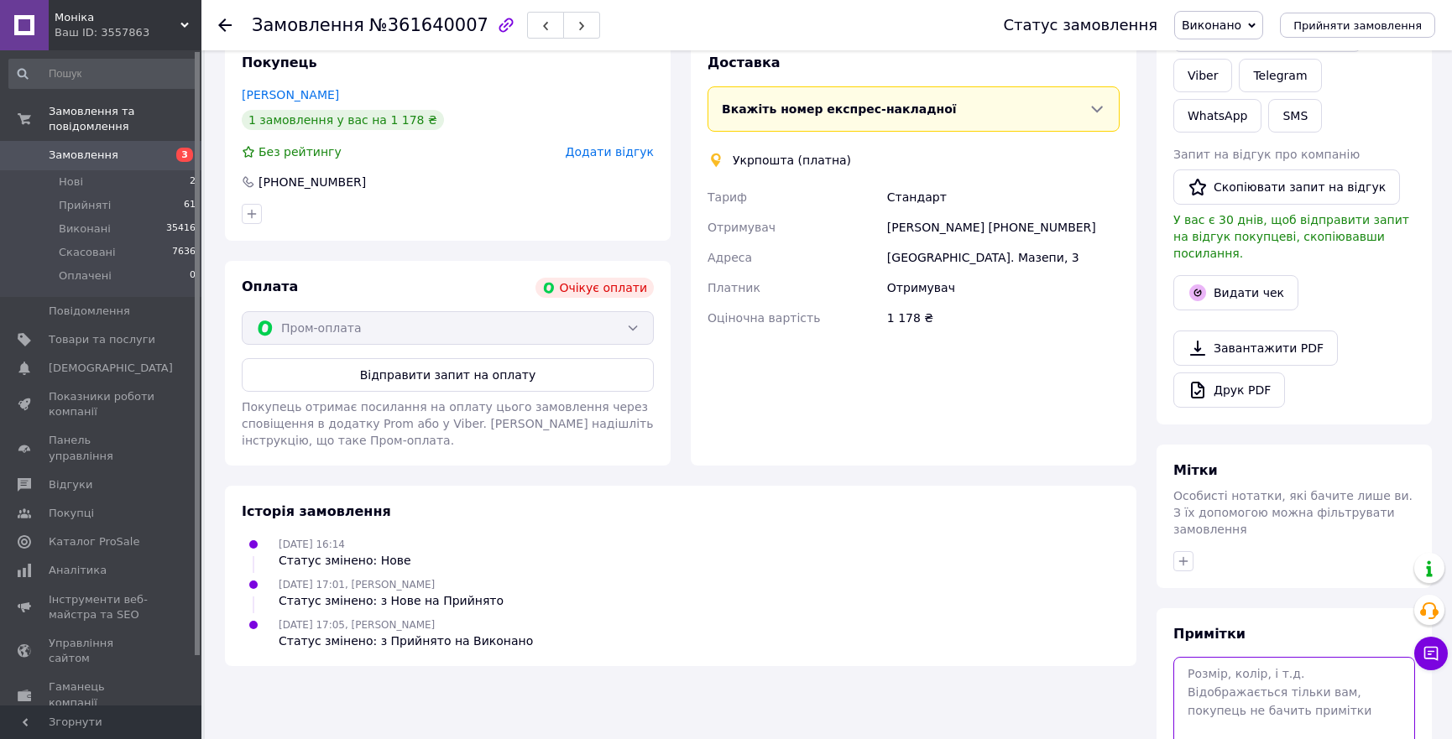
click at [1221, 657] on textarea at bounding box center [1294, 701] width 242 height 89
type textarea "самовиніс з шевченка"
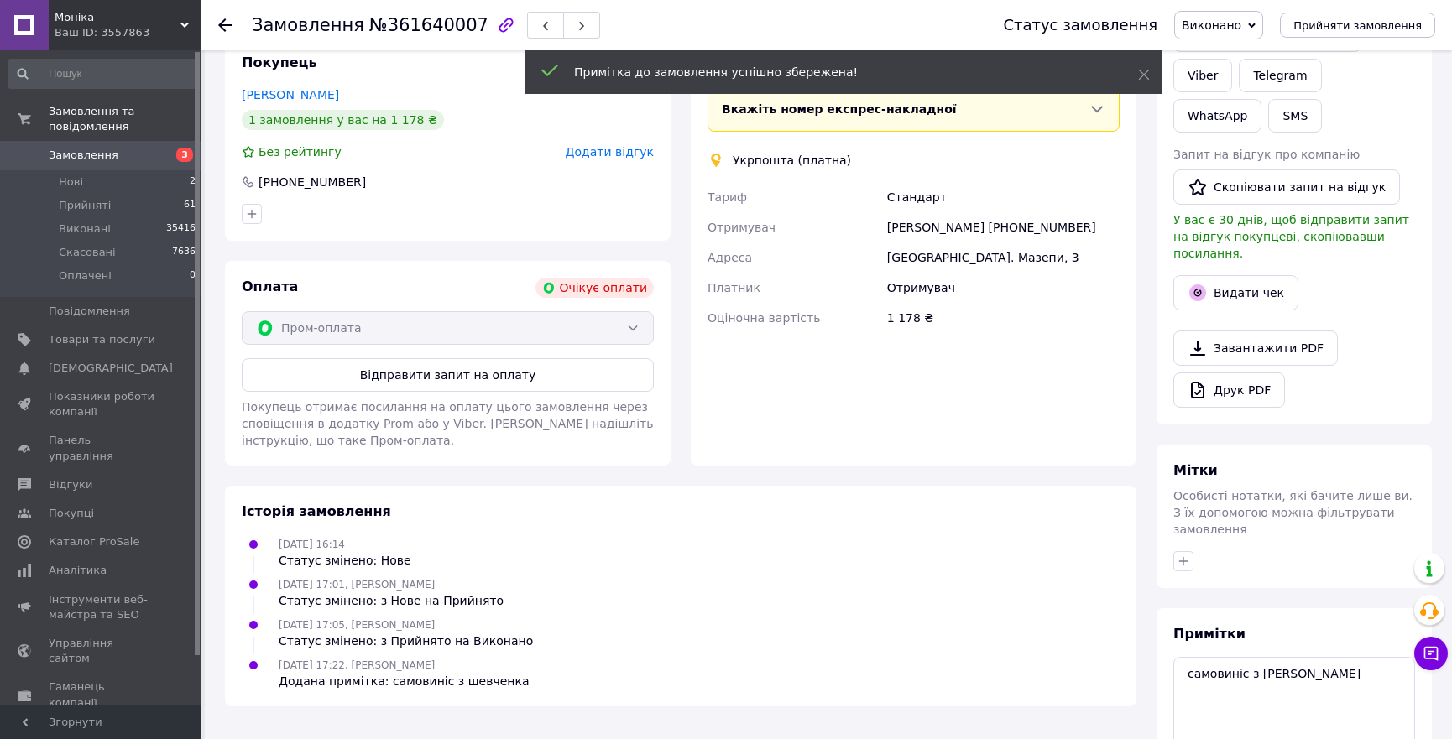
scroll to position [0, 0]
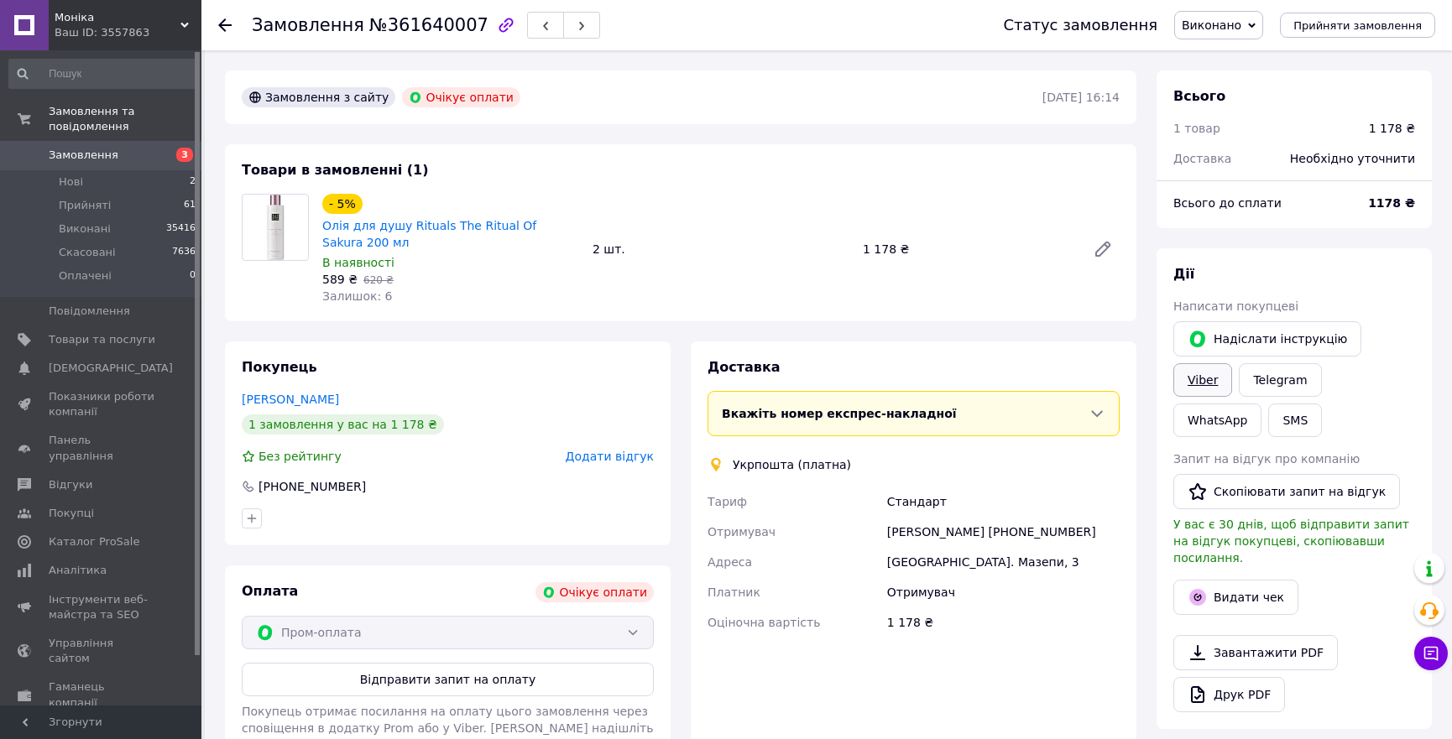
click at [1232, 363] on link "Viber" at bounding box center [1202, 380] width 59 height 34
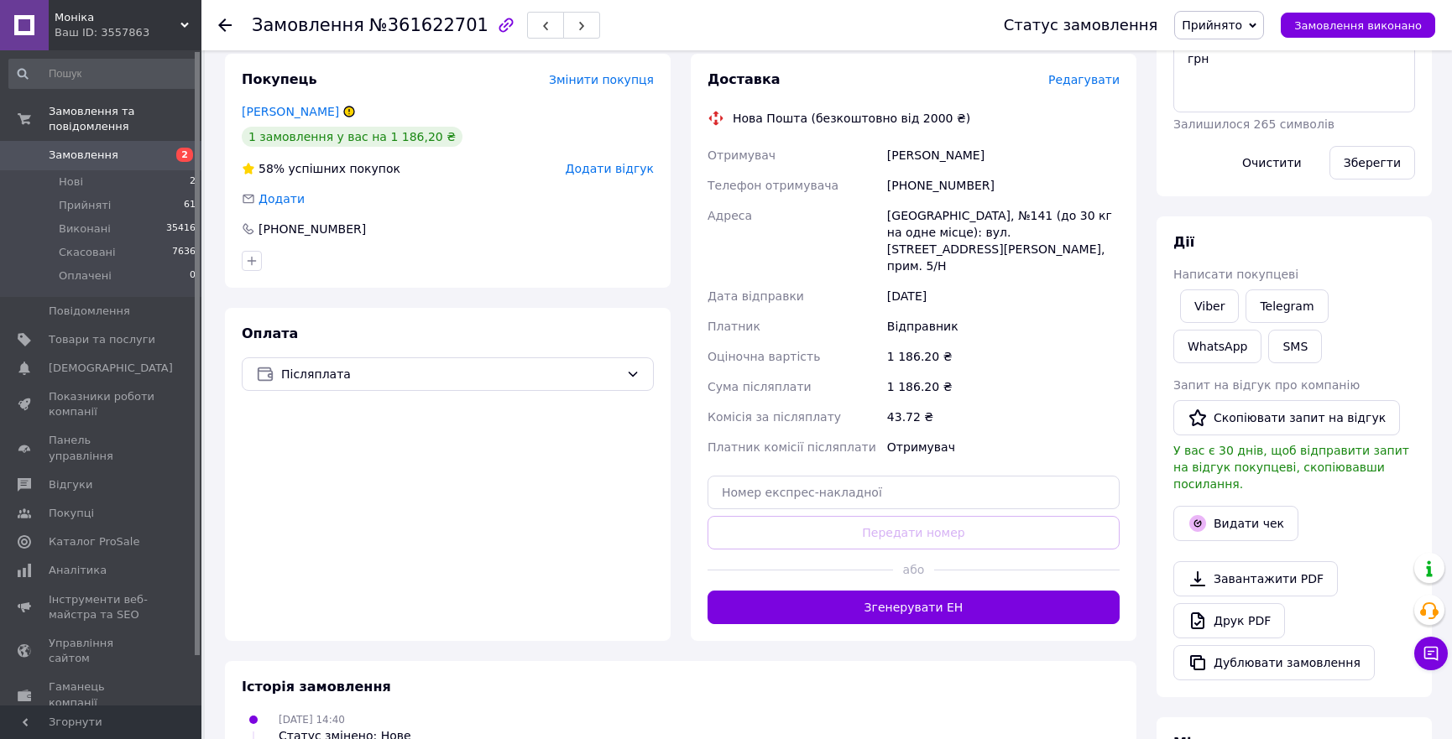
scroll to position [457, 0]
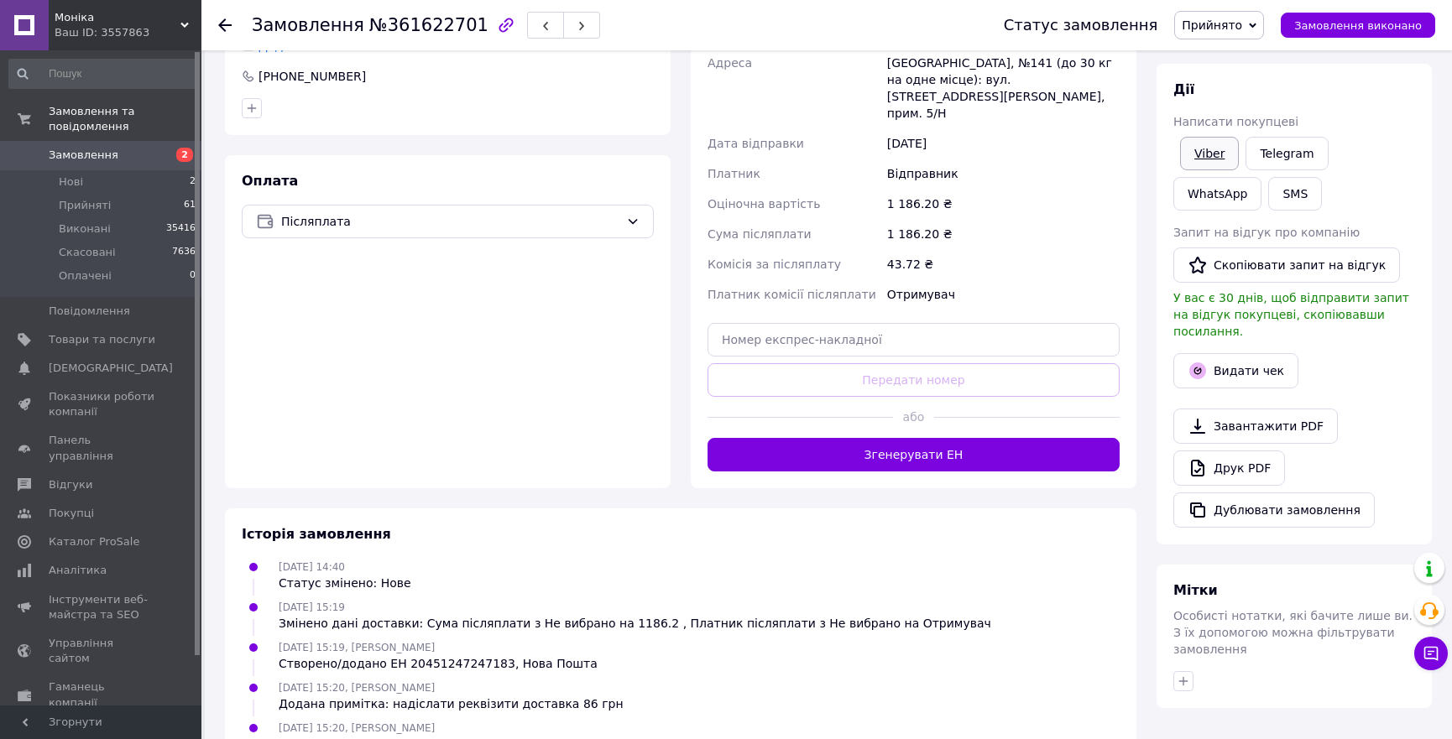
click at [1199, 149] on link "Viber" at bounding box center [1209, 154] width 59 height 34
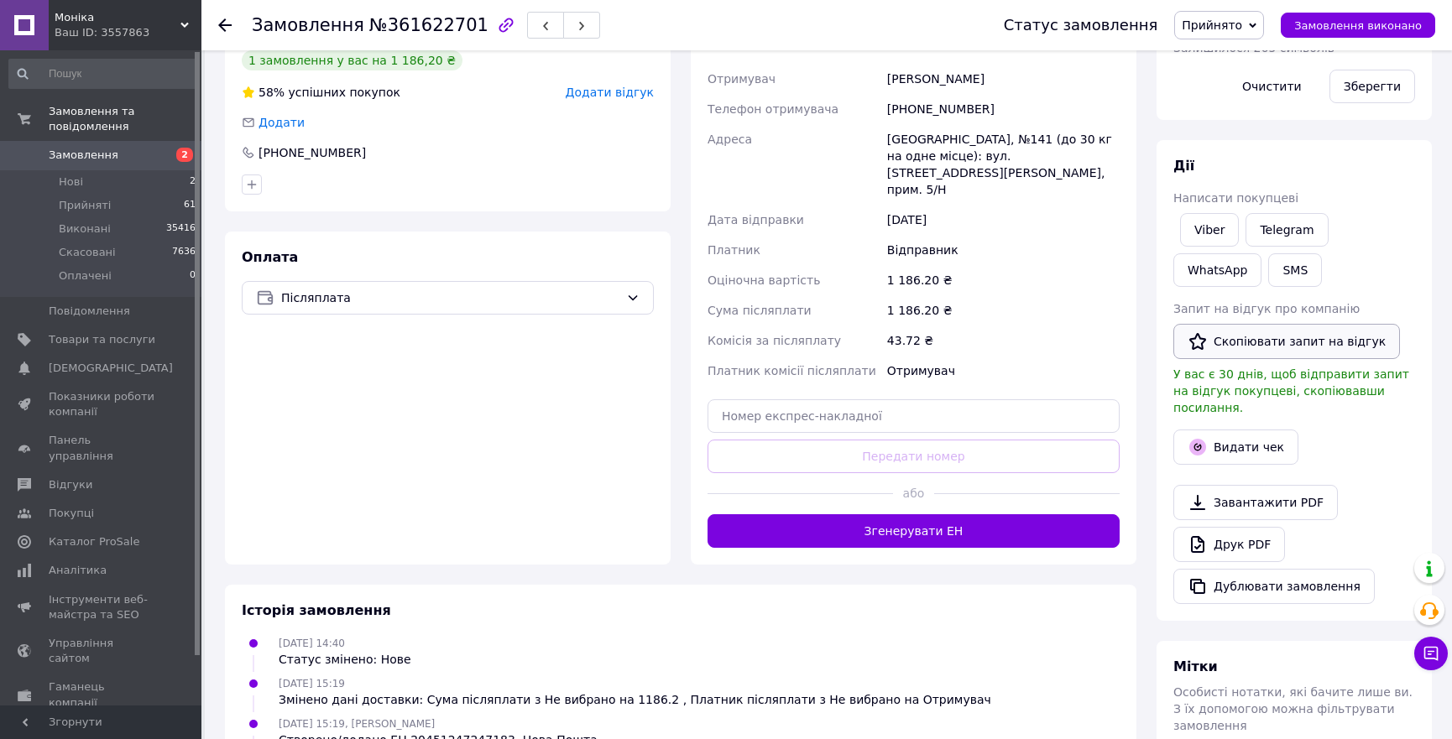
scroll to position [228, 0]
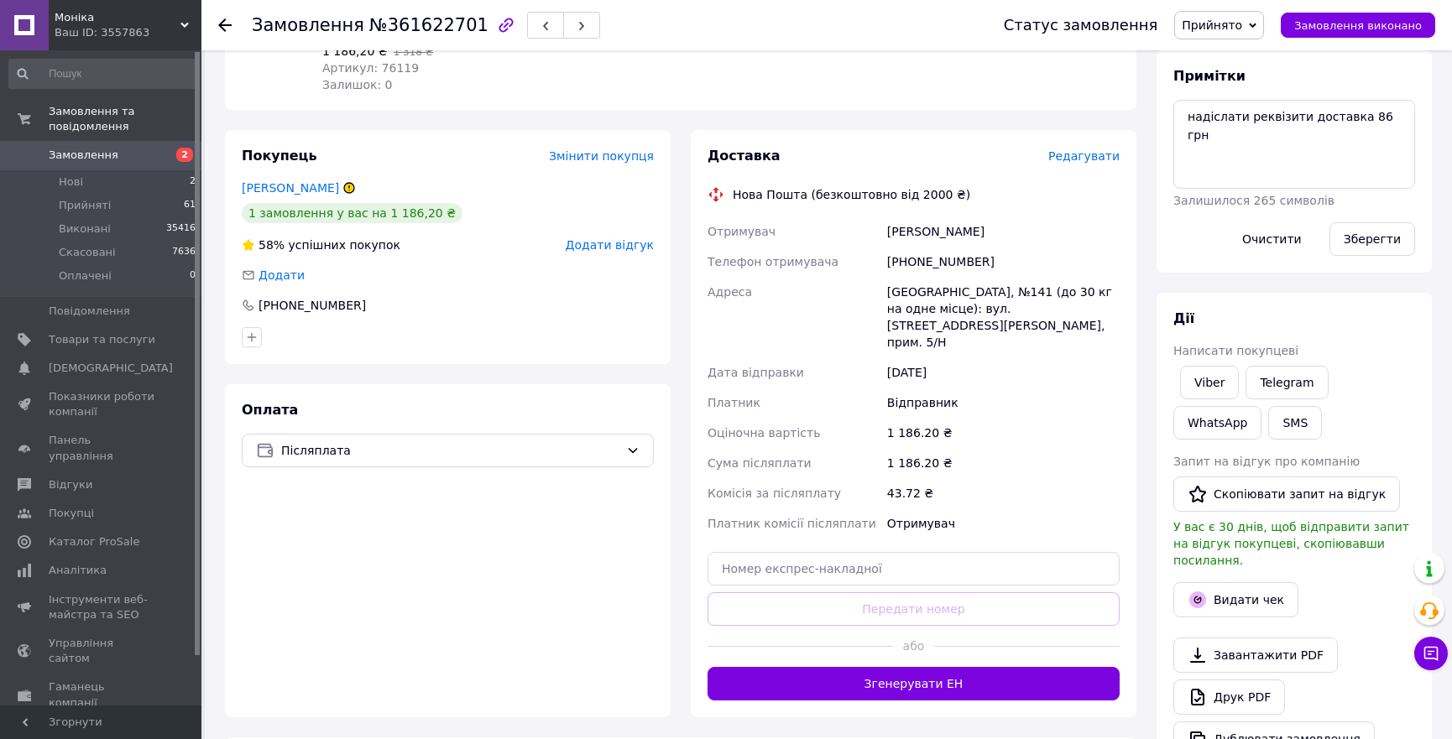
click at [1152, 128] on div "Всього 1 товар 1 186,20 ₴ Доставка Необхідно уточнити Знижка Додати Всього до с…" at bounding box center [1293, 461] width 295 height 1238
click at [78, 198] on span "Прийняті" at bounding box center [85, 205] width 52 height 15
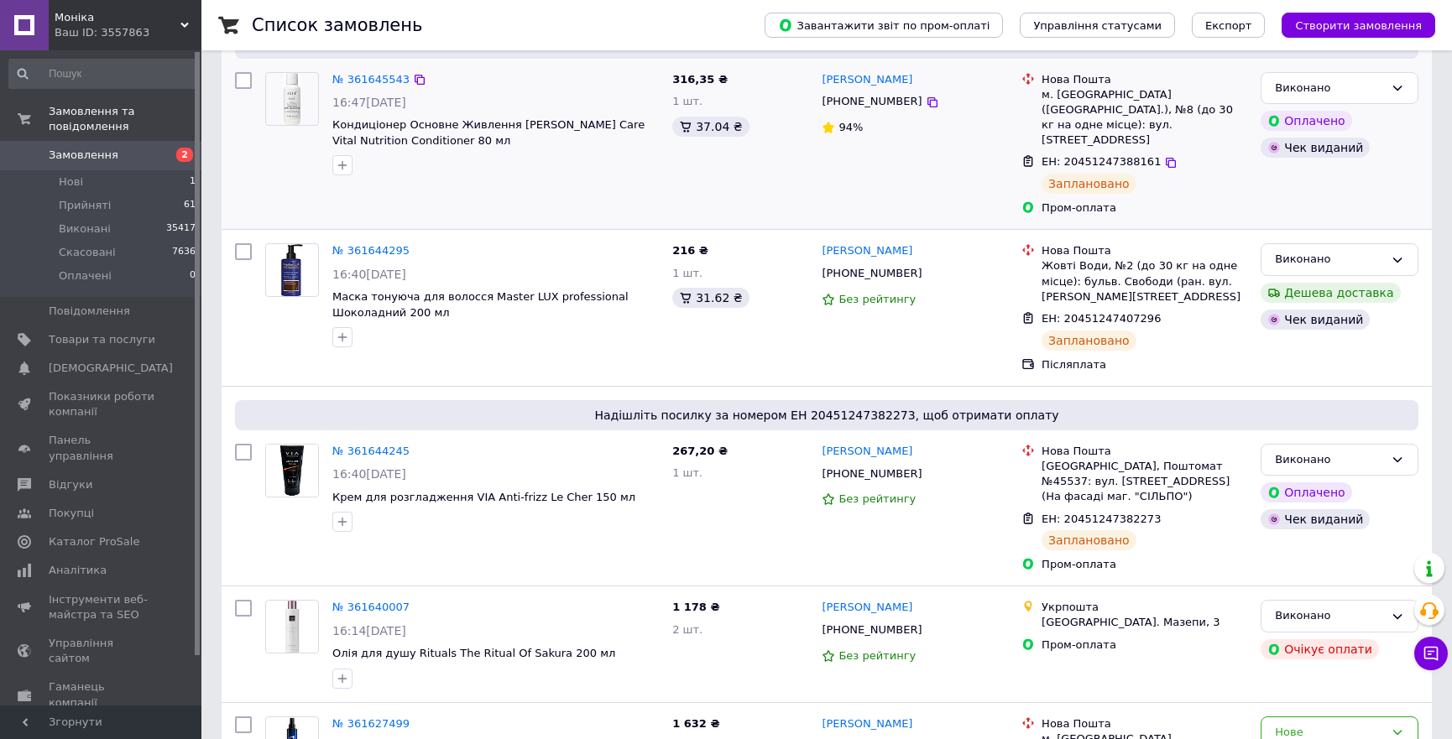
scroll to position [457, 0]
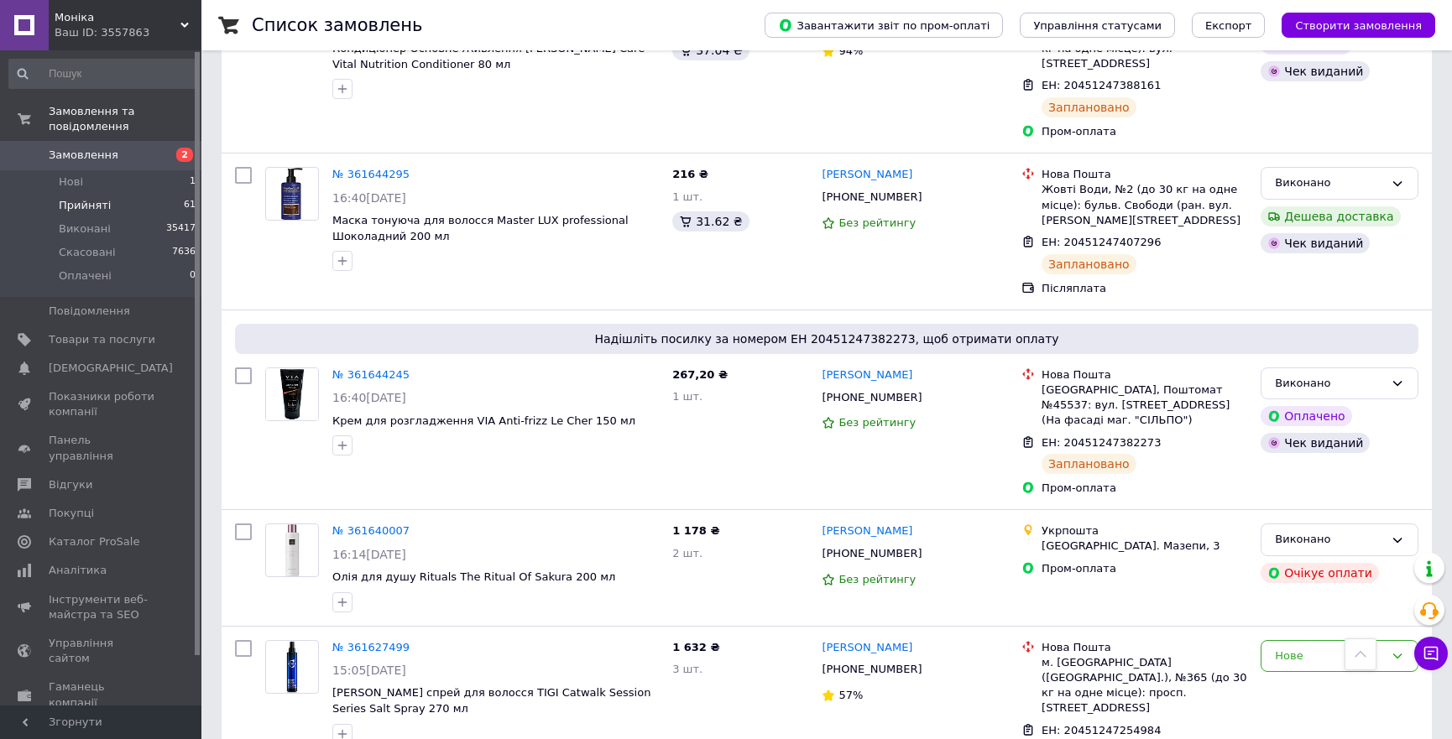
click at [69, 198] on span "Прийняті" at bounding box center [85, 205] width 52 height 15
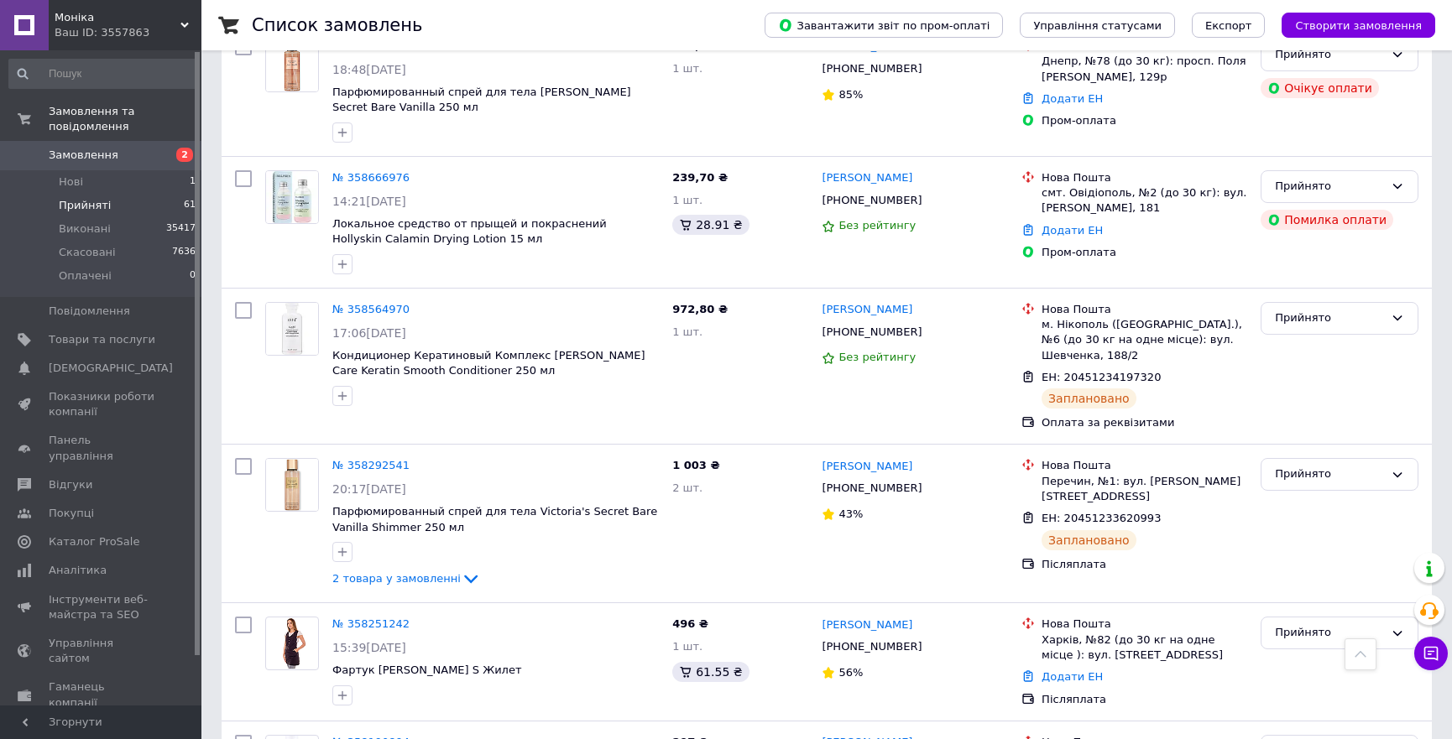
scroll to position [5722, 0]
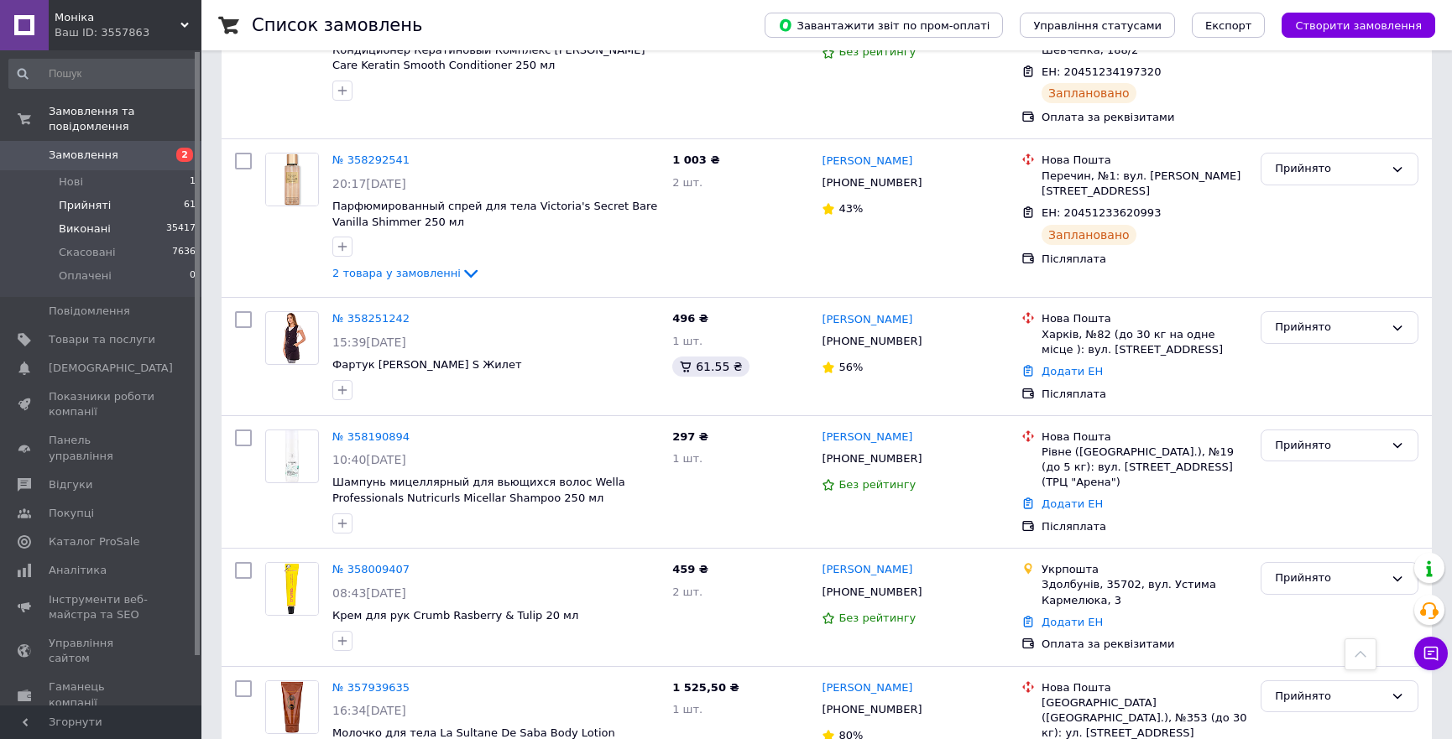
click at [73, 222] on span "Виконані" at bounding box center [85, 229] width 52 height 15
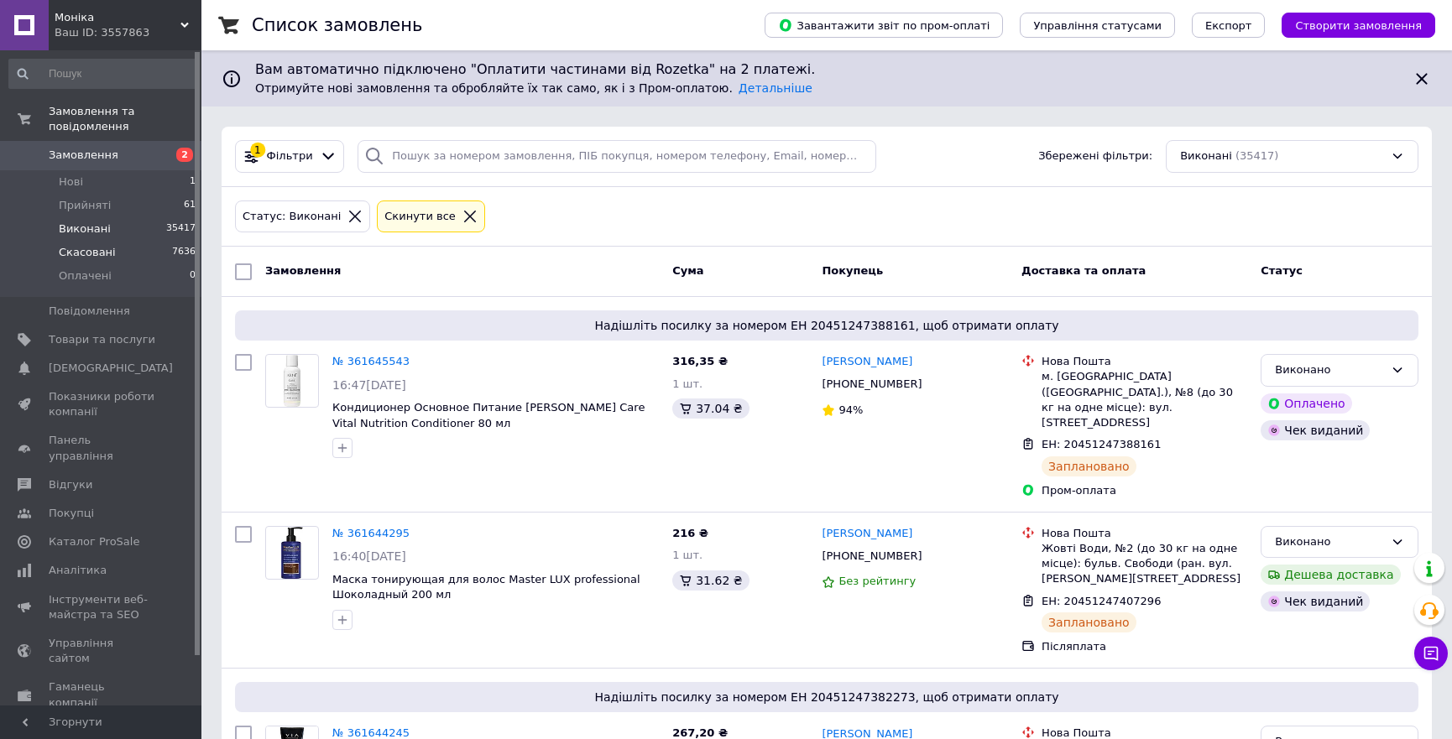
click at [86, 245] on span "Скасовані" at bounding box center [87, 252] width 57 height 15
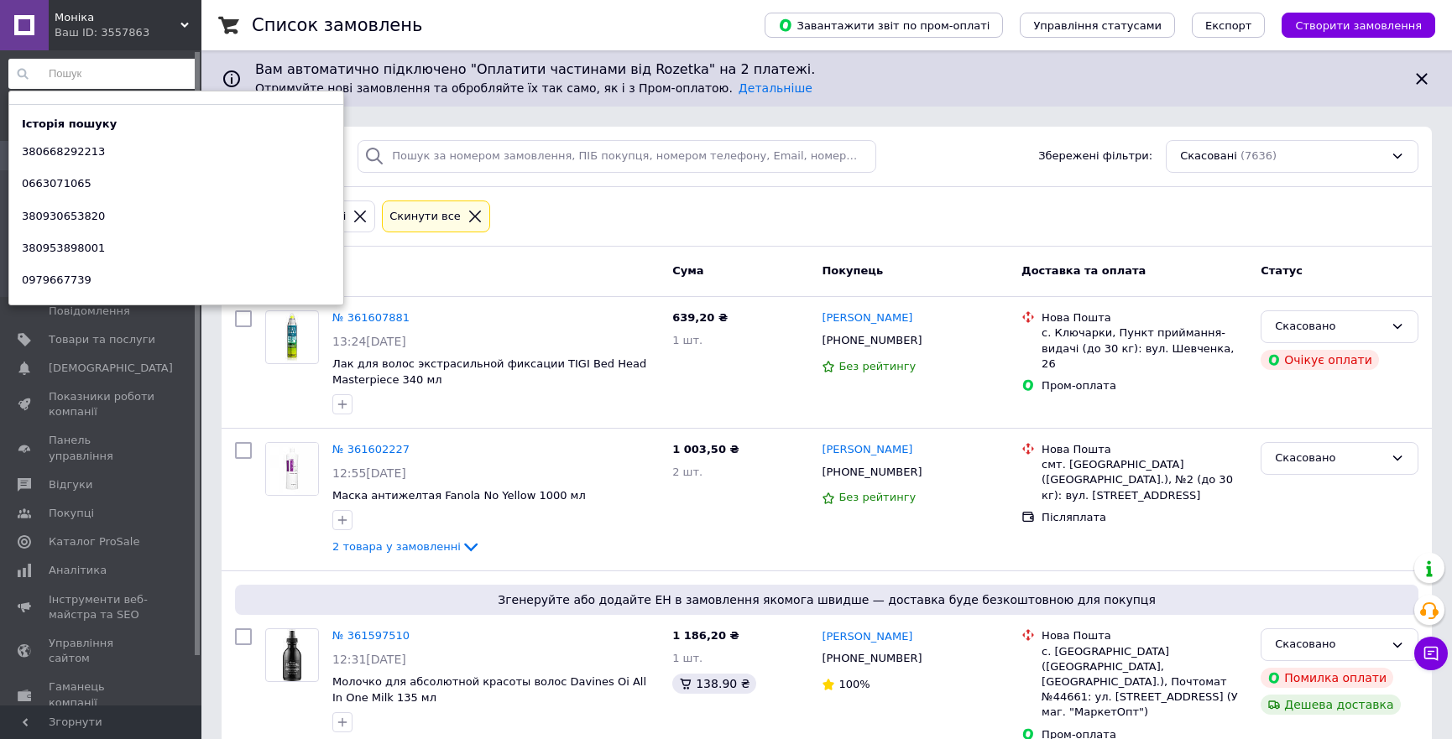
click at [110, 63] on input at bounding box center [102, 74] width 189 height 30
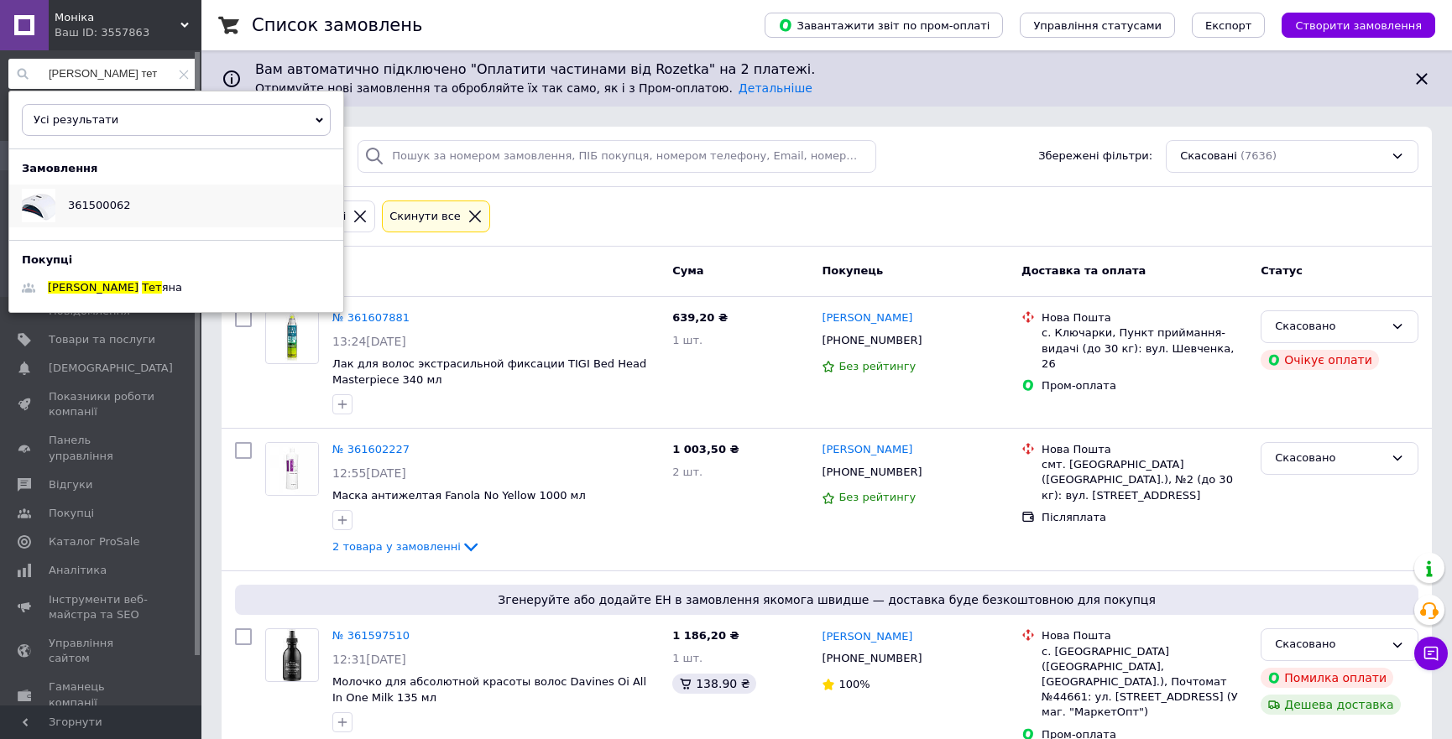
type input "[PERSON_NAME] тет"
click at [98, 192] on div "361500062" at bounding box center [98, 206] width 87 height 42
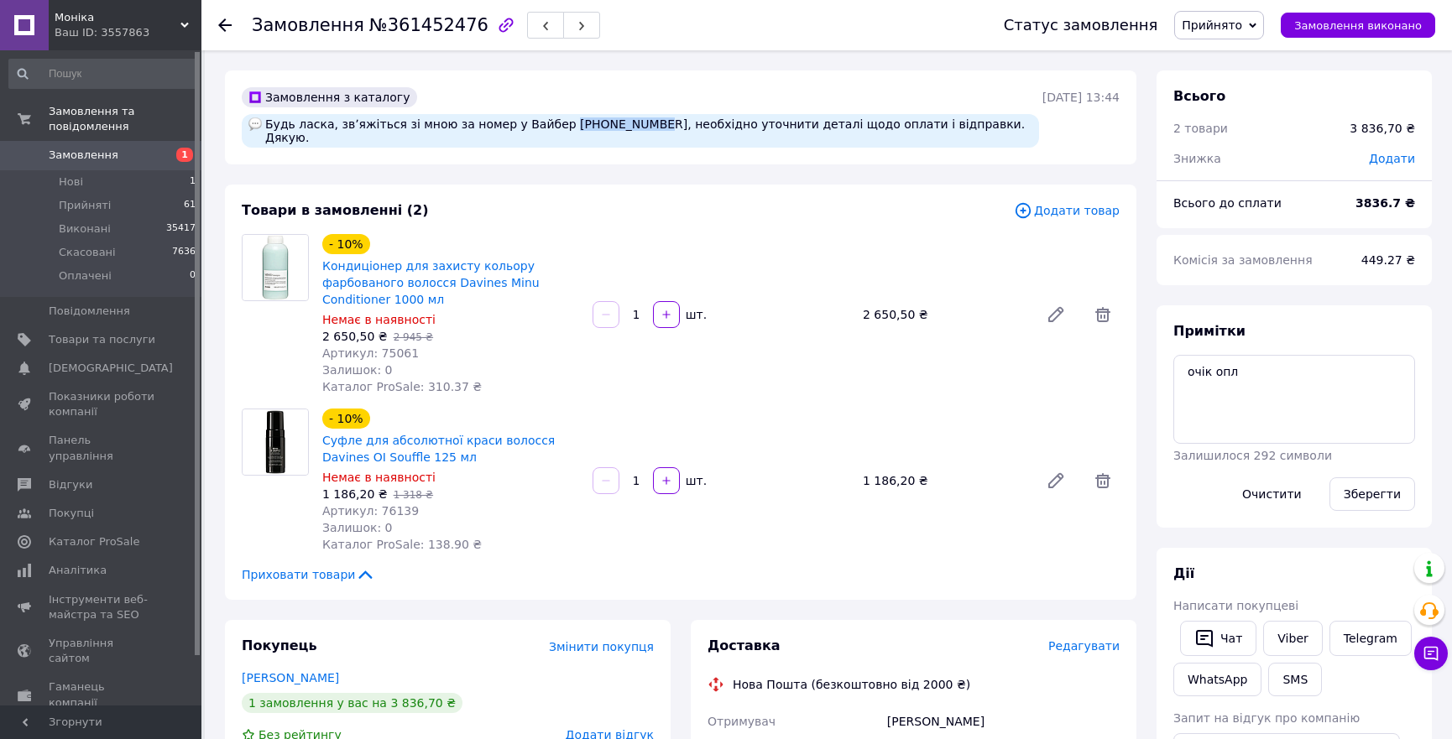
drag, startPoint x: 537, startPoint y: 125, endPoint x: 612, endPoint y: 125, distance: 74.7
click at [612, 125] on div "Будь ласка, звʼяжіться зі мною за номер у Вайбер +41795317140, необхідно уточни…" at bounding box center [640, 131] width 797 height 34
copy div "+41795317140"
click at [1291, 99] on div "Всього" at bounding box center [1294, 96] width 242 height 19
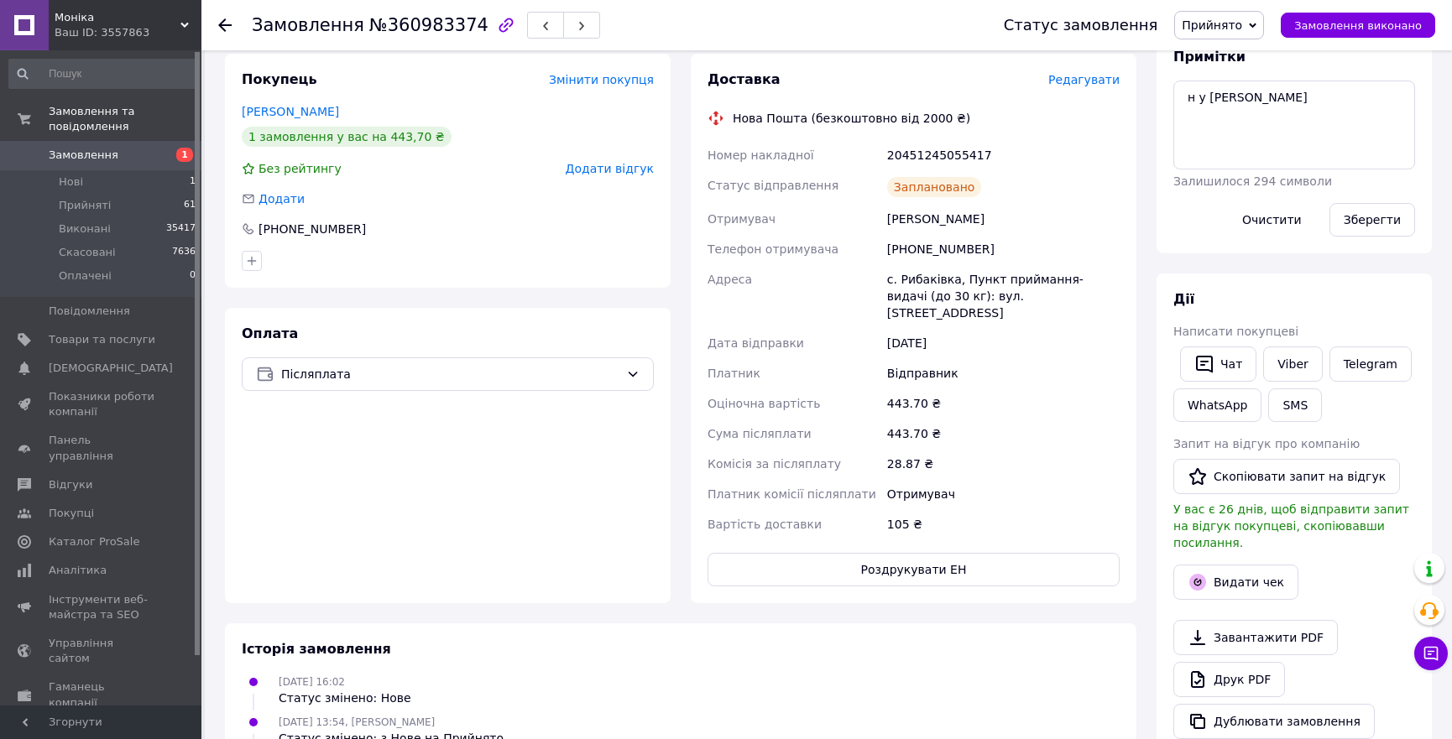
scroll to position [228, 0]
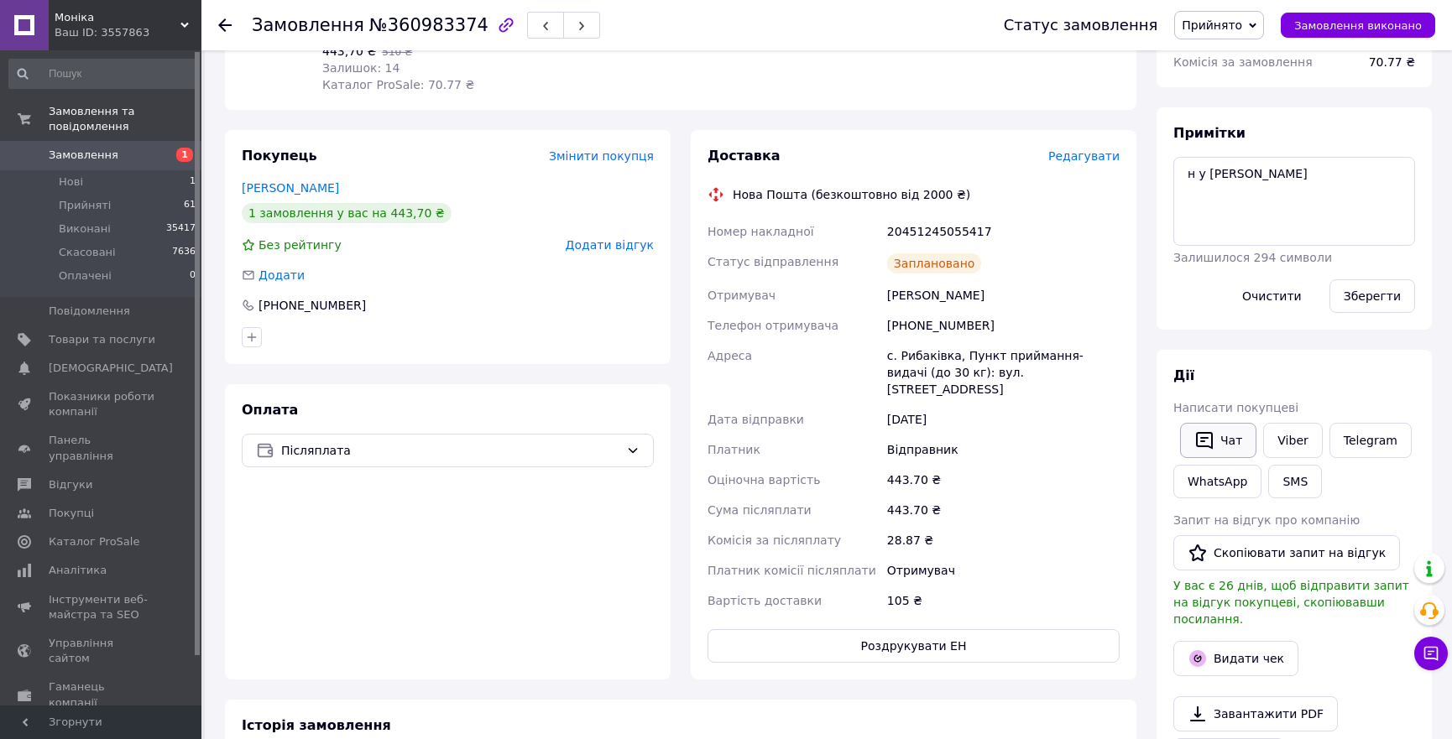
click at [1211, 431] on icon "button" at bounding box center [1204, 441] width 20 height 20
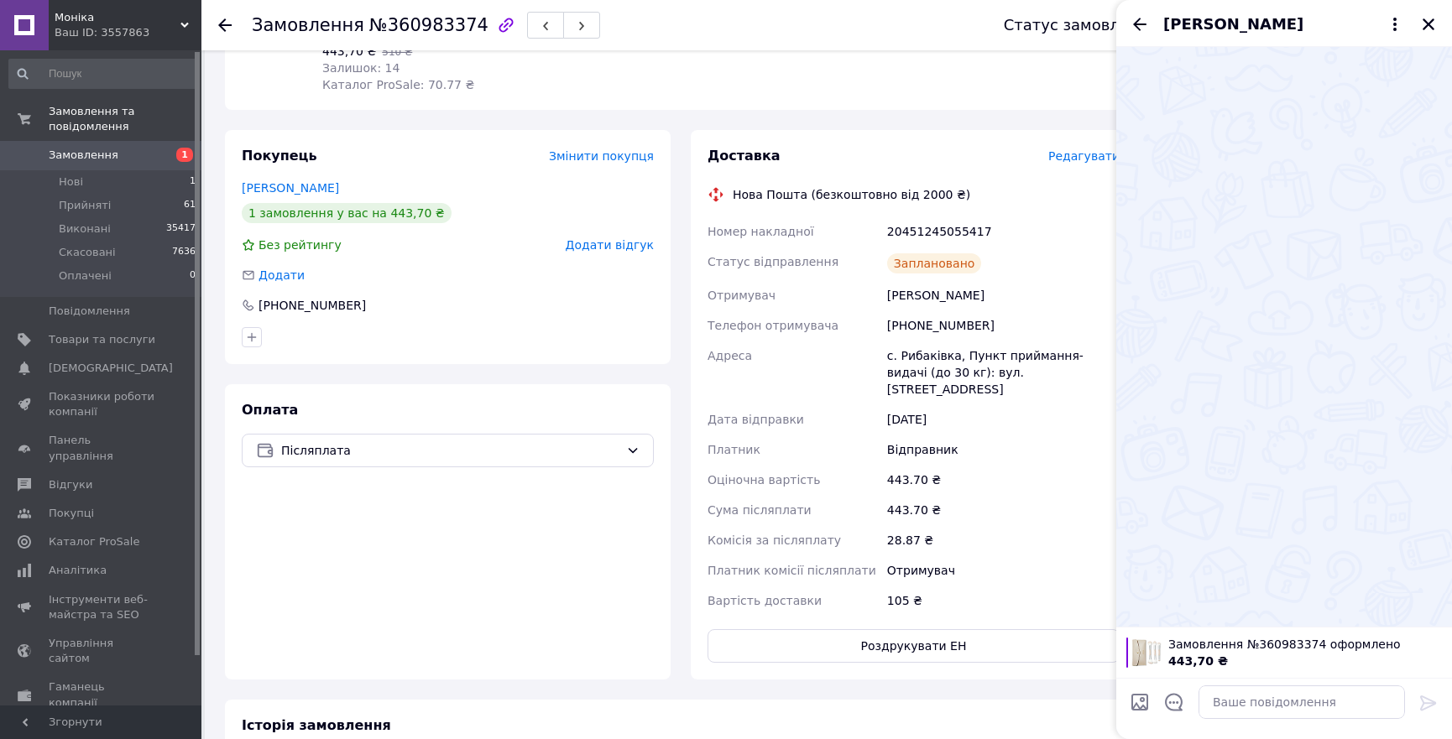
click at [1128, 35] on div "Кароліна Чернухіна" at bounding box center [1284, 23] width 336 height 47
click at [1436, 24] on button "Закрити" at bounding box center [1428, 24] width 20 height 20
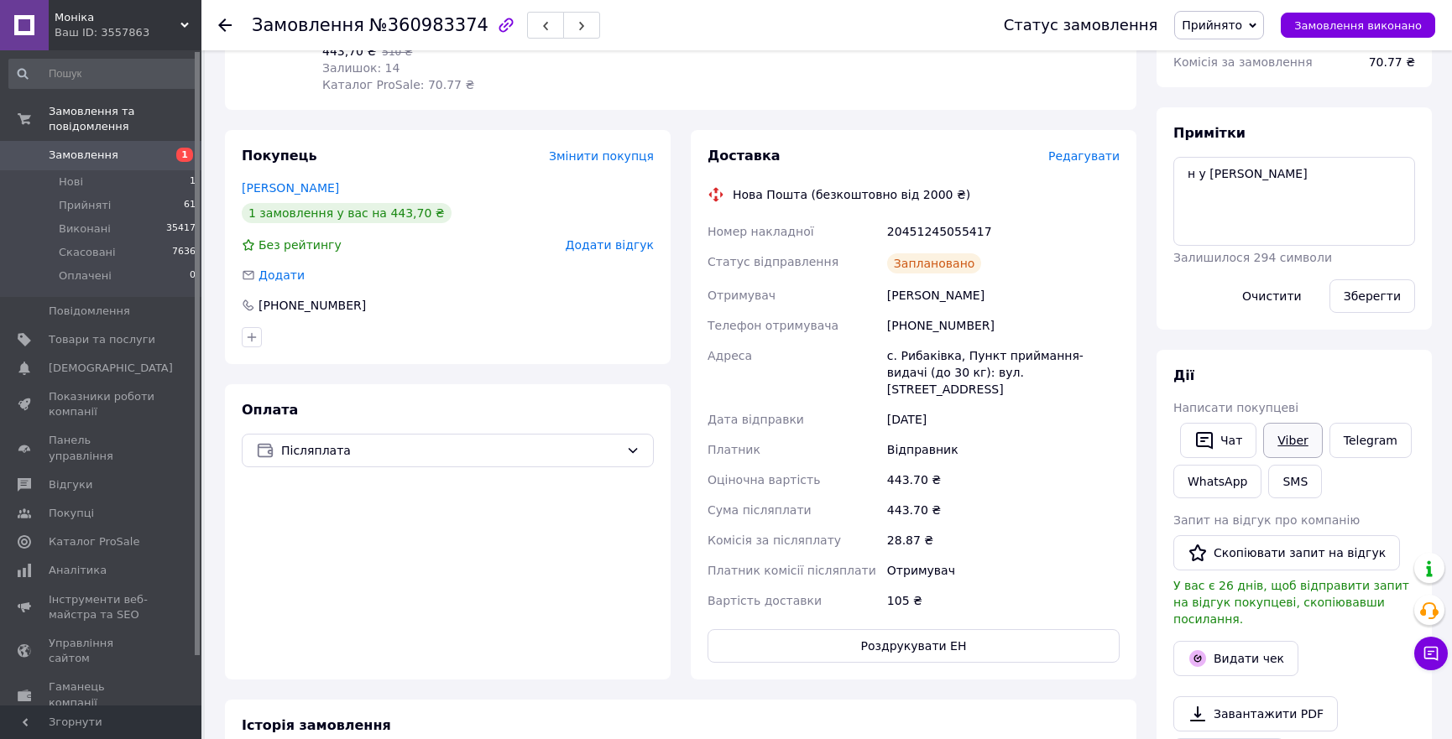
click at [1285, 436] on link "Viber" at bounding box center [1292, 440] width 59 height 35
click at [1175, 201] on textarea "н у в" at bounding box center [1294, 201] width 242 height 89
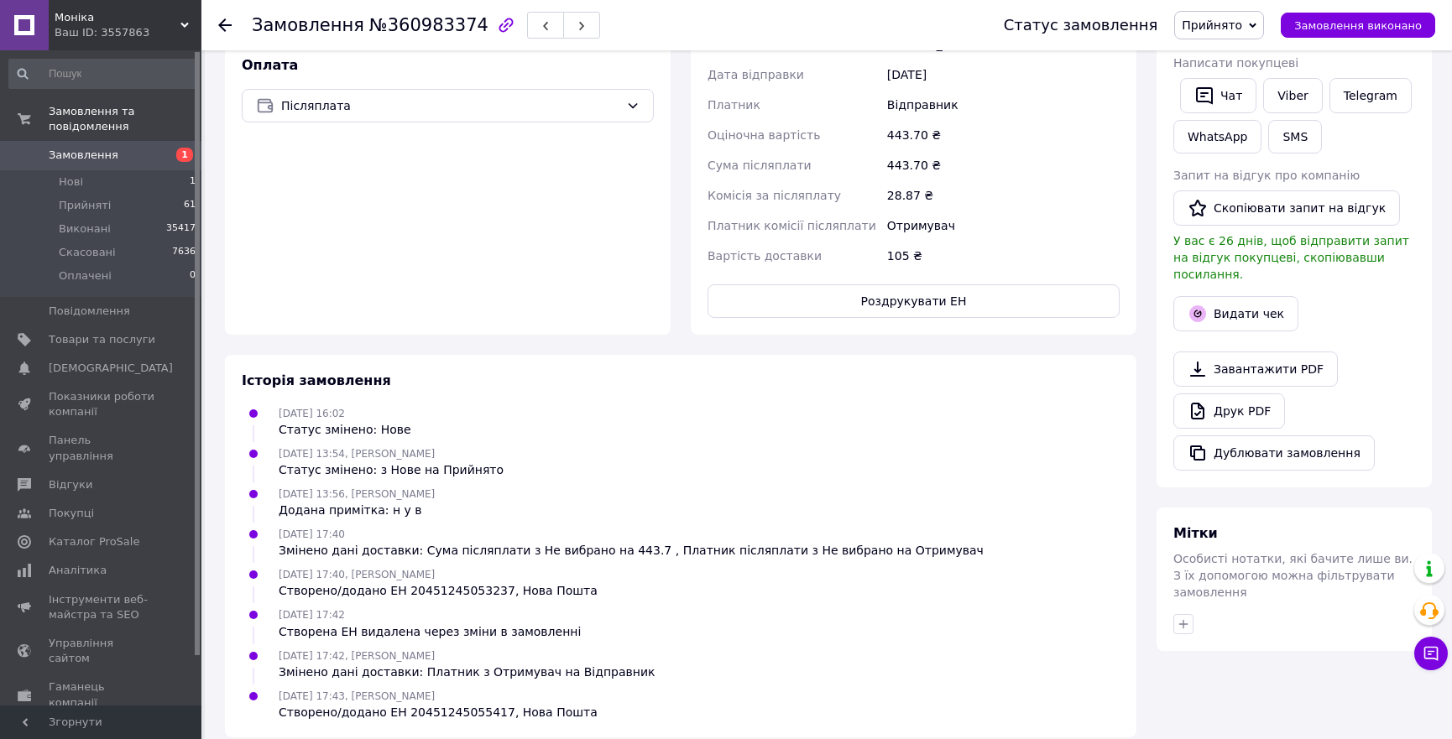
scroll to position [192, 0]
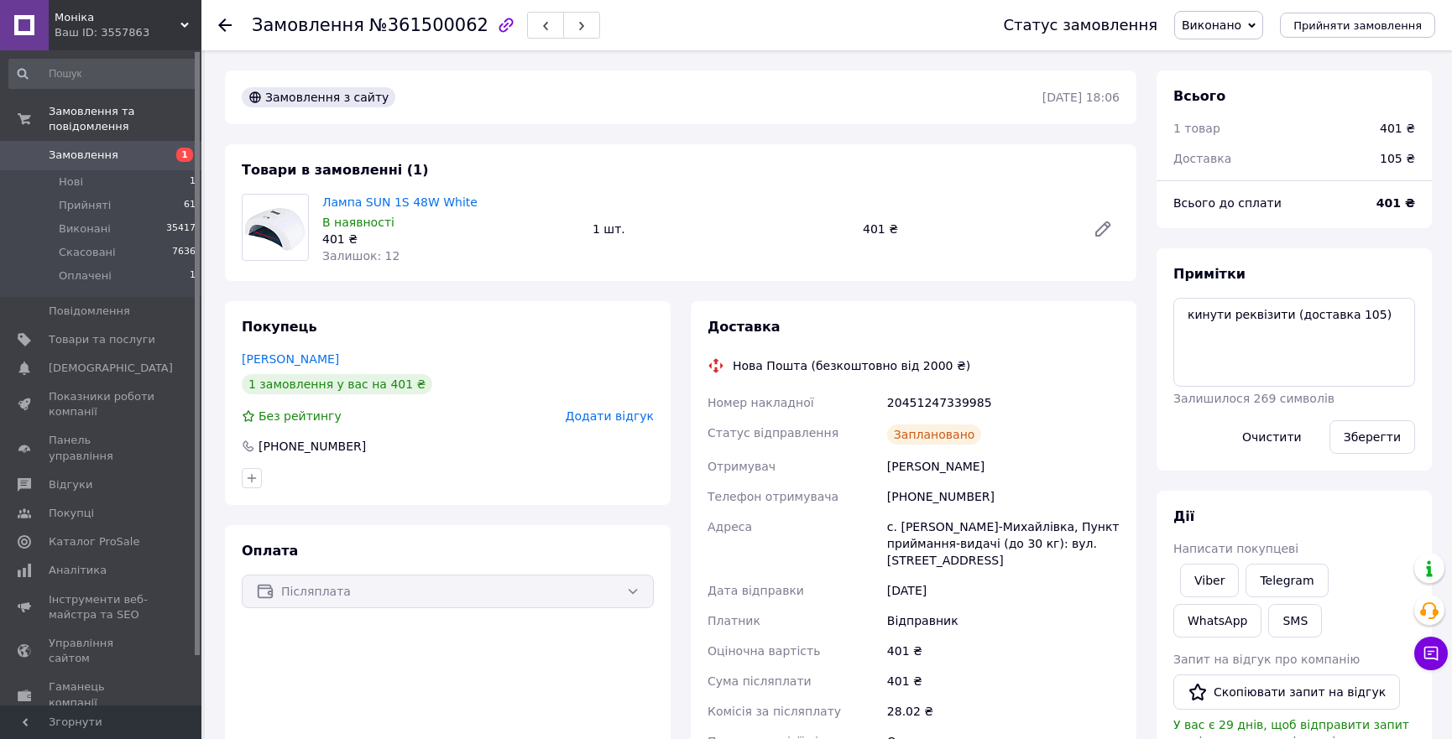
scroll to position [305, 0]
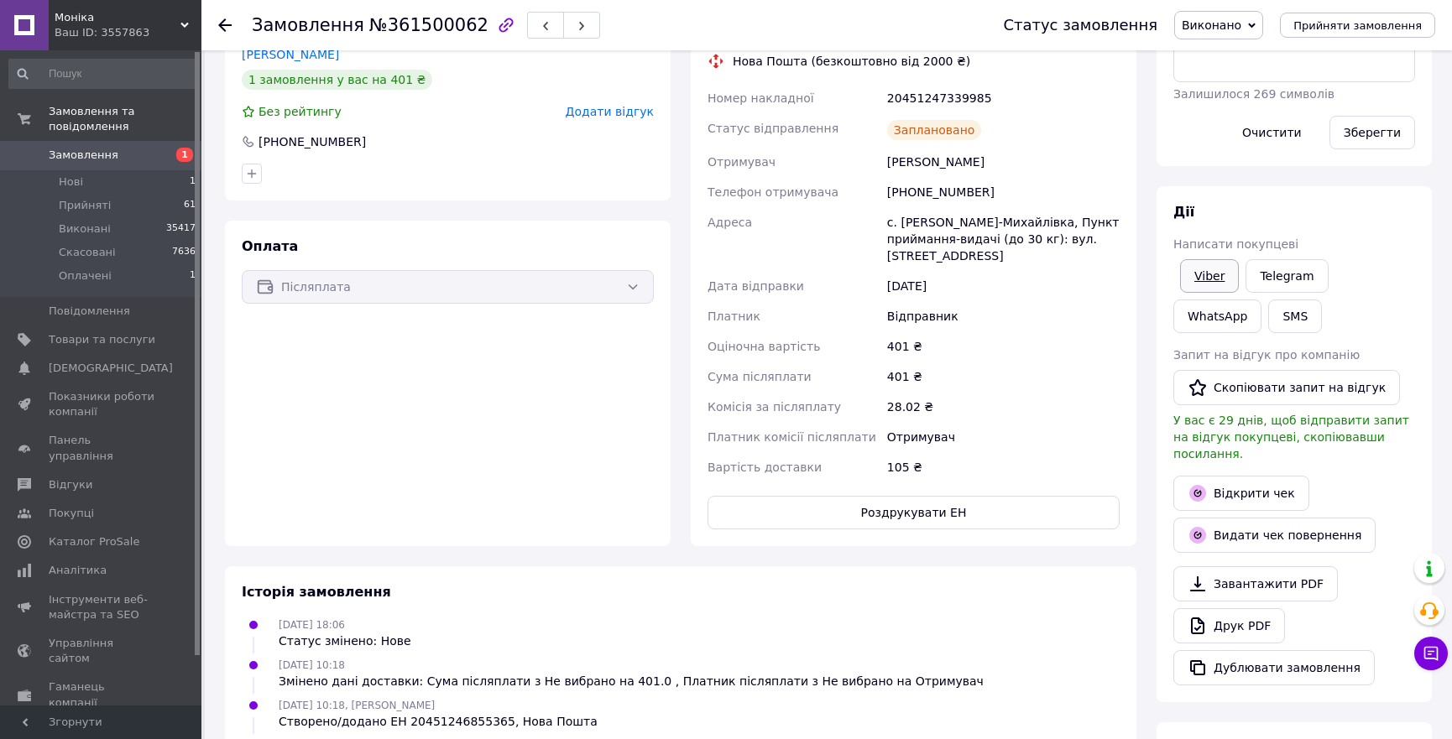
click at [1201, 277] on link "Viber" at bounding box center [1209, 276] width 59 height 34
click at [87, 198] on span "Прийняті" at bounding box center [85, 205] width 52 height 15
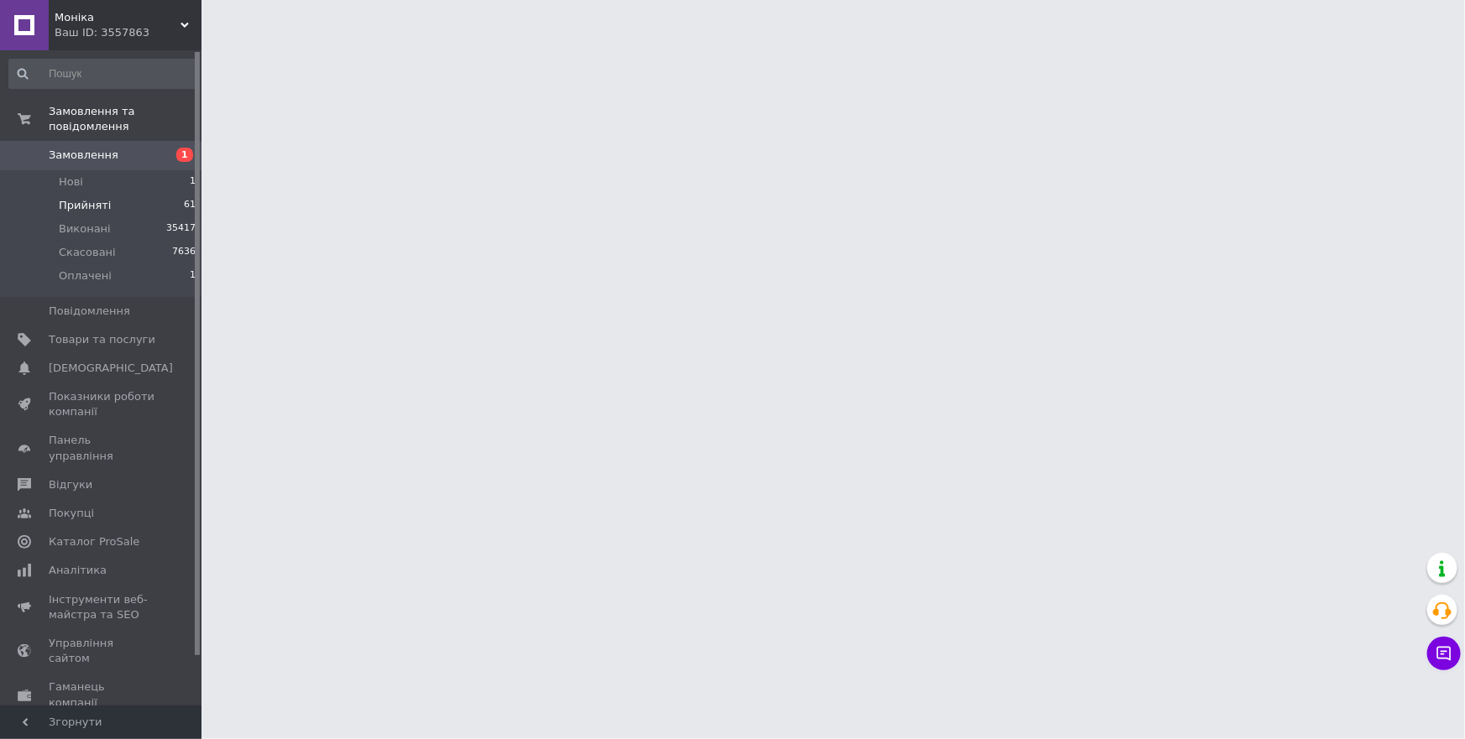
click at [86, 198] on span "Прийняті" at bounding box center [85, 205] width 52 height 15
